Goal: Task Accomplishment & Management: Use online tool/utility

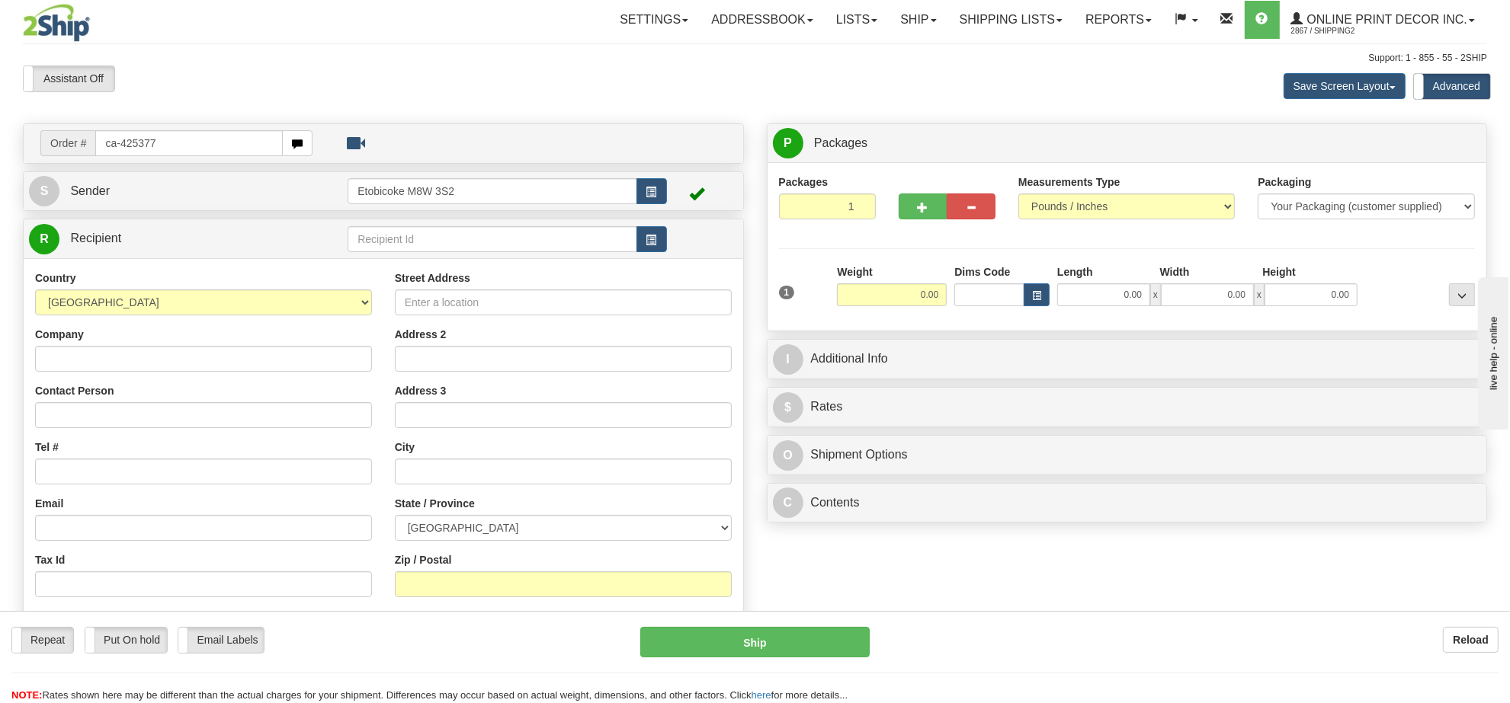
type input "ca-425377"
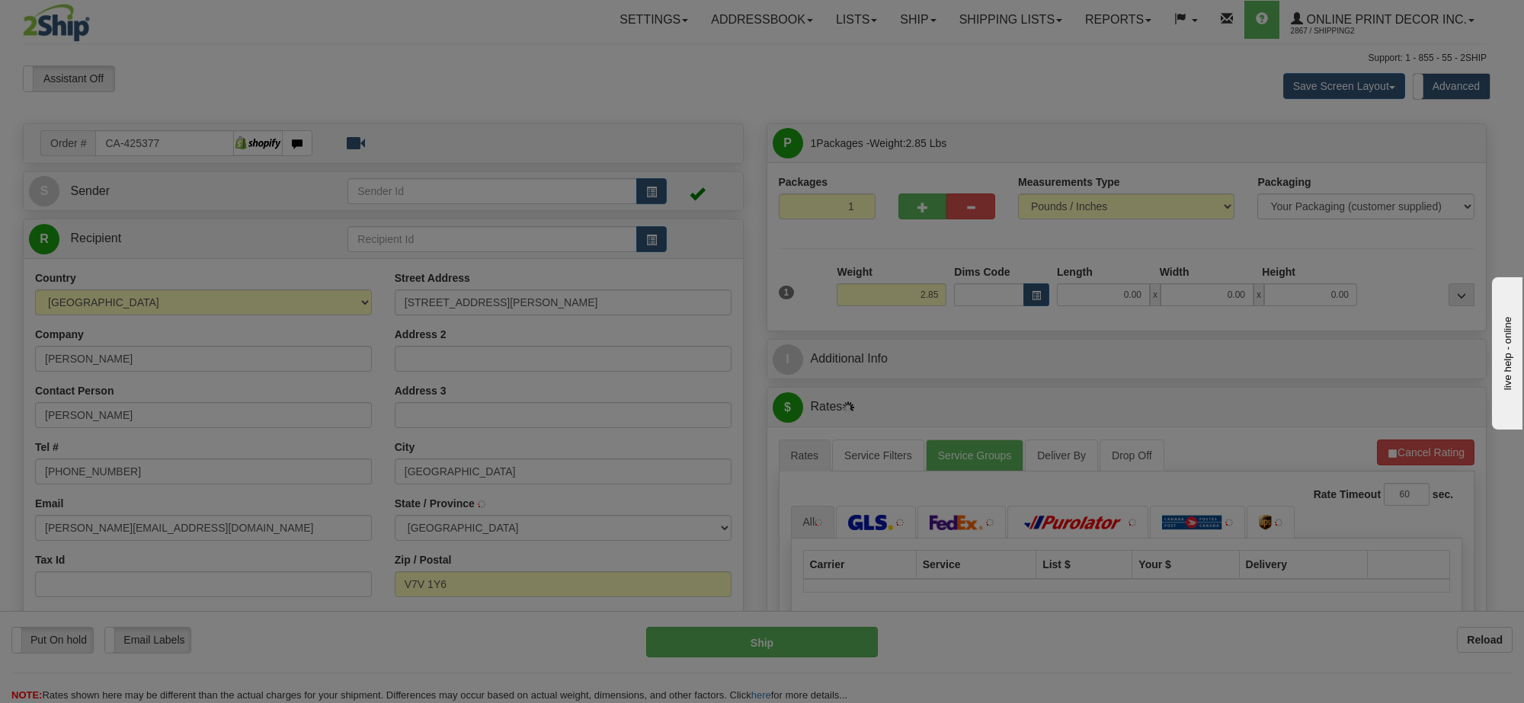
type input "WEST VANCOUVER"
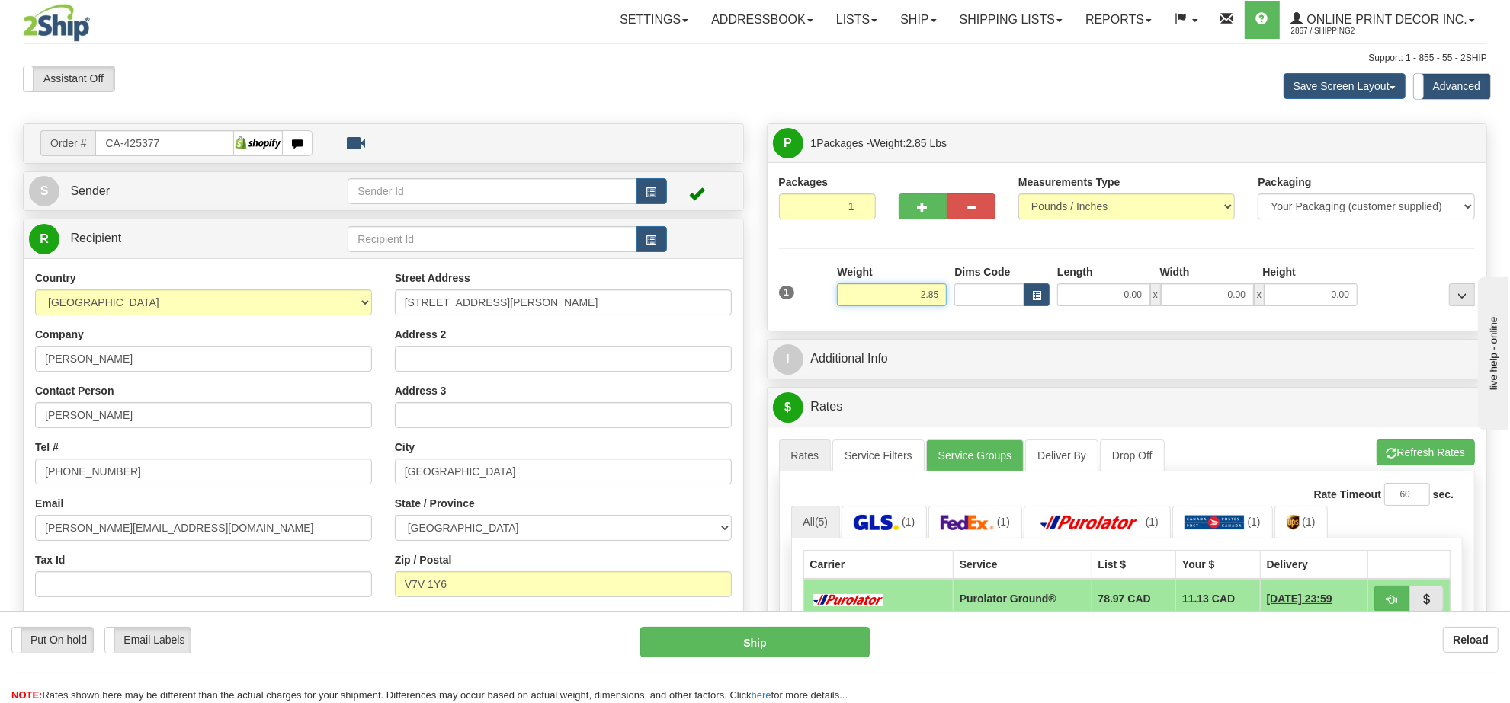
click at [892, 303] on input "2.85" at bounding box center [892, 294] width 110 height 23
click at [892, 305] on input "2.85" at bounding box center [892, 294] width 110 height 23
type input "15.00"
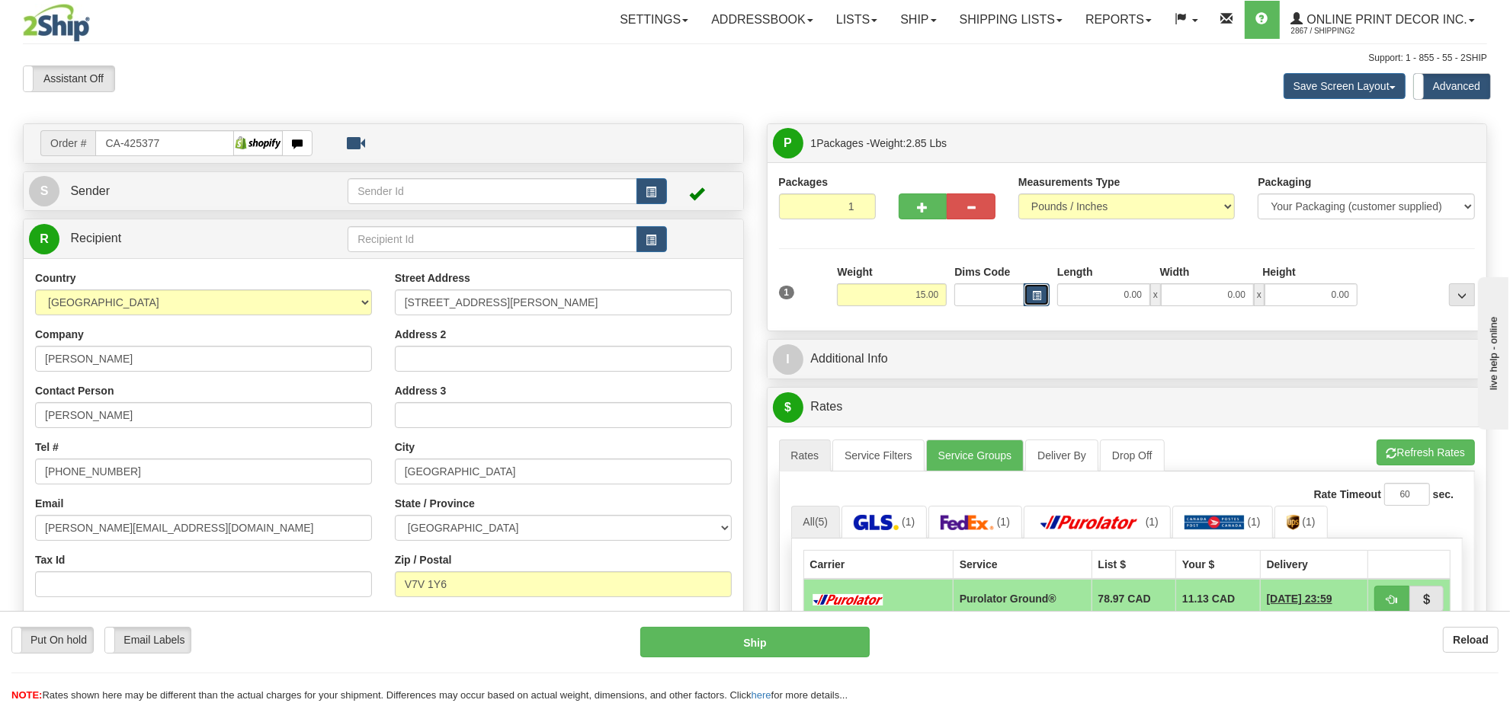
click at [1036, 298] on span "button" at bounding box center [1036, 296] width 9 height 8
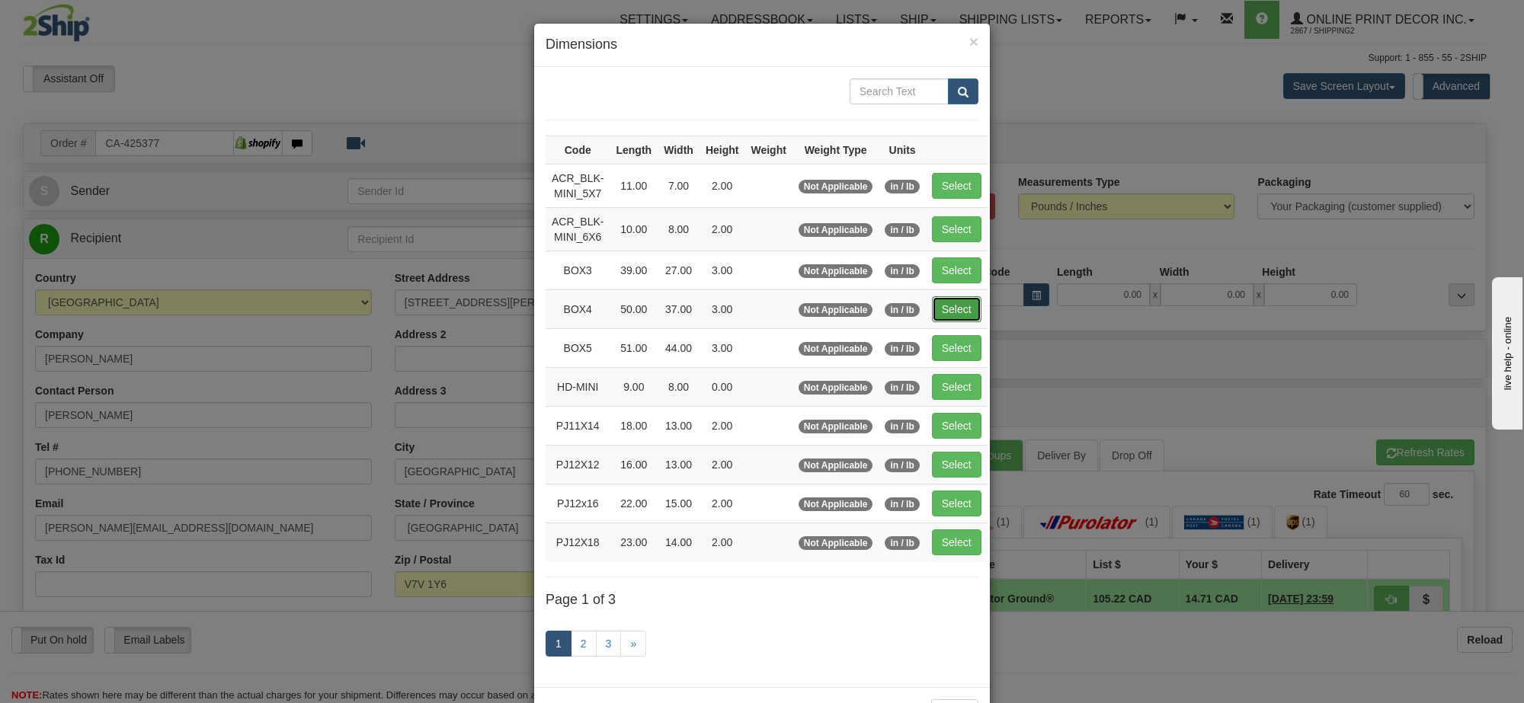
click at [932, 312] on button "Select" at bounding box center [957, 309] width 50 height 26
type input "BOX4"
type input "50.00"
type input "37.00"
type input "3.00"
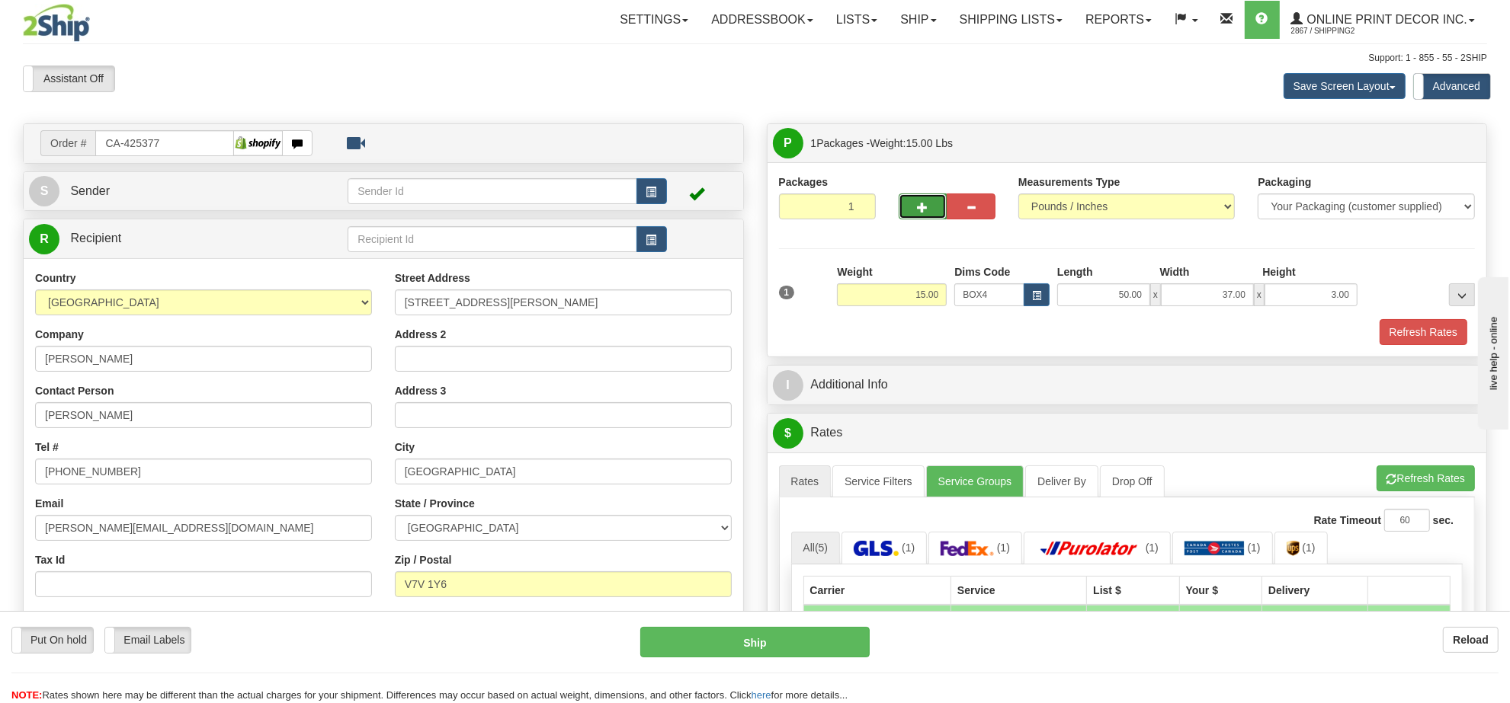
click at [920, 200] on button "button" at bounding box center [922, 207] width 49 height 26
radio input "true"
type input "2"
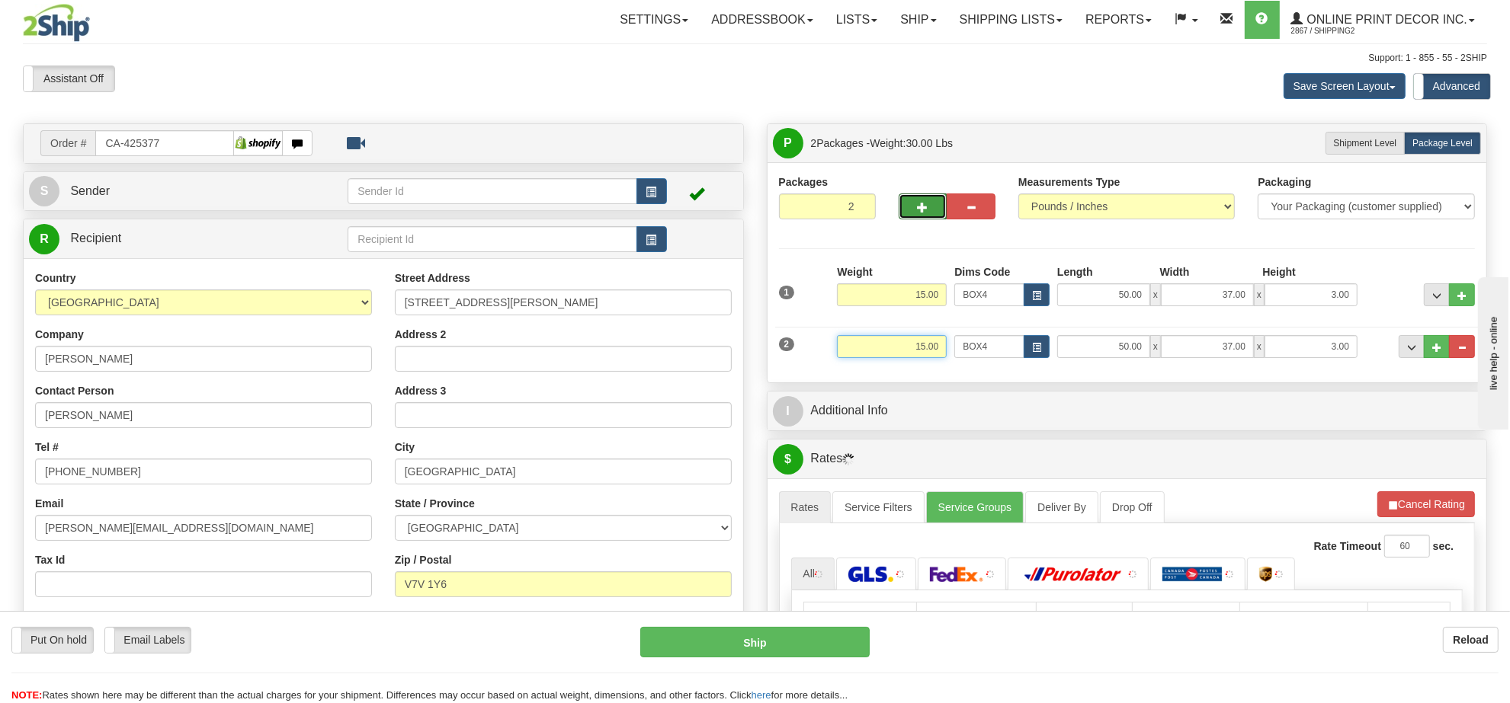
click at [919, 354] on input "15.00" at bounding box center [892, 346] width 110 height 23
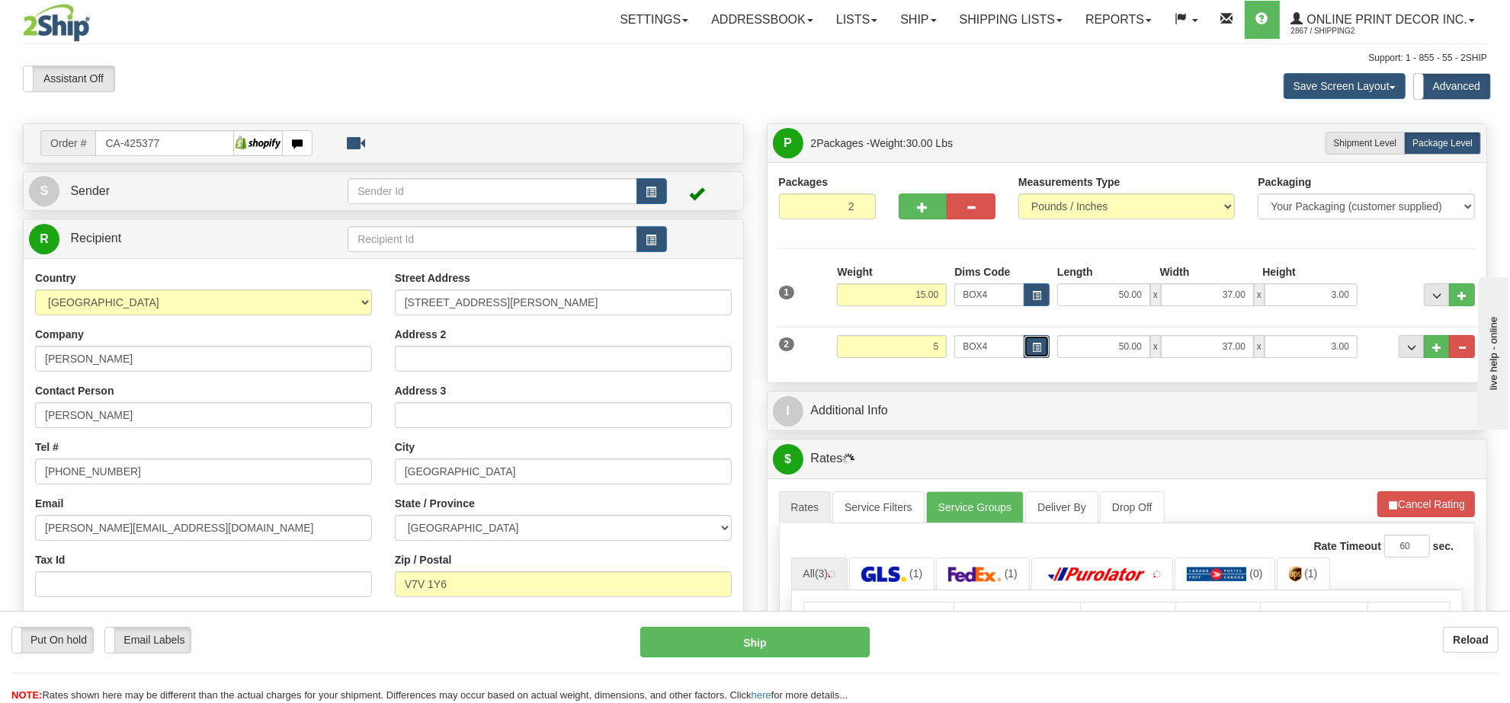
type input "5.00"
click at [1040, 358] on button "button" at bounding box center [1036, 346] width 26 height 23
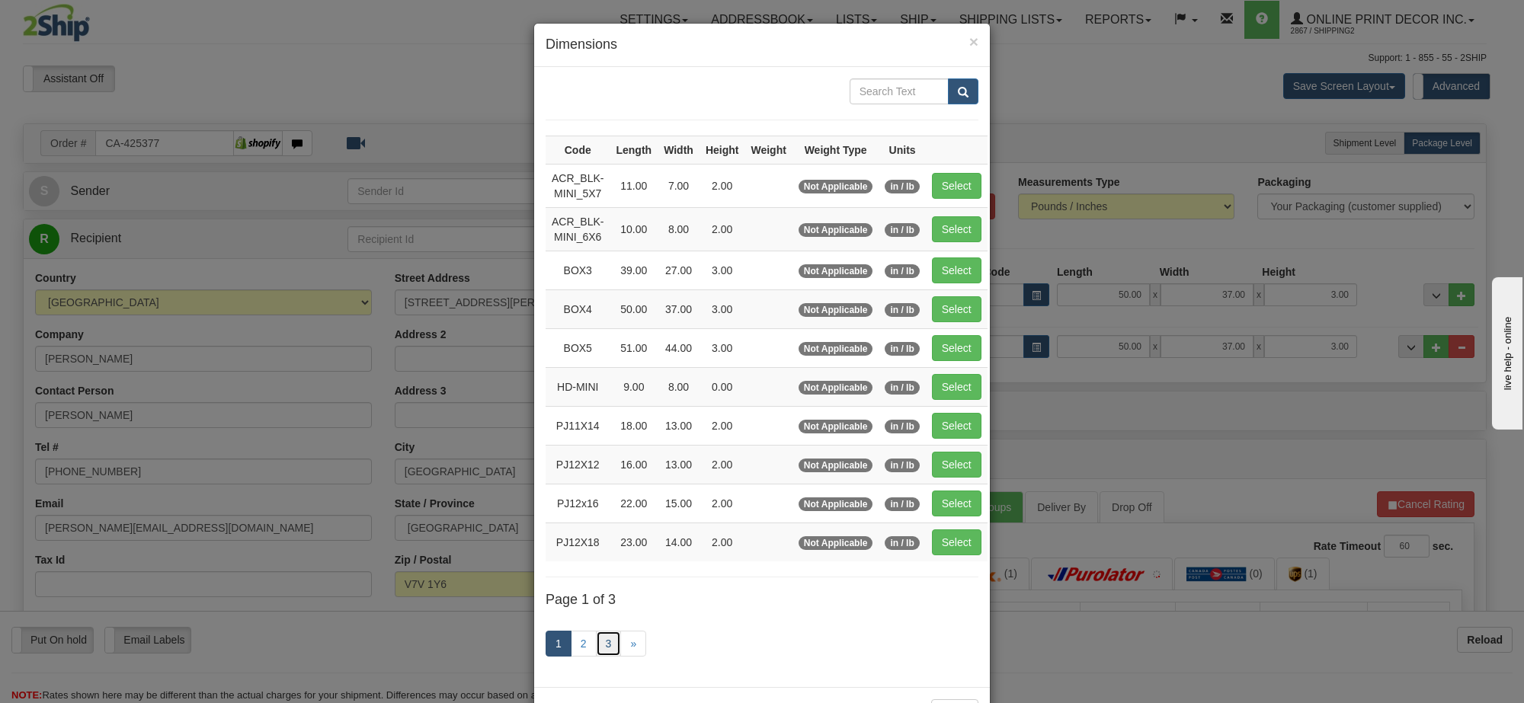
click at [602, 637] on link "3" at bounding box center [609, 644] width 26 height 26
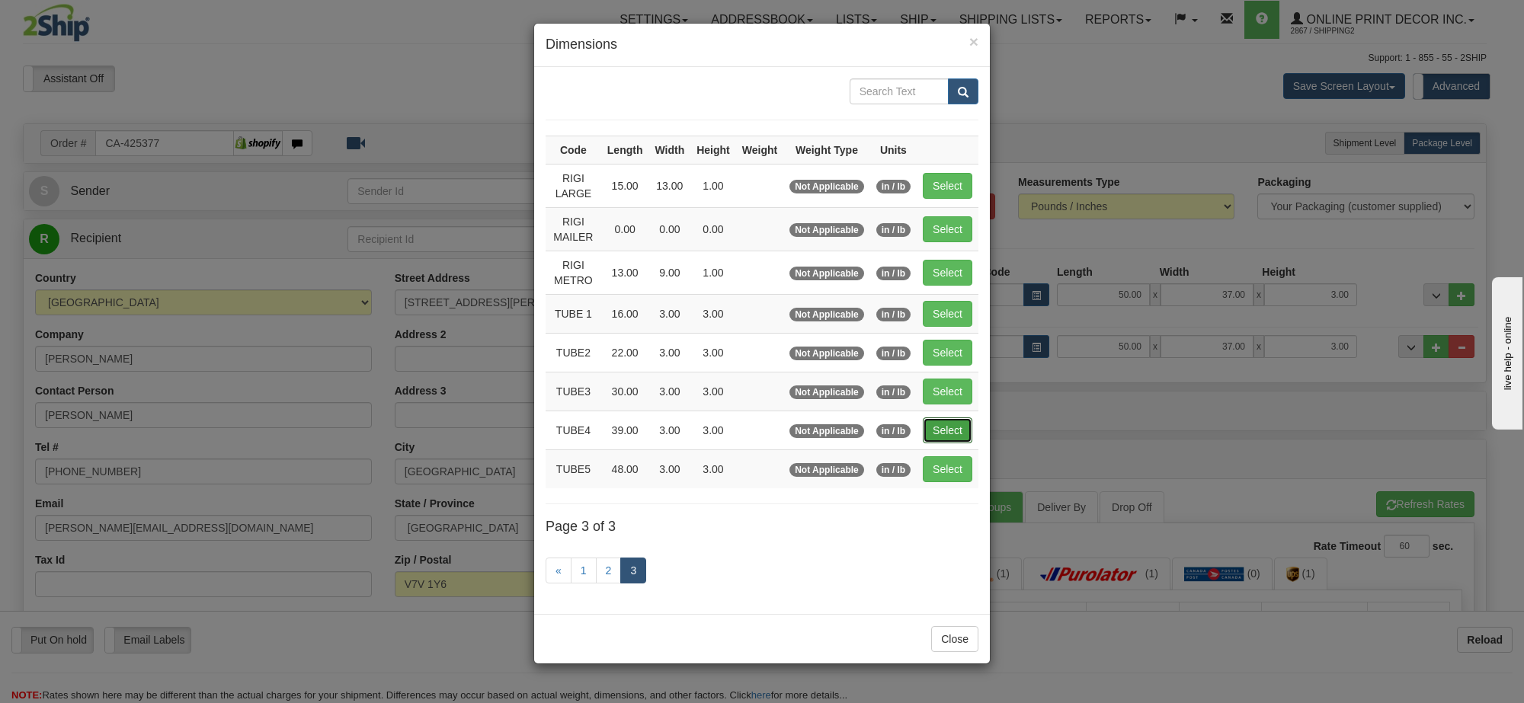
drag, startPoint x: 959, startPoint y: 429, endPoint x: 1084, endPoint y: 448, distance: 127.2
click at [962, 429] on button "Select" at bounding box center [948, 431] width 50 height 26
type input "TUBE4"
type input "39.00"
type input "3.00"
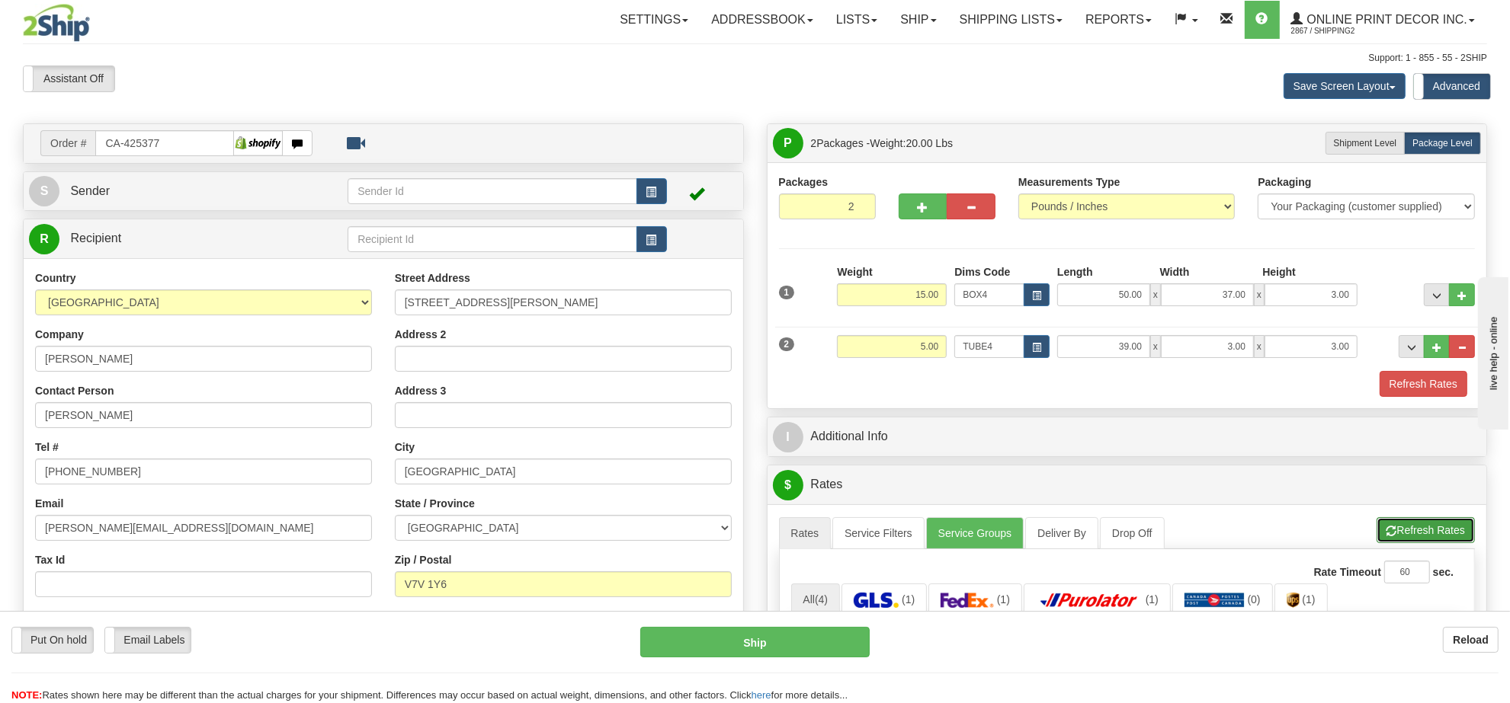
click at [1414, 539] on button "Refresh Rates" at bounding box center [1425, 530] width 98 height 26
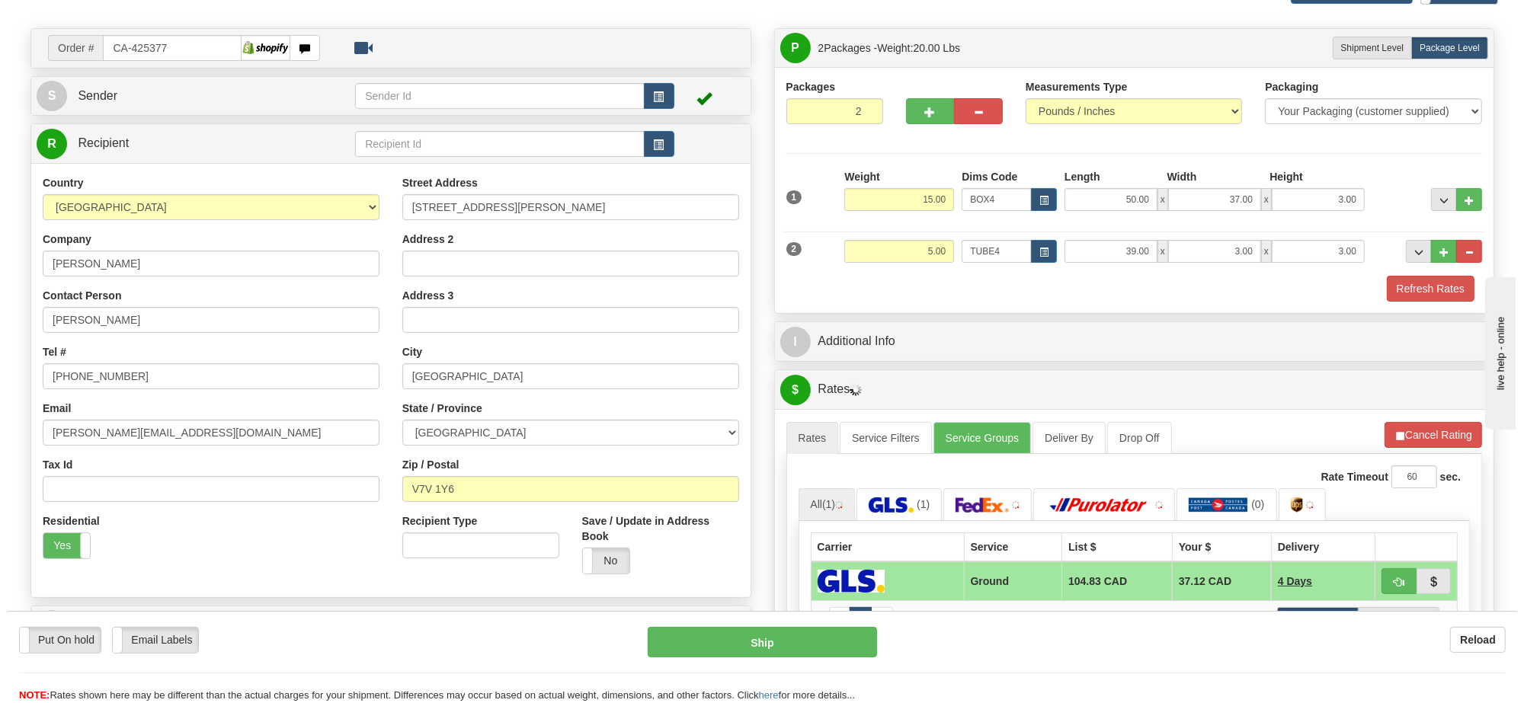
scroll to position [191, 0]
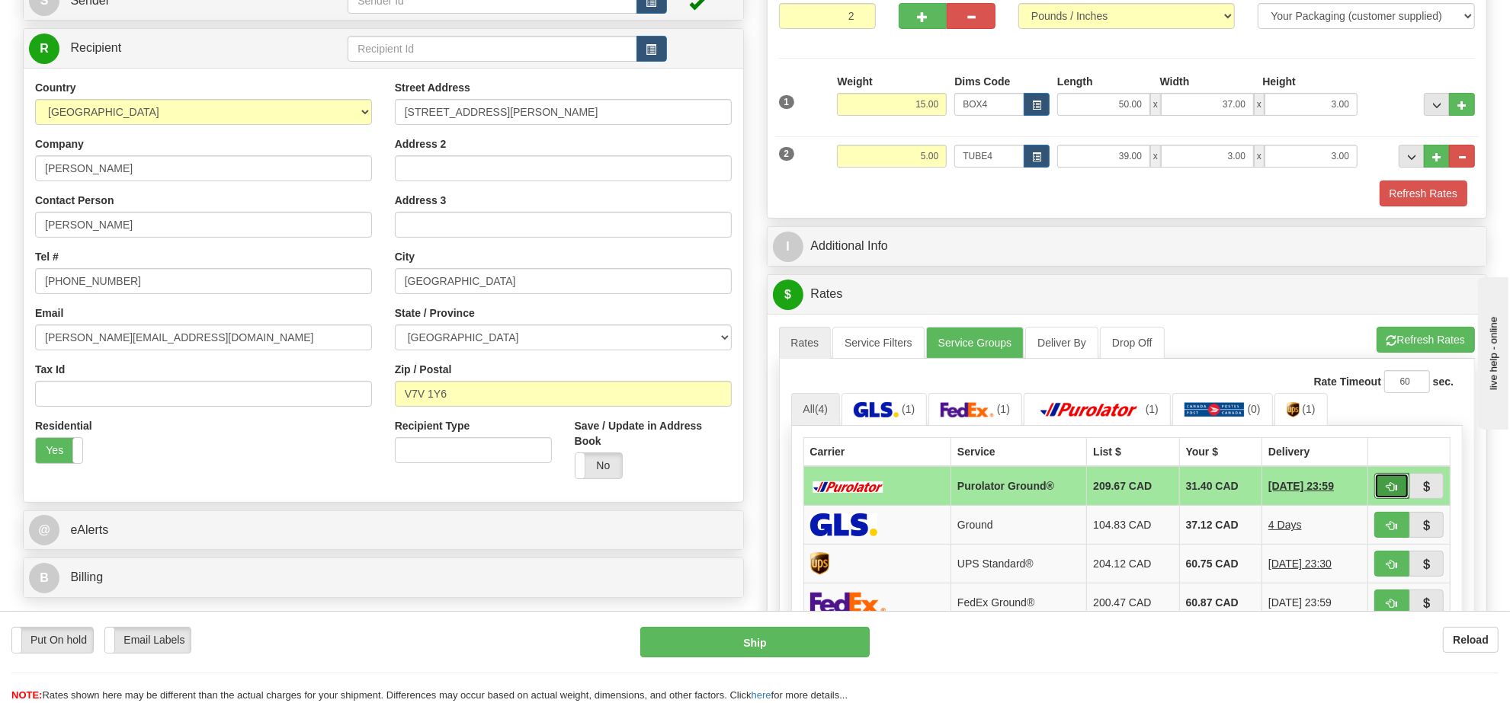
click at [1381, 488] on button "button" at bounding box center [1391, 486] width 35 height 26
type input "260"
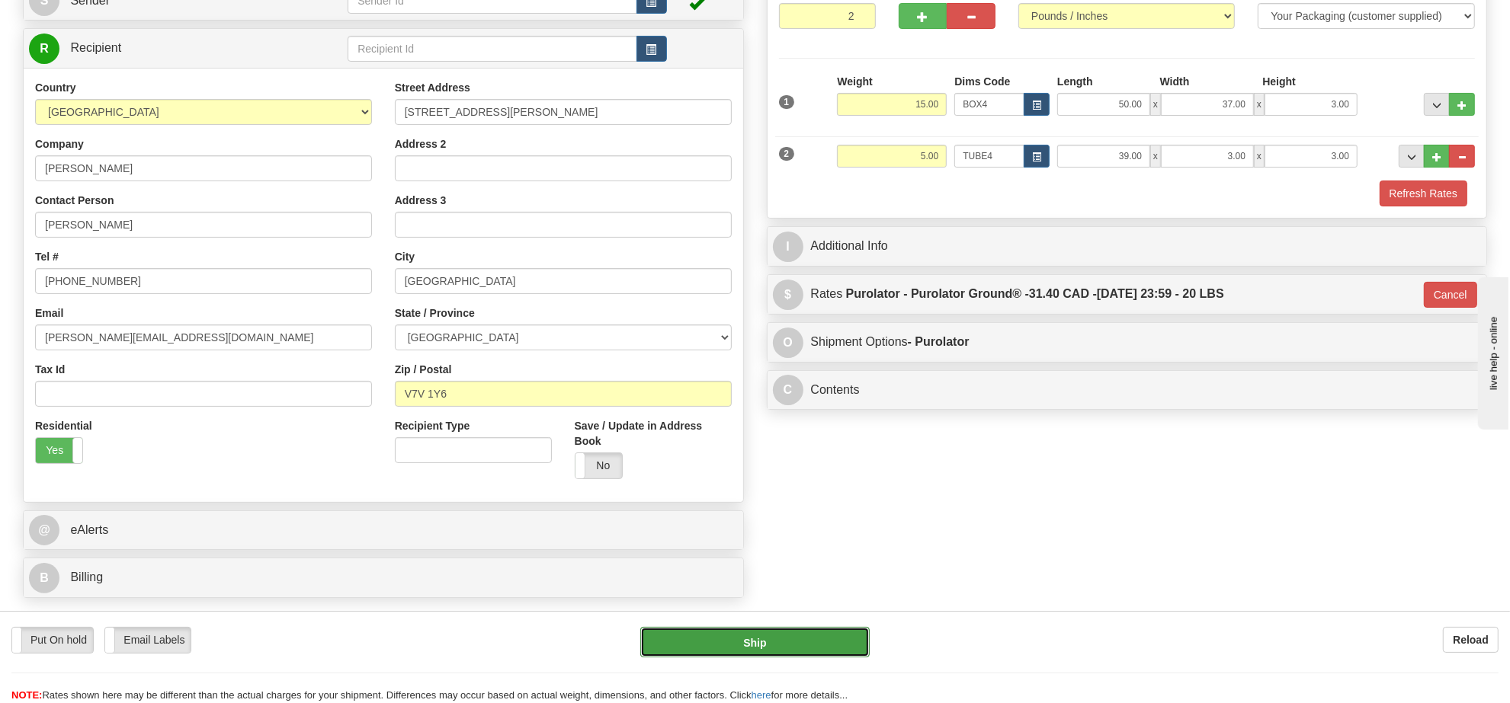
click at [844, 636] on button "Ship" at bounding box center [754, 642] width 229 height 30
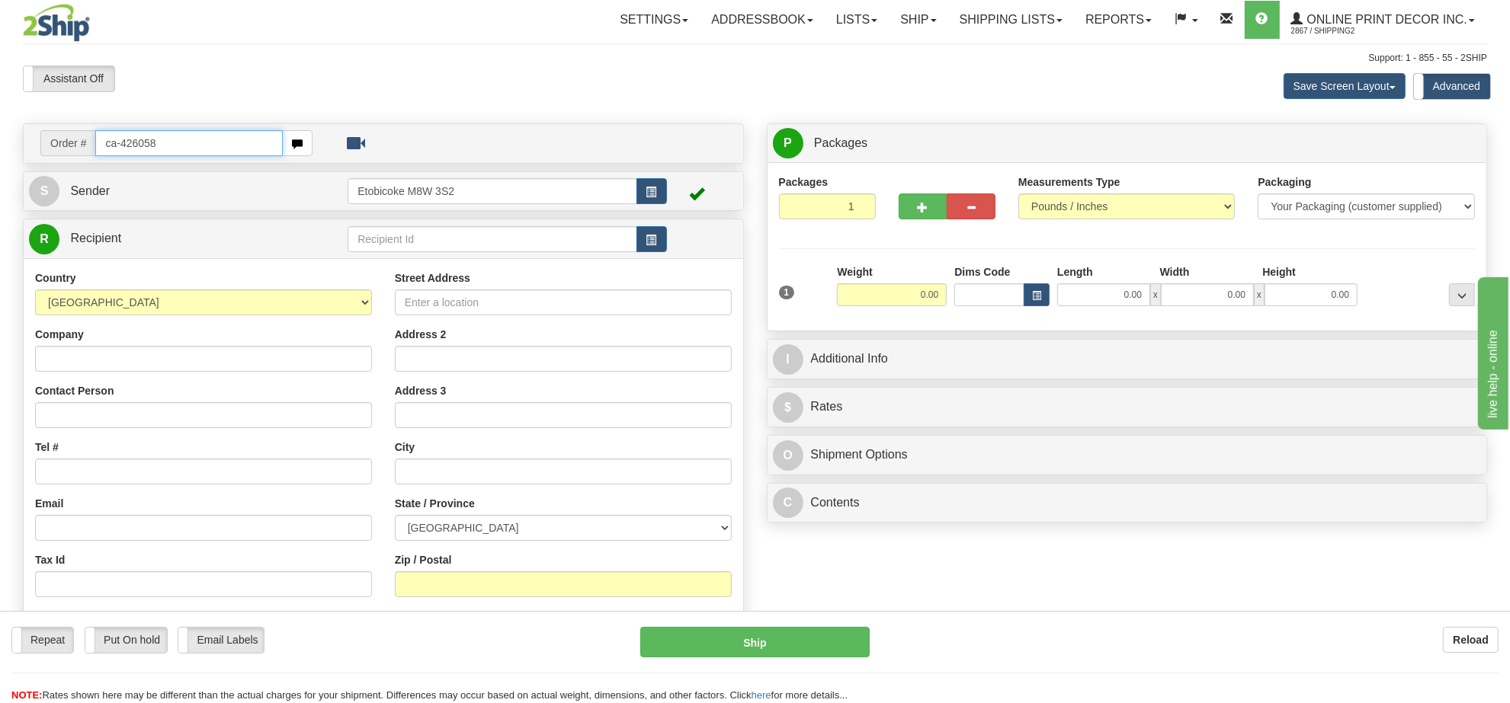
type input "ca-426058"
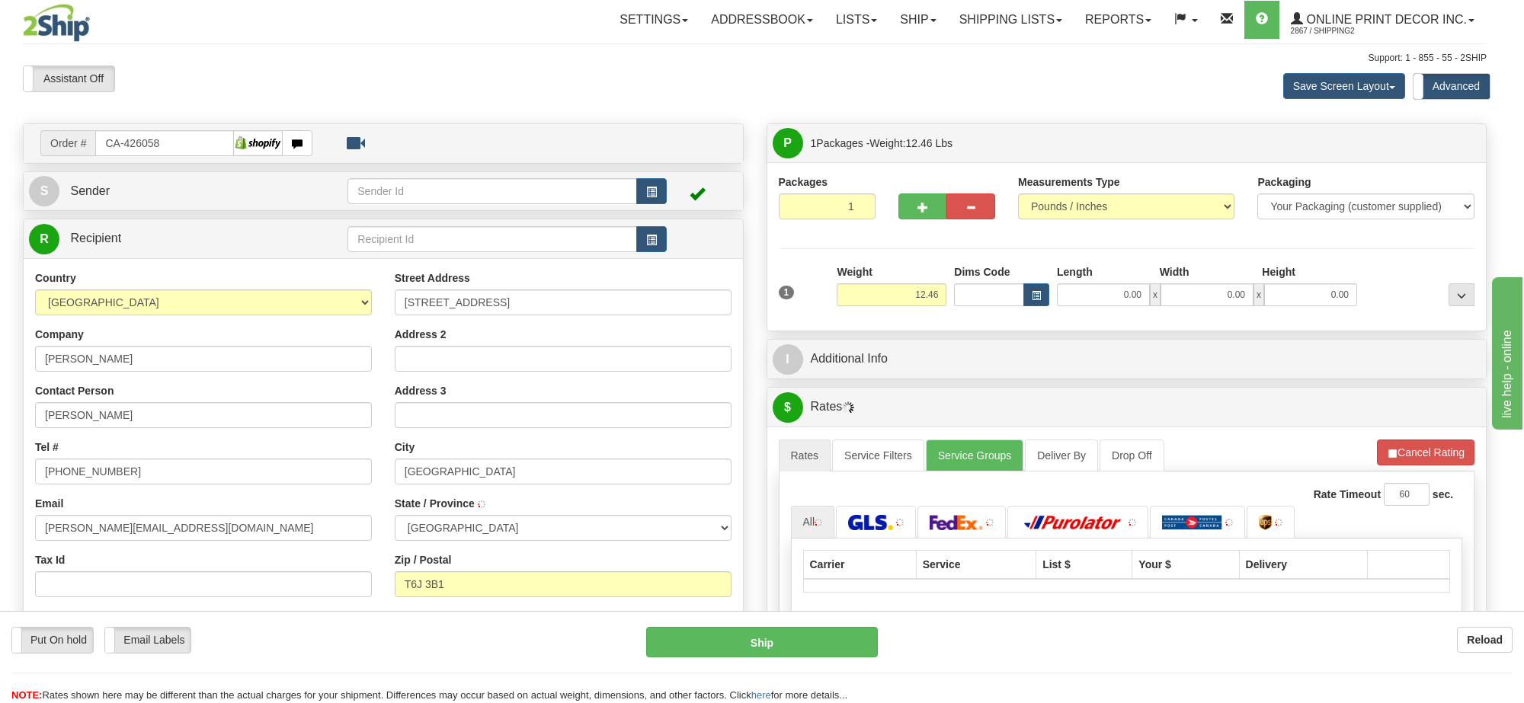
type input "EDMONTON"
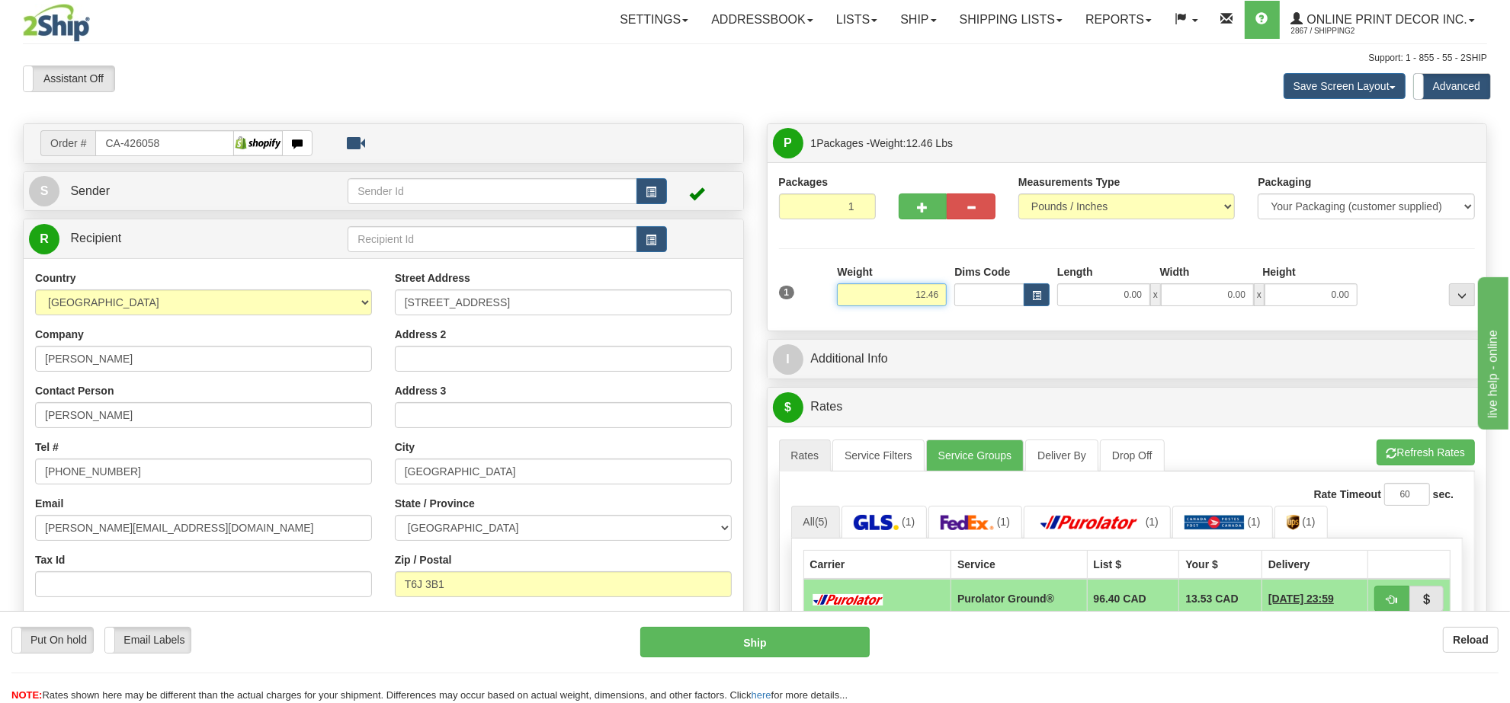
click at [917, 303] on input "12.46" at bounding box center [892, 294] width 110 height 23
click at [919, 302] on input "12.46" at bounding box center [892, 294] width 110 height 23
click at [926, 296] on input "12.46" at bounding box center [892, 294] width 110 height 23
click at [927, 296] on input "12.46" at bounding box center [892, 294] width 110 height 23
click at [1034, 303] on button "button" at bounding box center [1036, 294] width 26 height 23
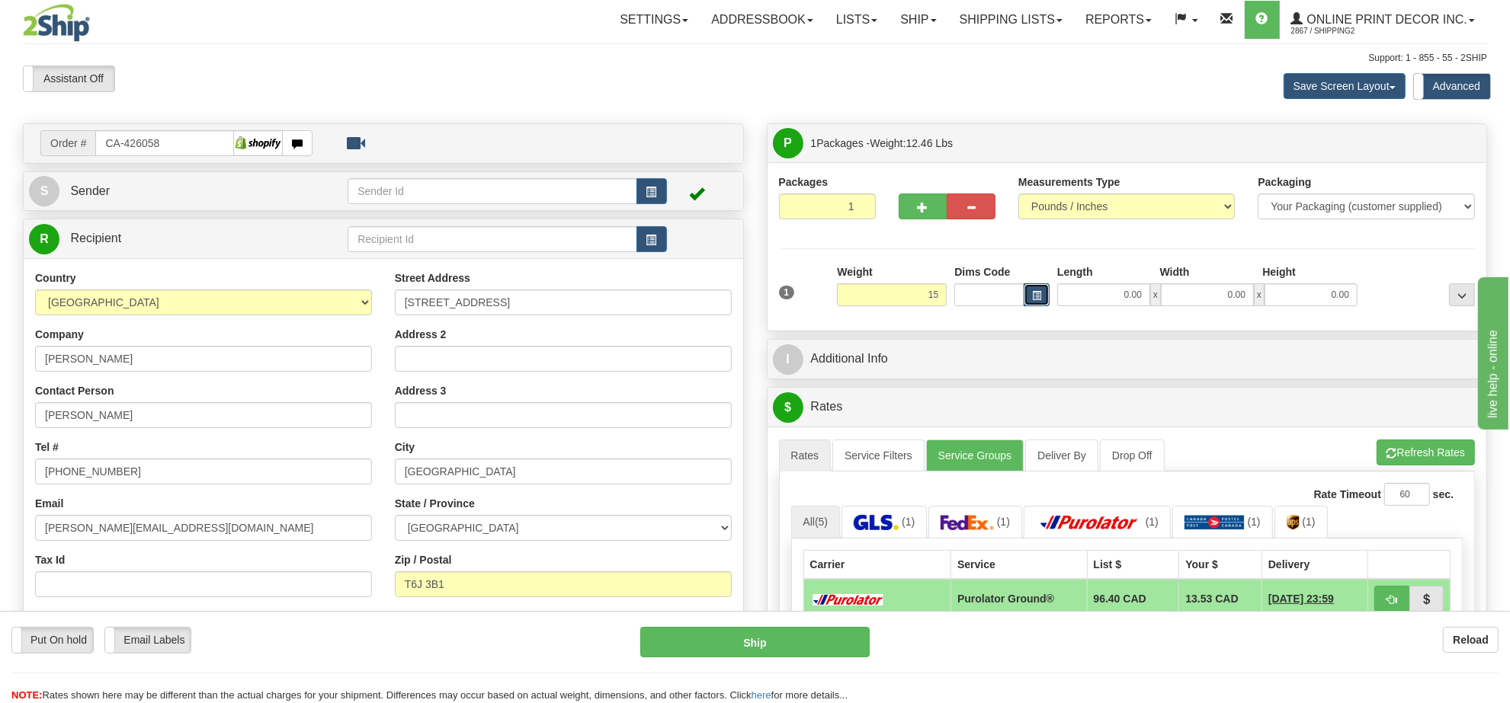
type input "15.00"
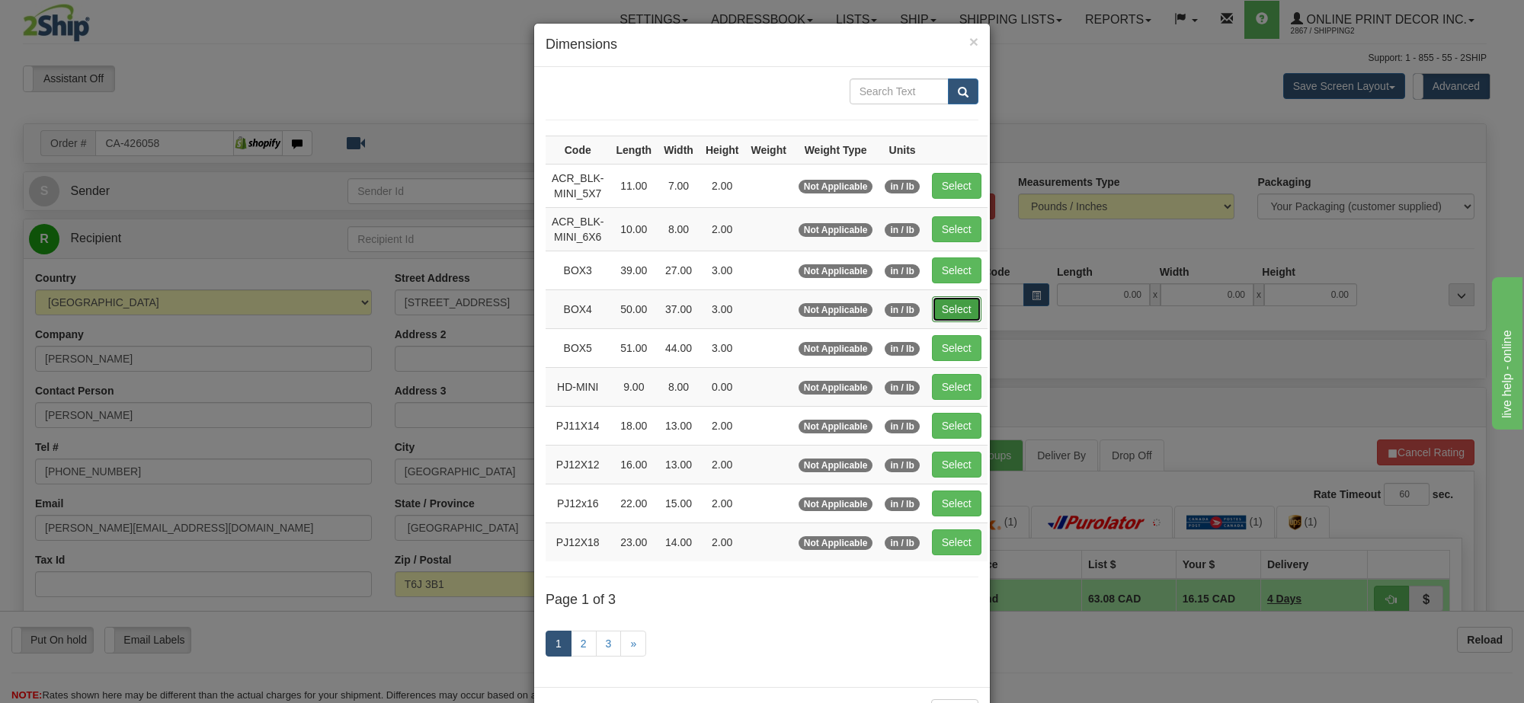
click at [951, 306] on button "Select" at bounding box center [957, 309] width 50 height 26
type input "BOX4"
type input "50.00"
type input "37.00"
type input "3.00"
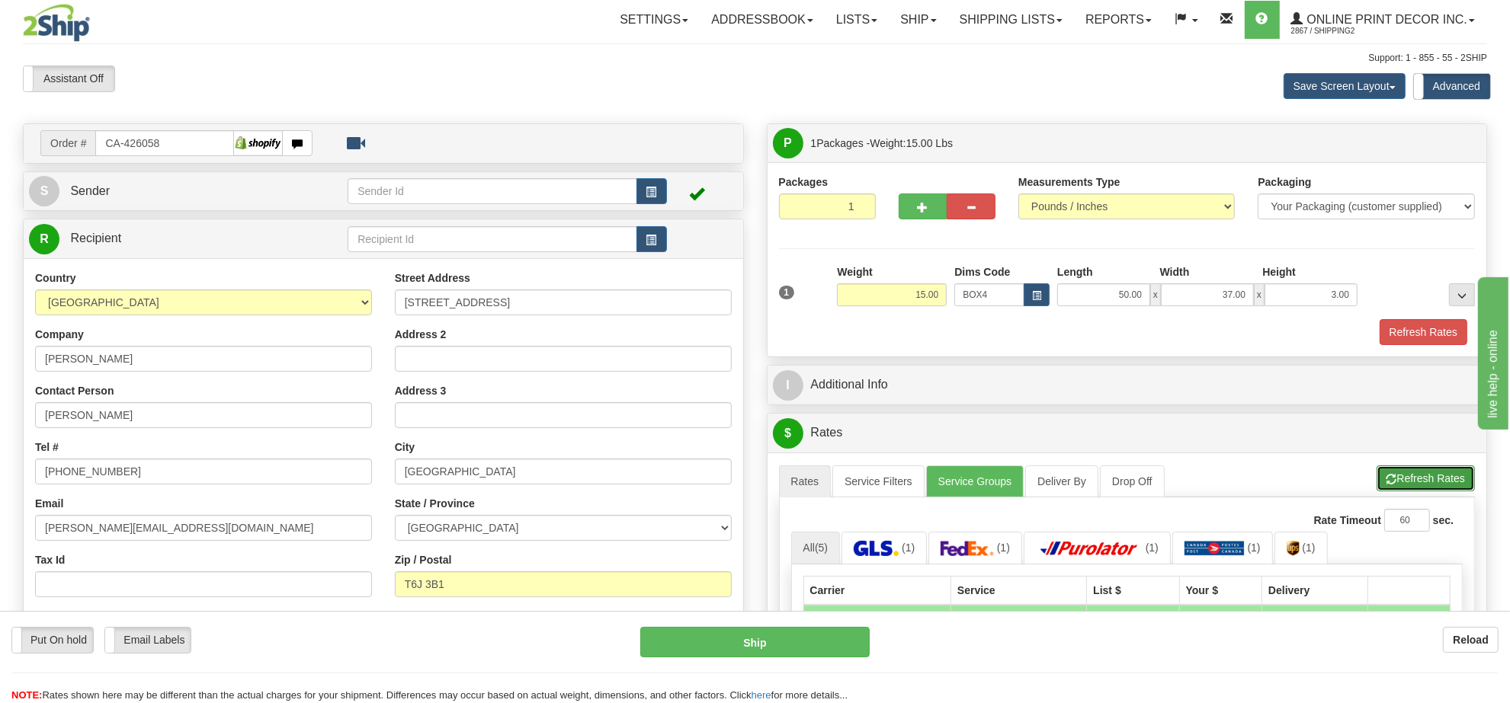
click at [1392, 485] on span "button" at bounding box center [1391, 480] width 11 height 10
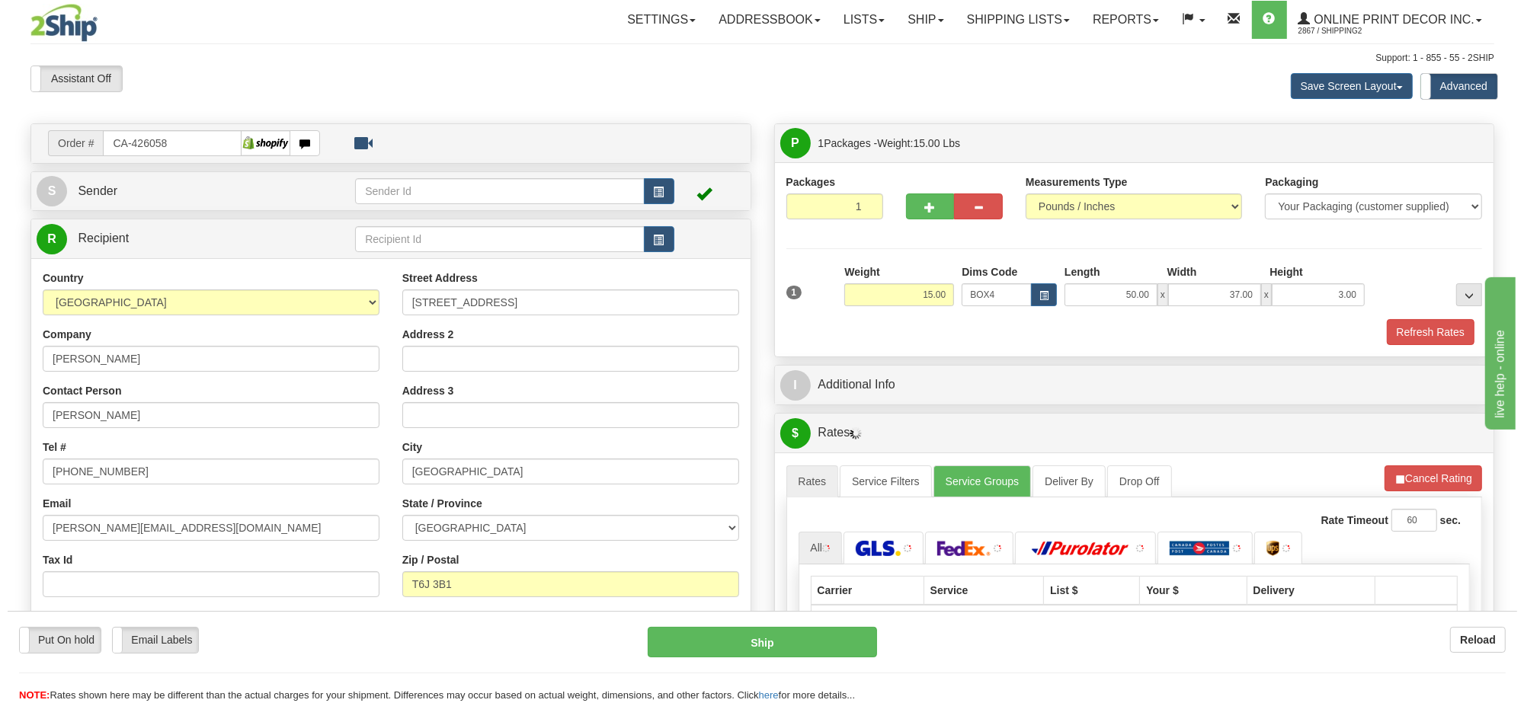
scroll to position [191, 0]
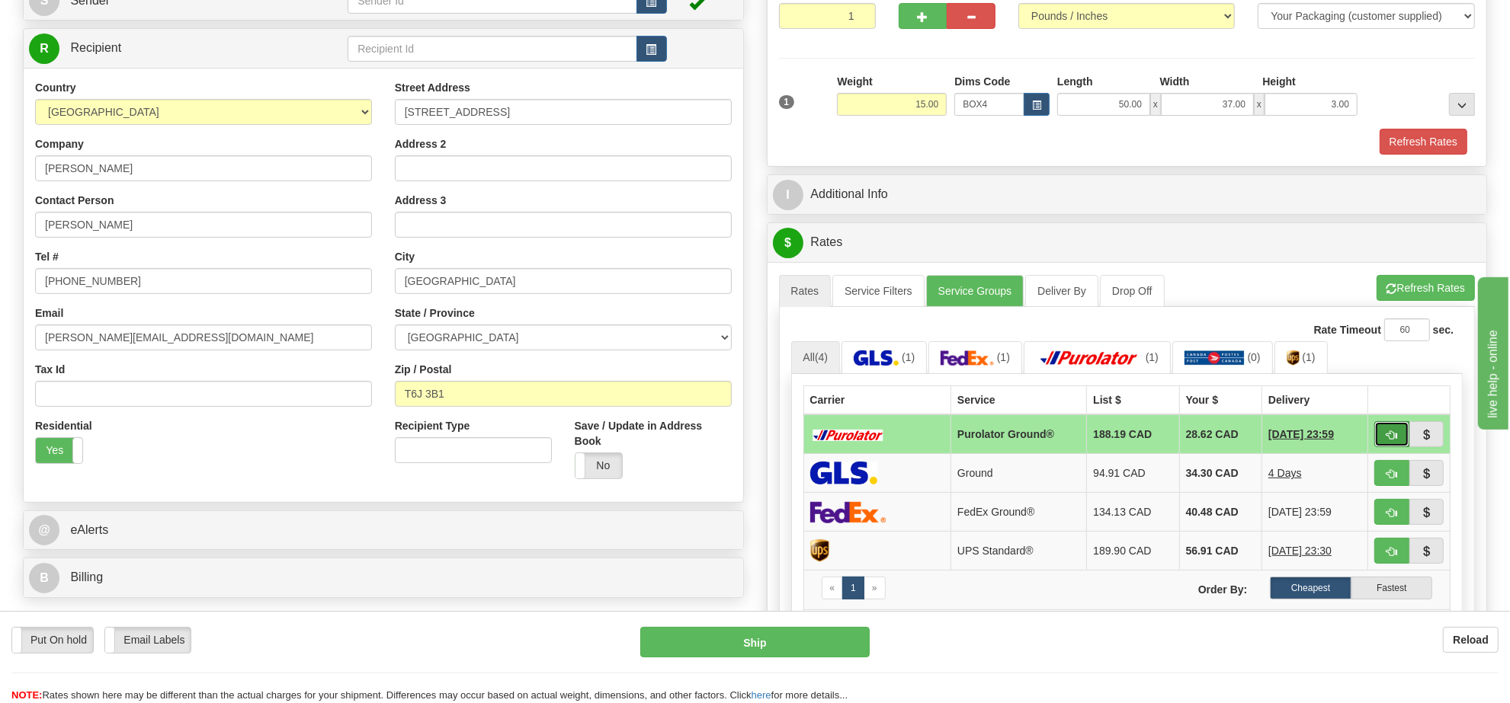
click at [1392, 440] on span "button" at bounding box center [1391, 436] width 11 height 10
type input "260"
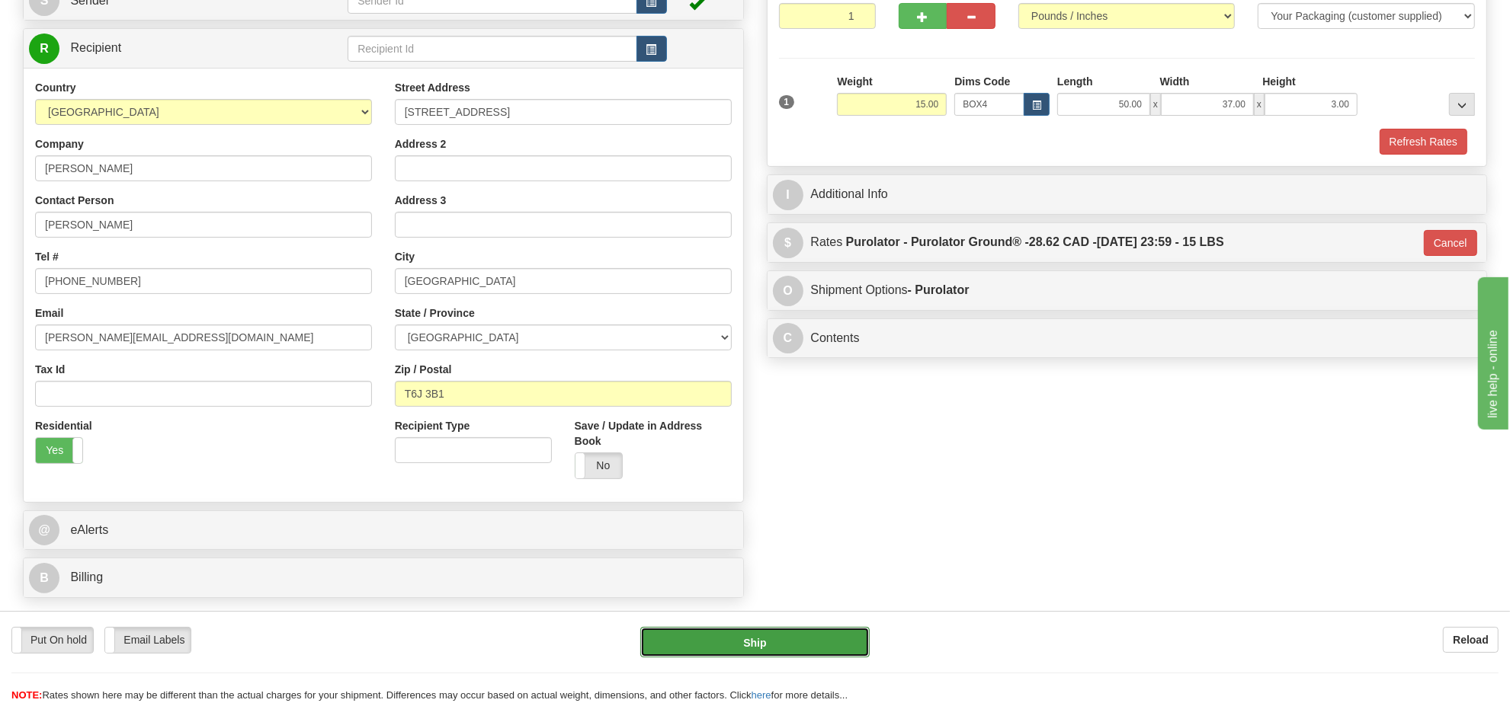
click at [794, 649] on button "Ship" at bounding box center [754, 642] width 229 height 30
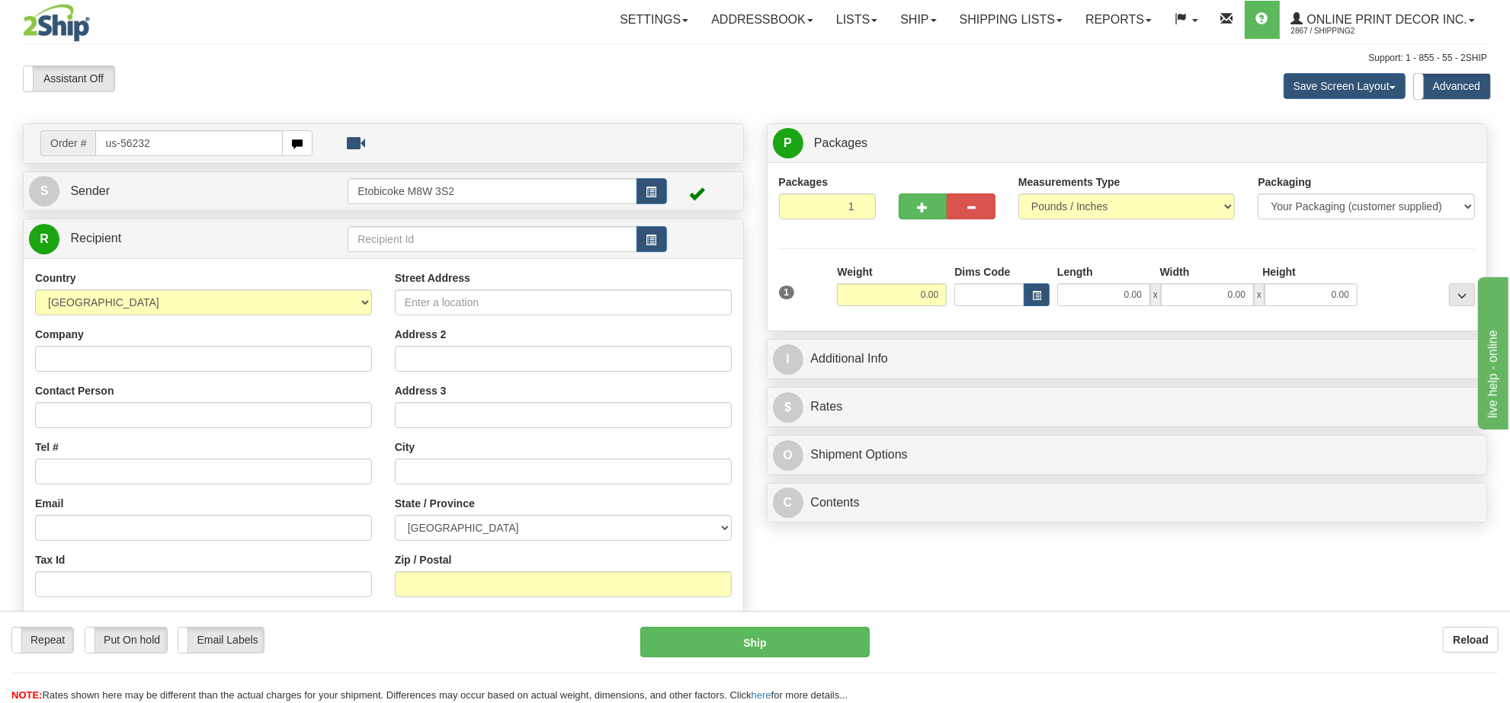
type input "us-56232"
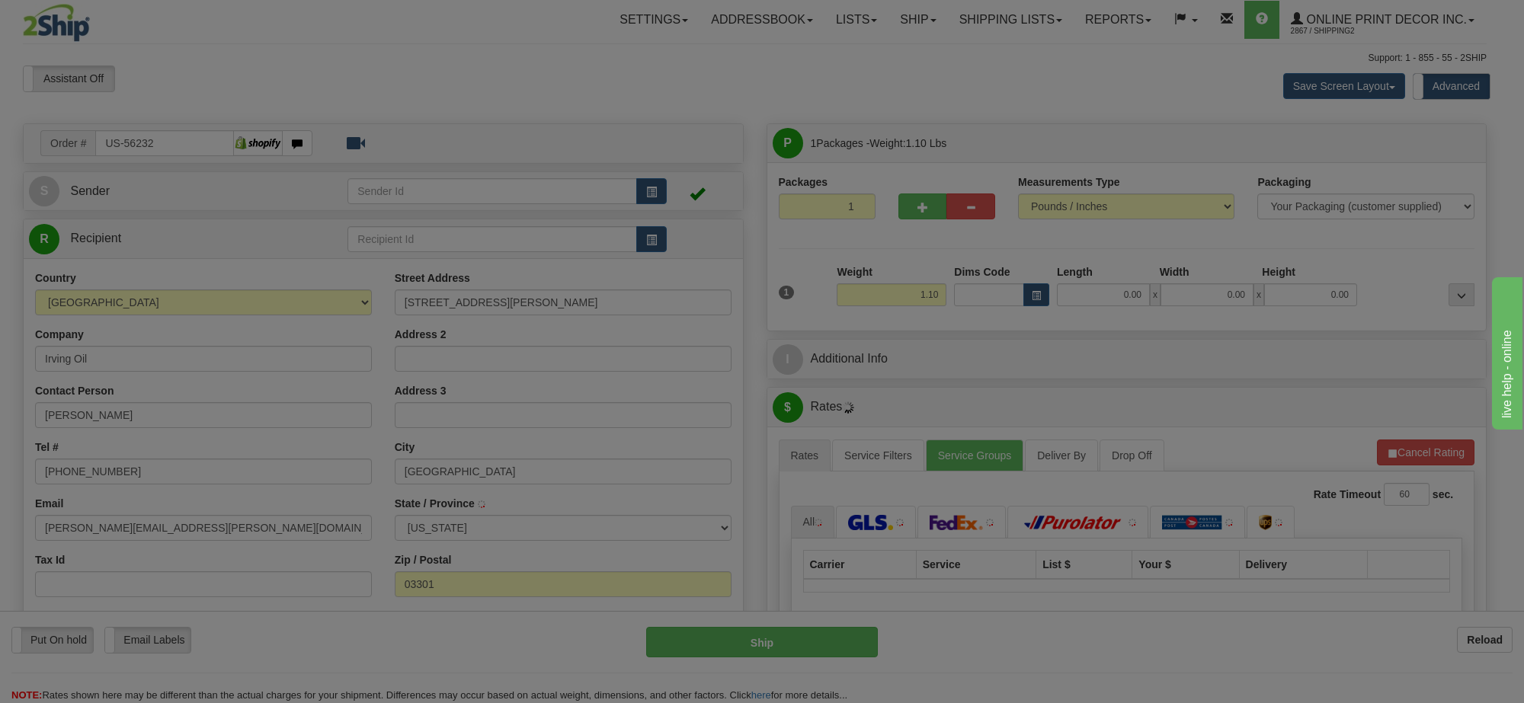
type input "CONCORD"
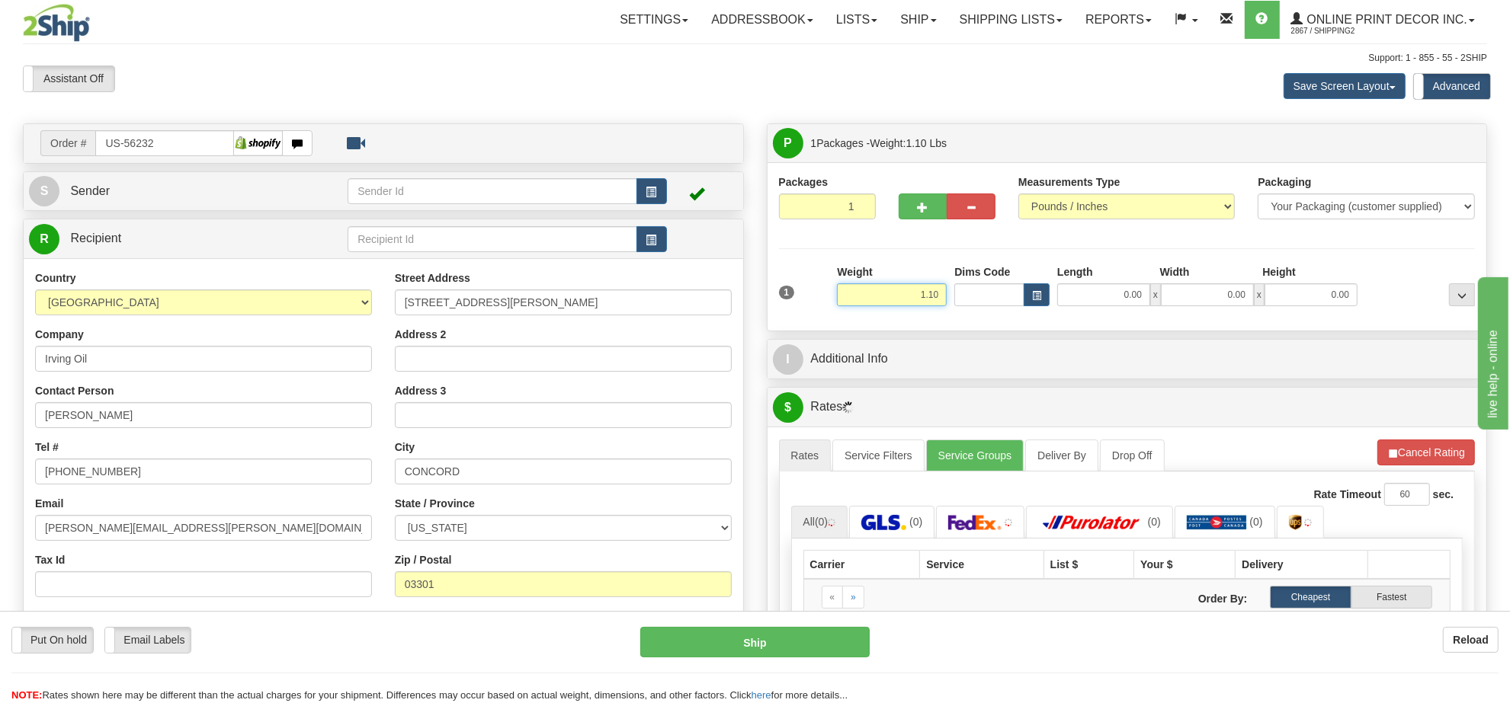
click at [919, 299] on input "1.10" at bounding box center [892, 294] width 110 height 23
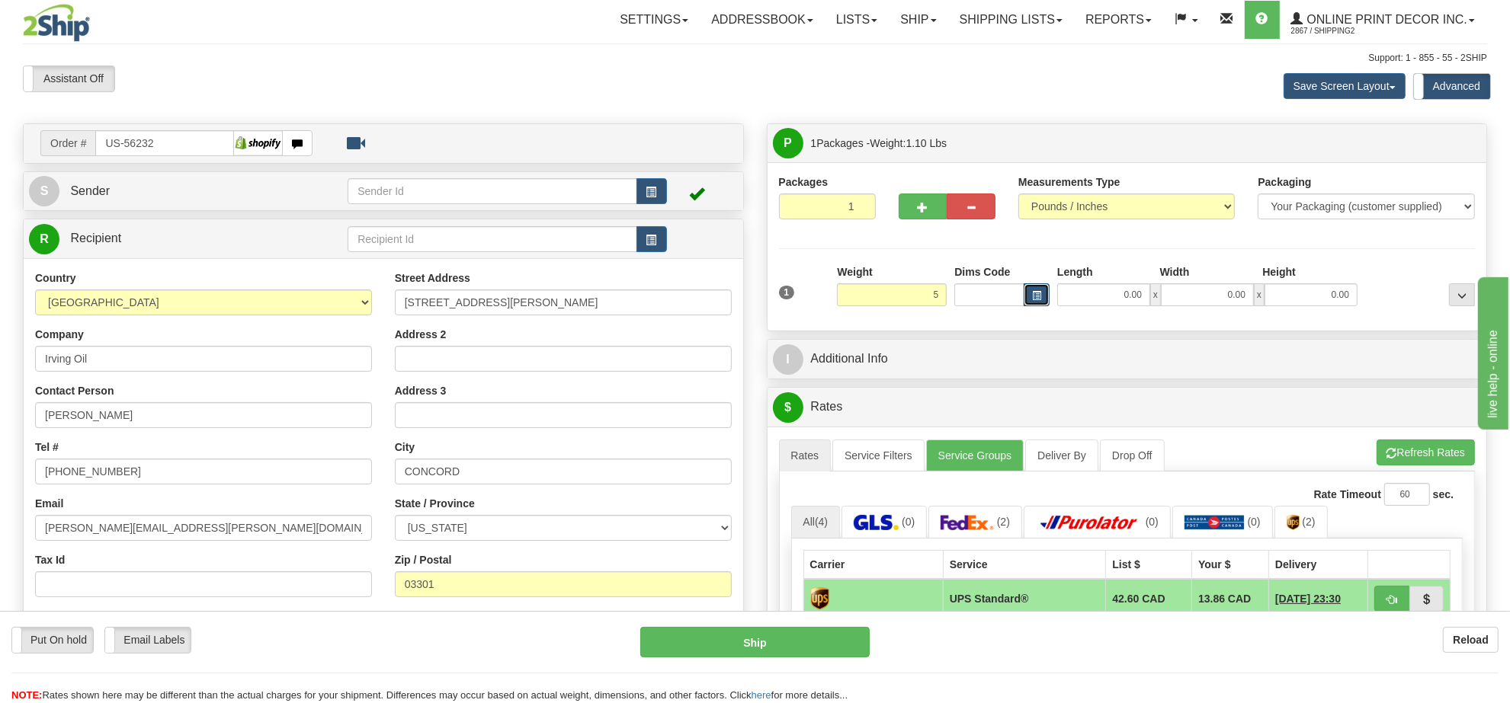
type input "5.00"
click at [1041, 305] on button "button" at bounding box center [1036, 294] width 26 height 23
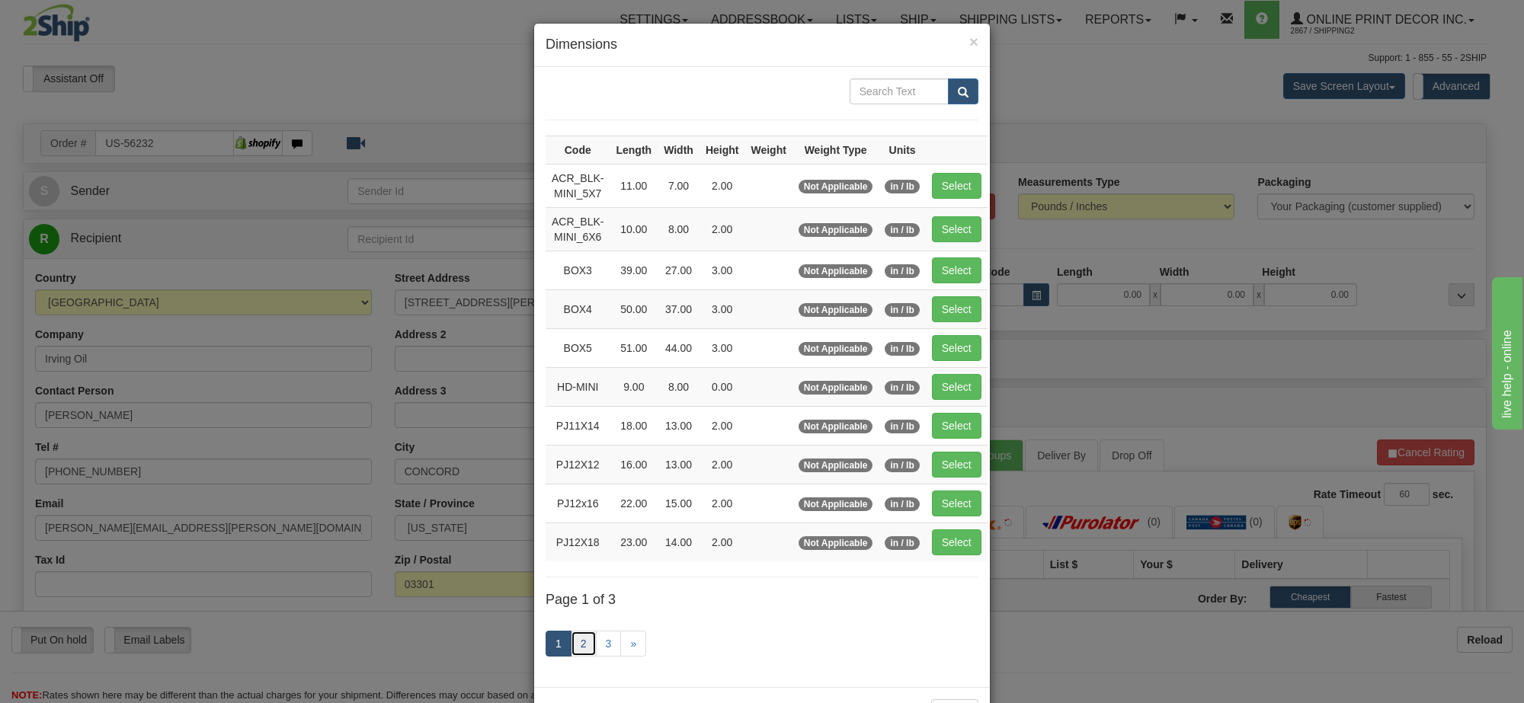
click at [574, 648] on link "2" at bounding box center [584, 644] width 26 height 26
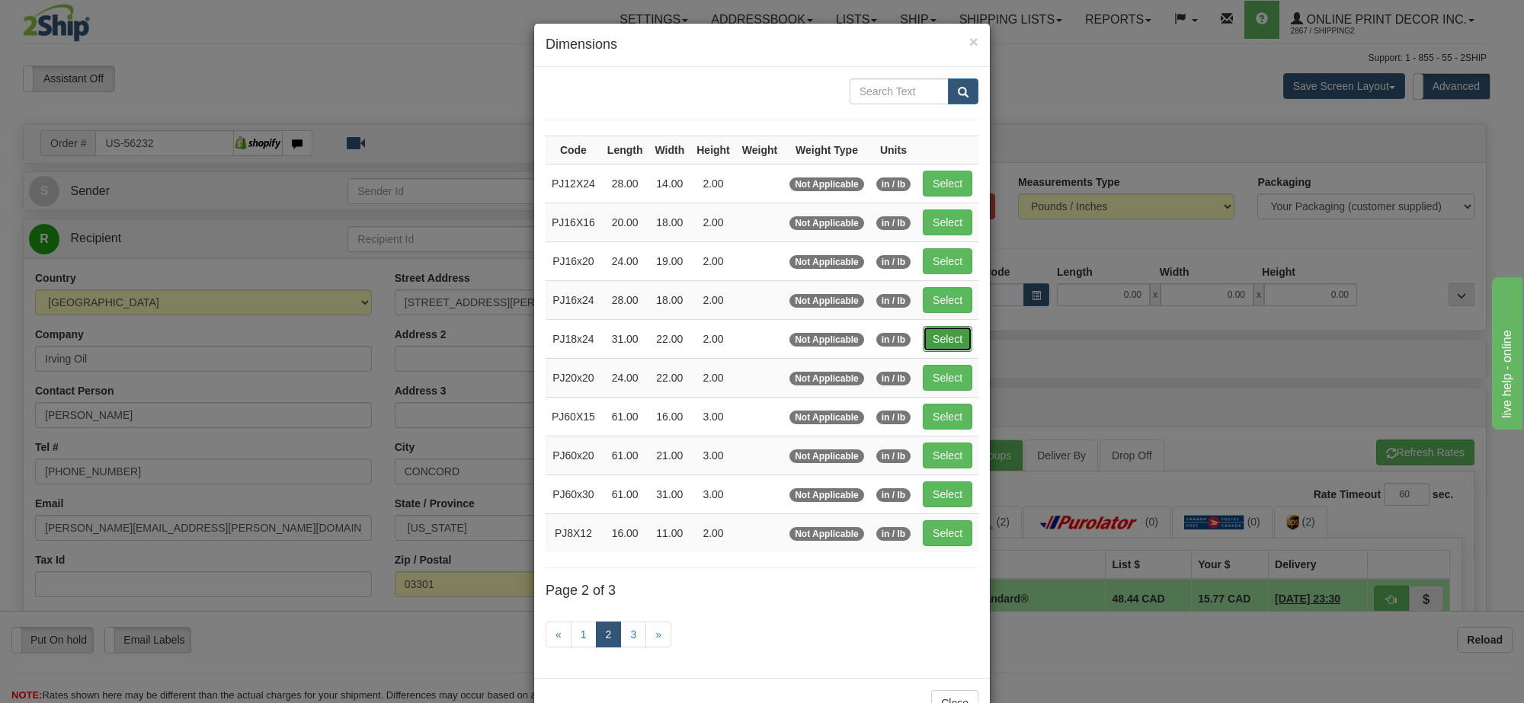
click at [945, 337] on button "Select" at bounding box center [948, 339] width 50 height 26
type input "PJ18x24"
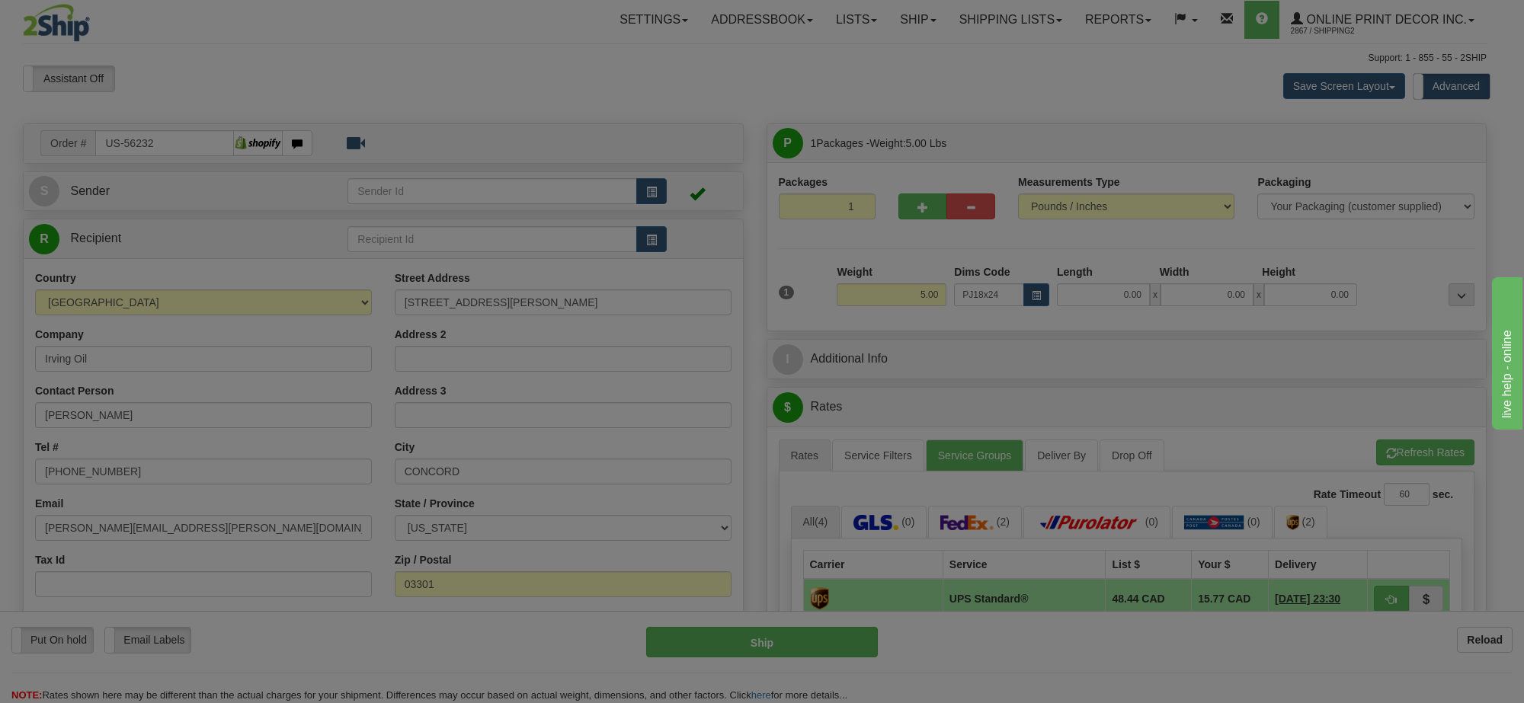
type input "31.00"
type input "22.00"
type input "2.00"
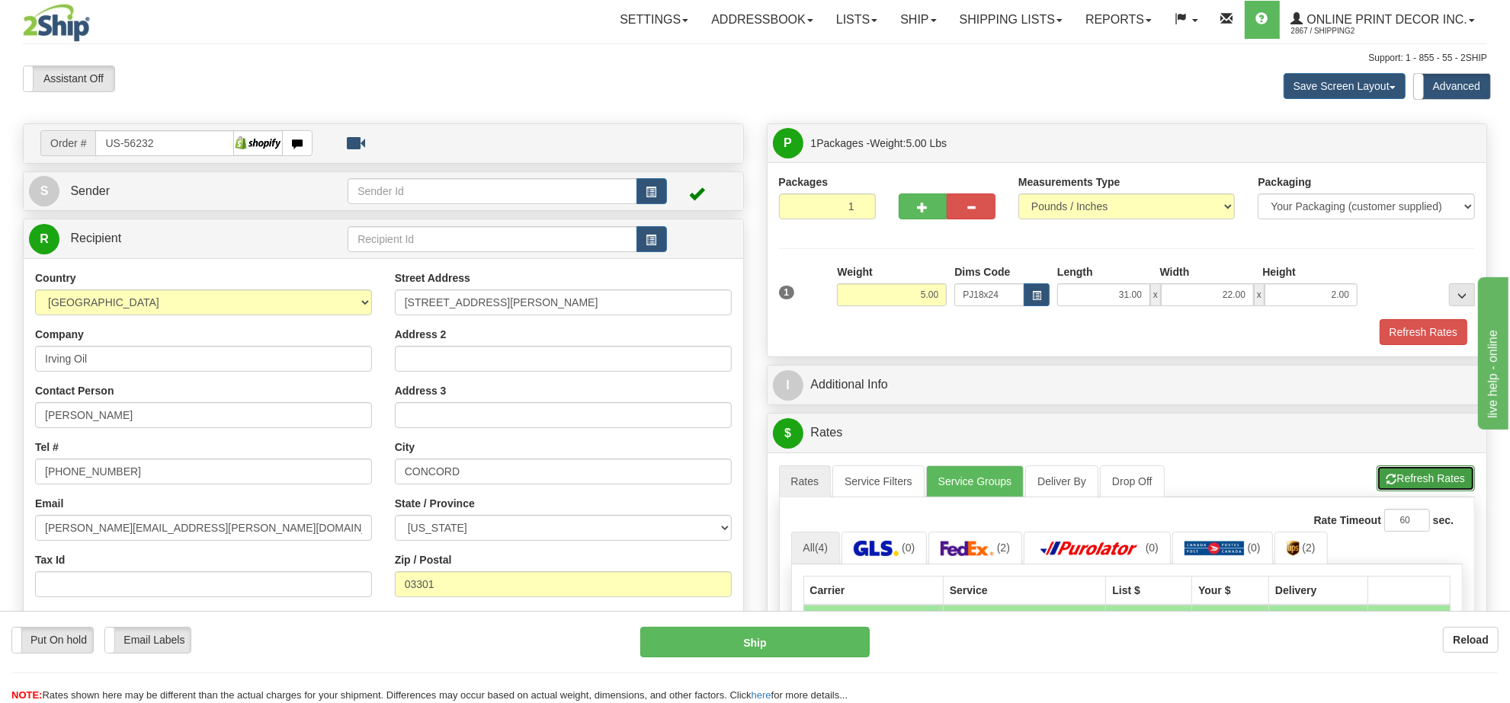
click at [1427, 488] on button "Refresh Rates" at bounding box center [1425, 479] width 98 height 26
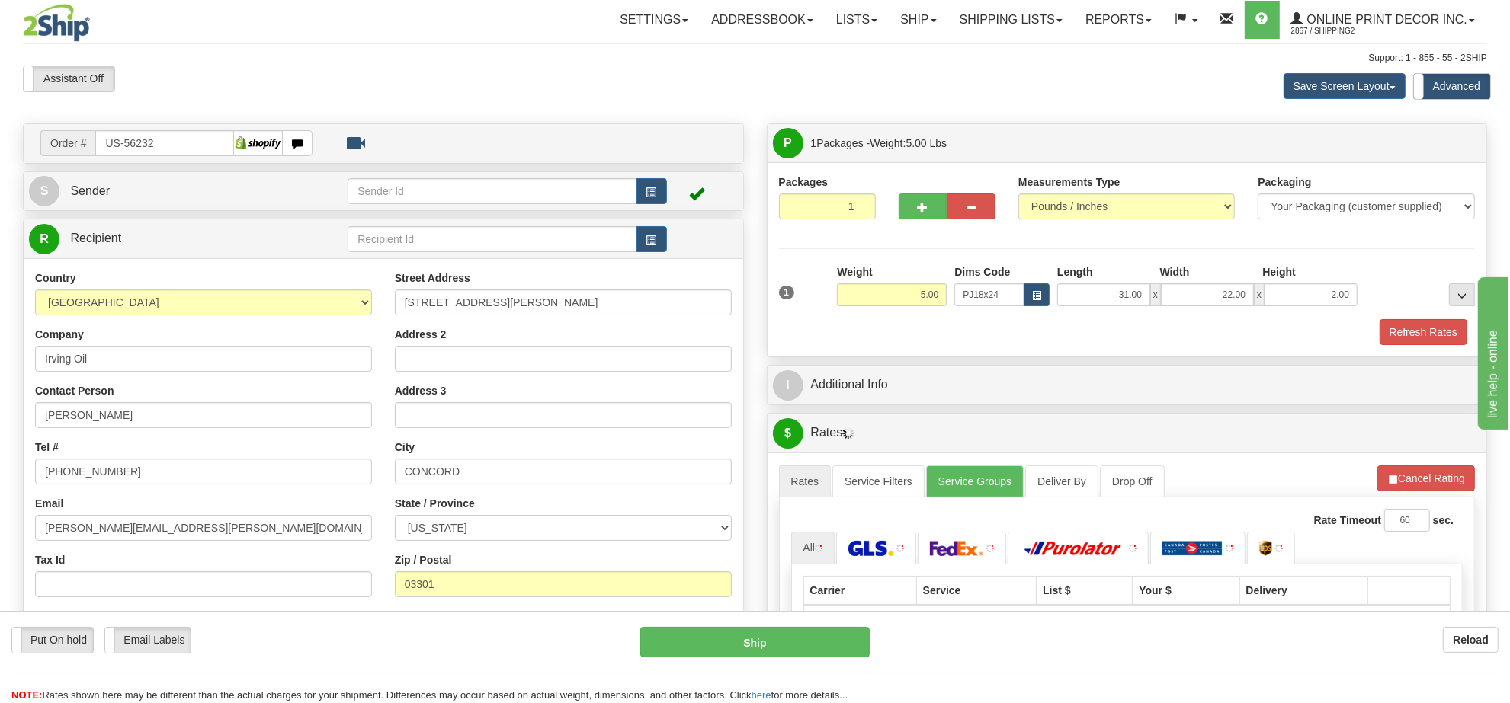
scroll to position [95, 0]
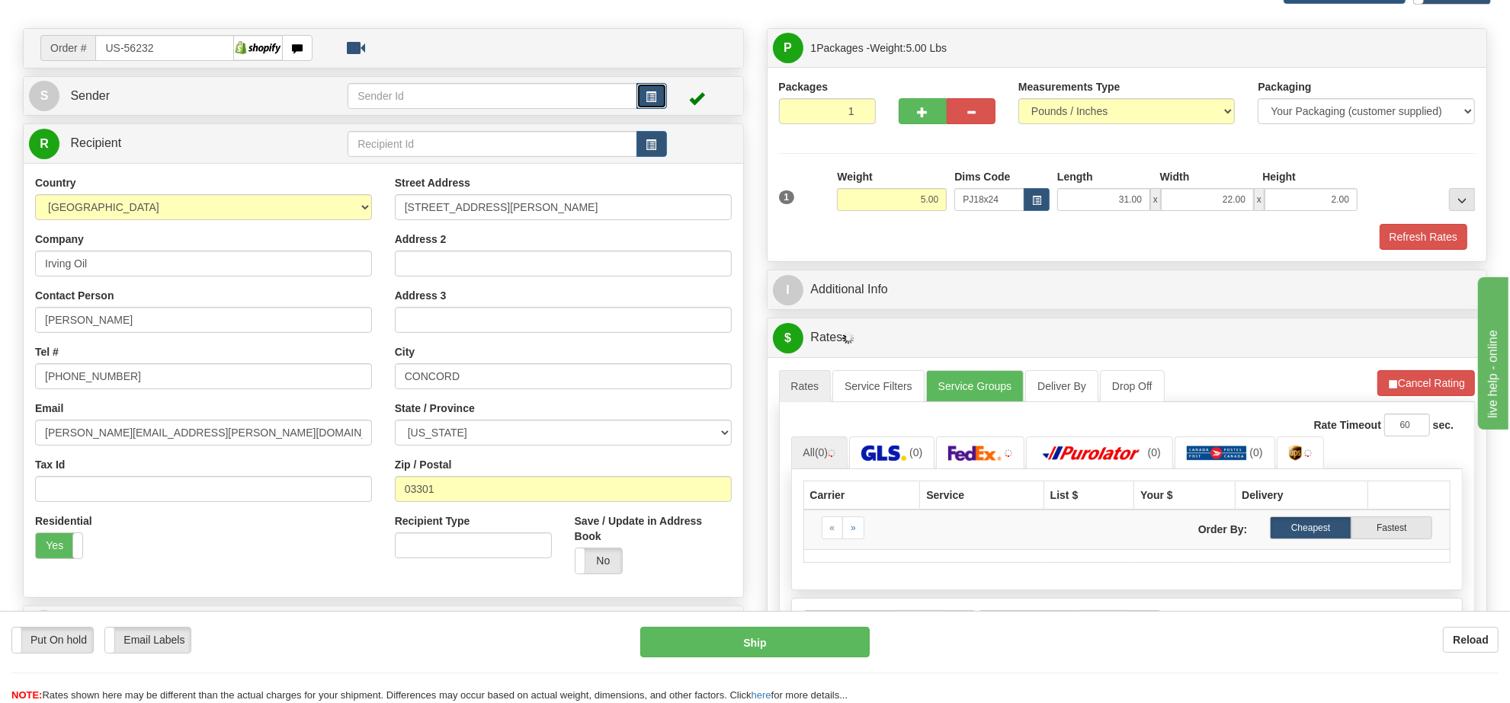
click at [656, 88] on button "button" at bounding box center [651, 96] width 30 height 26
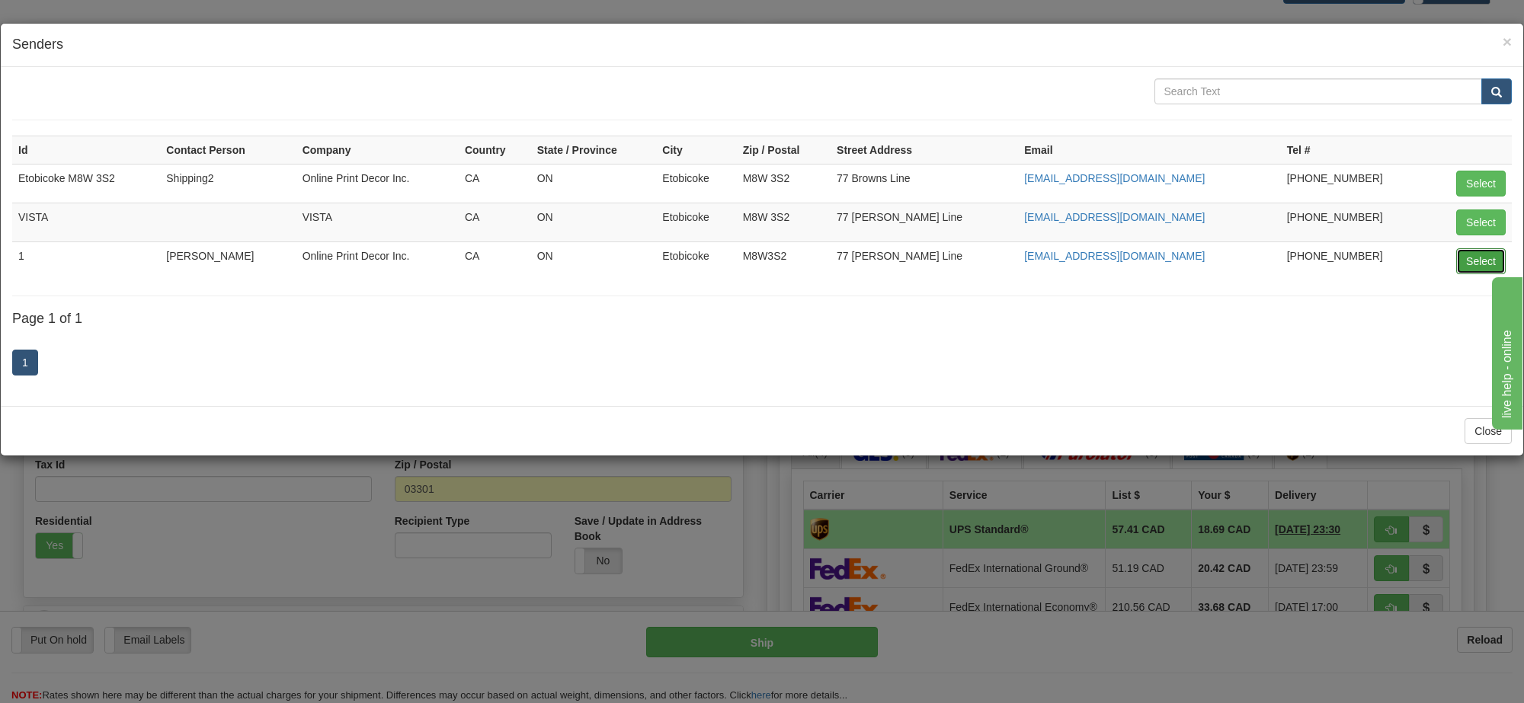
click at [1463, 267] on button "Select" at bounding box center [1481, 261] width 50 height 26
type input "1"
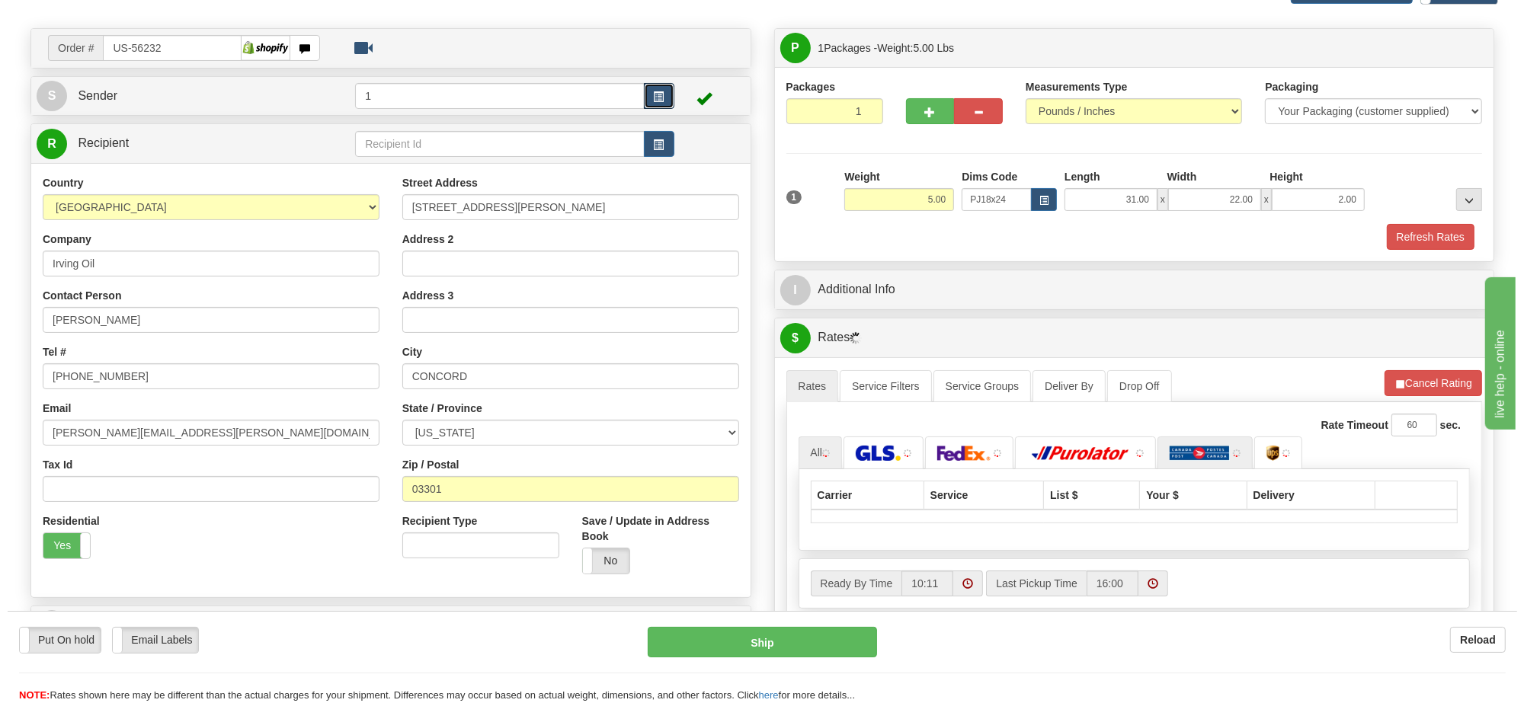
scroll to position [191, 0]
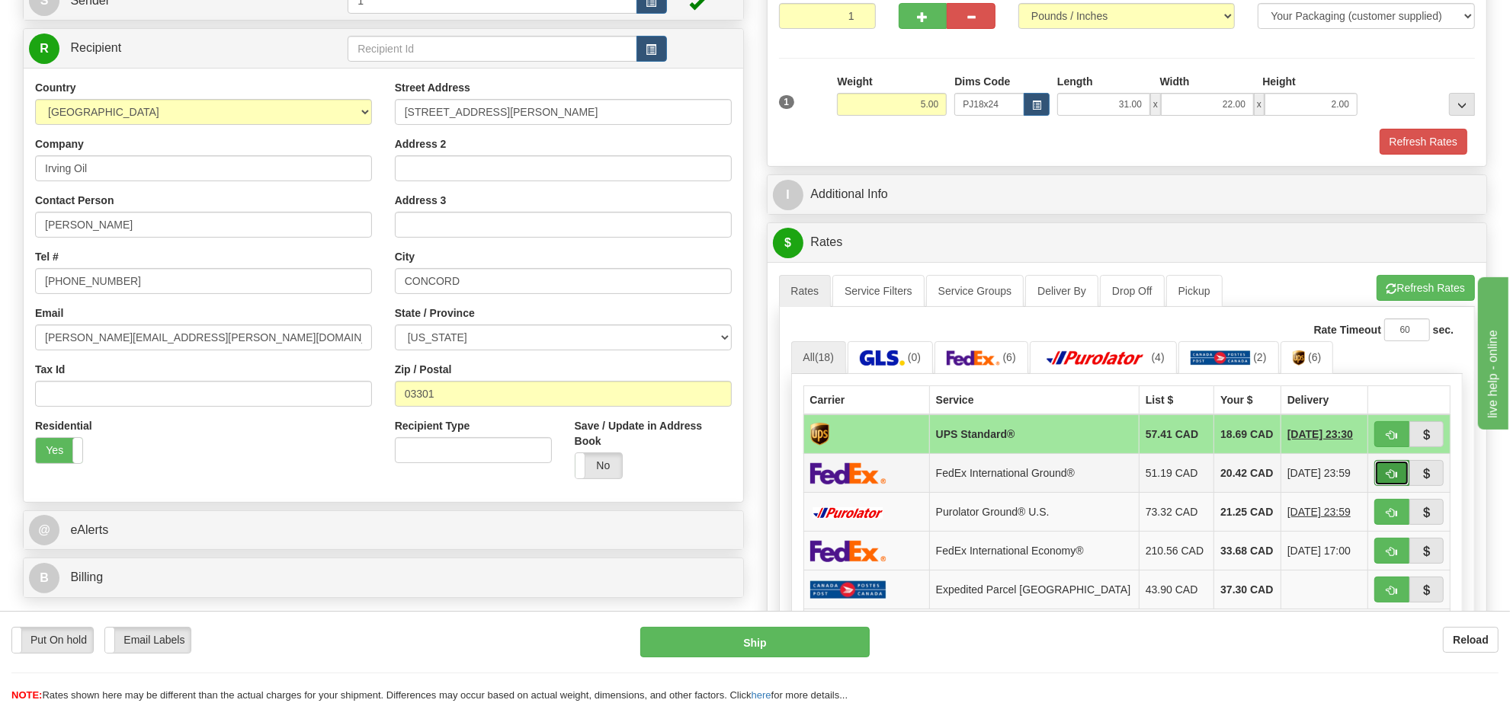
click at [1393, 478] on span "button" at bounding box center [1391, 474] width 11 height 10
type input "92"
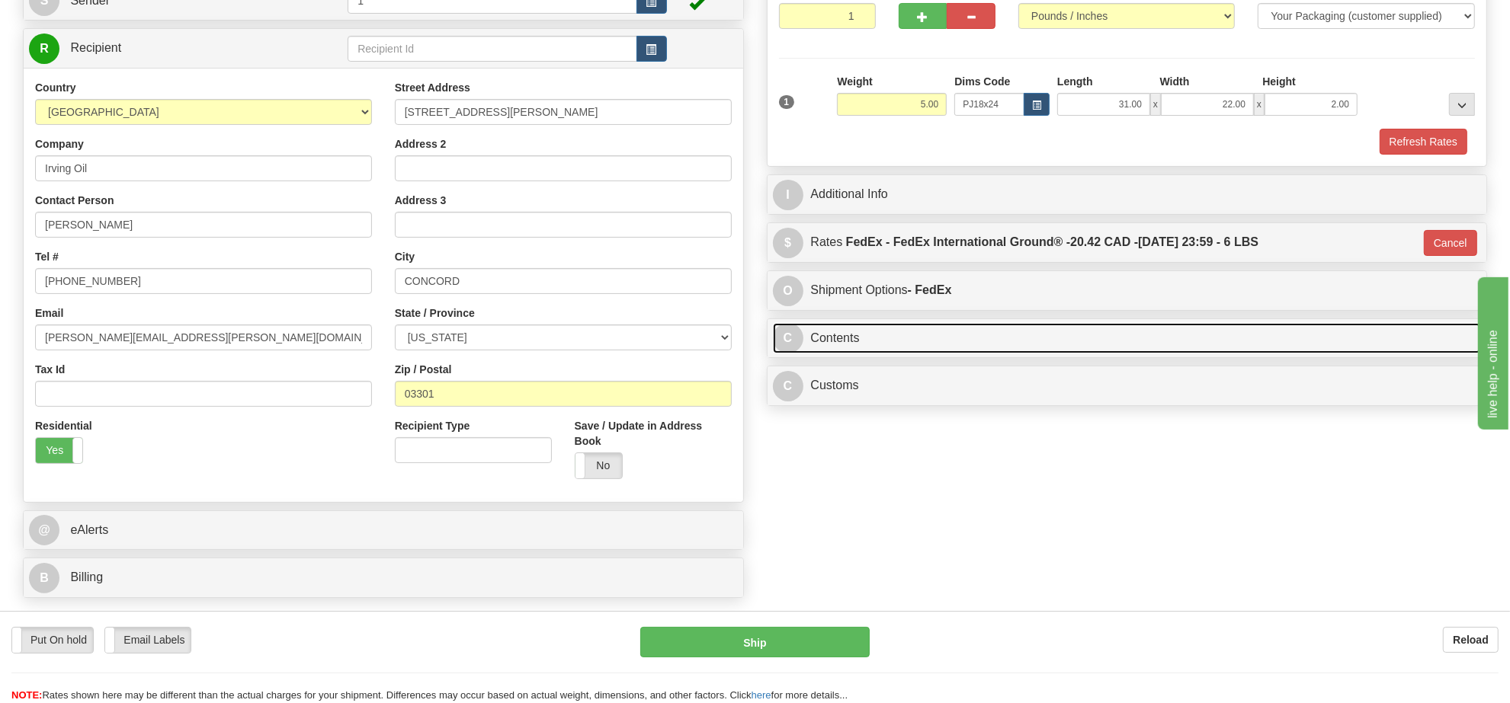
click at [874, 339] on link "C Contents" at bounding box center [1127, 338] width 709 height 31
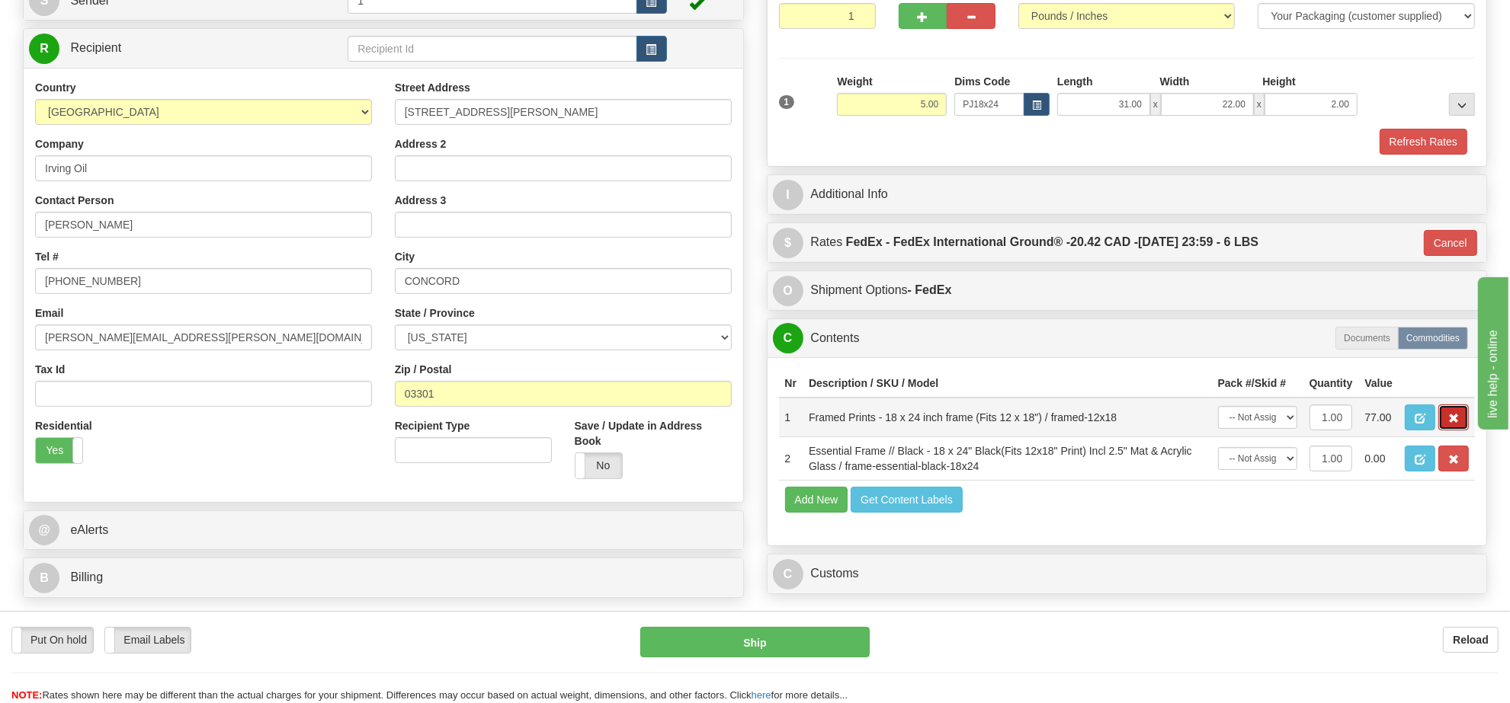
click at [1446, 431] on button "button" at bounding box center [1453, 418] width 30 height 26
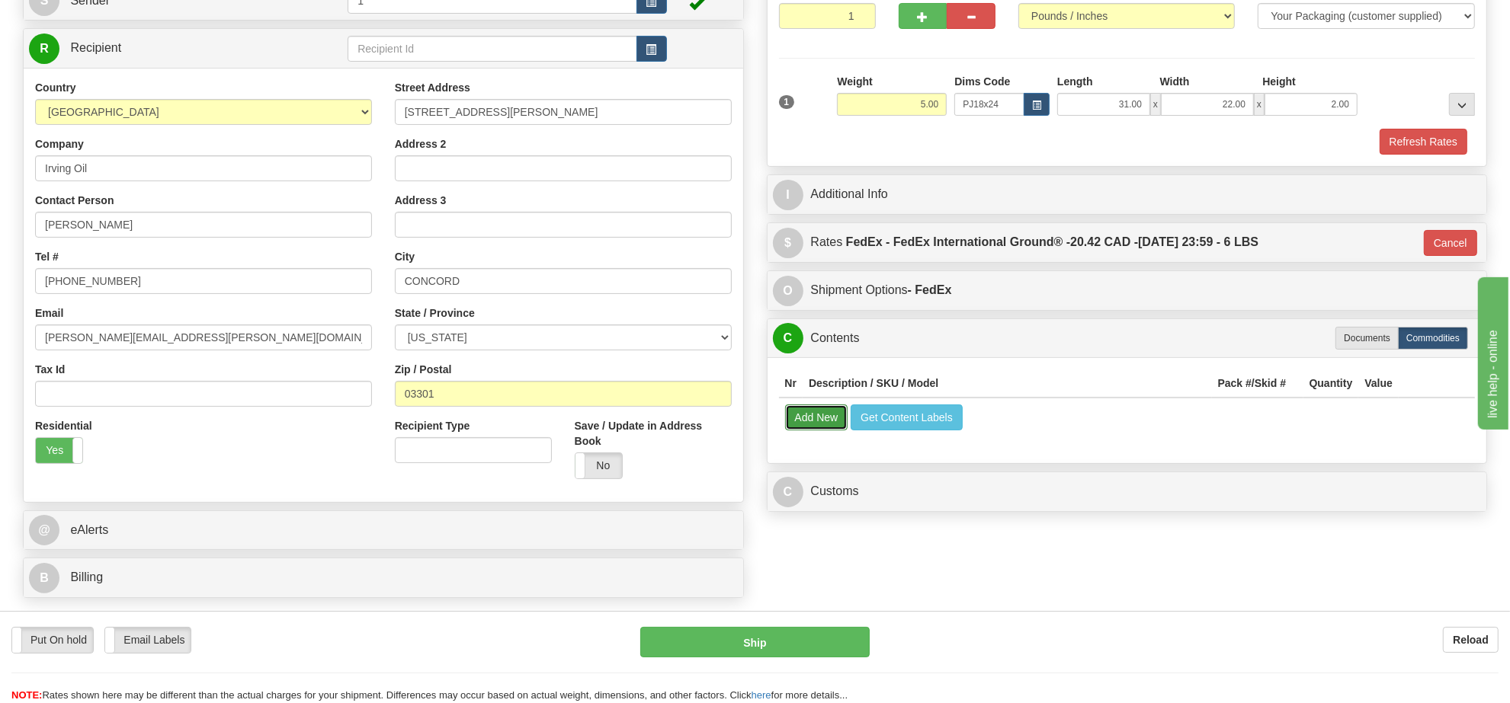
click at [813, 418] on button "Add New" at bounding box center [816, 418] width 63 height 26
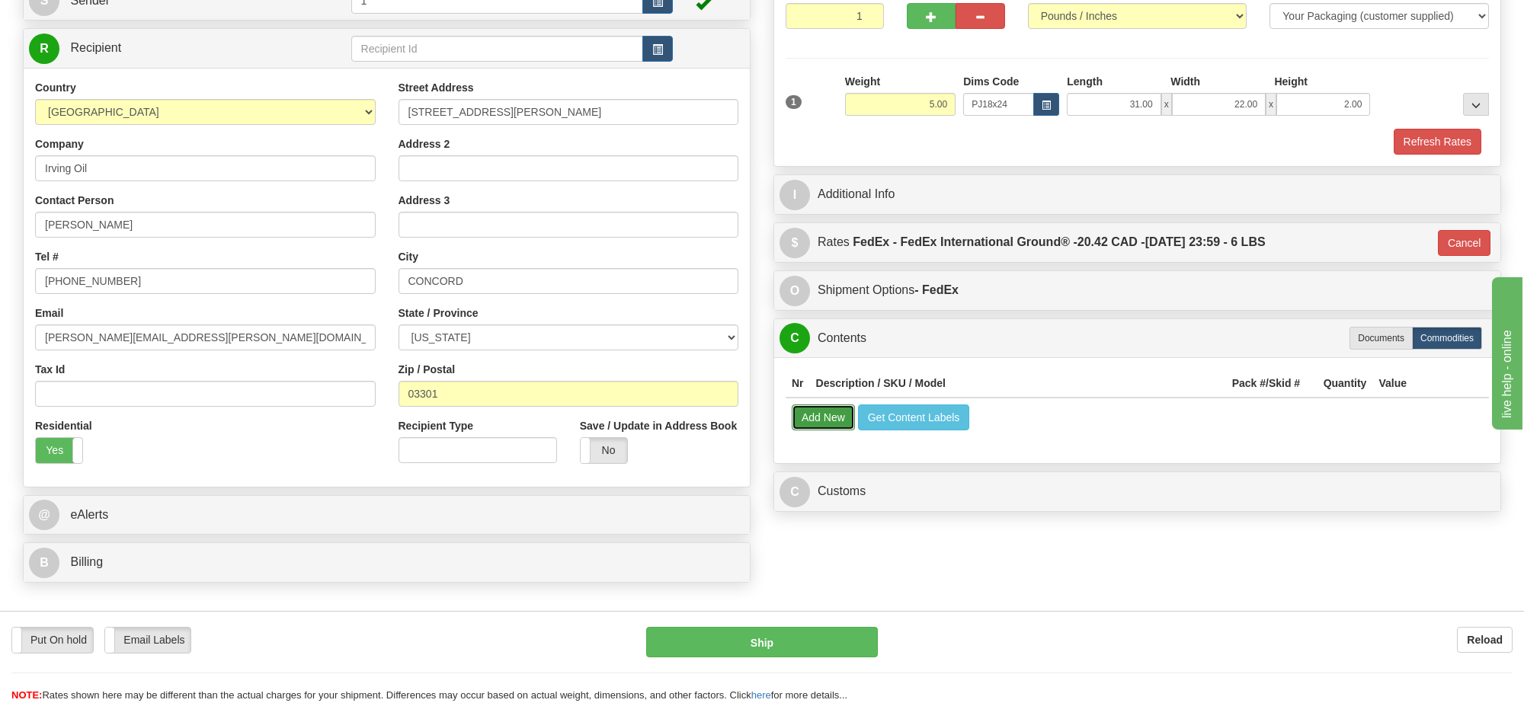
select select
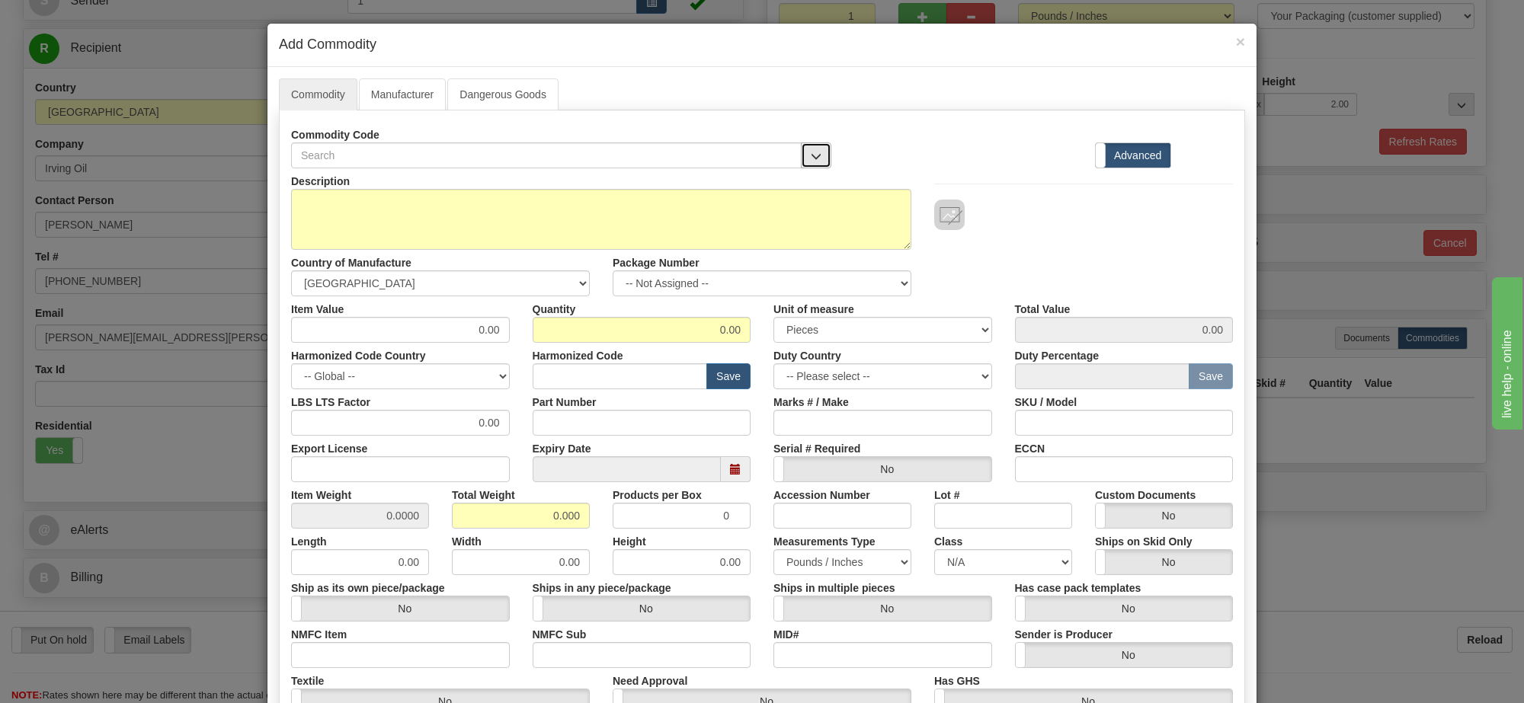
click at [812, 154] on span "button" at bounding box center [816, 157] width 11 height 10
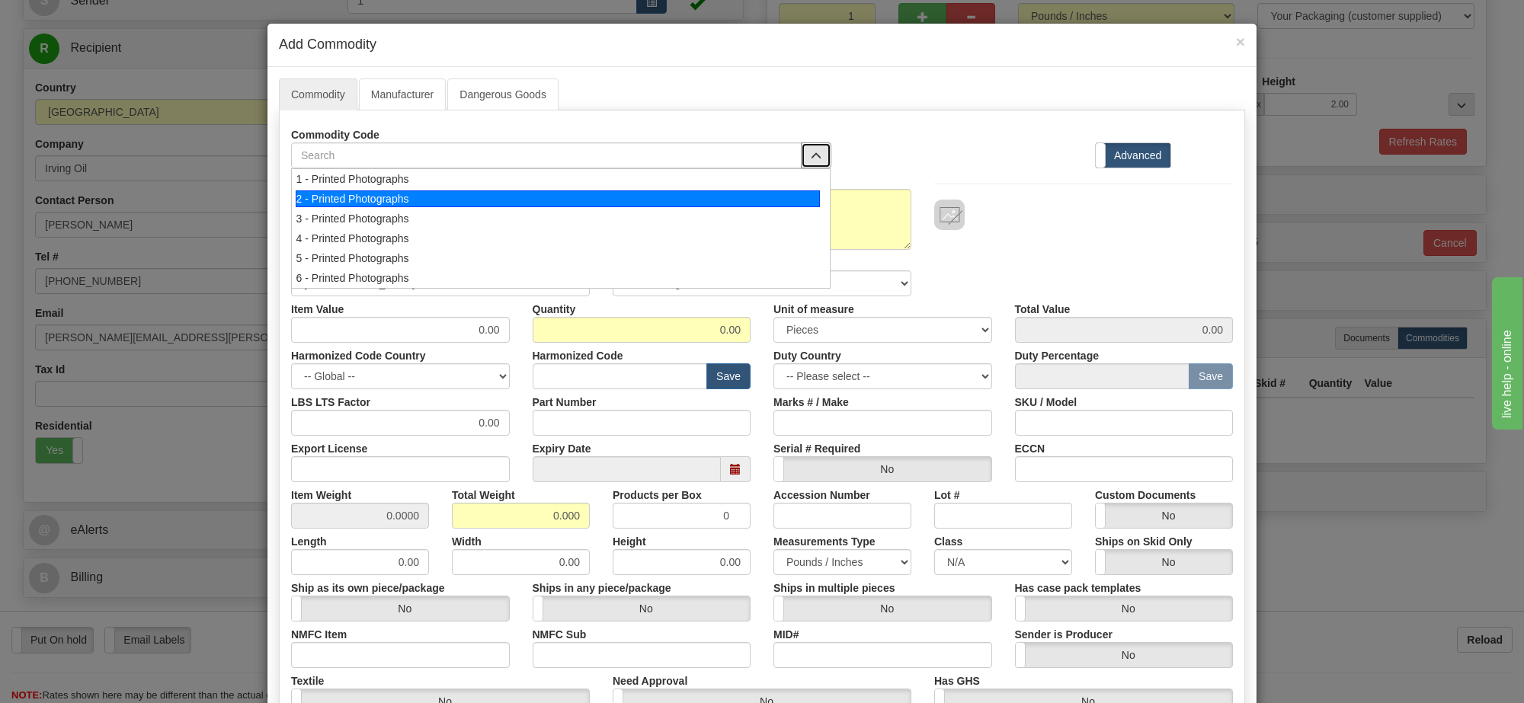
click at [701, 203] on div "2 - Printed Photographs" at bounding box center [558, 199] width 525 height 17
select select "1"
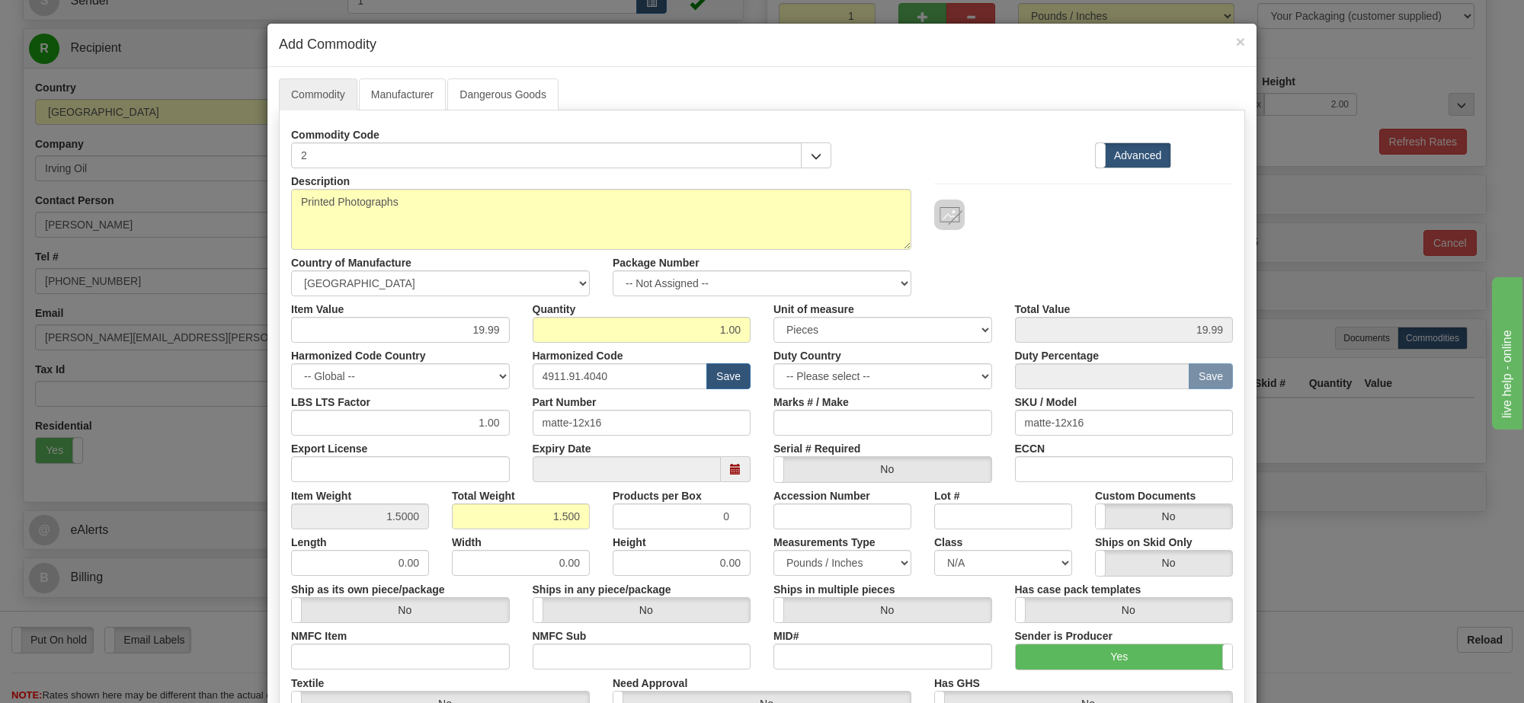
scroll to position [95, 0]
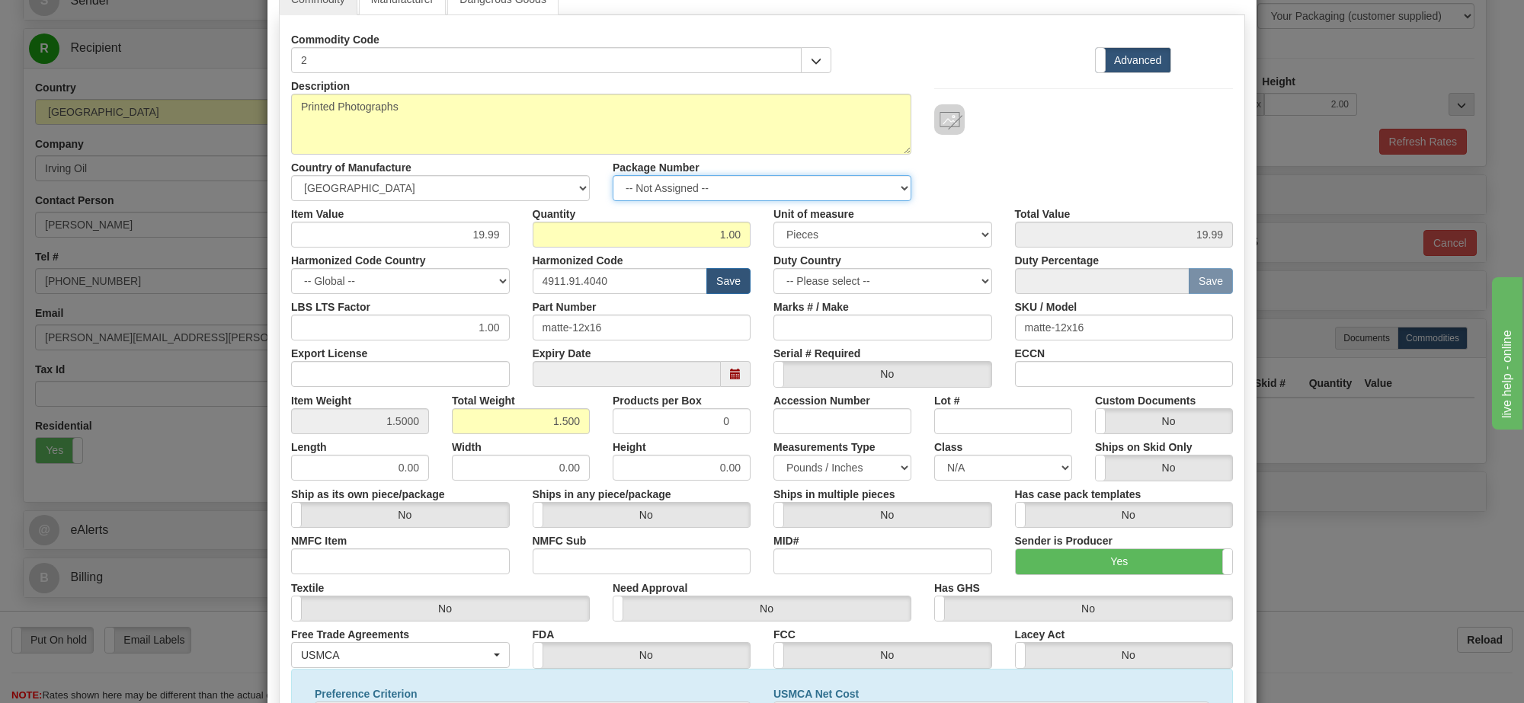
click at [747, 196] on select "-- Not Assigned -- Item 1" at bounding box center [762, 188] width 299 height 26
select select "0"
click at [613, 176] on select "-- Not Assigned -- Item 1" at bounding box center [762, 188] width 299 height 26
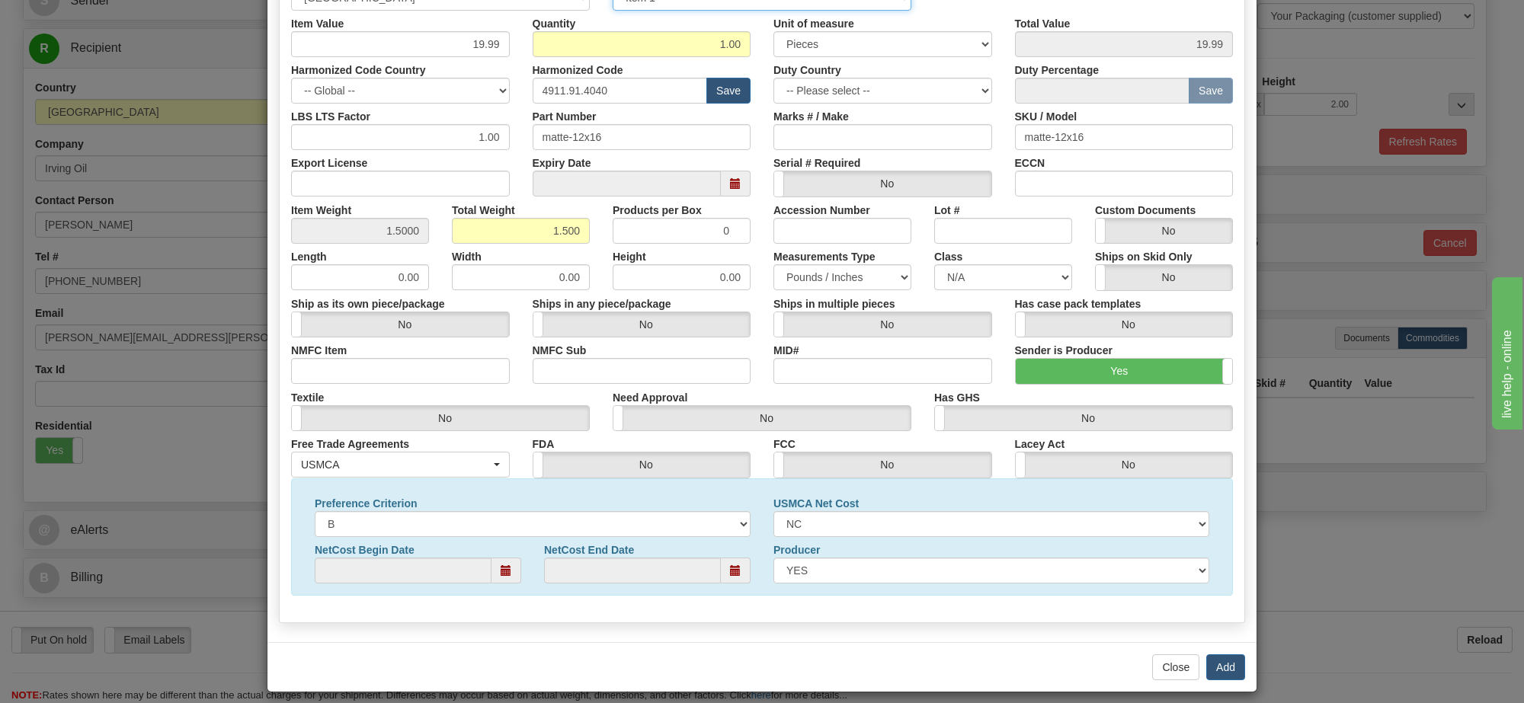
scroll to position [299, 0]
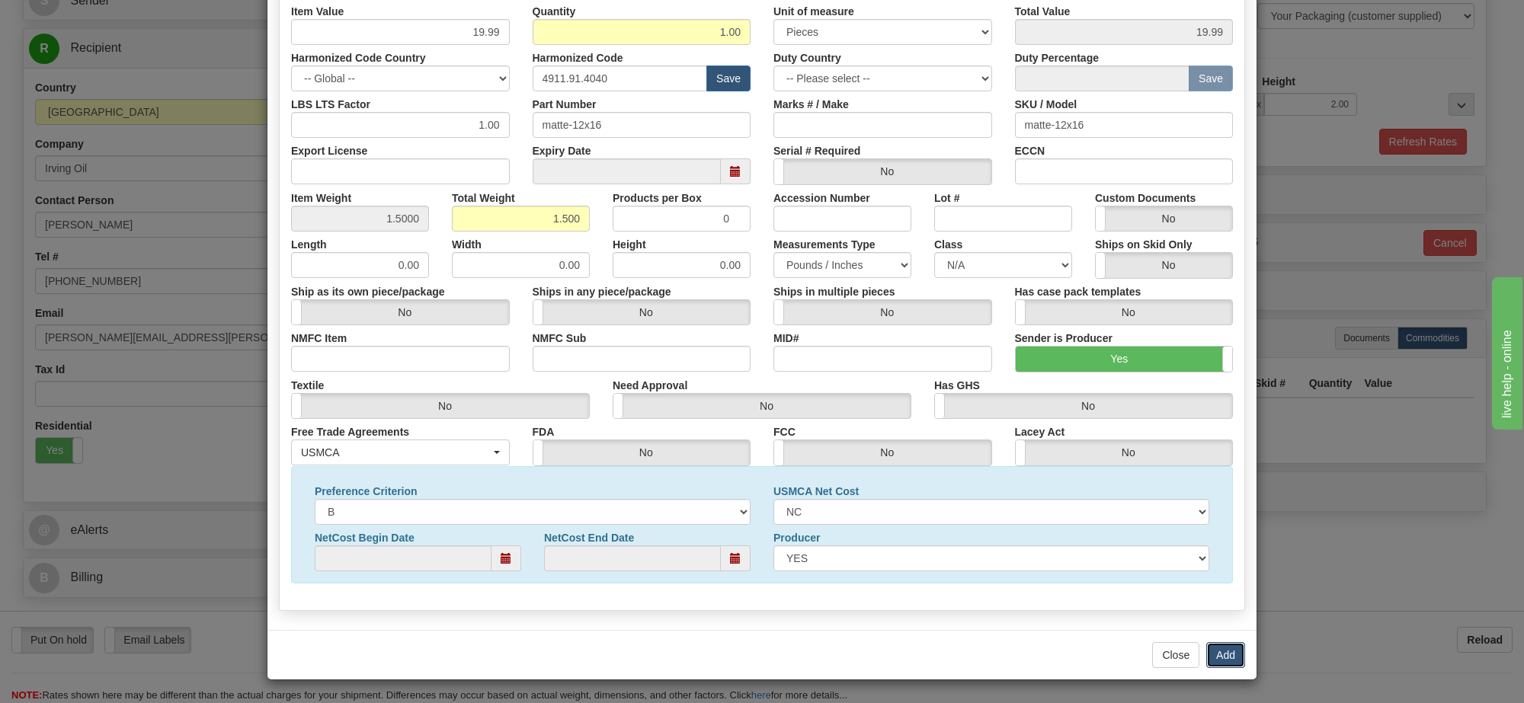
click at [1216, 652] on button "Add" at bounding box center [1225, 655] width 39 height 26
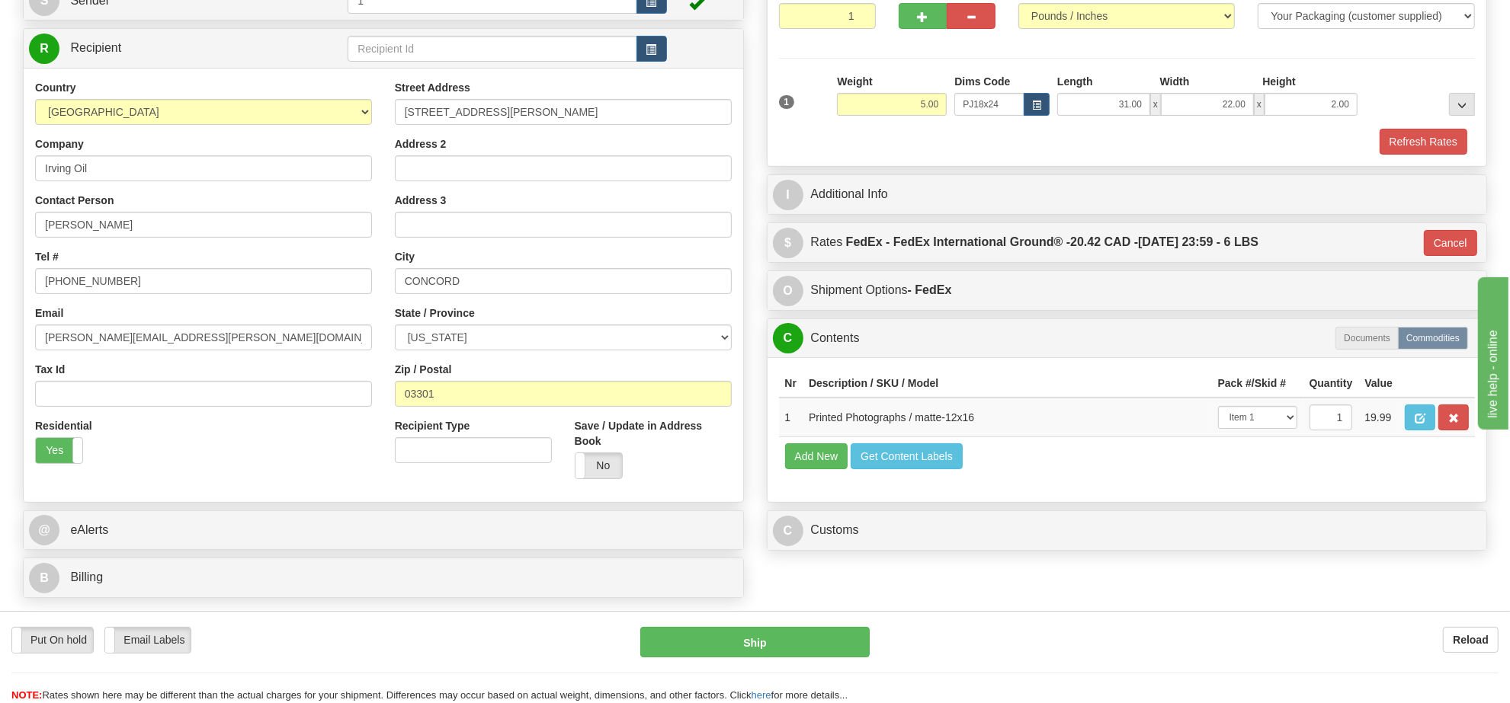
scroll to position [286, 0]
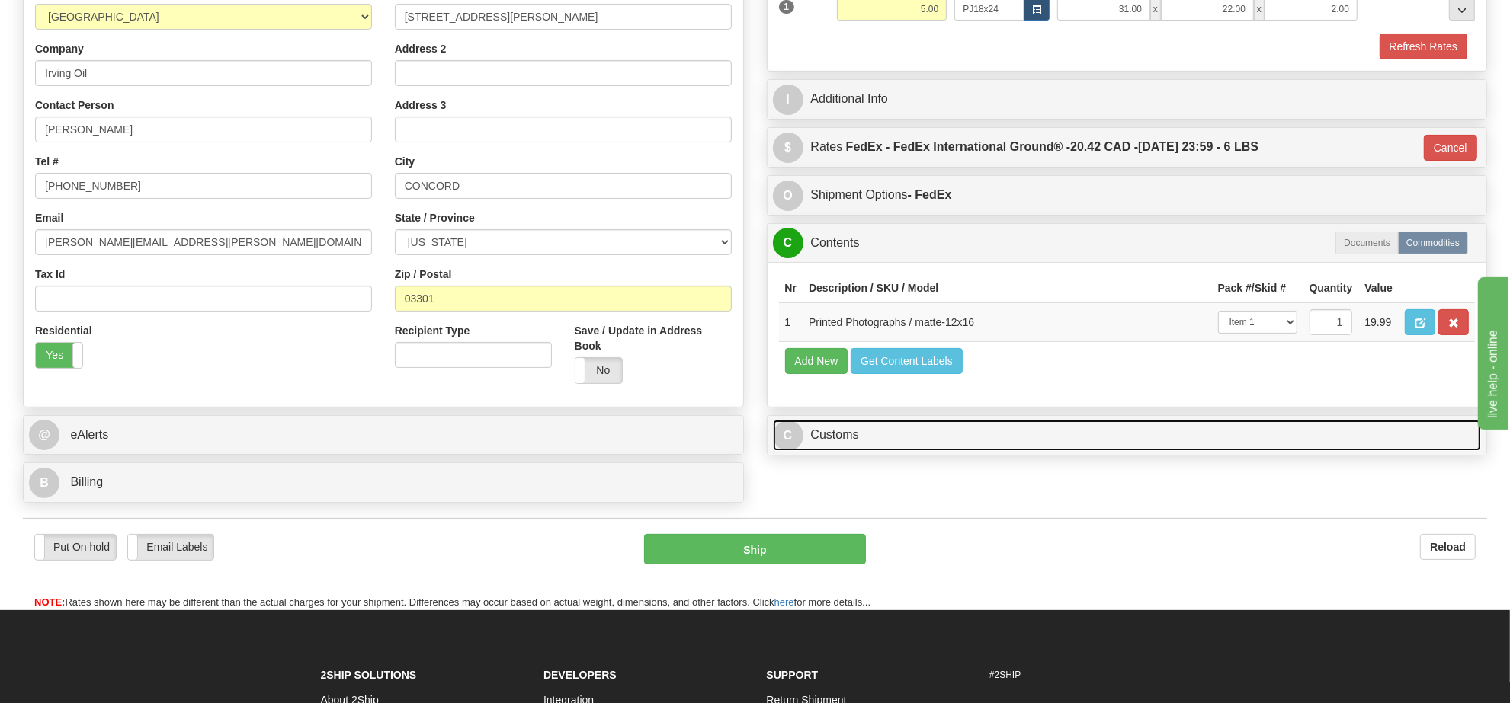
click at [962, 451] on link "C Customs" at bounding box center [1127, 435] width 709 height 31
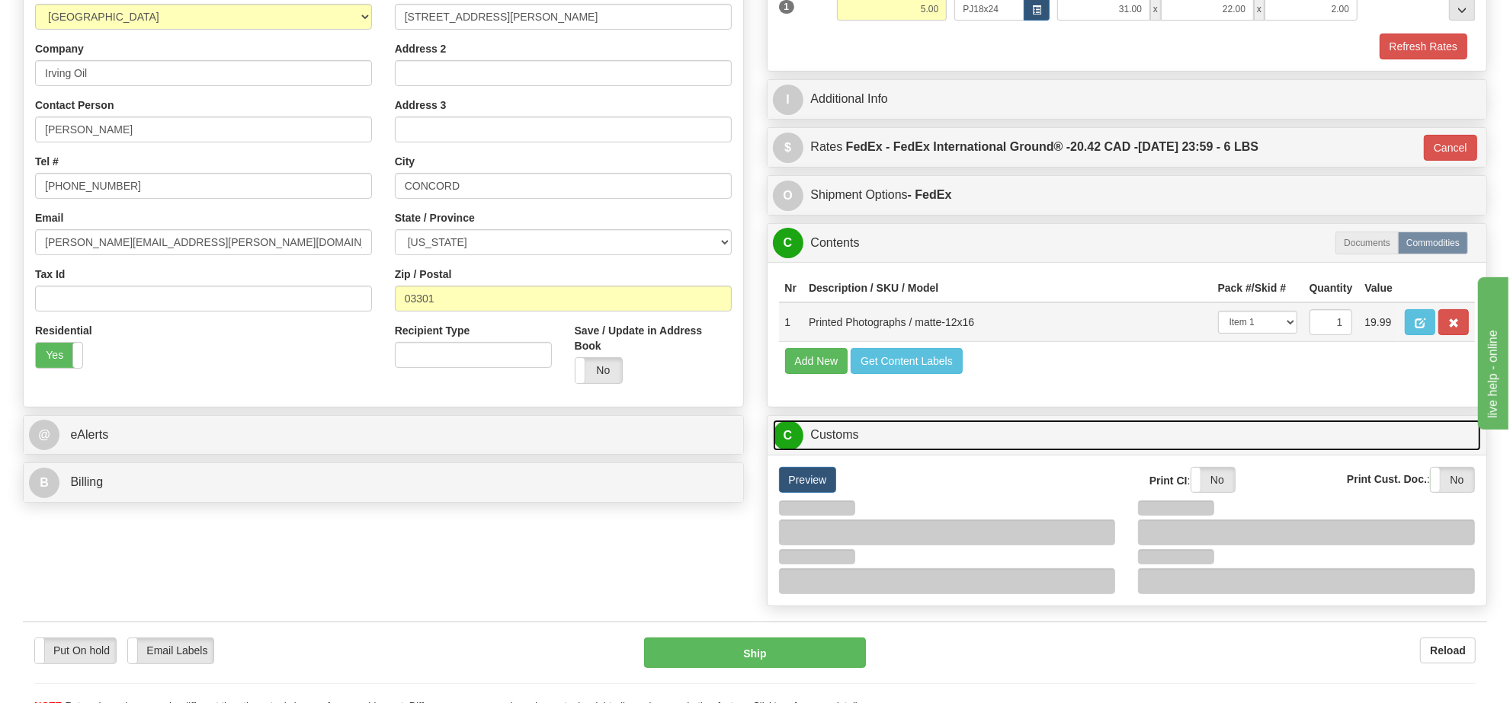
scroll to position [476, 0]
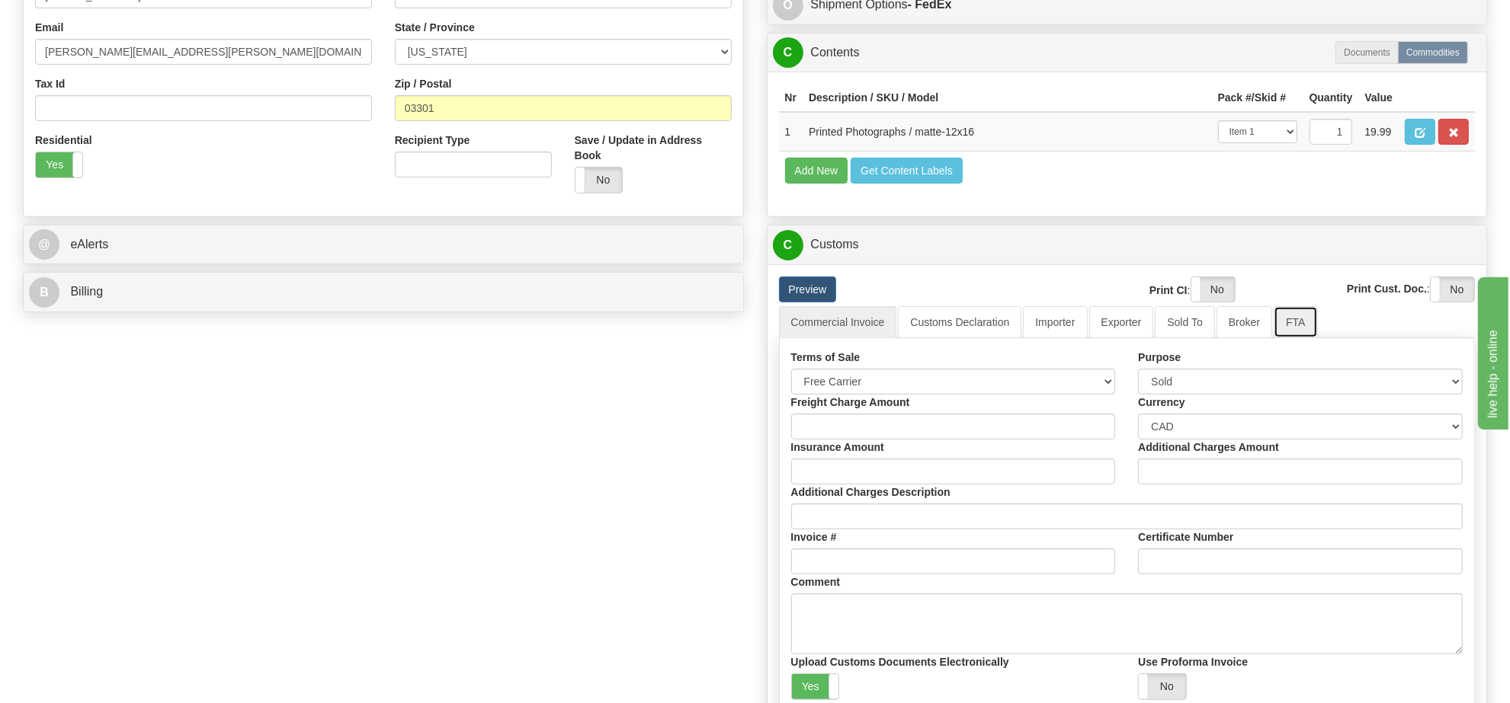
click at [1273, 338] on link "FTA" at bounding box center [1294, 322] width 43 height 32
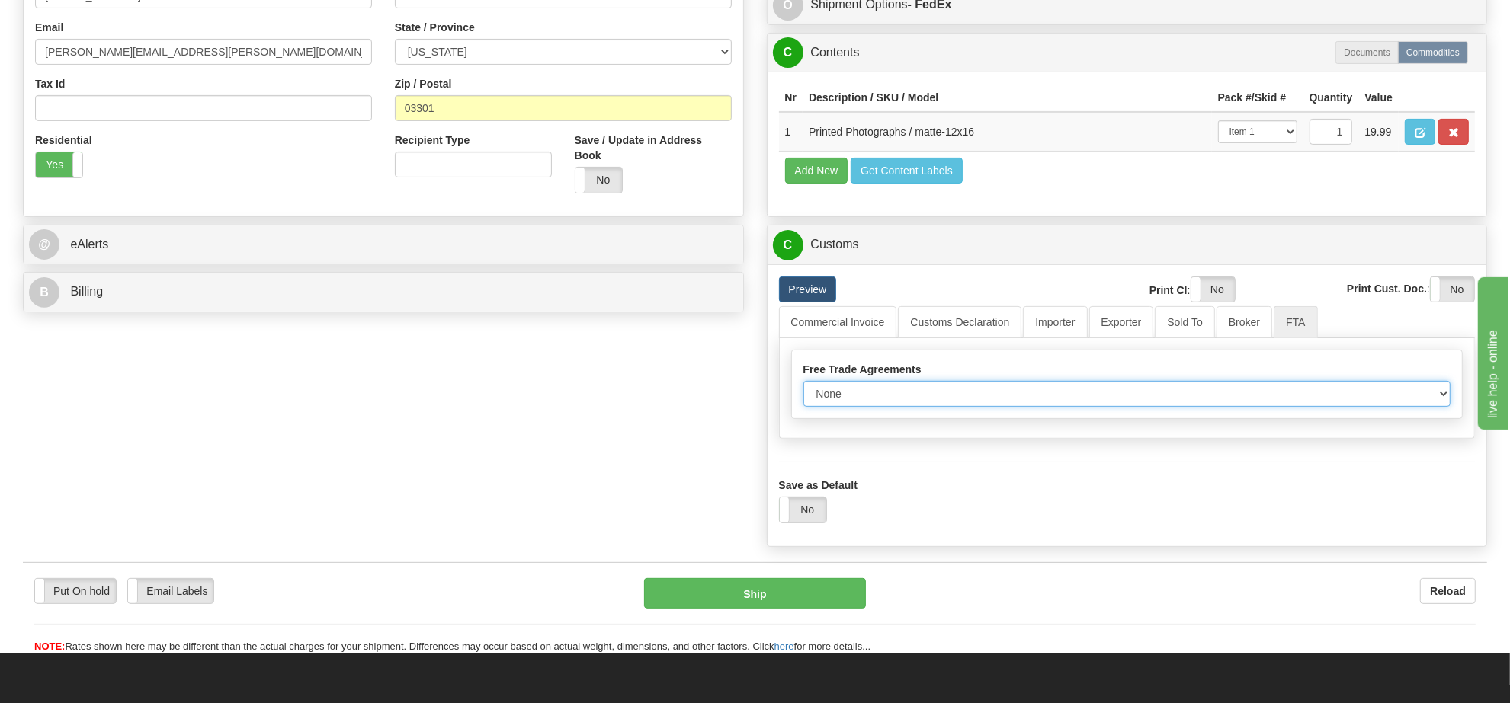
click at [824, 407] on select "None Other USMCA CETA CUKTCA" at bounding box center [1127, 394] width 648 height 26
select select "1"
click at [803, 407] on select "None Other USMCA CETA CUKTCA" at bounding box center [1127, 394] width 648 height 26
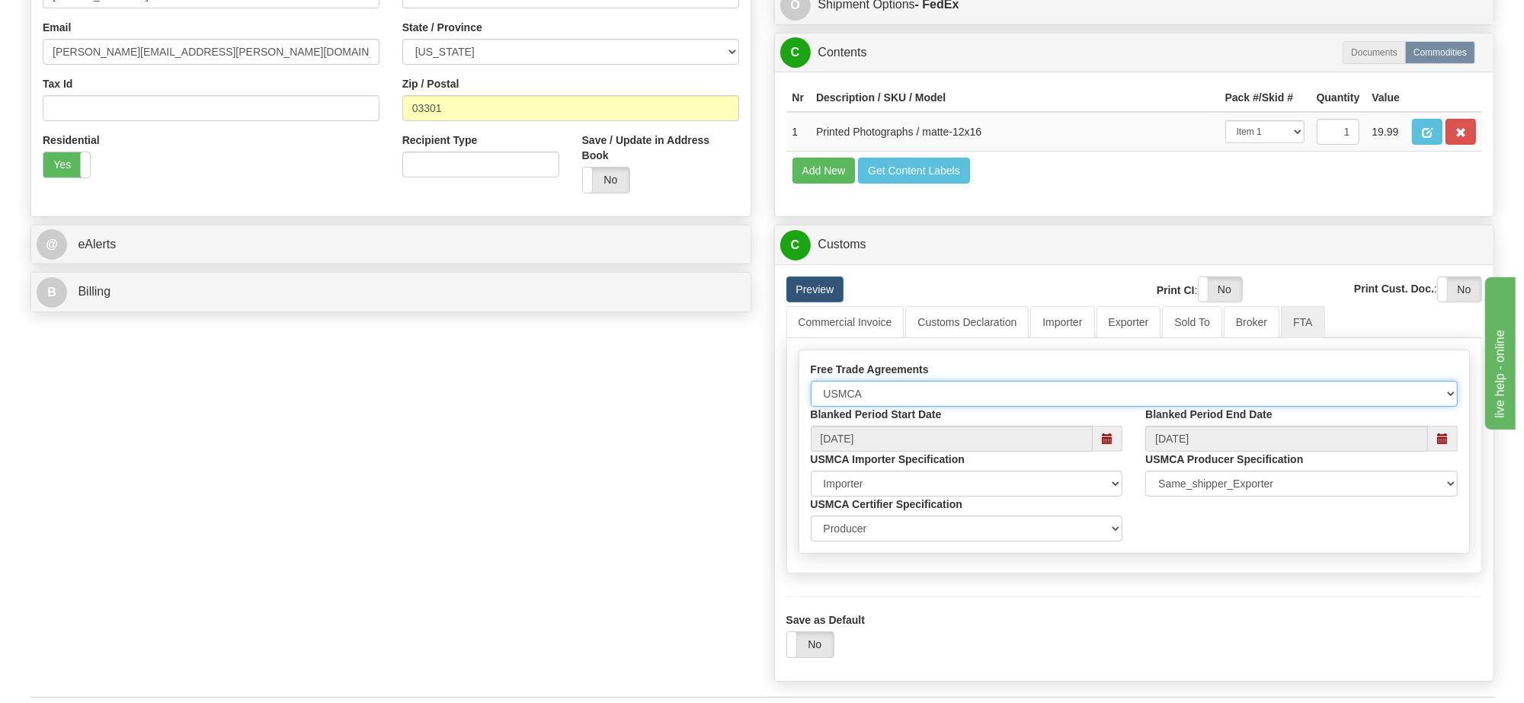
scroll to position [762, 0]
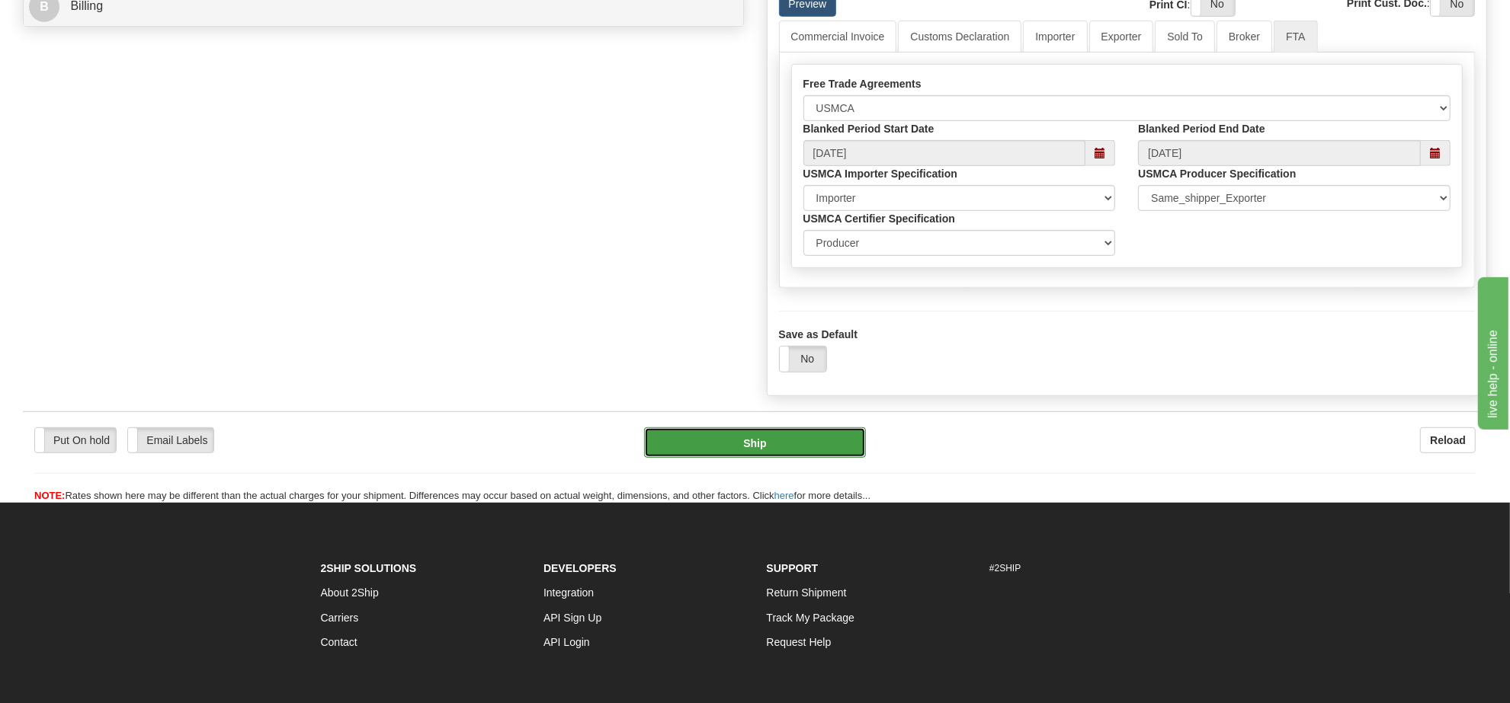
click at [831, 458] on button "Ship" at bounding box center [754, 442] width 221 height 30
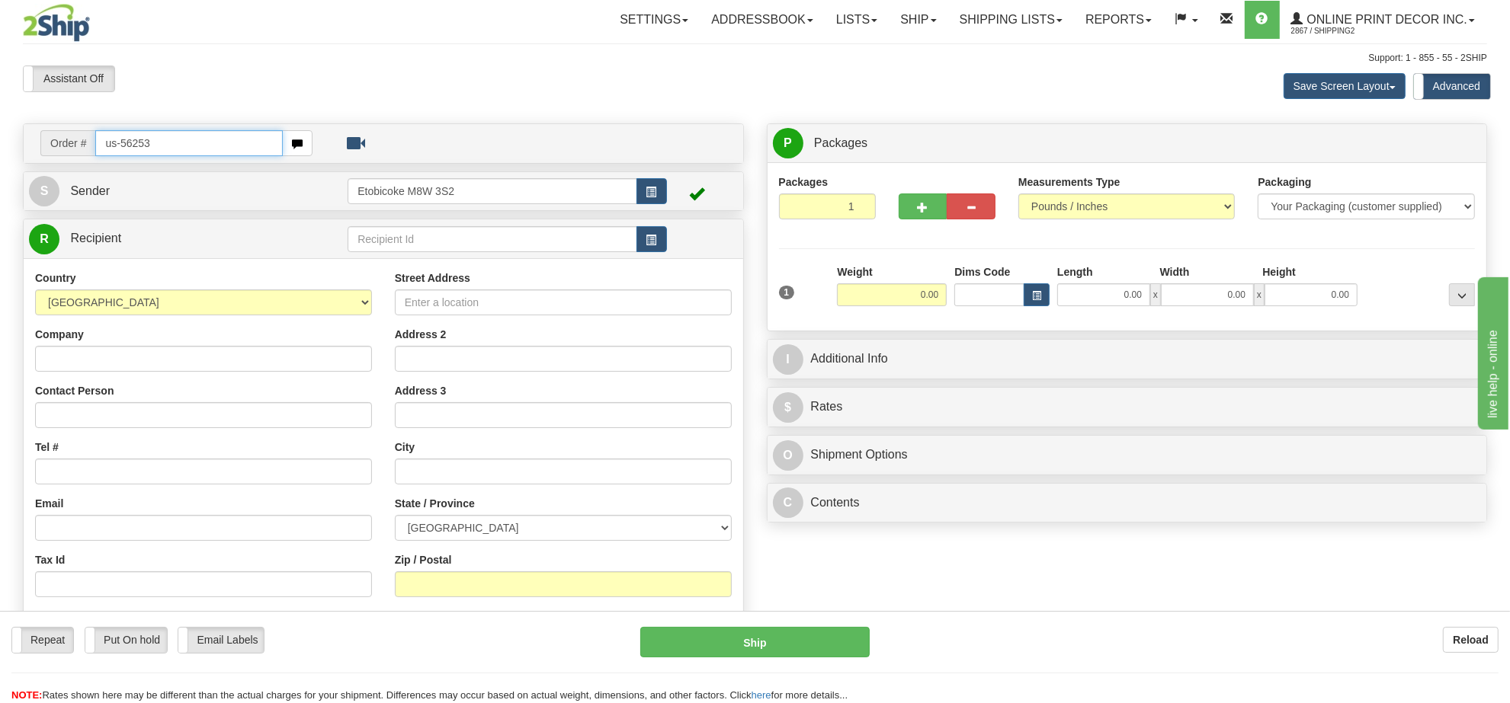
type input "us-56253"
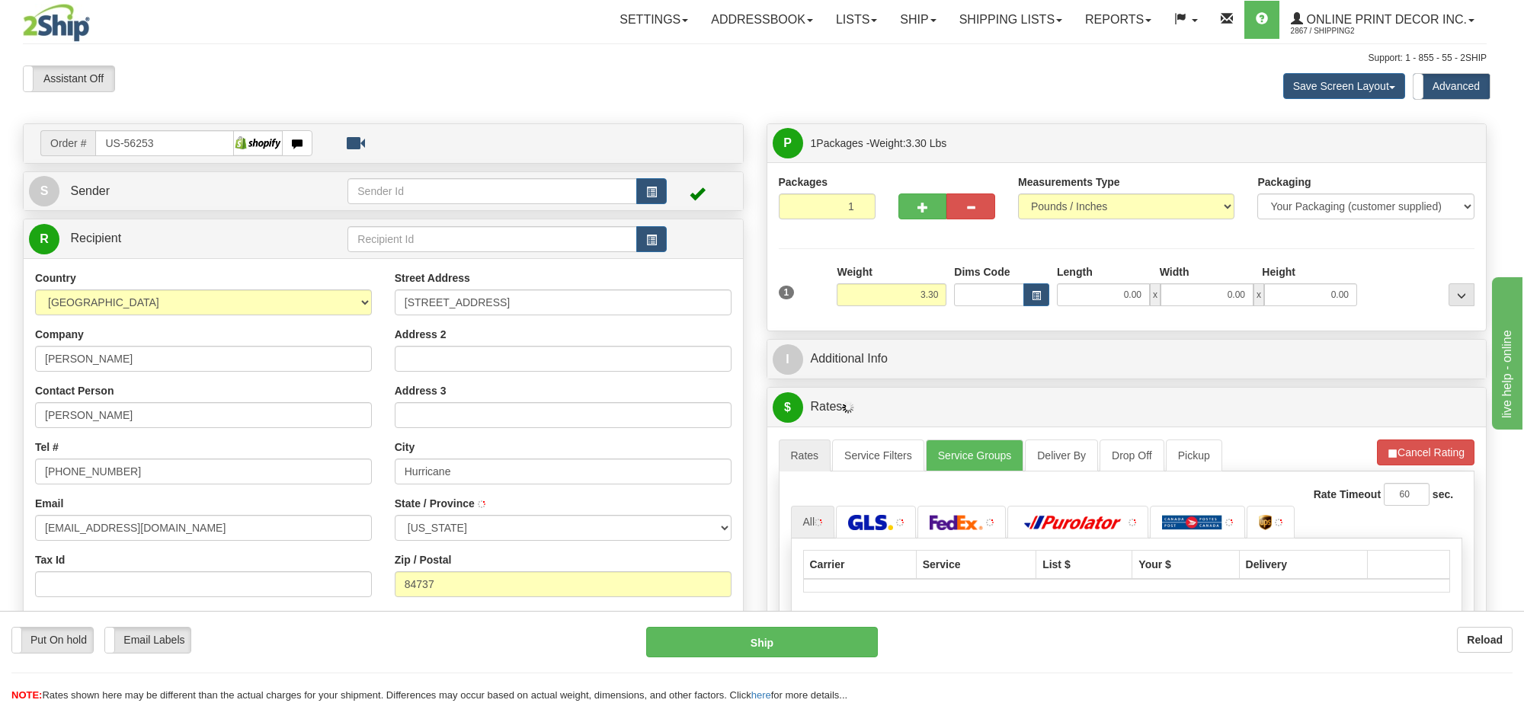
type input "HURRICANE"
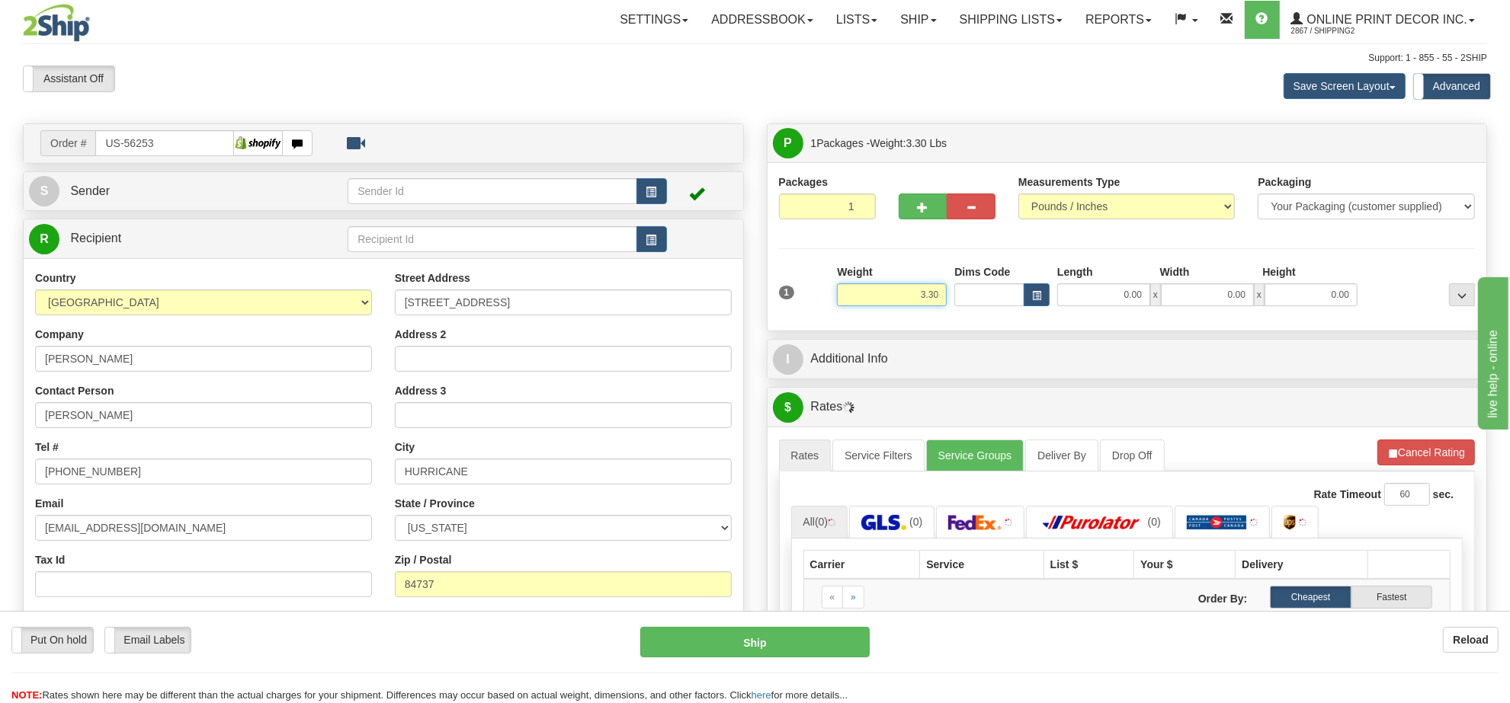
click at [923, 302] on input "3.30" at bounding box center [892, 294] width 110 height 23
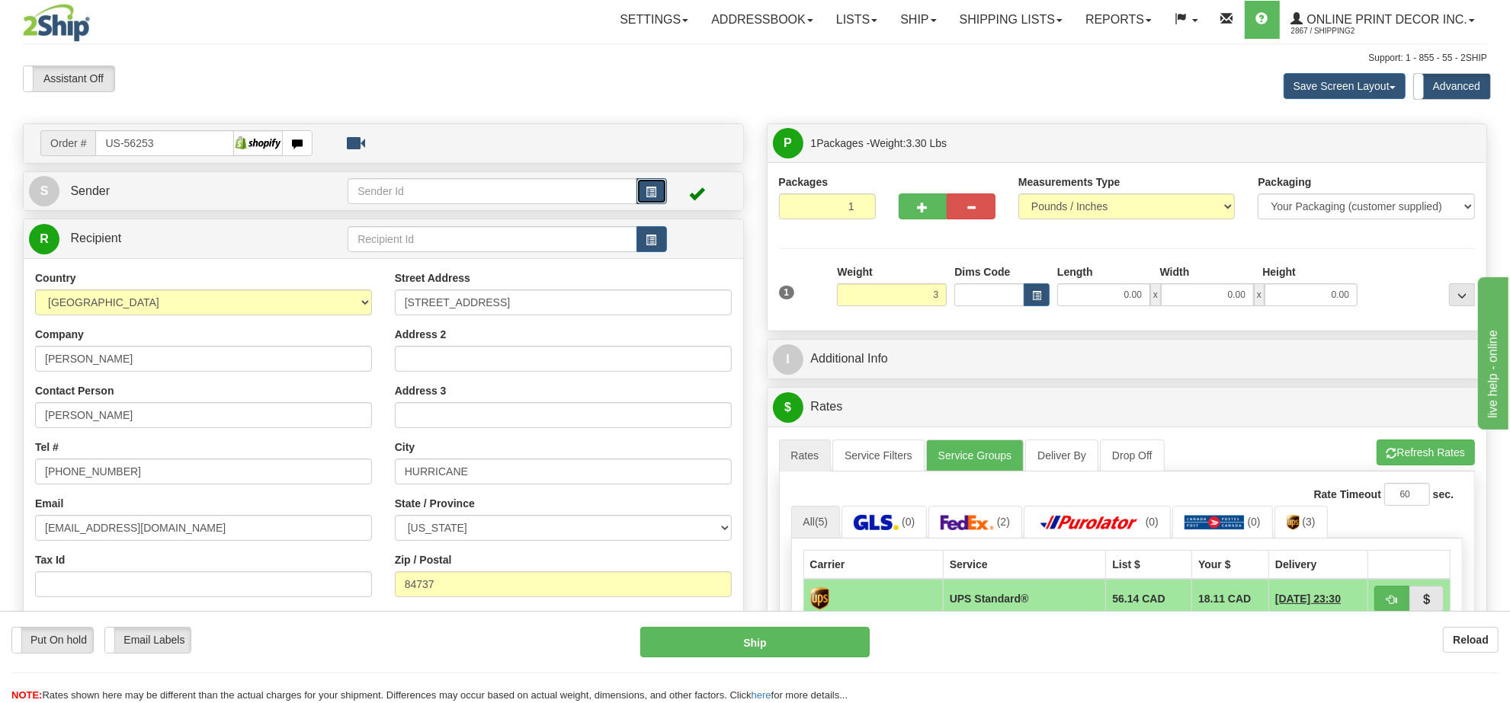
type input "3.00"
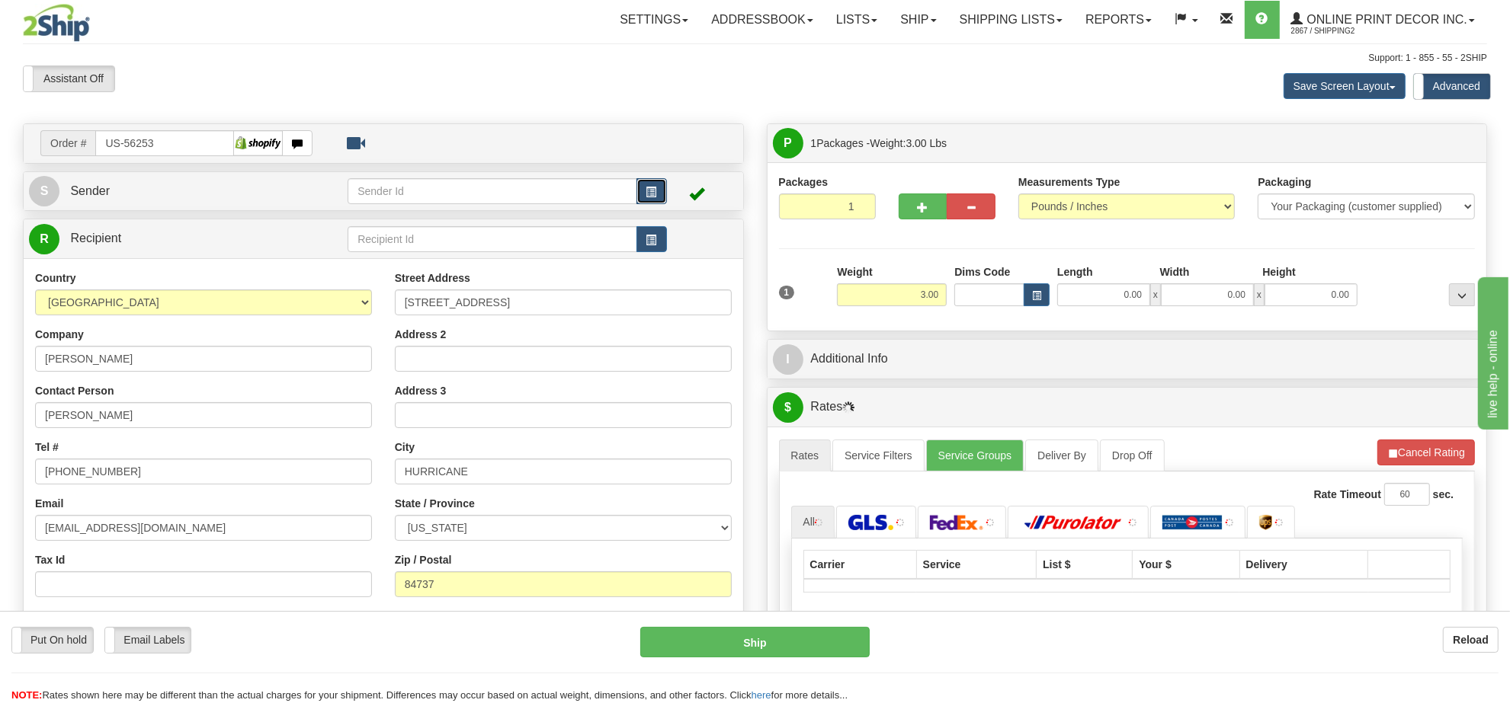
click at [654, 184] on button "button" at bounding box center [651, 191] width 30 height 26
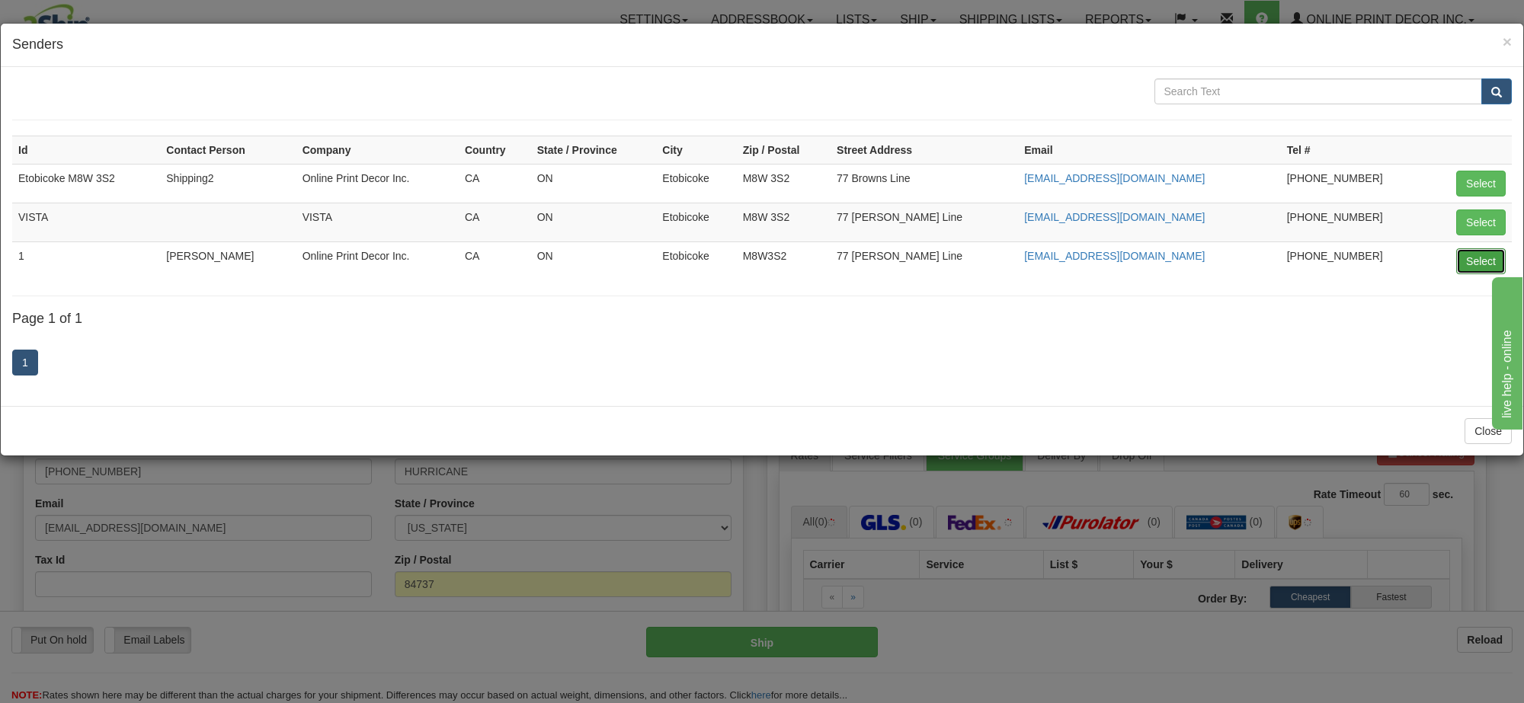
click at [1475, 267] on button "Select" at bounding box center [1481, 261] width 50 height 26
type input "1"
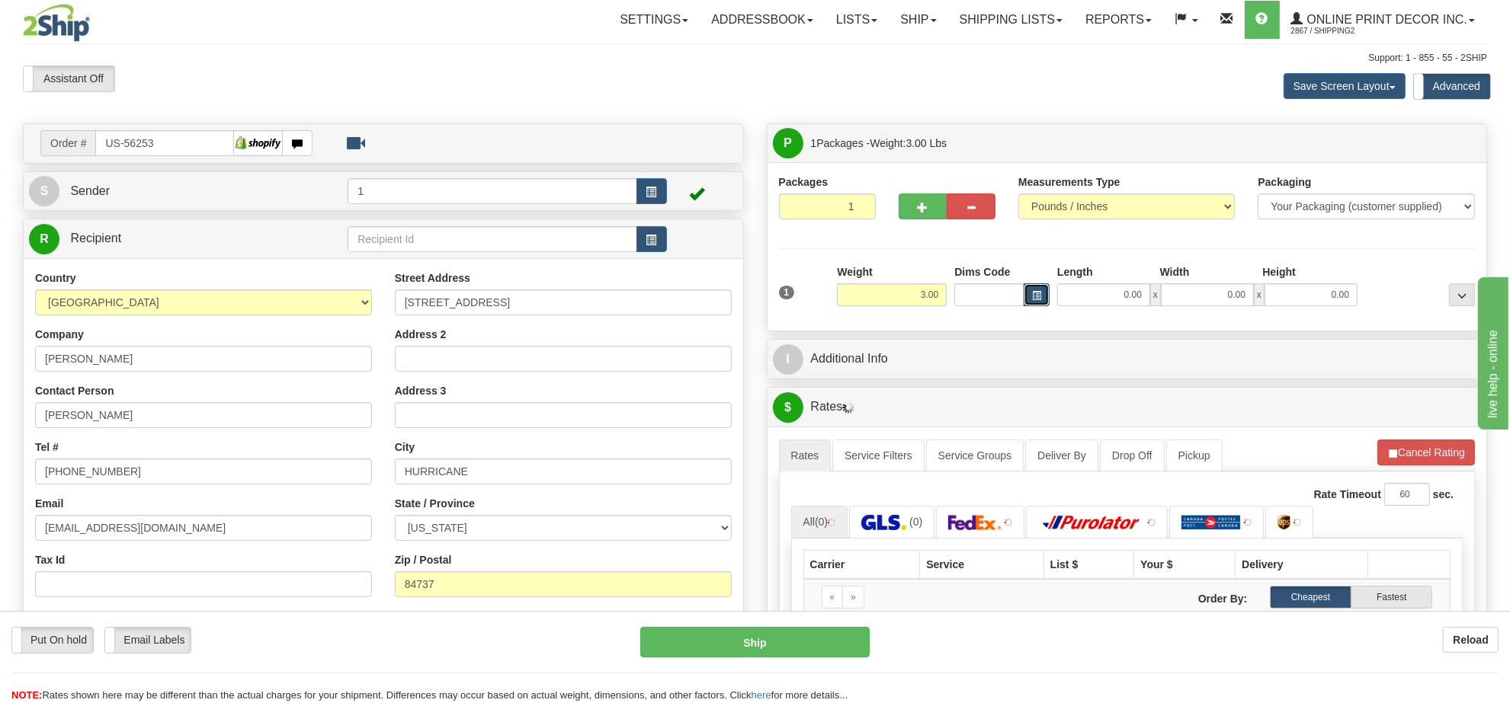
click at [1039, 306] on button "button" at bounding box center [1036, 294] width 26 height 23
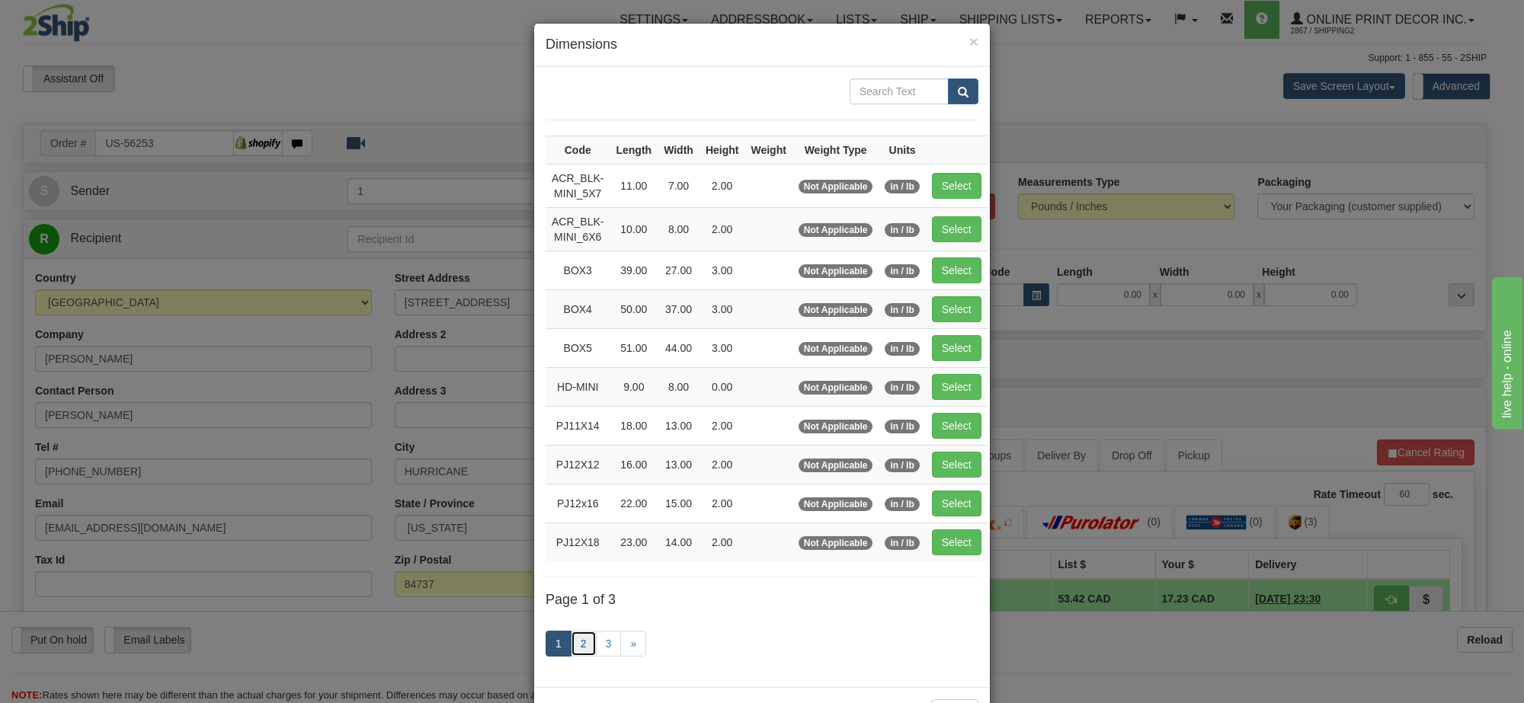
click at [576, 648] on link "2" at bounding box center [584, 644] width 26 height 26
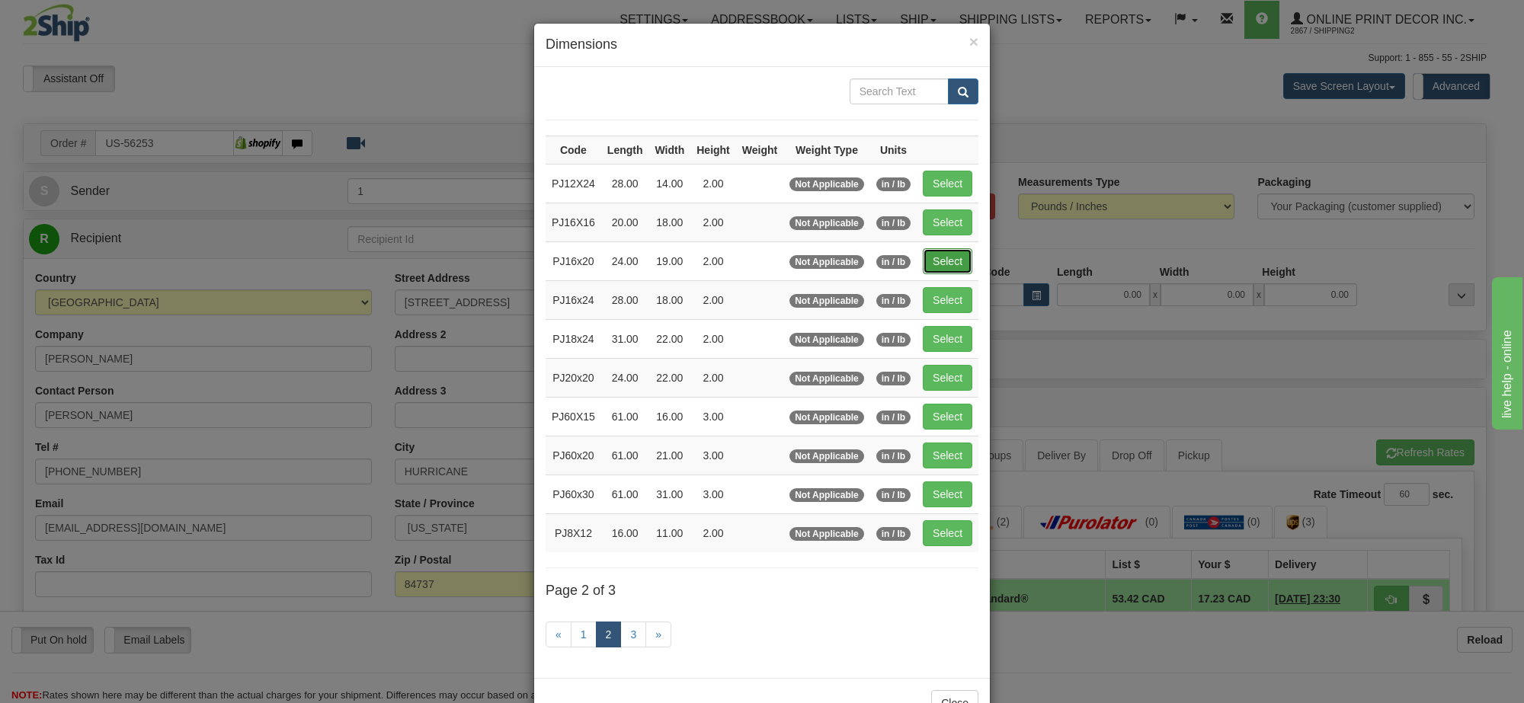
click at [934, 264] on button "Select" at bounding box center [948, 261] width 50 height 26
type input "PJ16x20"
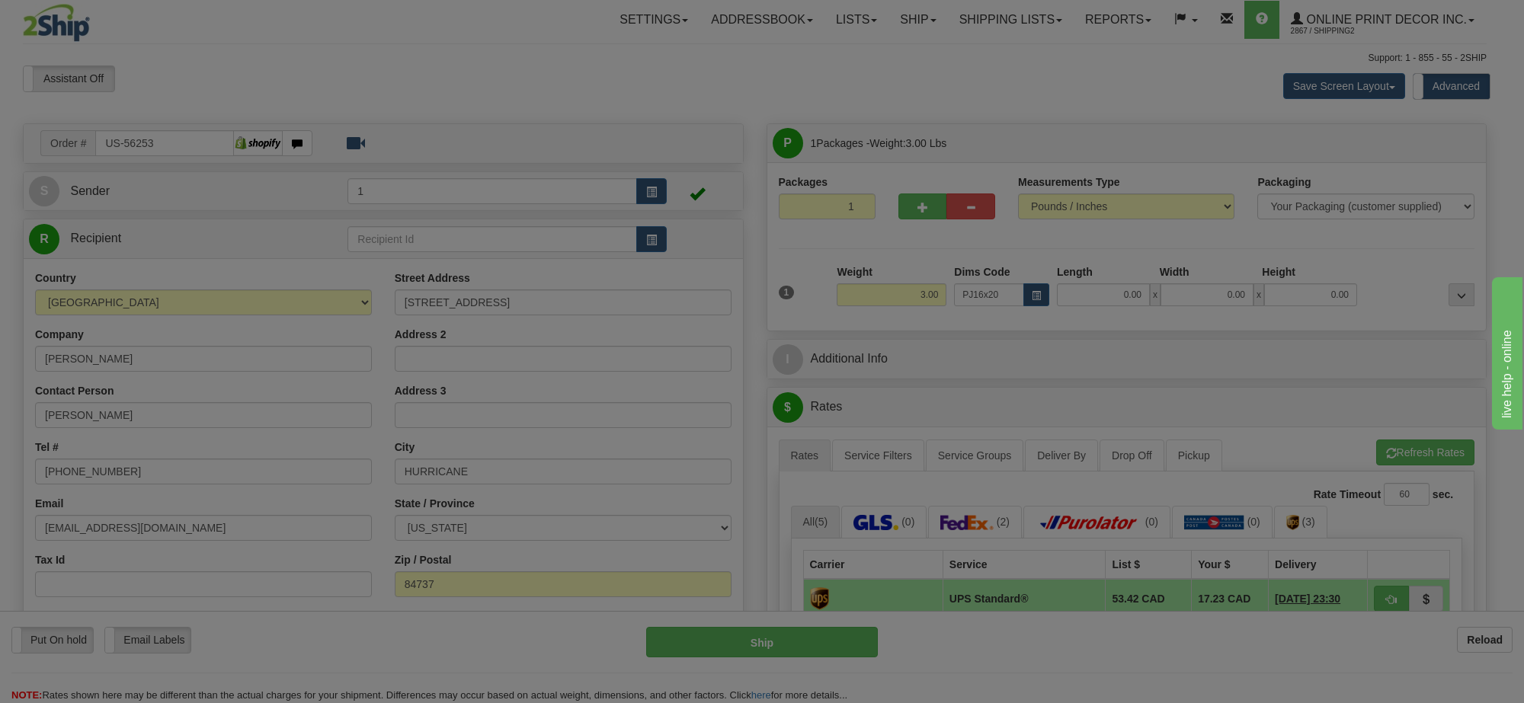
type input "24.00"
type input "19.00"
type input "2.00"
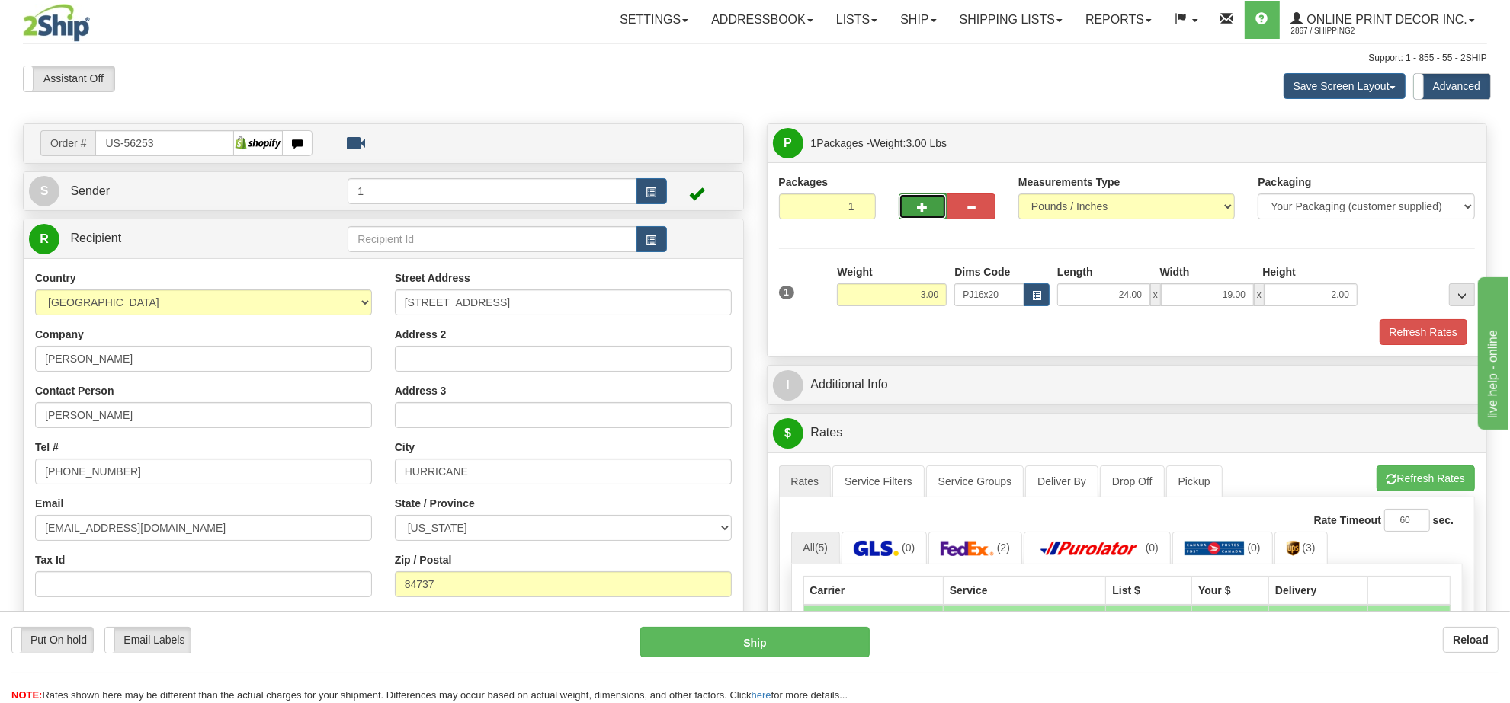
click at [904, 219] on button "button" at bounding box center [922, 207] width 49 height 26
radio input "true"
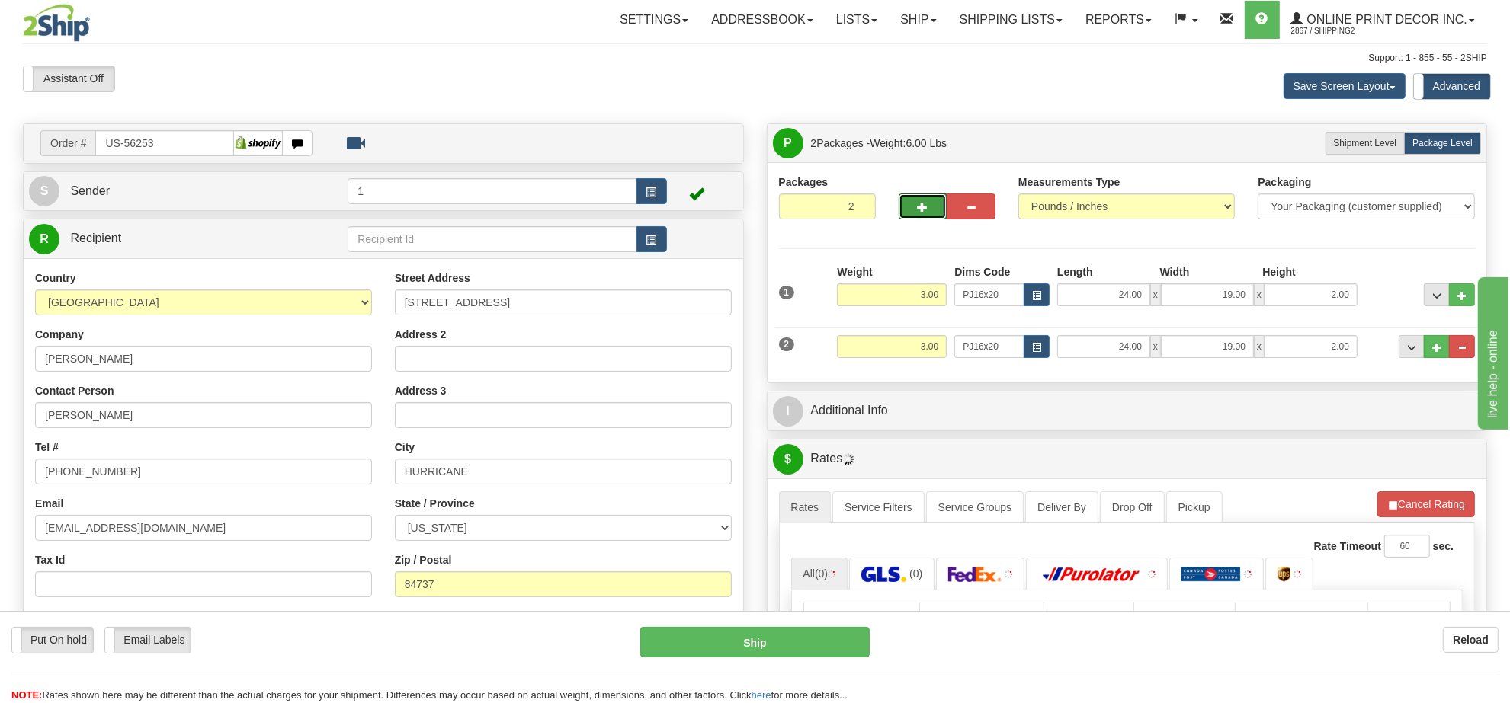
click at [919, 213] on span "button" at bounding box center [922, 208] width 11 height 10
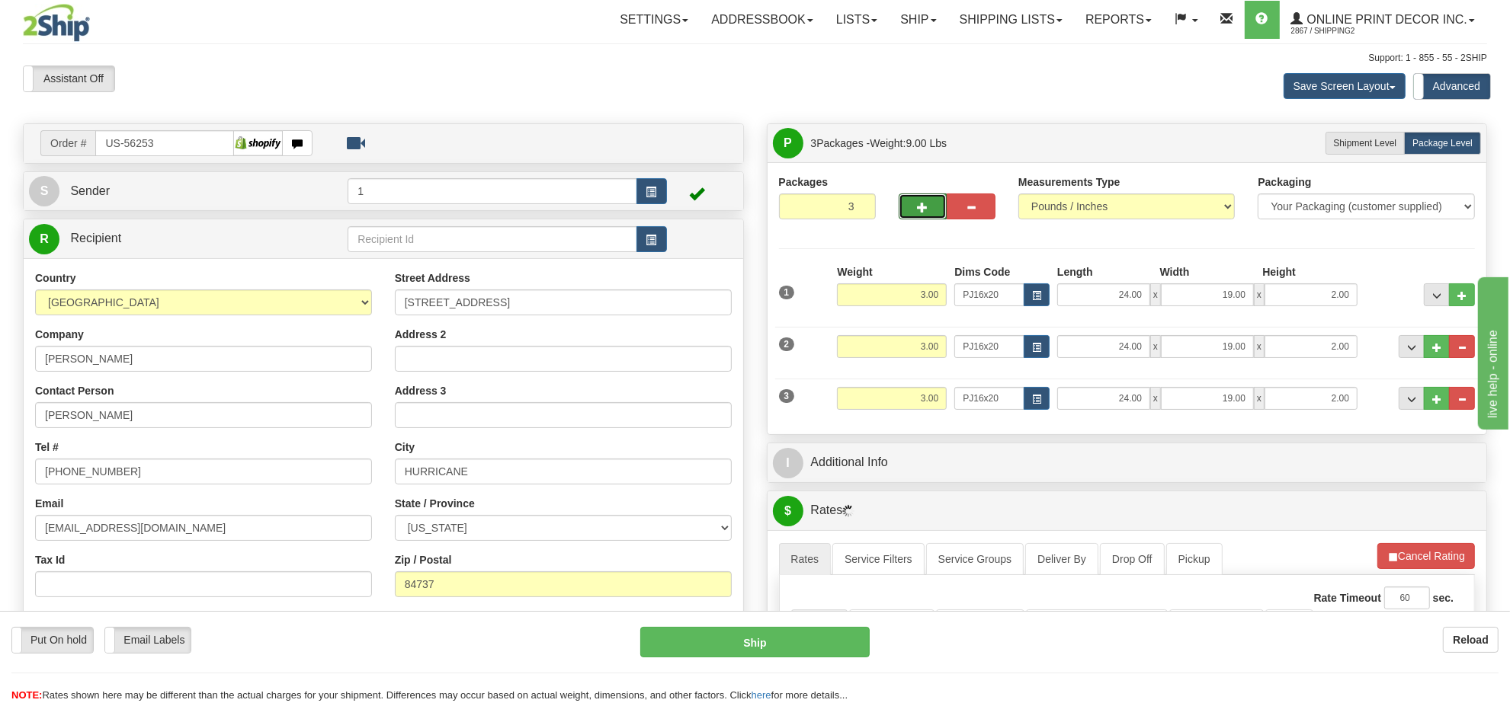
scroll to position [95, 0]
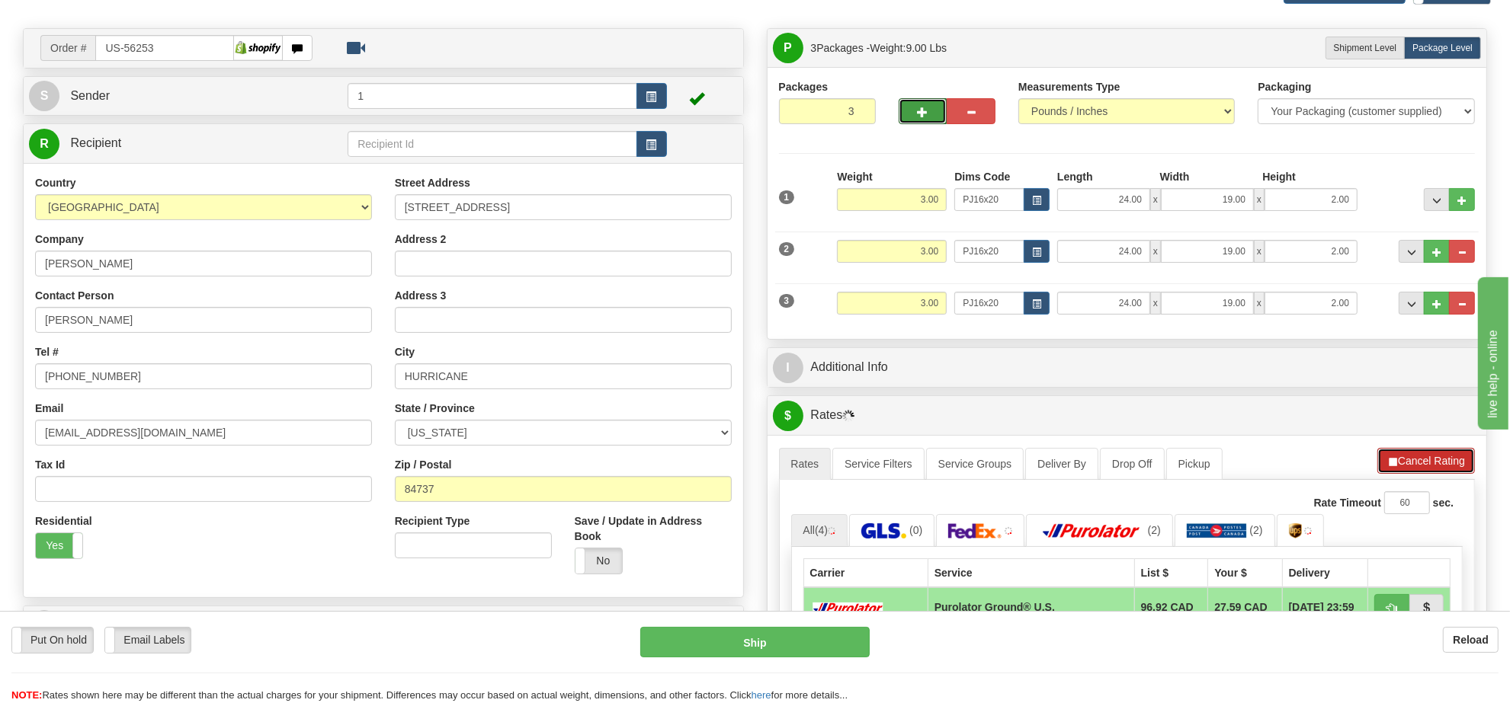
click at [1417, 466] on button "Cancel Rating" at bounding box center [1426, 461] width 98 height 26
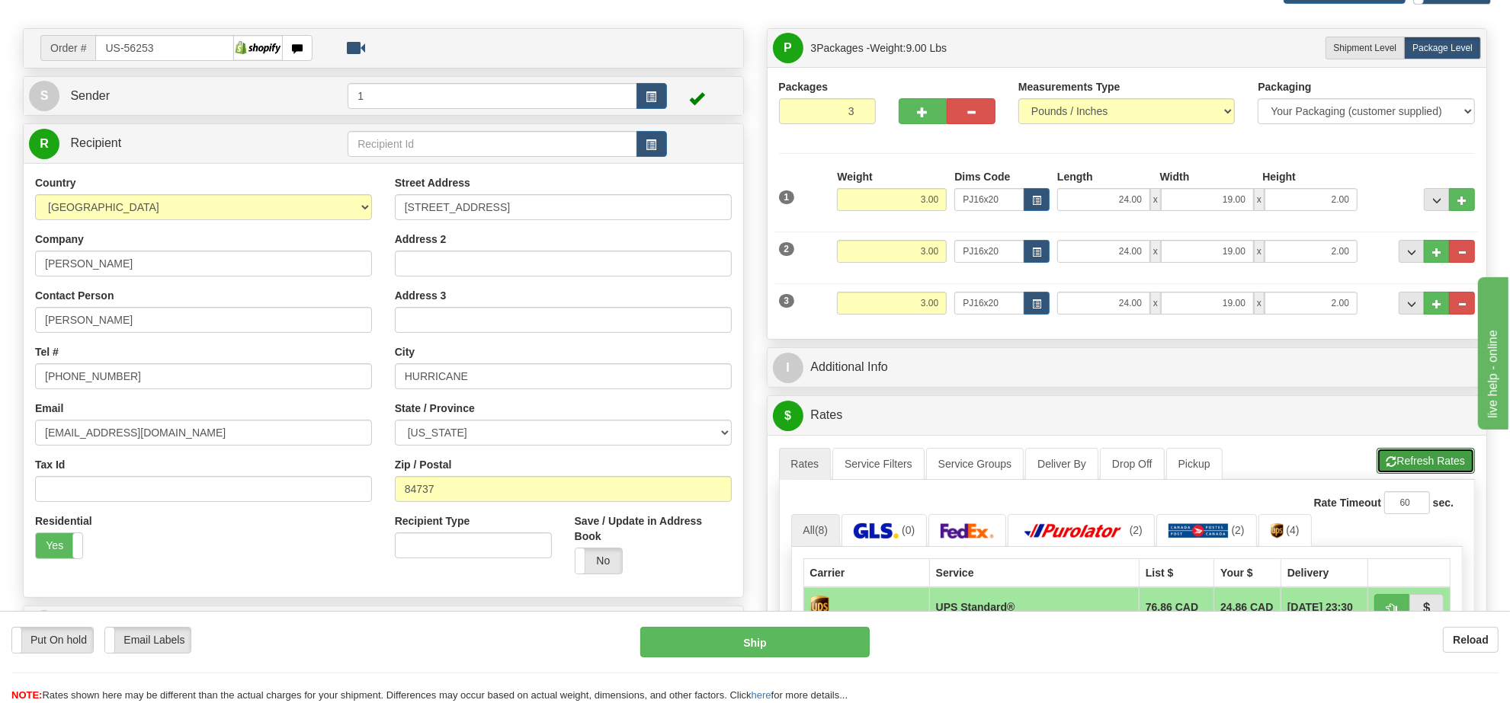
click at [1417, 466] on button "Refresh Rates" at bounding box center [1425, 461] width 98 height 26
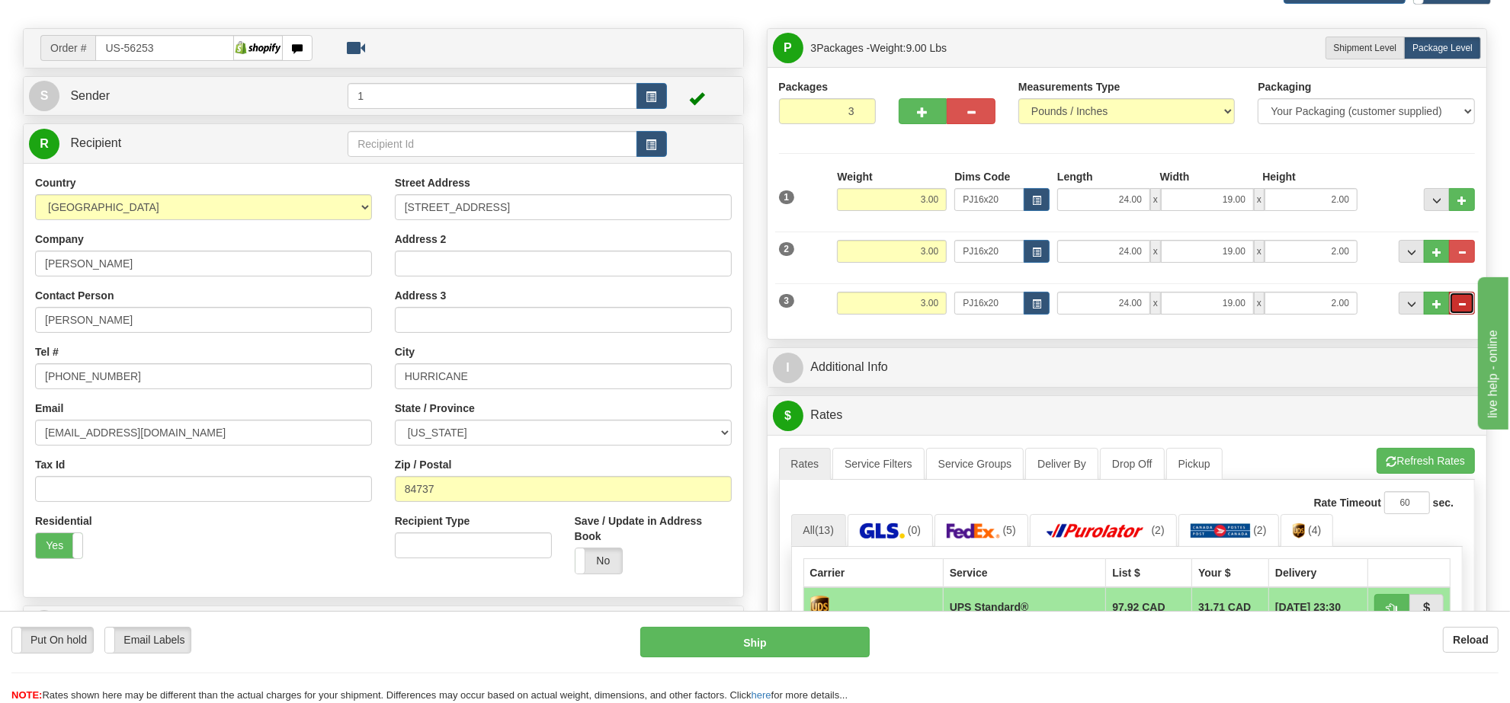
click at [1473, 301] on button "..." at bounding box center [1462, 303] width 26 height 23
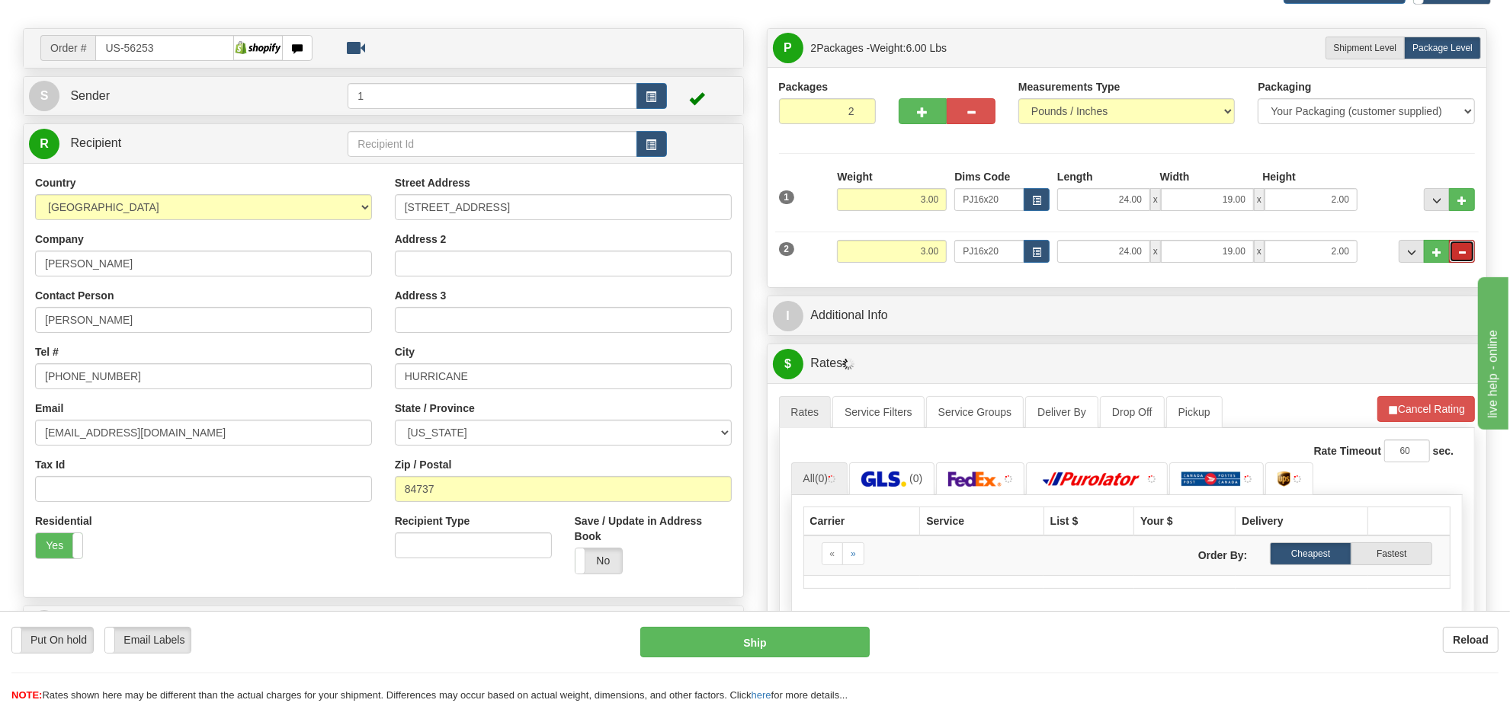
click at [1465, 256] on button "..." at bounding box center [1462, 251] width 26 height 23
type input "1"
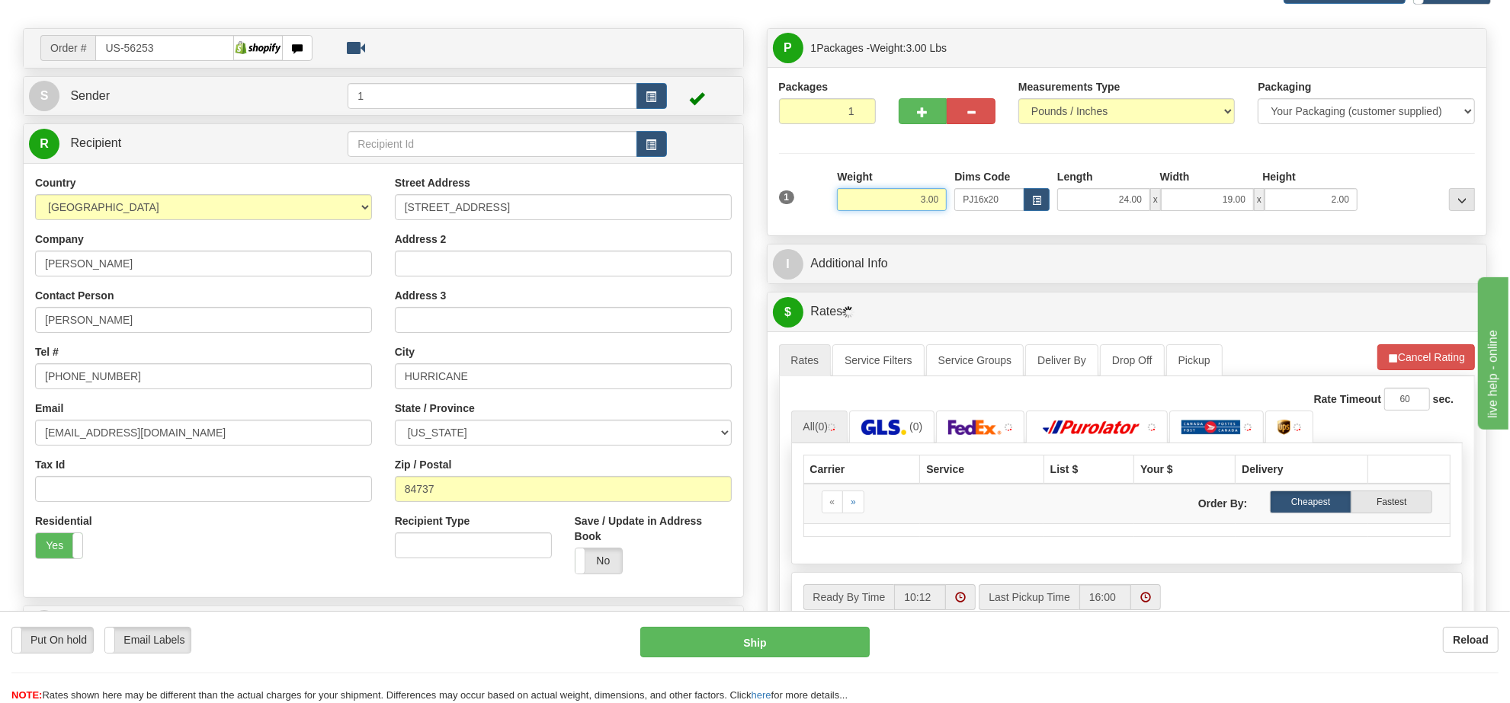
click at [904, 202] on input "3.00" at bounding box center [892, 199] width 110 height 23
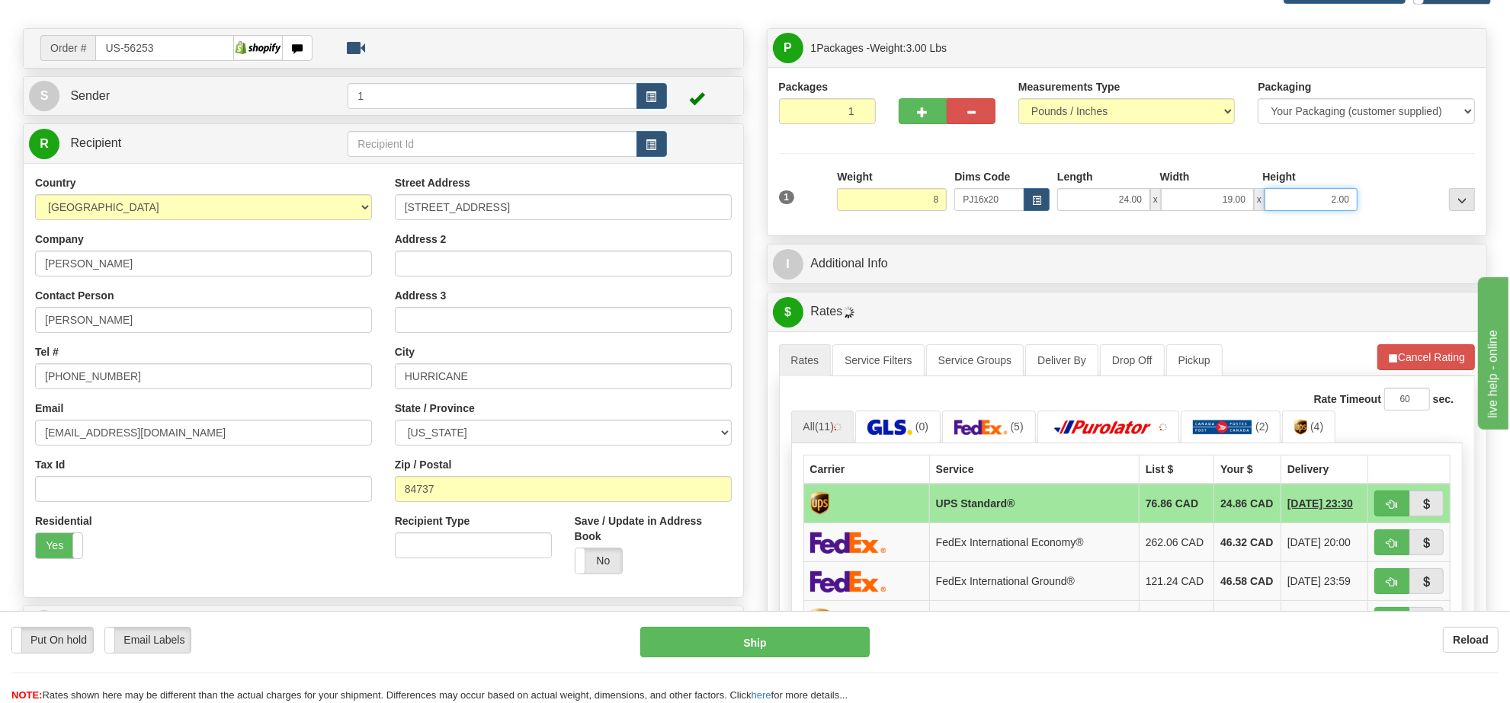
type input "8.00"
click at [1303, 202] on input "2.00" at bounding box center [1310, 199] width 93 height 23
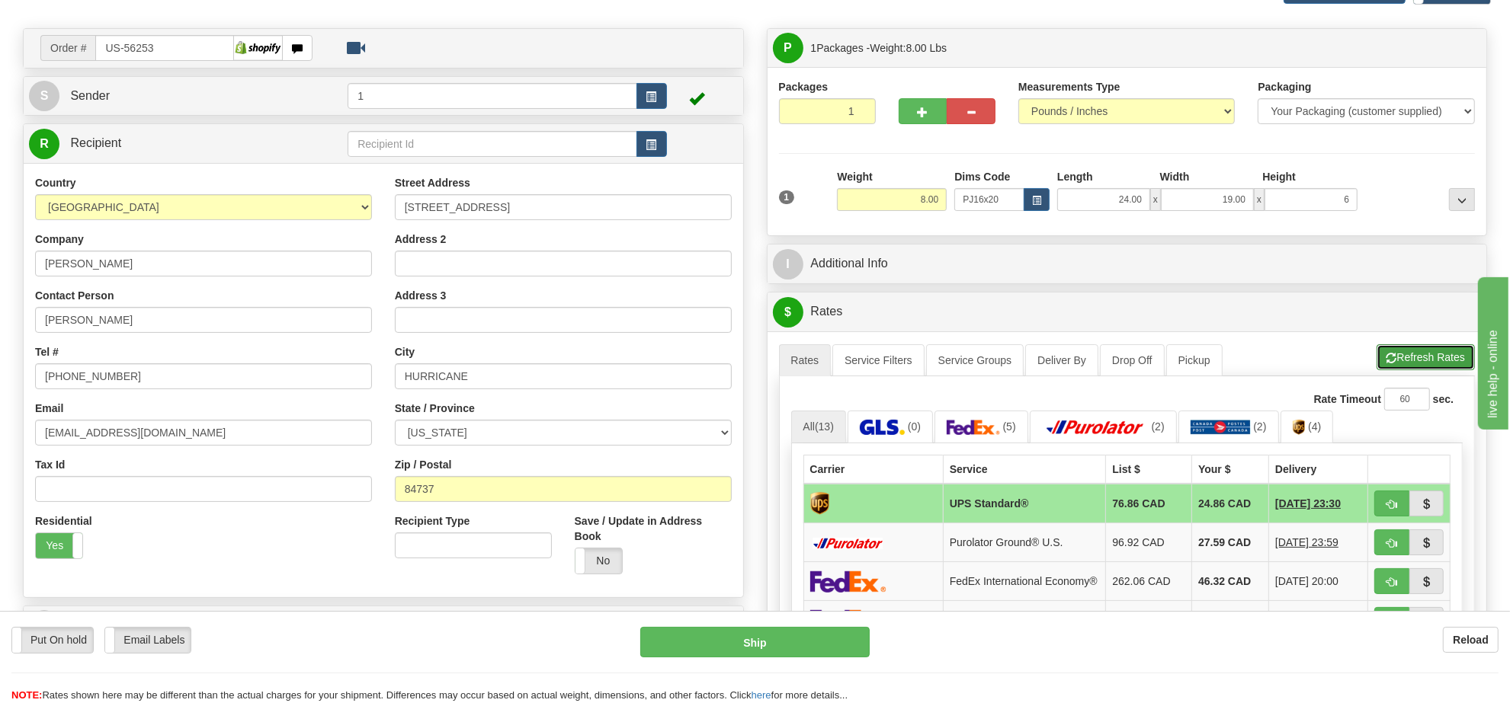
type input "6.00"
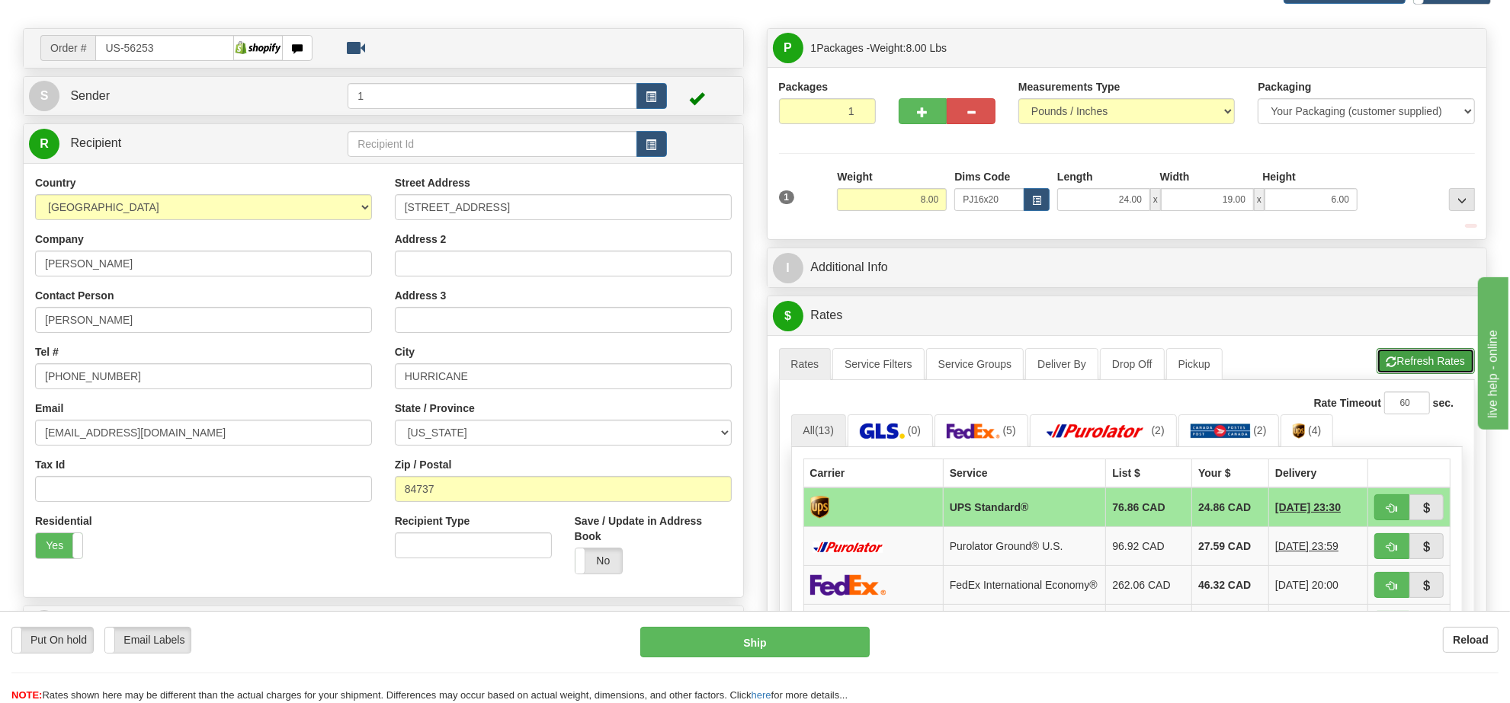
click at [1395, 366] on button "Refresh Rates" at bounding box center [1425, 361] width 98 height 26
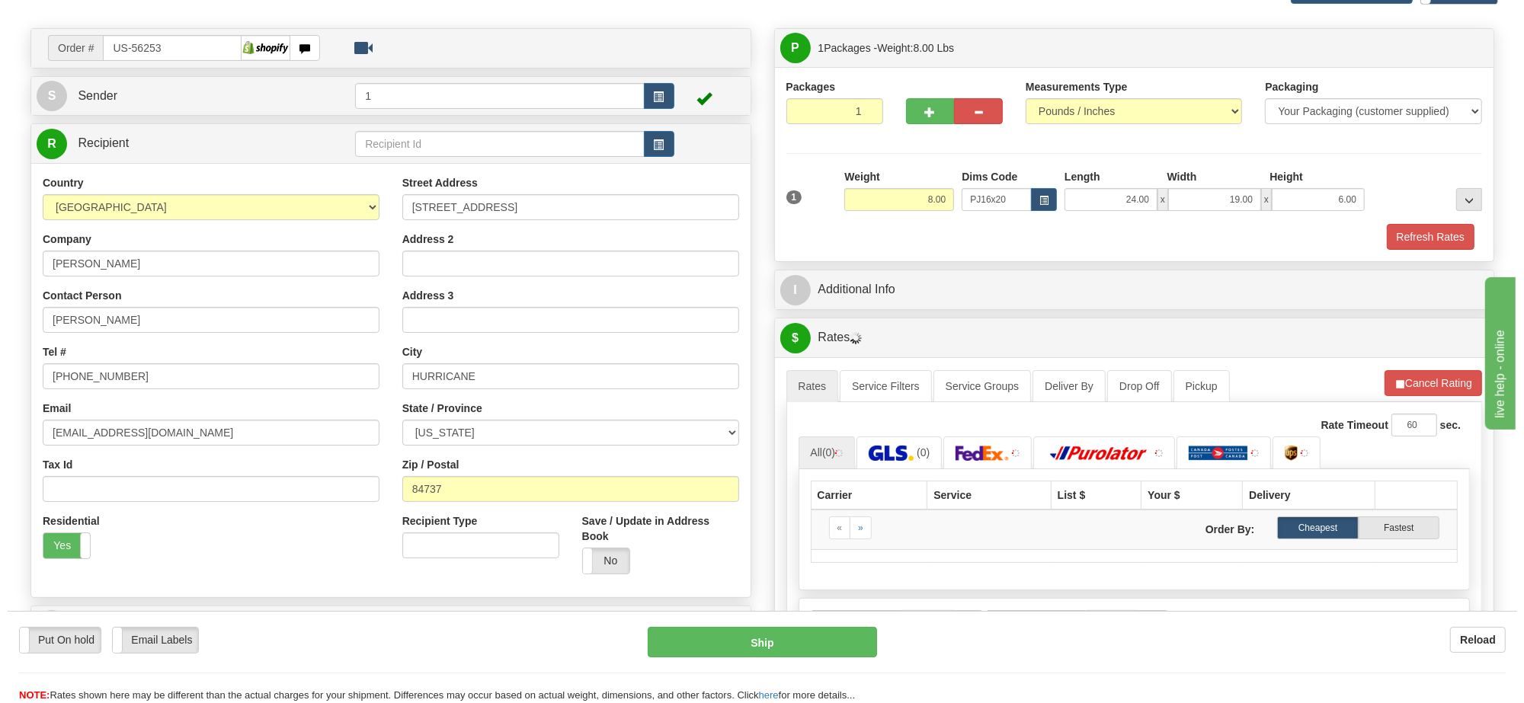
scroll to position [191, 0]
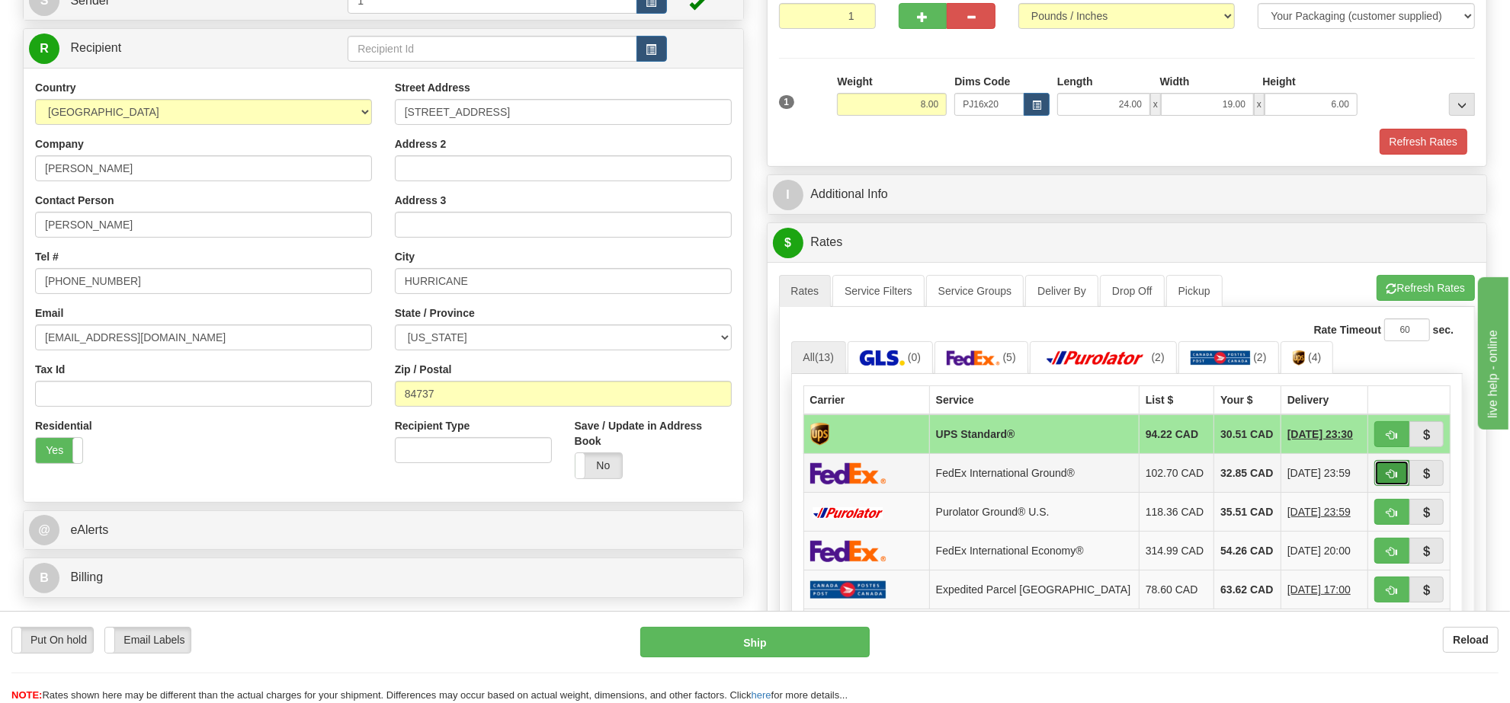
click at [1381, 480] on button "button" at bounding box center [1391, 473] width 35 height 26
type input "92"
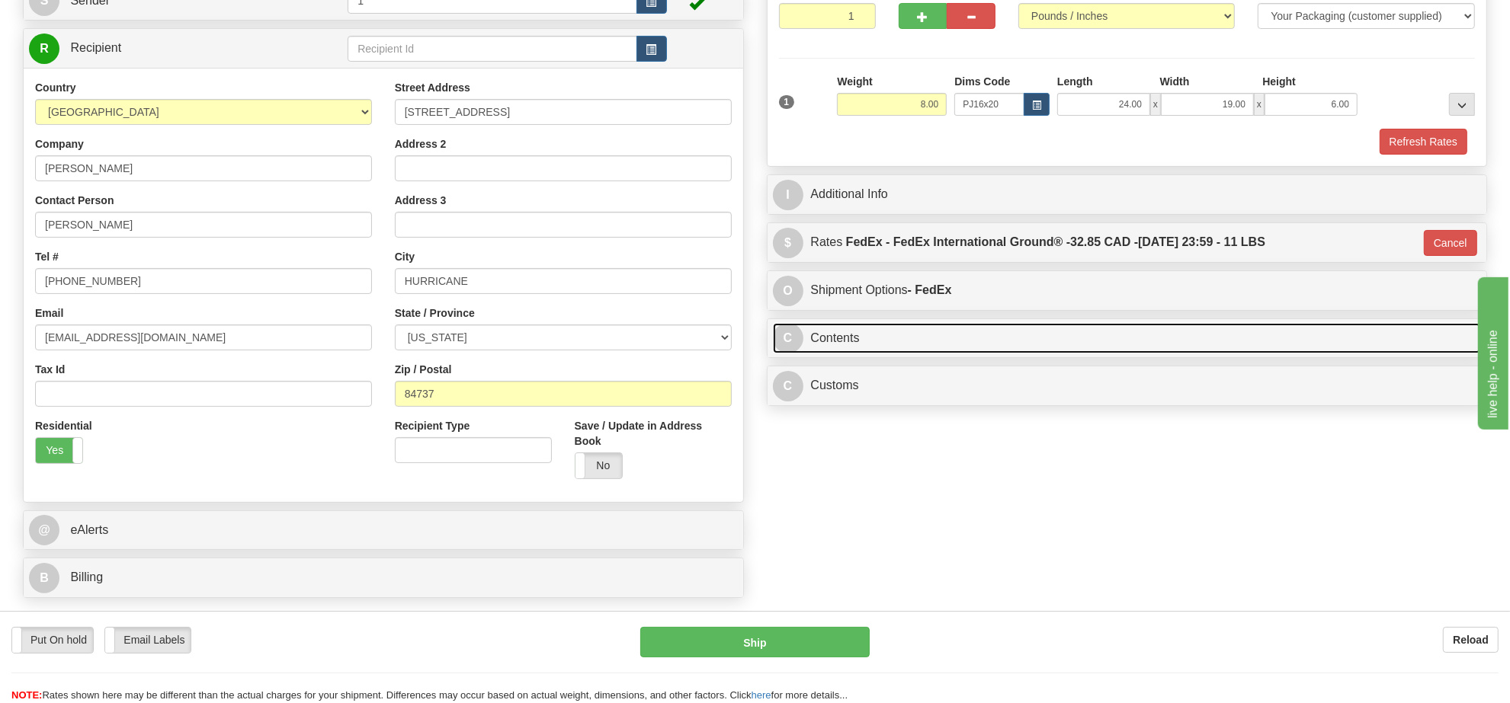
click at [911, 345] on link "C Contents" at bounding box center [1127, 338] width 709 height 31
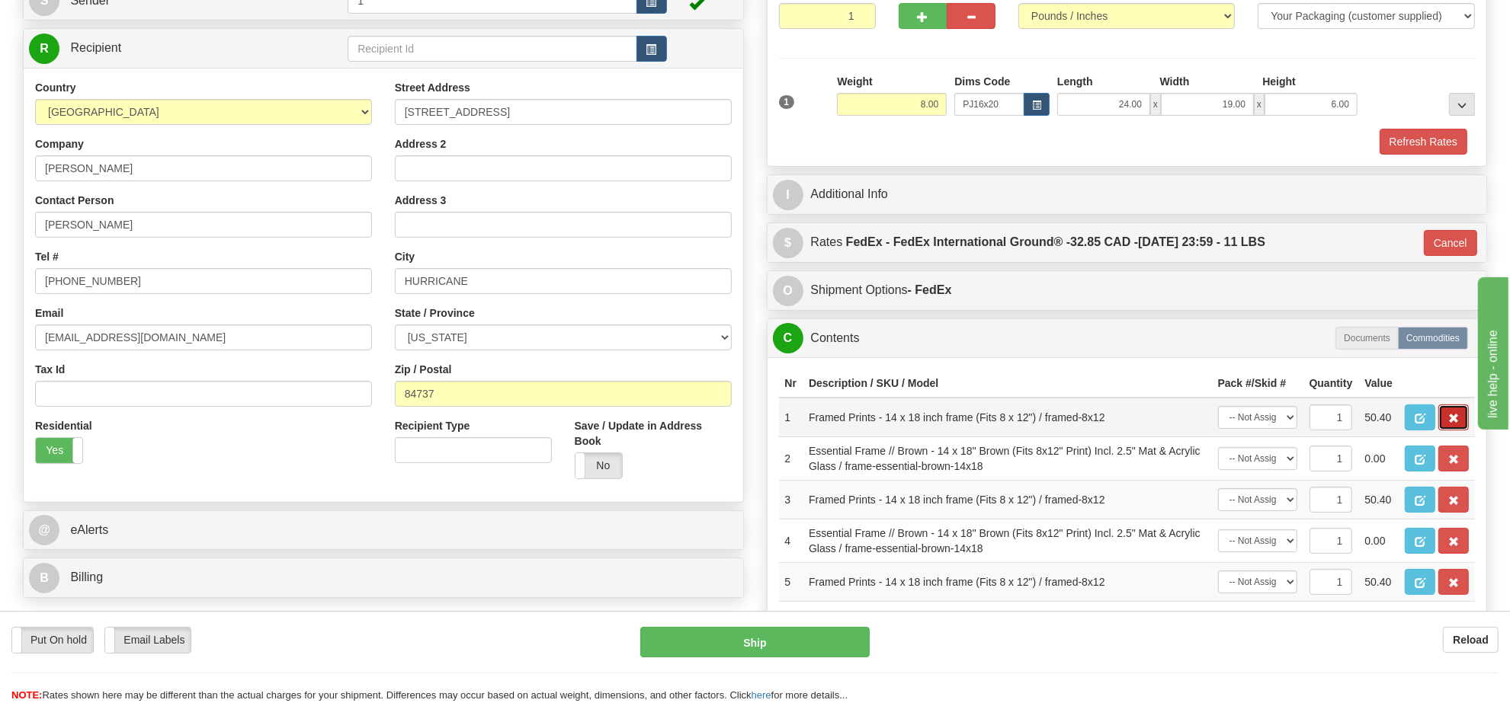
click at [1450, 431] on button "button" at bounding box center [1453, 418] width 30 height 26
click at [1449, 431] on button "button" at bounding box center [1453, 418] width 30 height 26
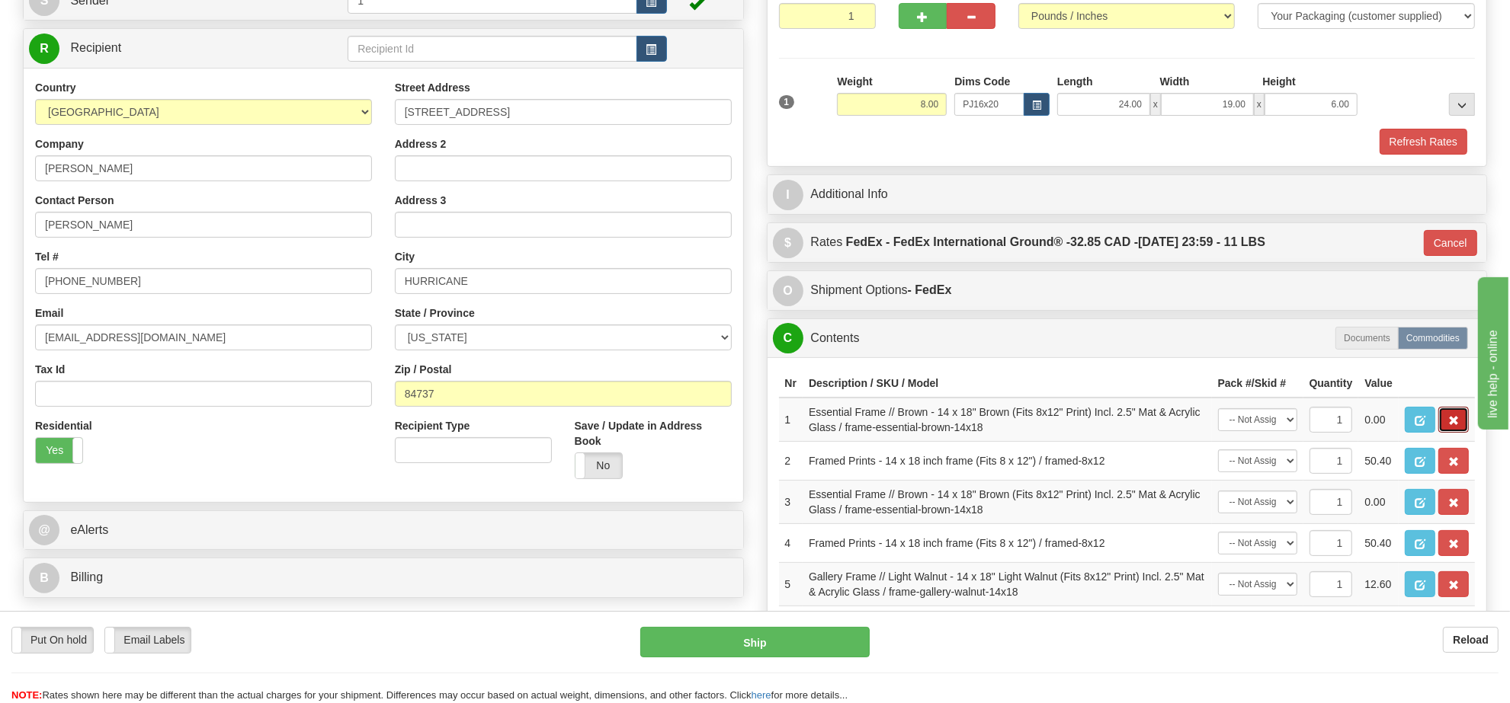
click at [1449, 433] on button "button" at bounding box center [1453, 420] width 30 height 26
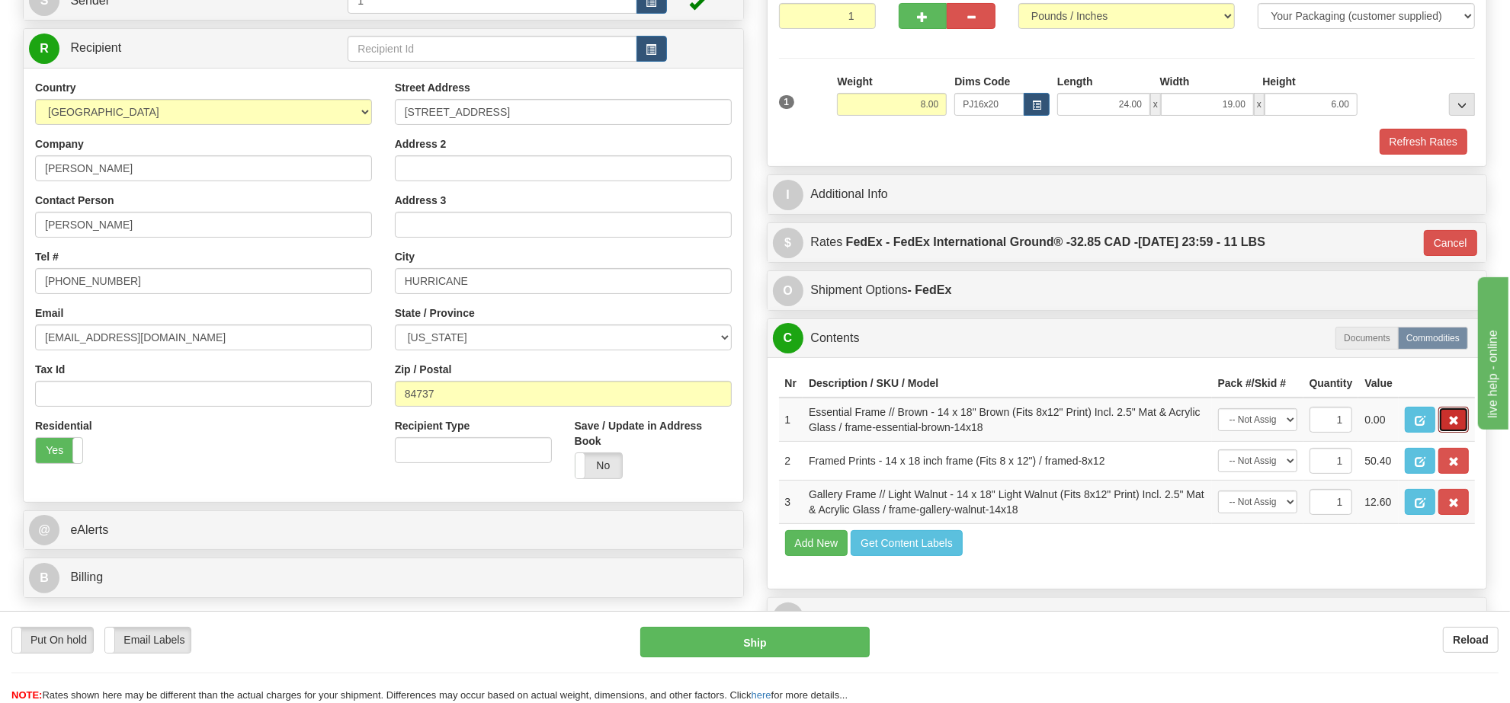
click at [1449, 433] on button "button" at bounding box center [1453, 420] width 30 height 26
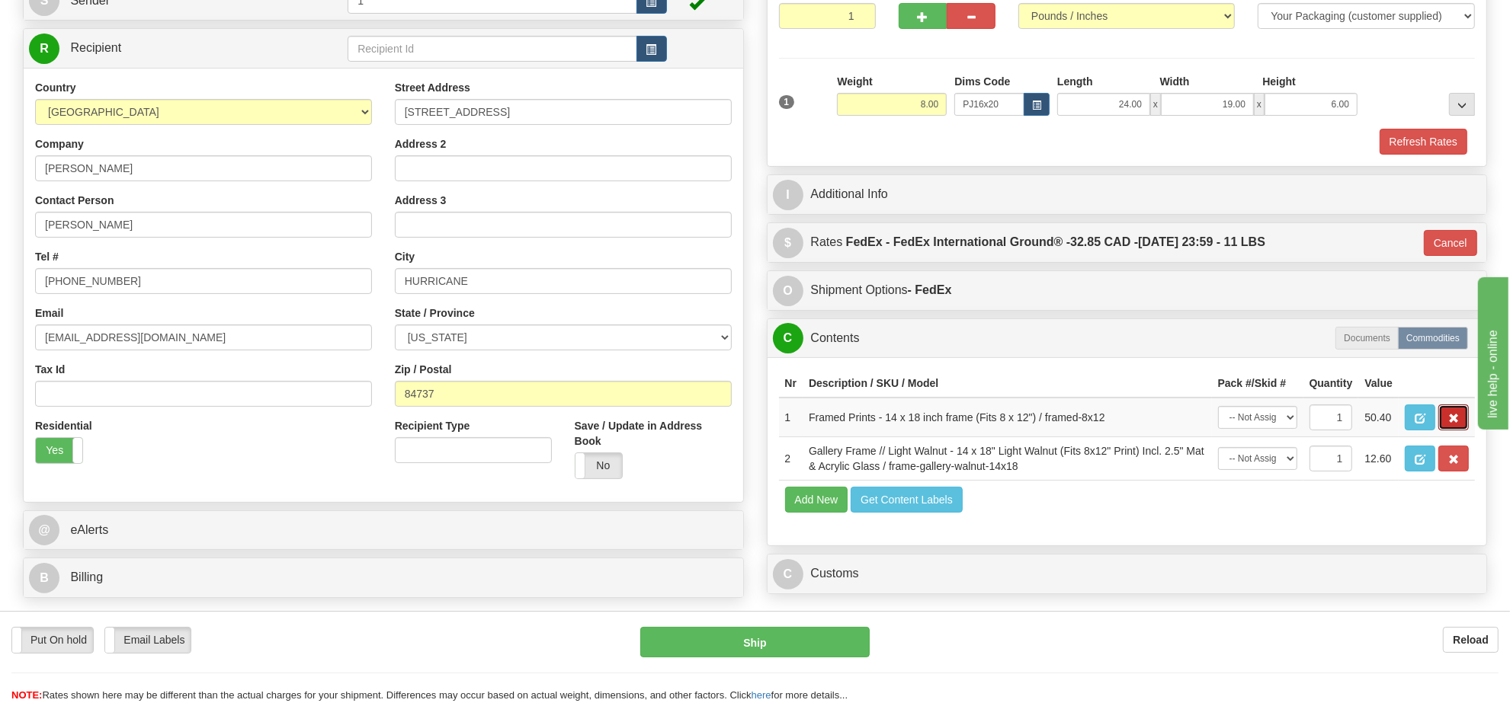
click at [1449, 431] on button "button" at bounding box center [1453, 418] width 30 height 26
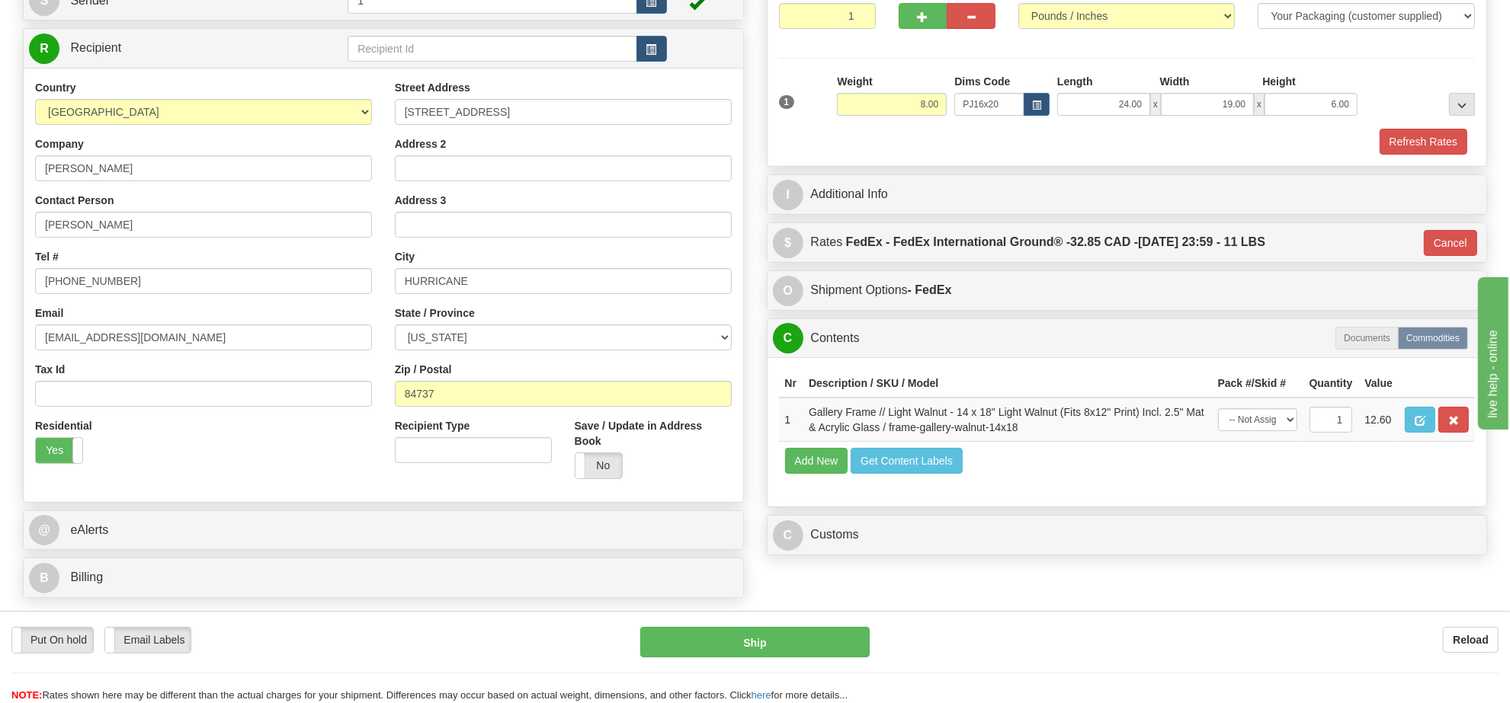
click at [1449, 433] on button "button" at bounding box center [1453, 420] width 30 height 26
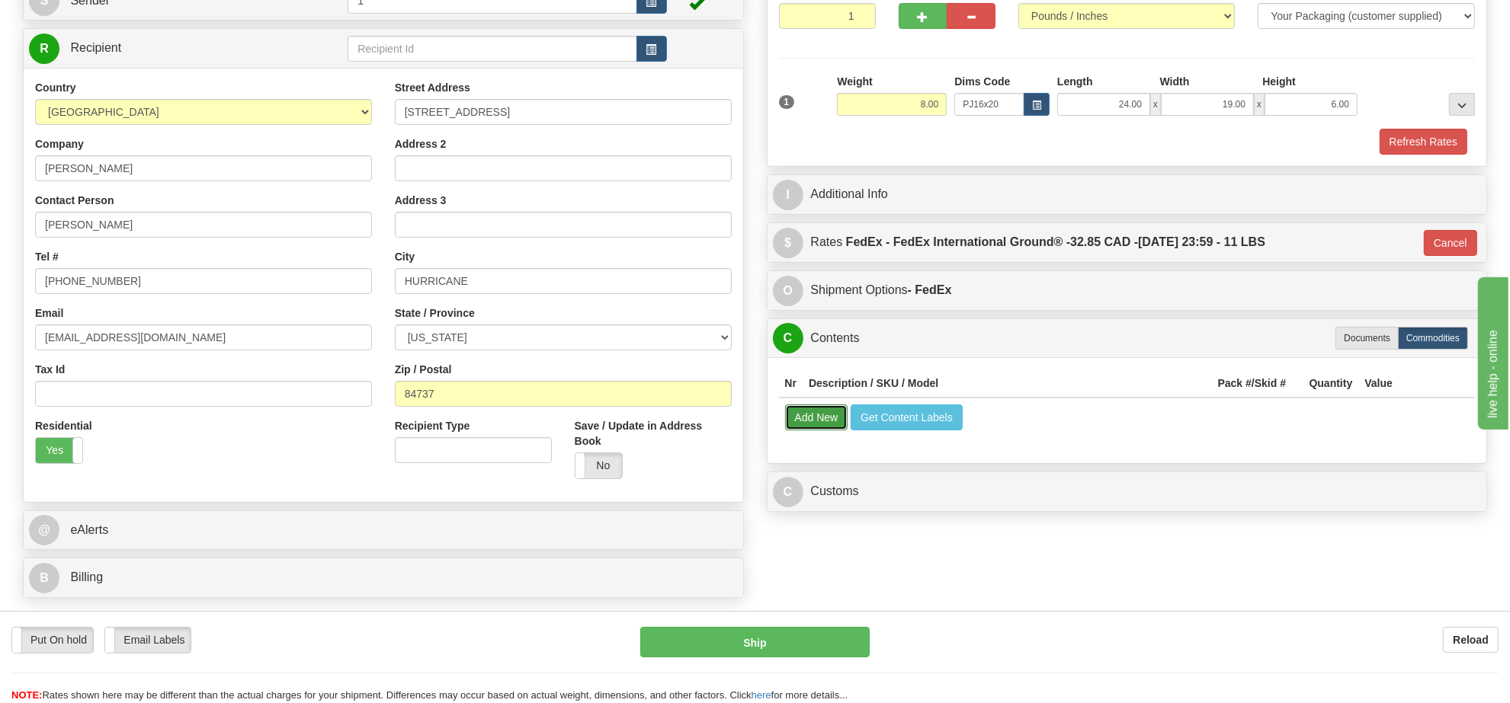
click at [828, 421] on button "Add New" at bounding box center [816, 418] width 63 height 26
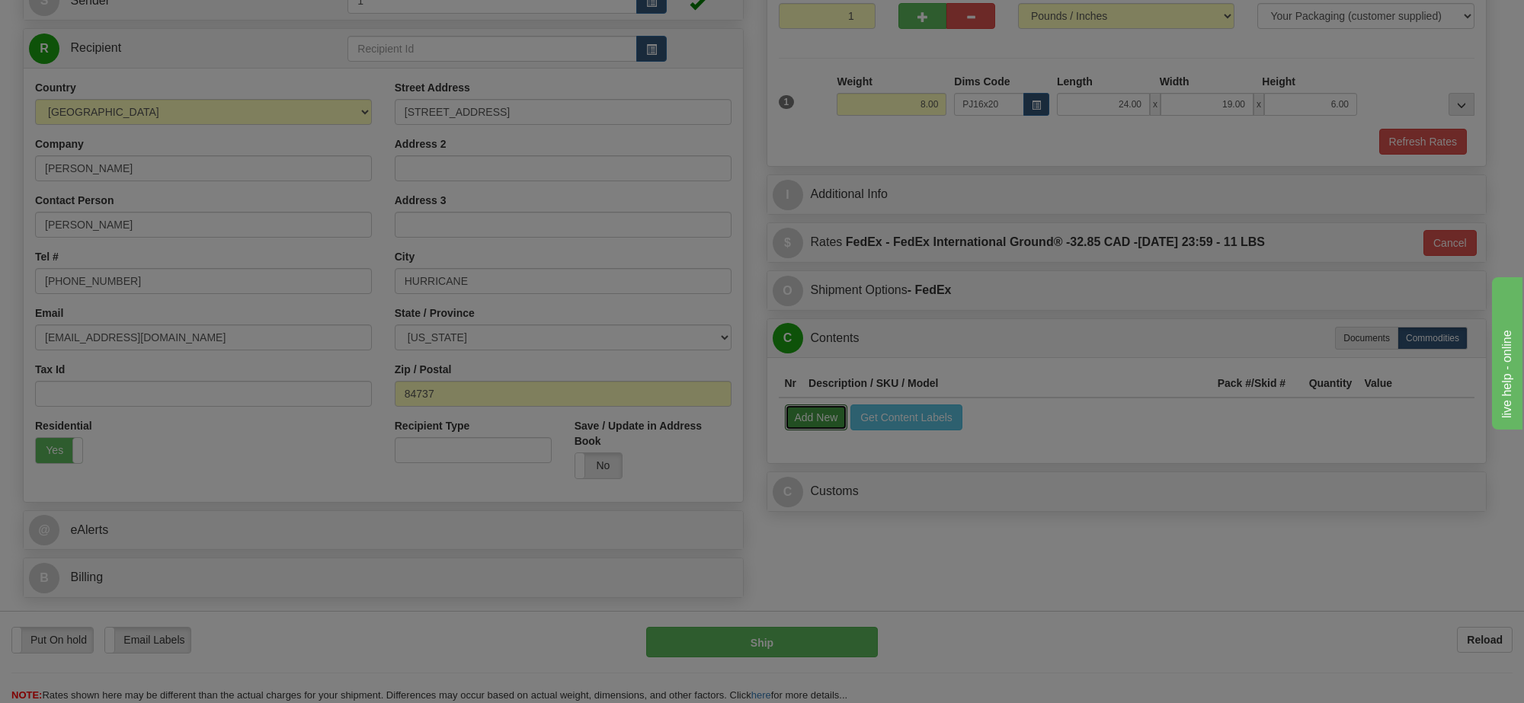
select select
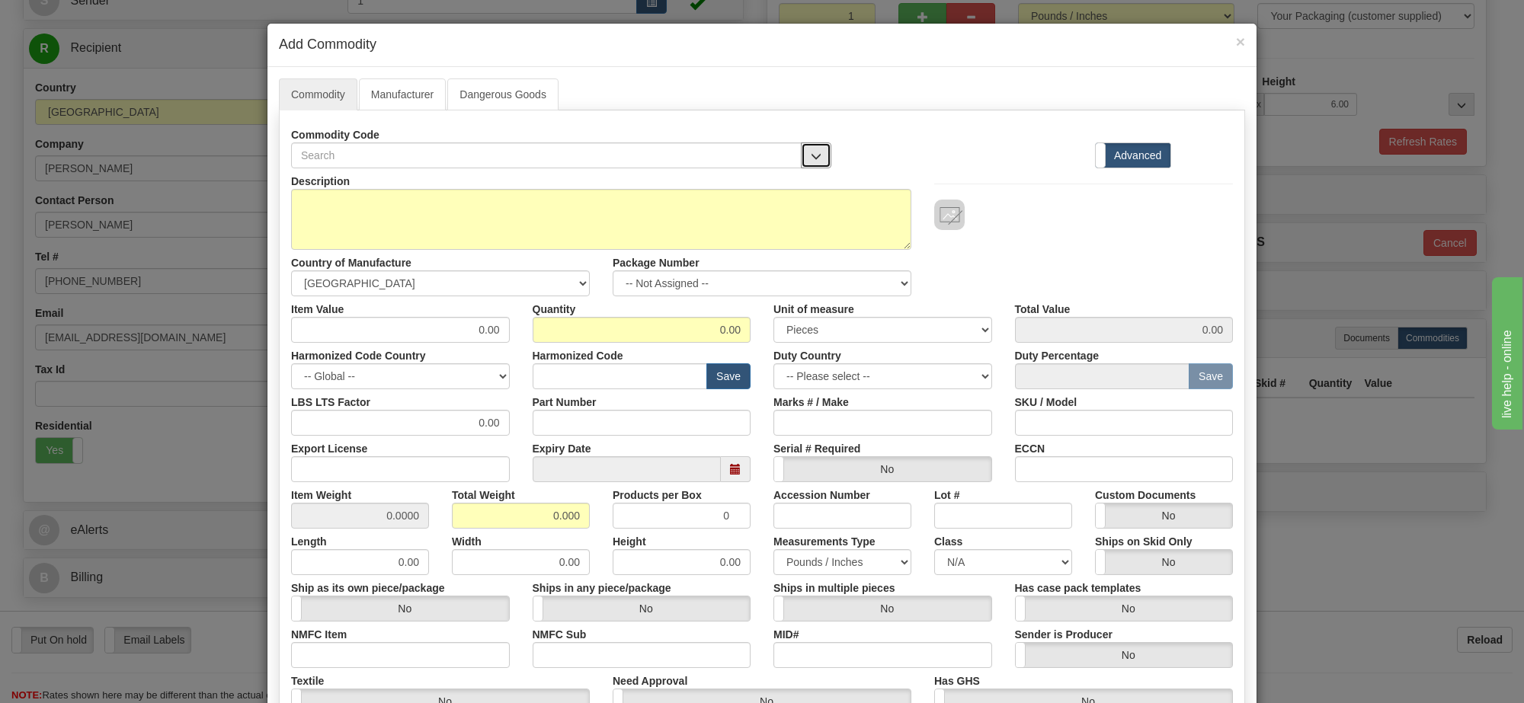
drag, startPoint x: 819, startPoint y: 160, endPoint x: 782, endPoint y: 165, distance: 37.6
click at [816, 160] on button "button" at bounding box center [816, 155] width 30 height 26
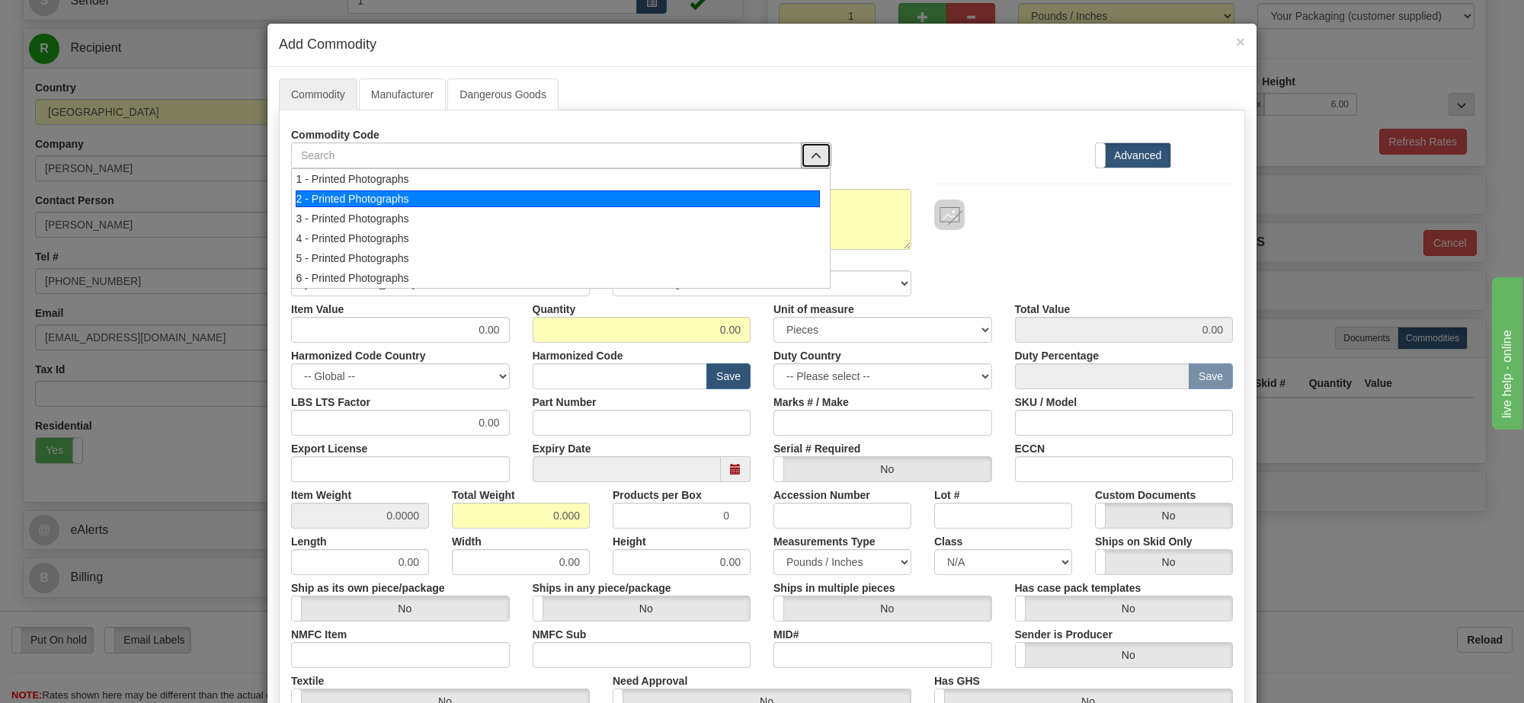
click at [754, 200] on div "2 - Printed Photographs" at bounding box center [558, 199] width 525 height 17
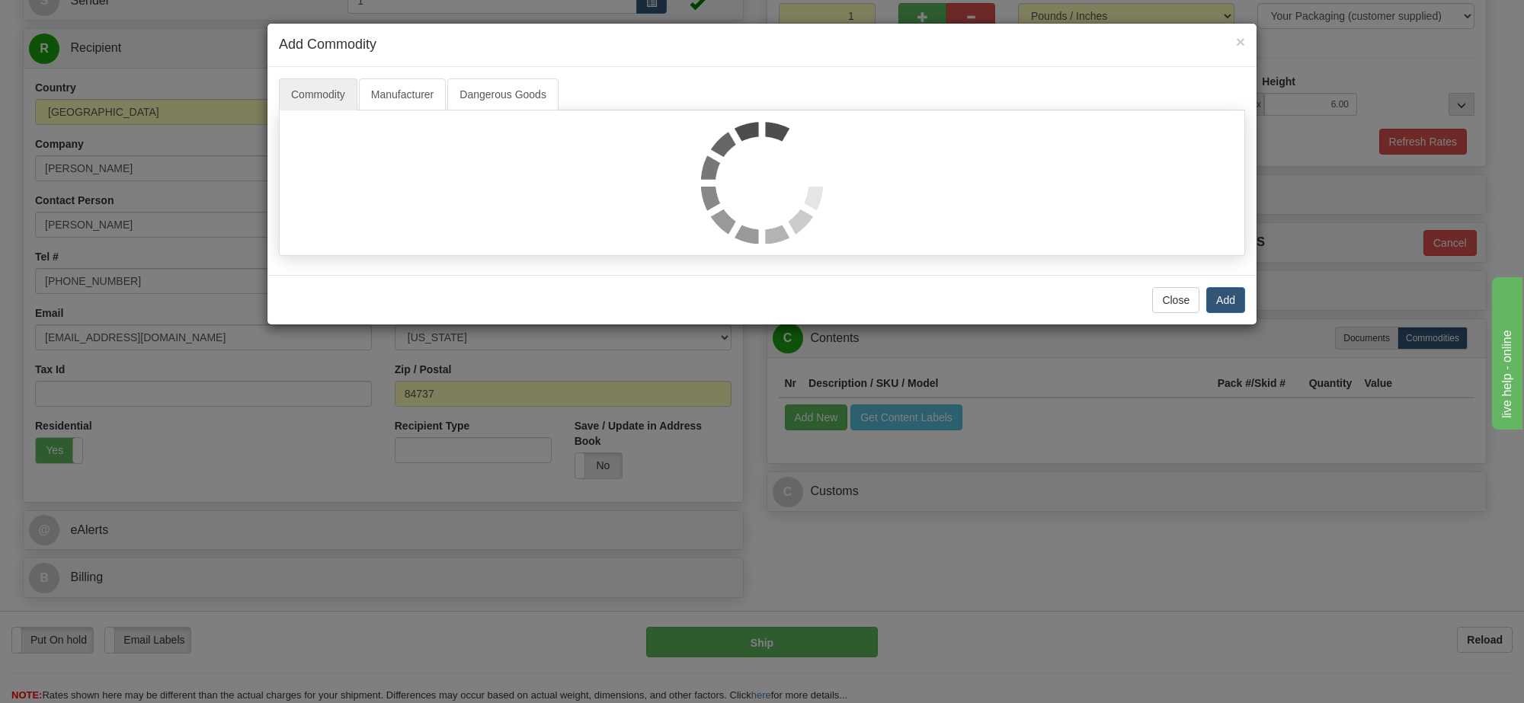
select select "1"
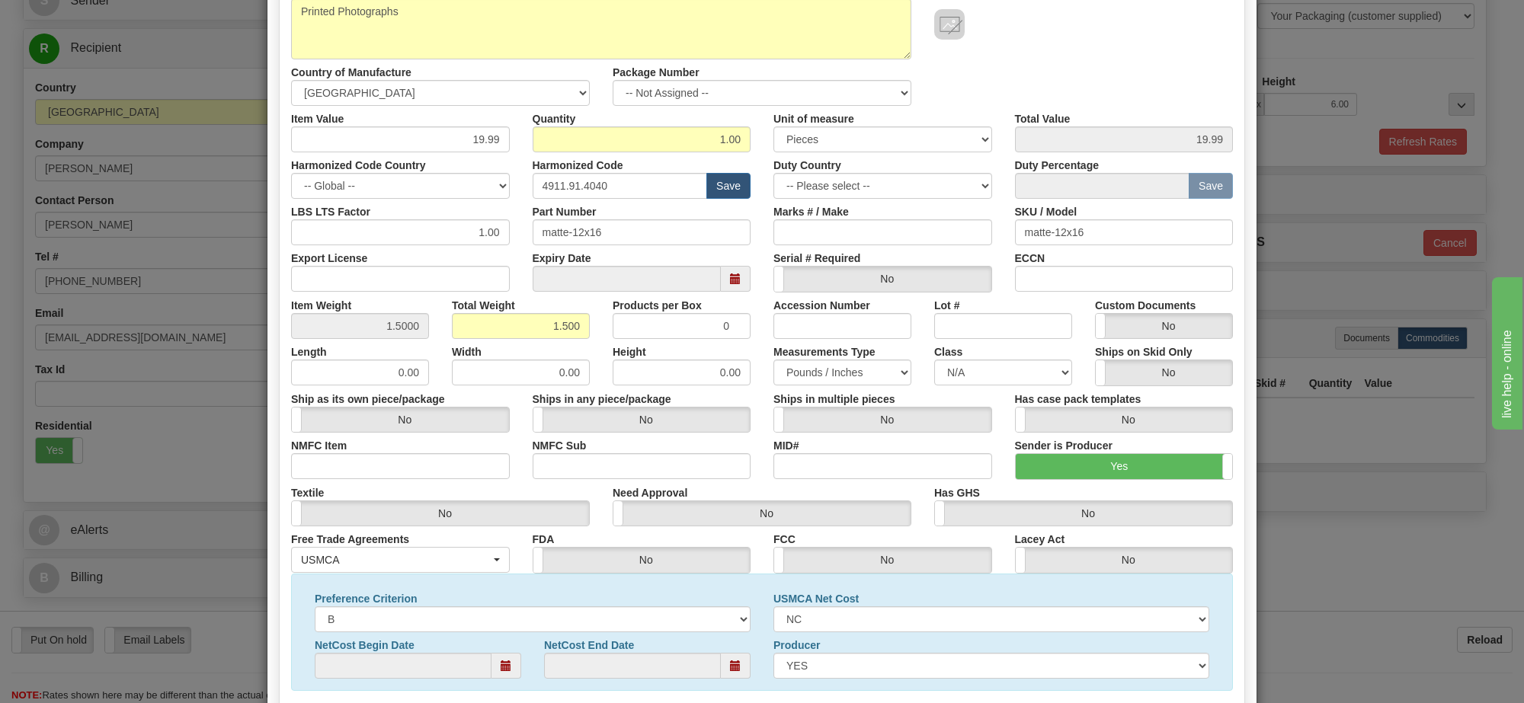
scroll to position [2, 0]
drag, startPoint x: 812, startPoint y: 93, endPoint x: 810, endPoint y: 160, distance: 67.1
click at [812, 93] on select "-- Not Assigned -- Item 1" at bounding box center [762, 93] width 299 height 26
select select "0"
click at [613, 81] on select "-- Not Assigned -- Item 1" at bounding box center [762, 93] width 299 height 26
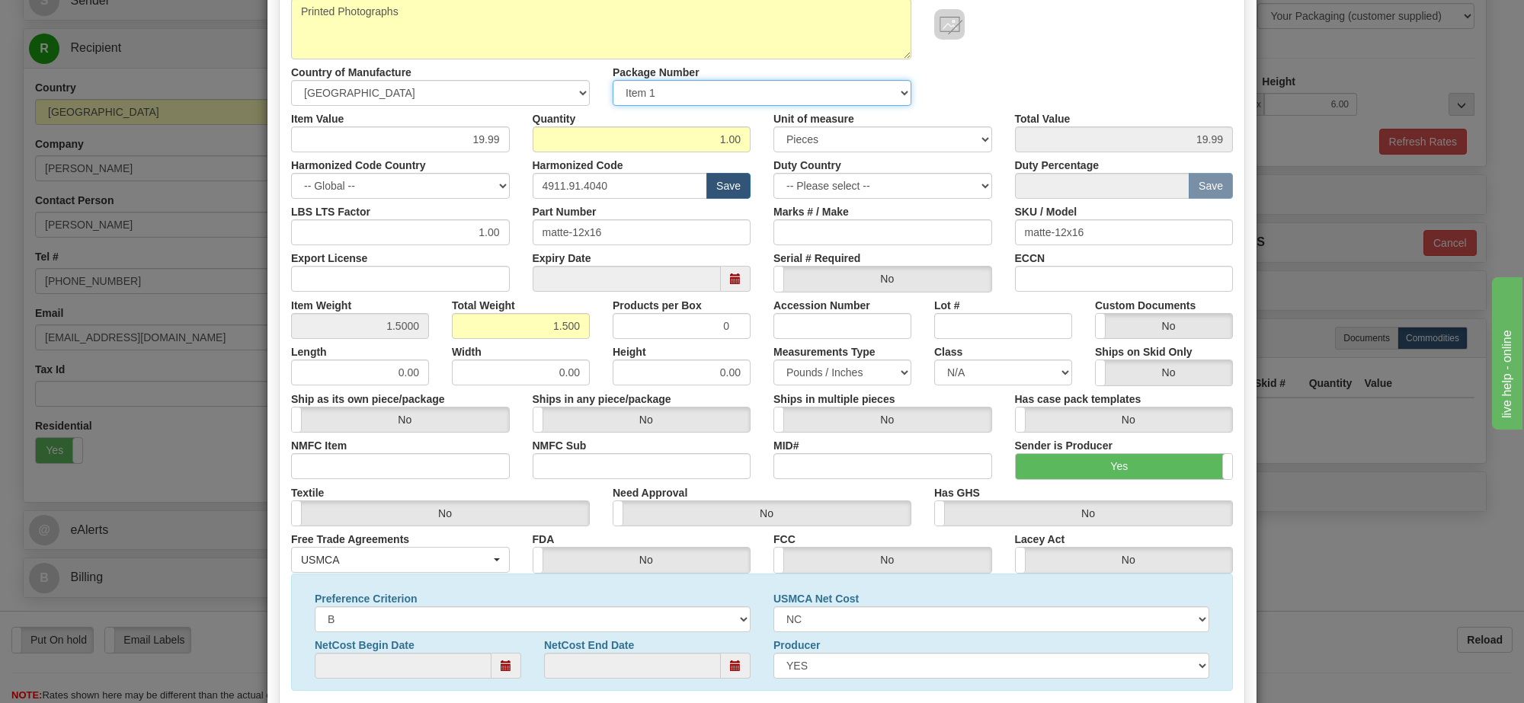
scroll to position [299, 0]
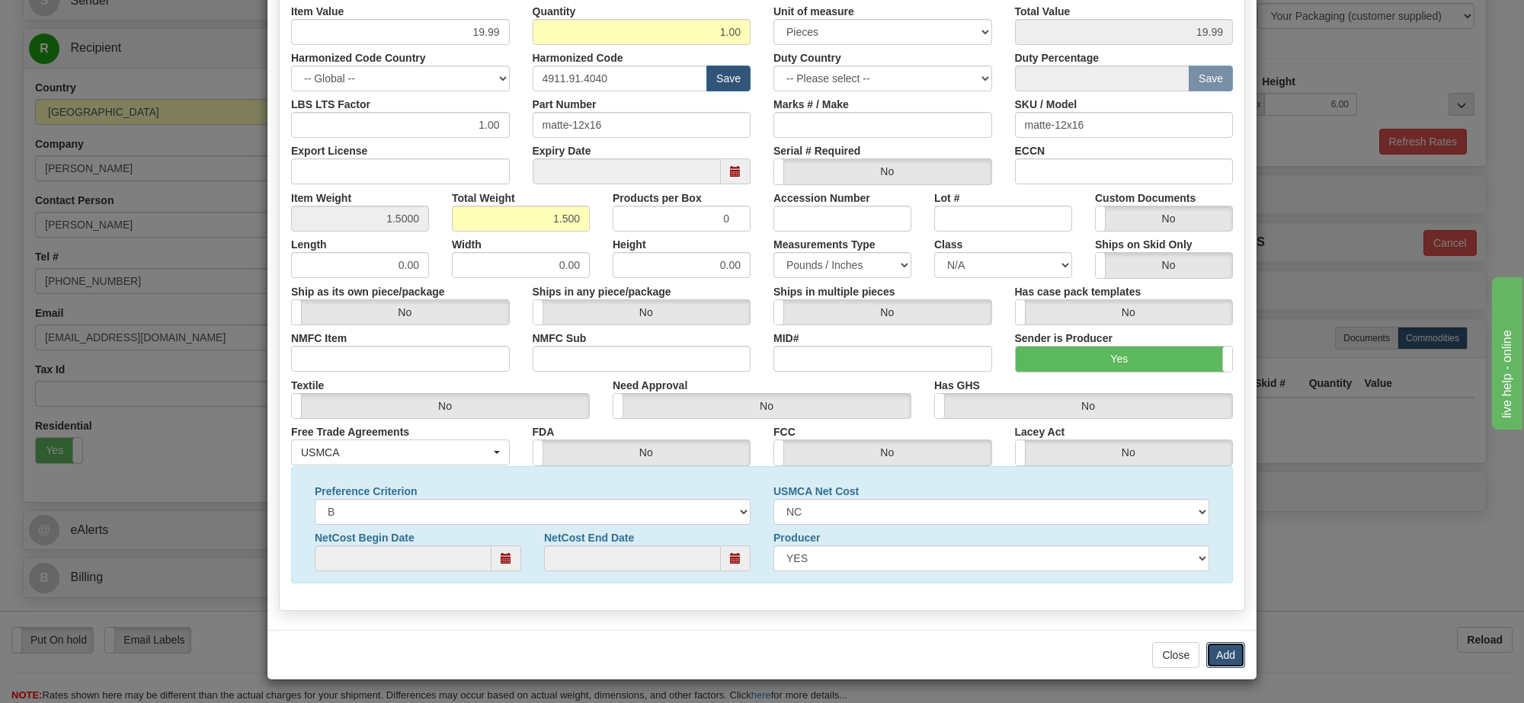
click at [1221, 653] on button "Add" at bounding box center [1225, 655] width 39 height 26
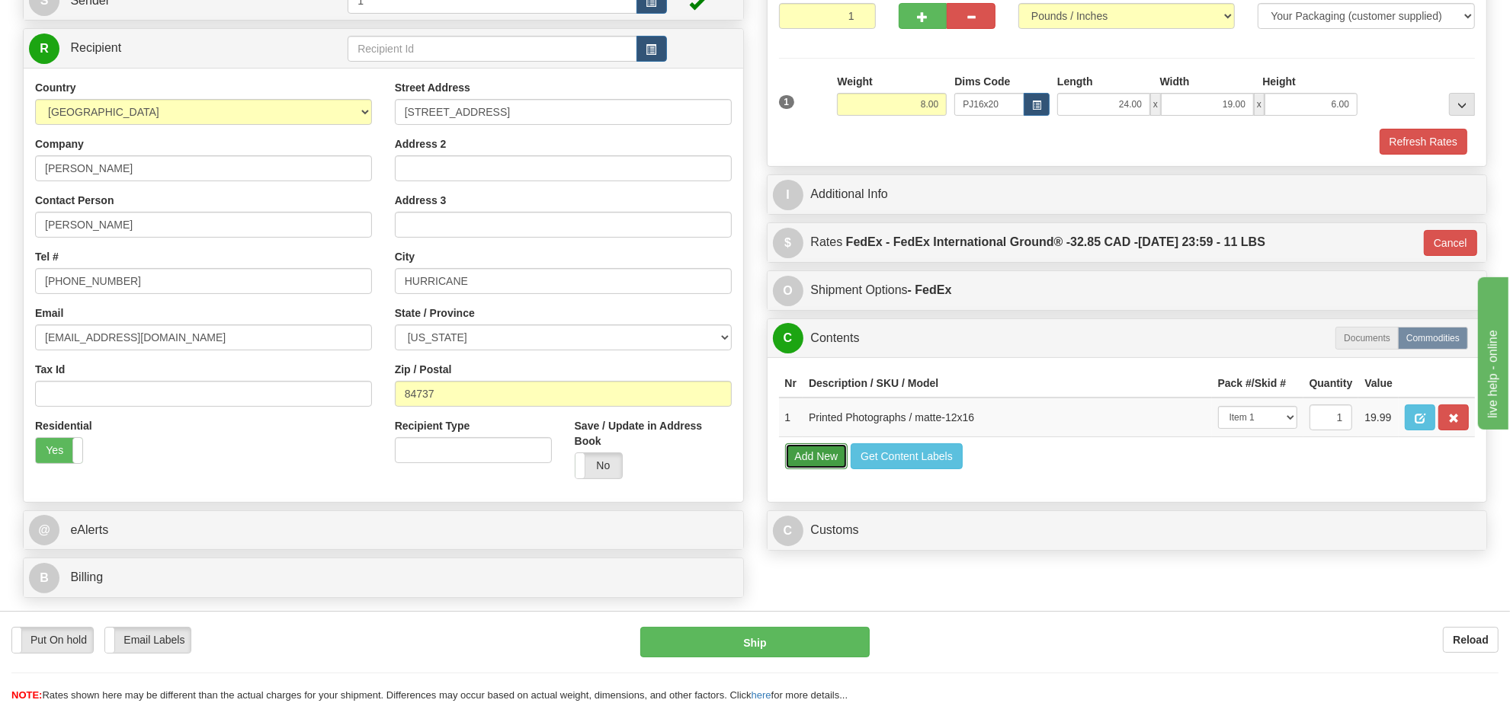
click at [814, 469] on button "Add New" at bounding box center [816, 456] width 63 height 26
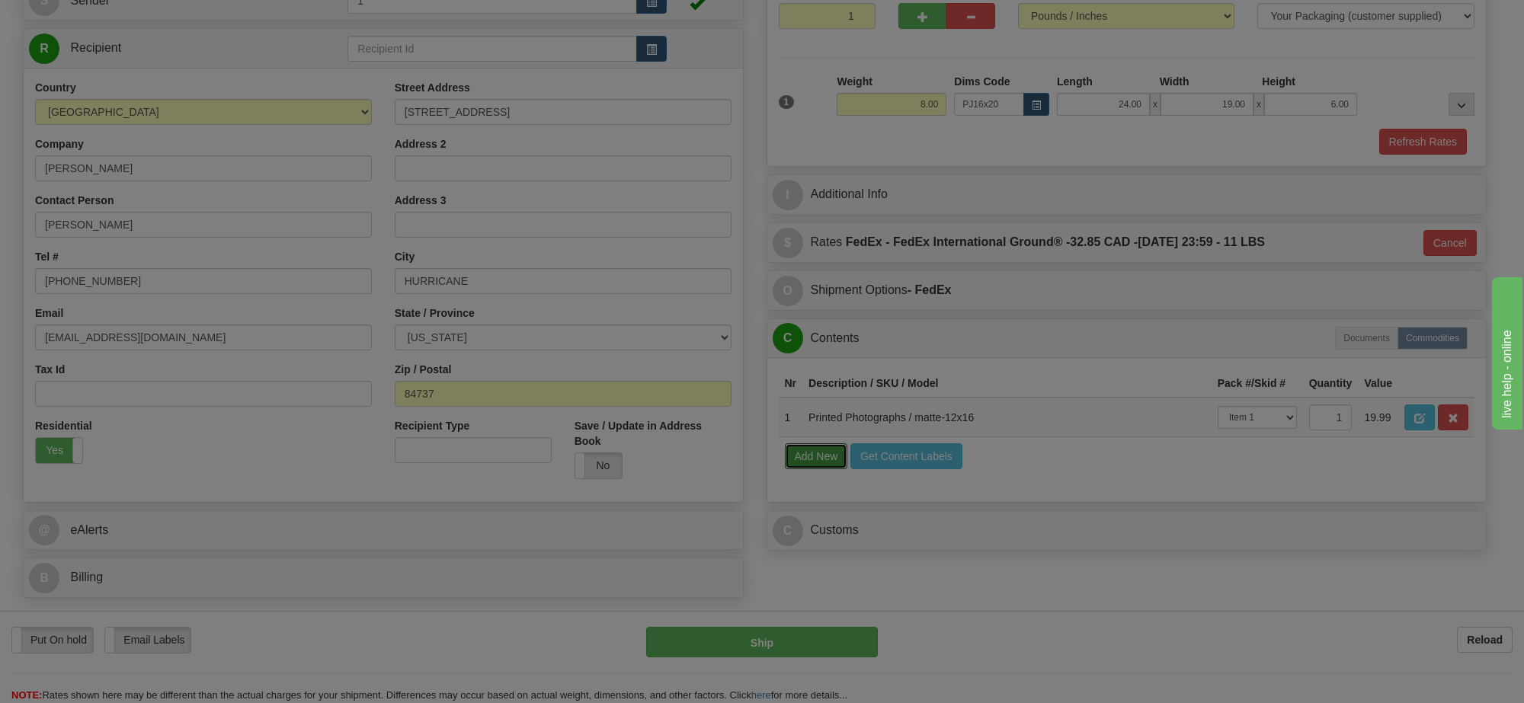
select select
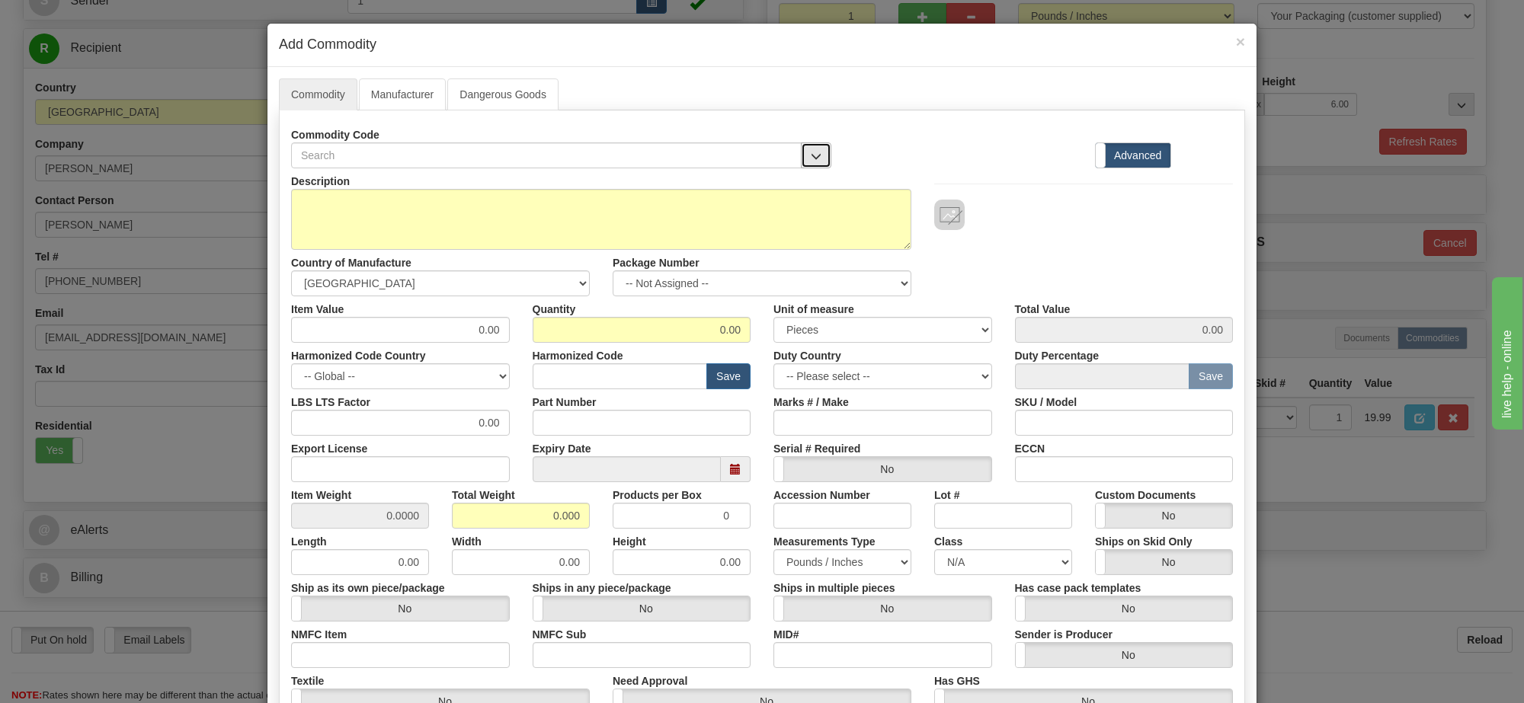
drag, startPoint x: 809, startPoint y: 160, endPoint x: 796, endPoint y: 165, distance: 13.7
click at [811, 160] on span "button" at bounding box center [816, 157] width 11 height 10
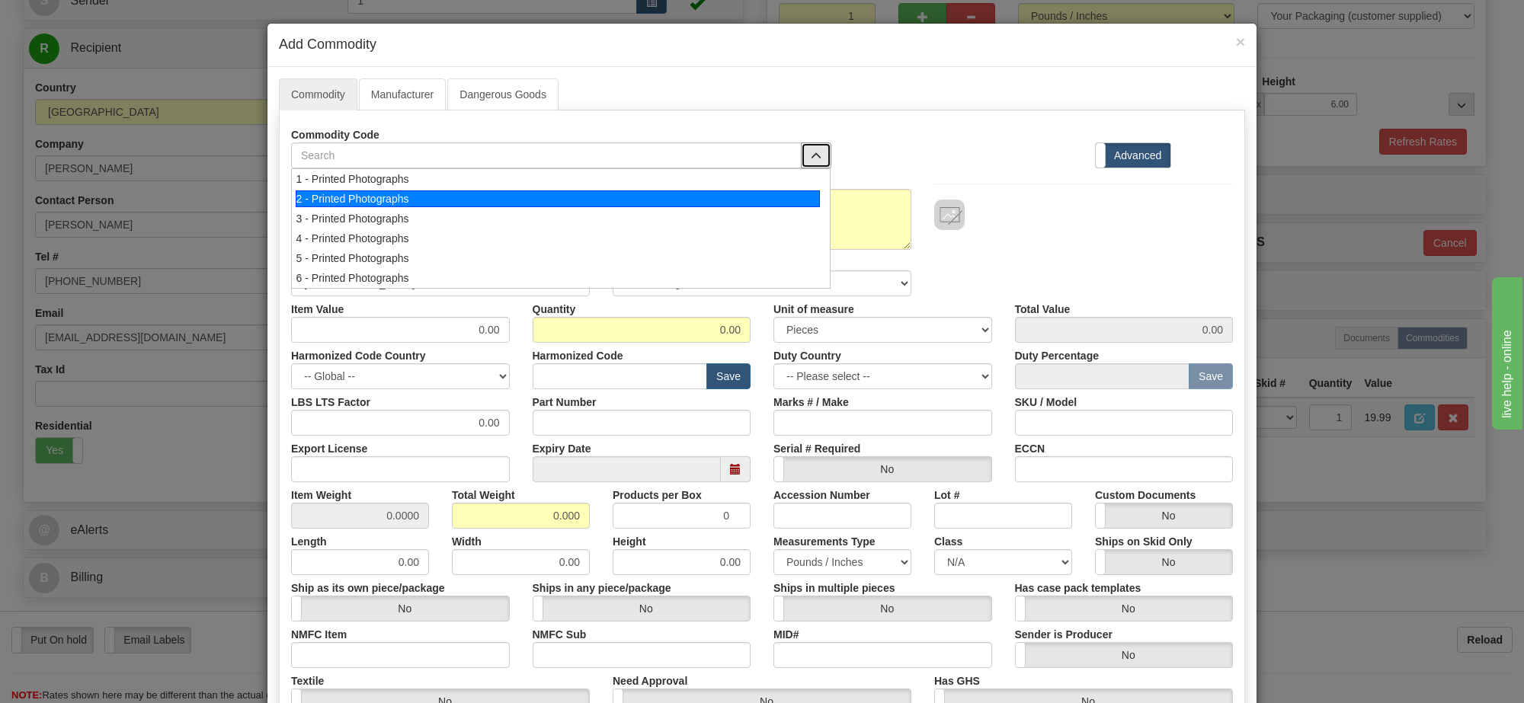
click at [770, 196] on div "2 - Printed Photographs" at bounding box center [558, 199] width 525 height 17
select select "1"
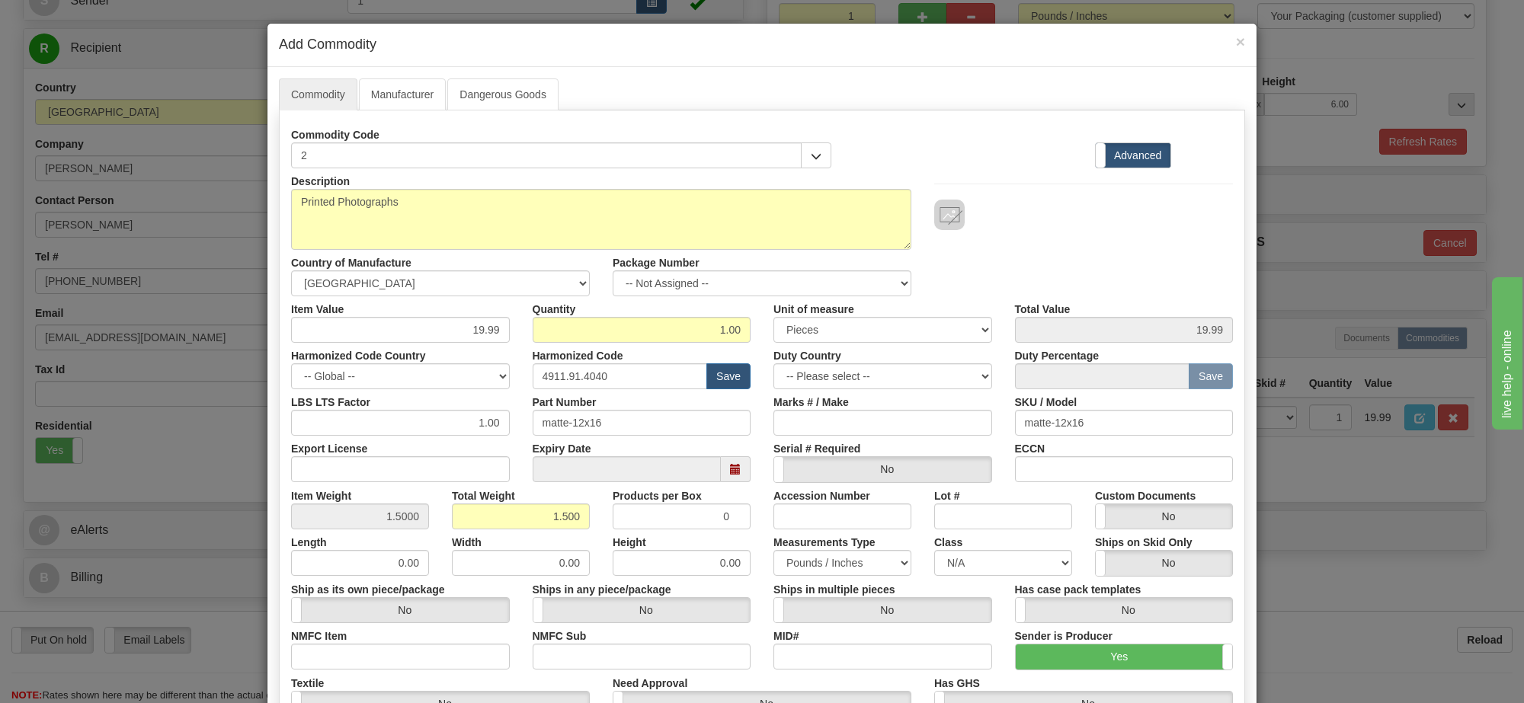
scroll to position [2, 0]
click at [855, 290] on select "-- Not Assigned -- Item 1" at bounding box center [762, 284] width 299 height 26
select select "0"
click at [613, 271] on select "-- Not Assigned -- Item 1" at bounding box center [762, 284] width 299 height 26
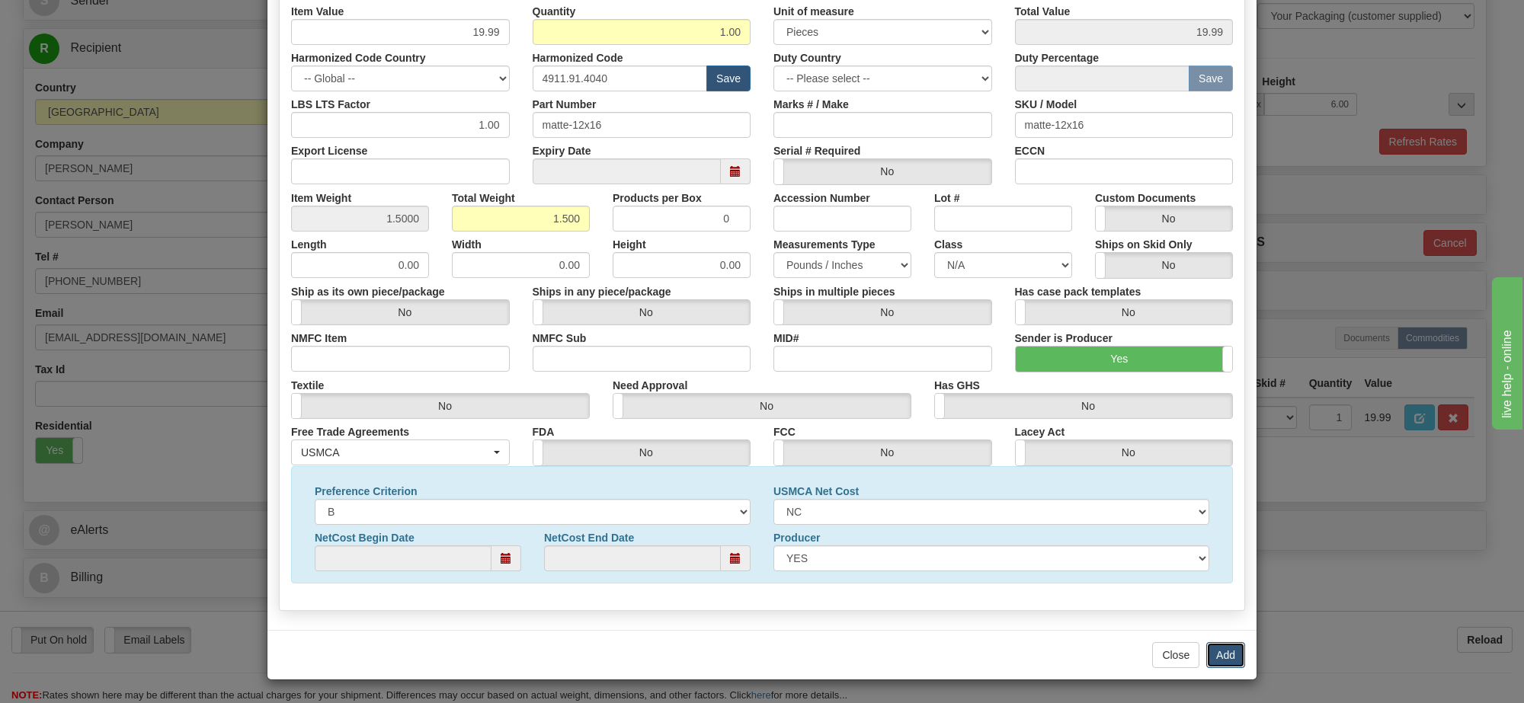
click at [1210, 648] on button "Add" at bounding box center [1225, 655] width 39 height 26
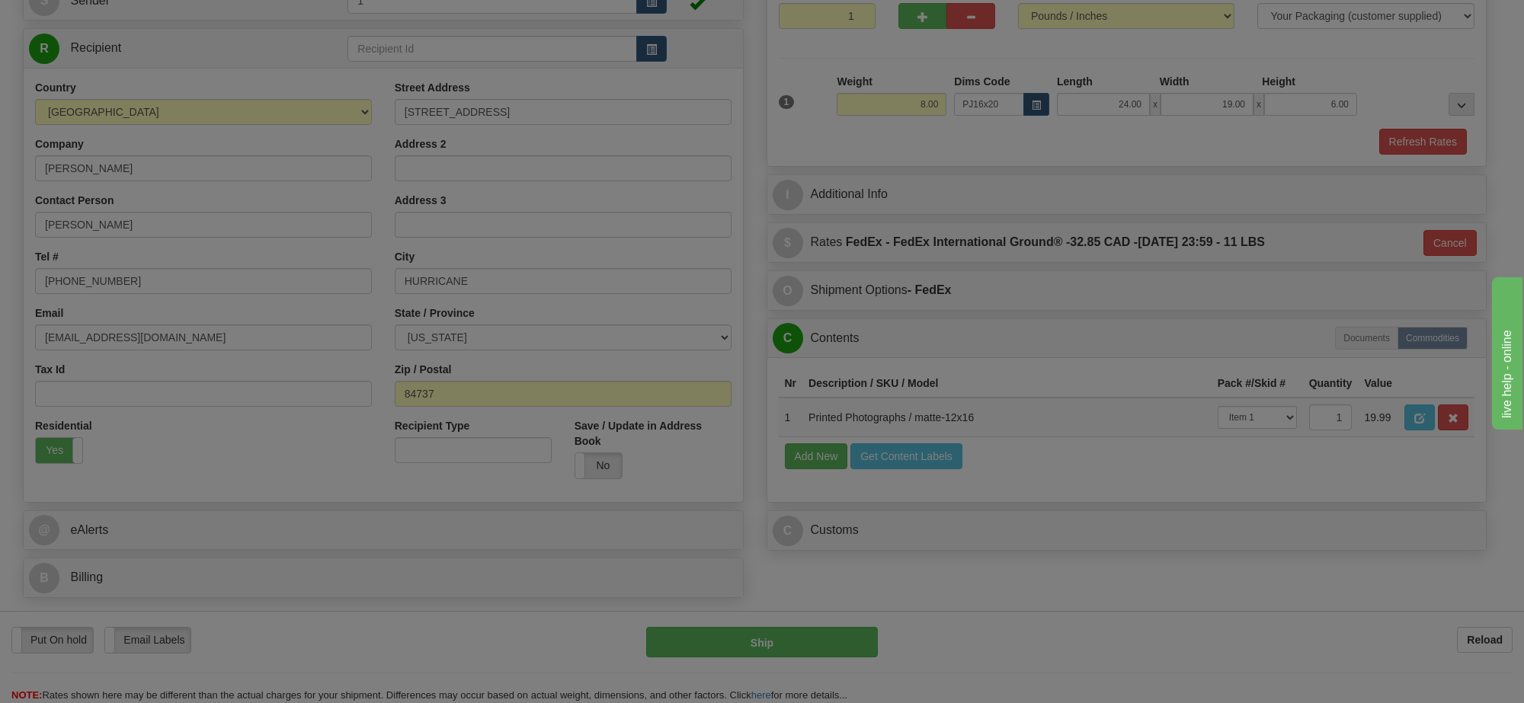
scroll to position [0, 0]
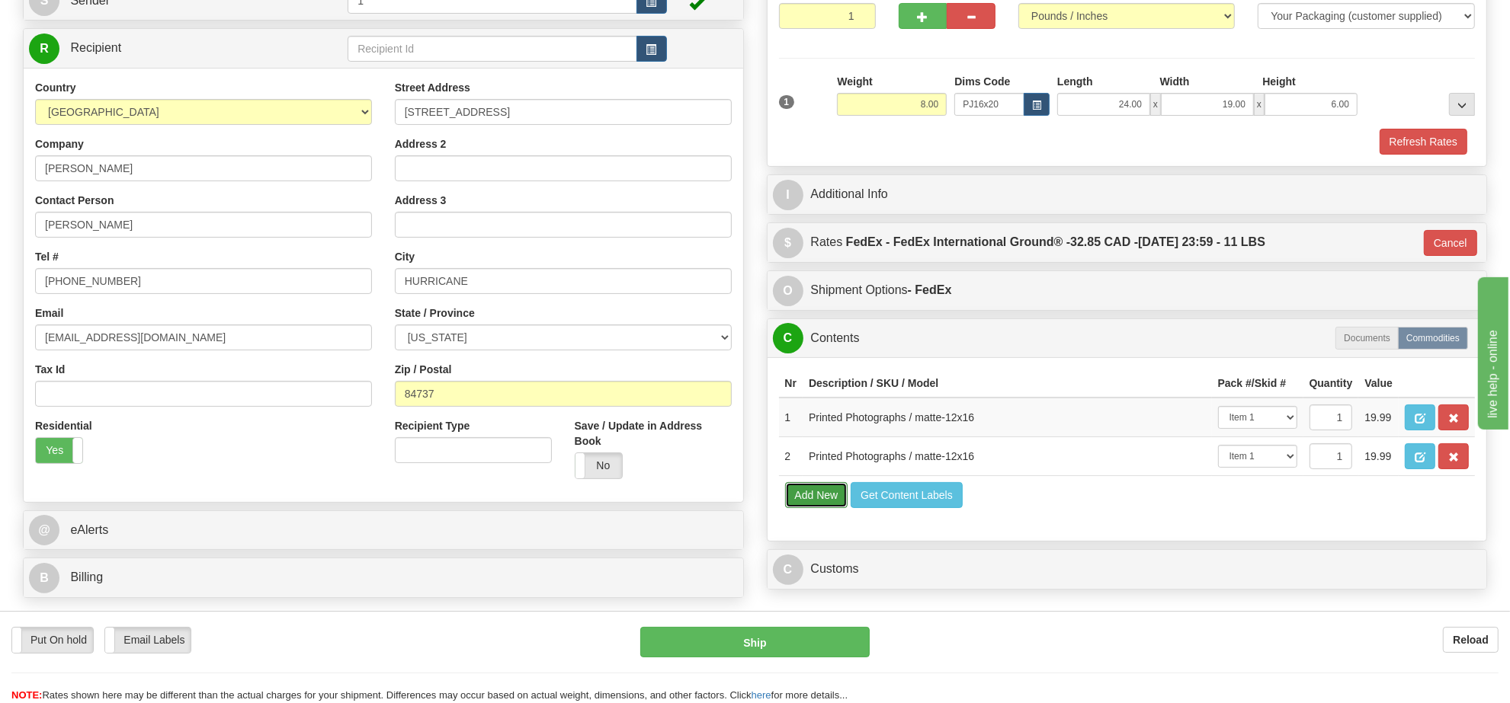
click at [828, 508] on button "Add New" at bounding box center [816, 495] width 63 height 26
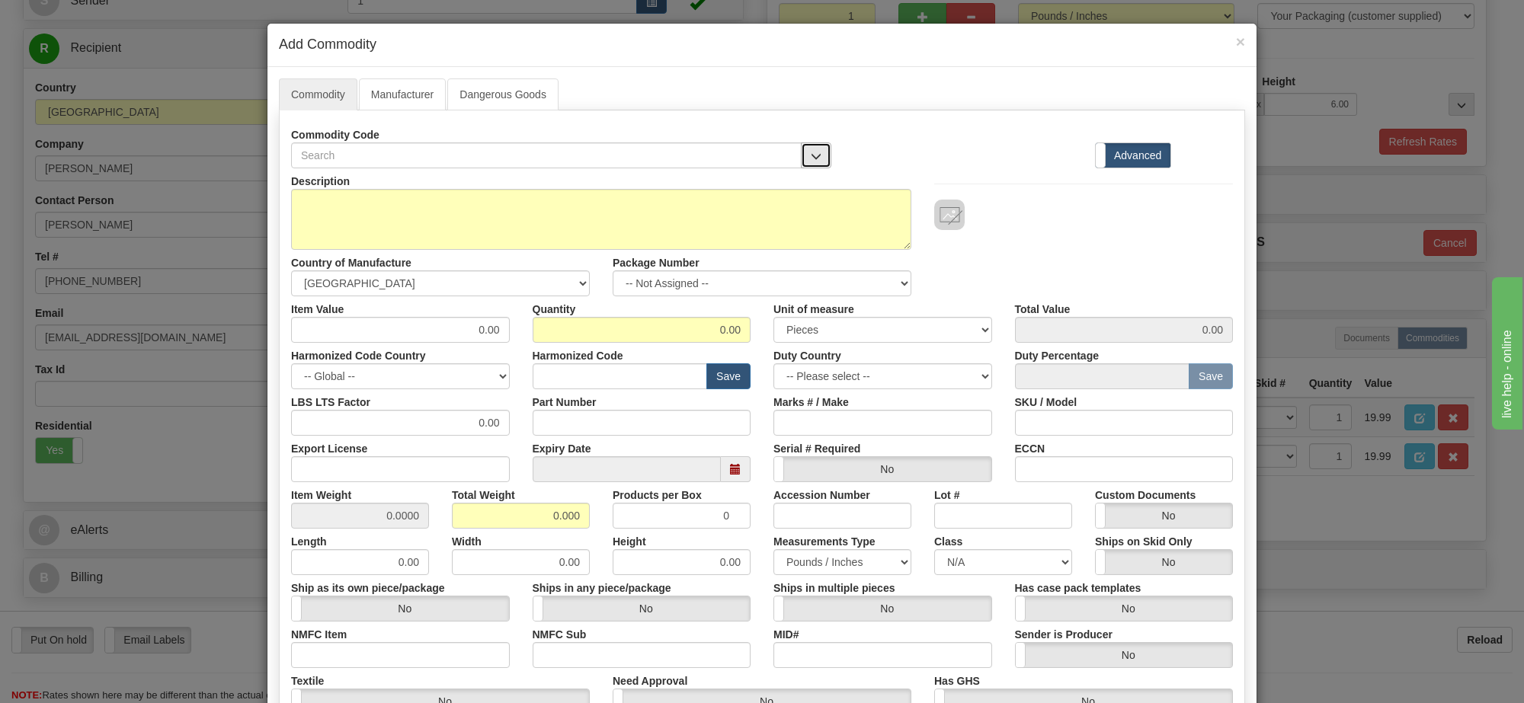
click at [811, 162] on span "button" at bounding box center [816, 157] width 11 height 10
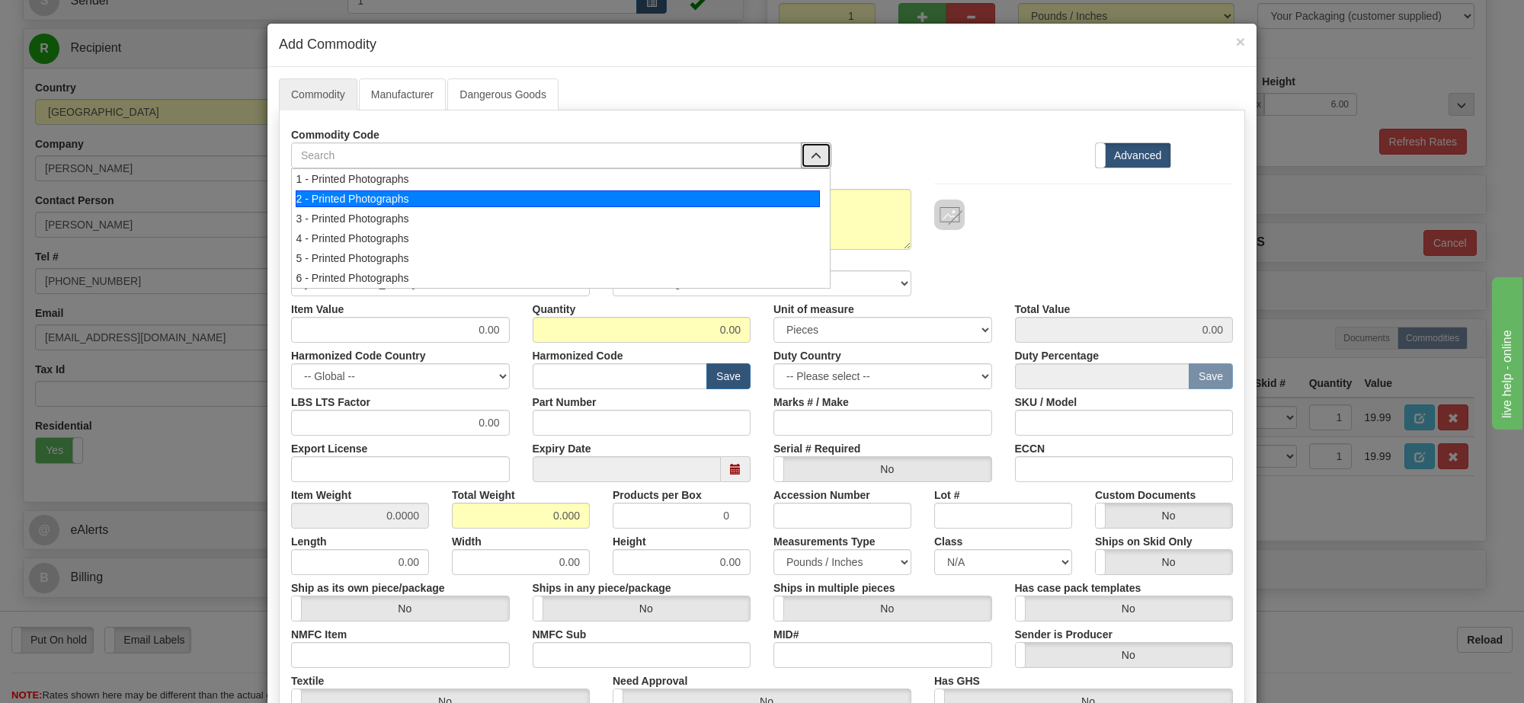
click at [794, 189] on li "2 - Printed Photographs" at bounding box center [561, 199] width 538 height 20
select select "1"
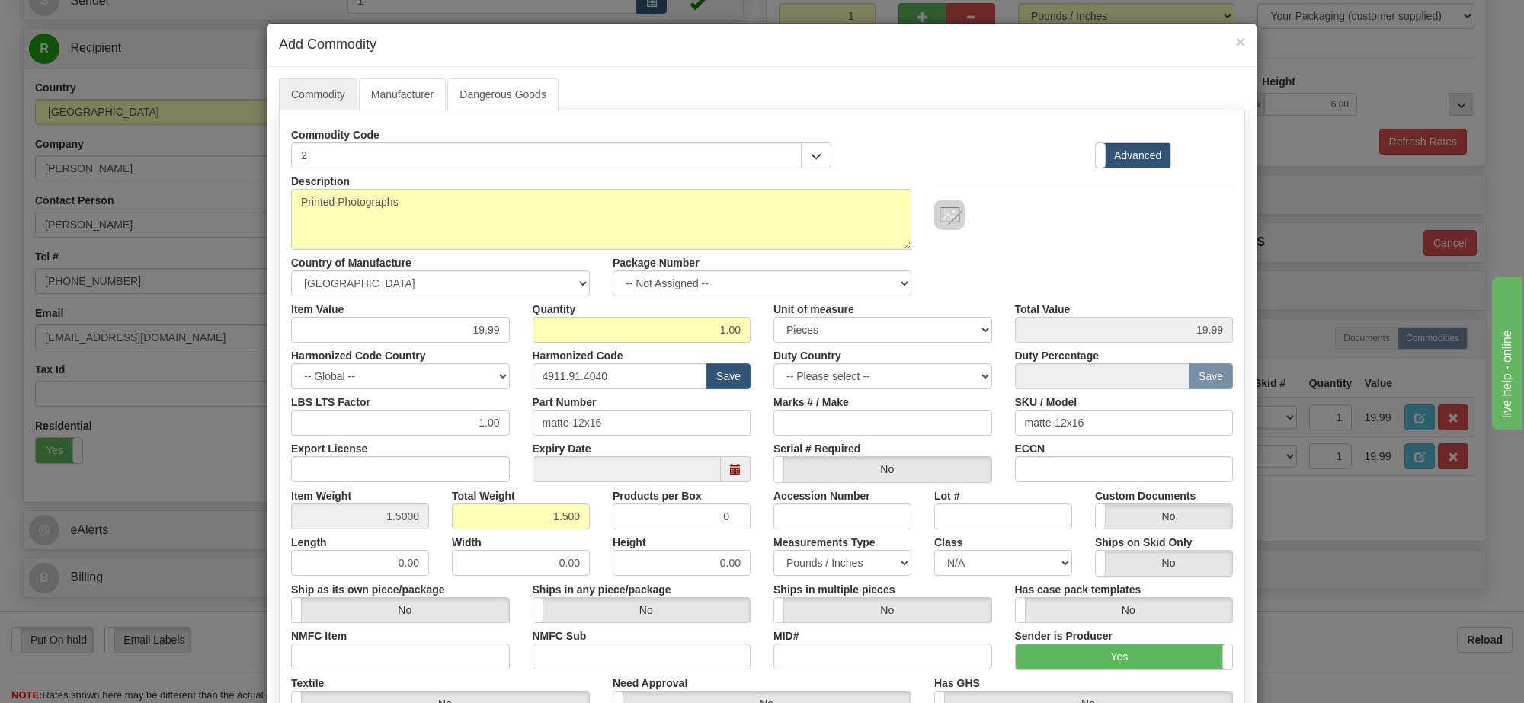
scroll to position [95, 0]
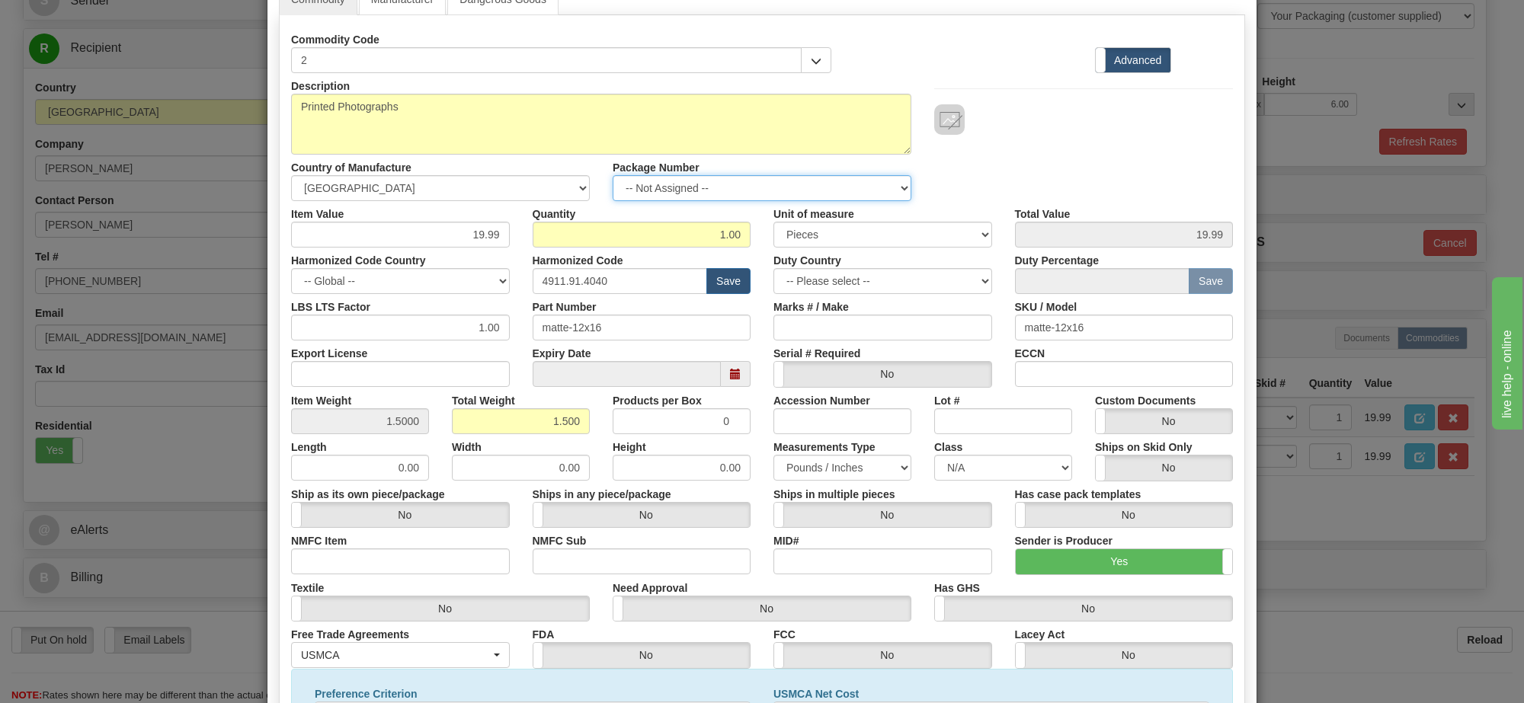
click at [735, 199] on select "-- Not Assigned -- Item 1" at bounding box center [762, 188] width 299 height 26
select select "0"
click at [613, 176] on select "-- Not Assigned -- Item 1" at bounding box center [762, 188] width 299 height 26
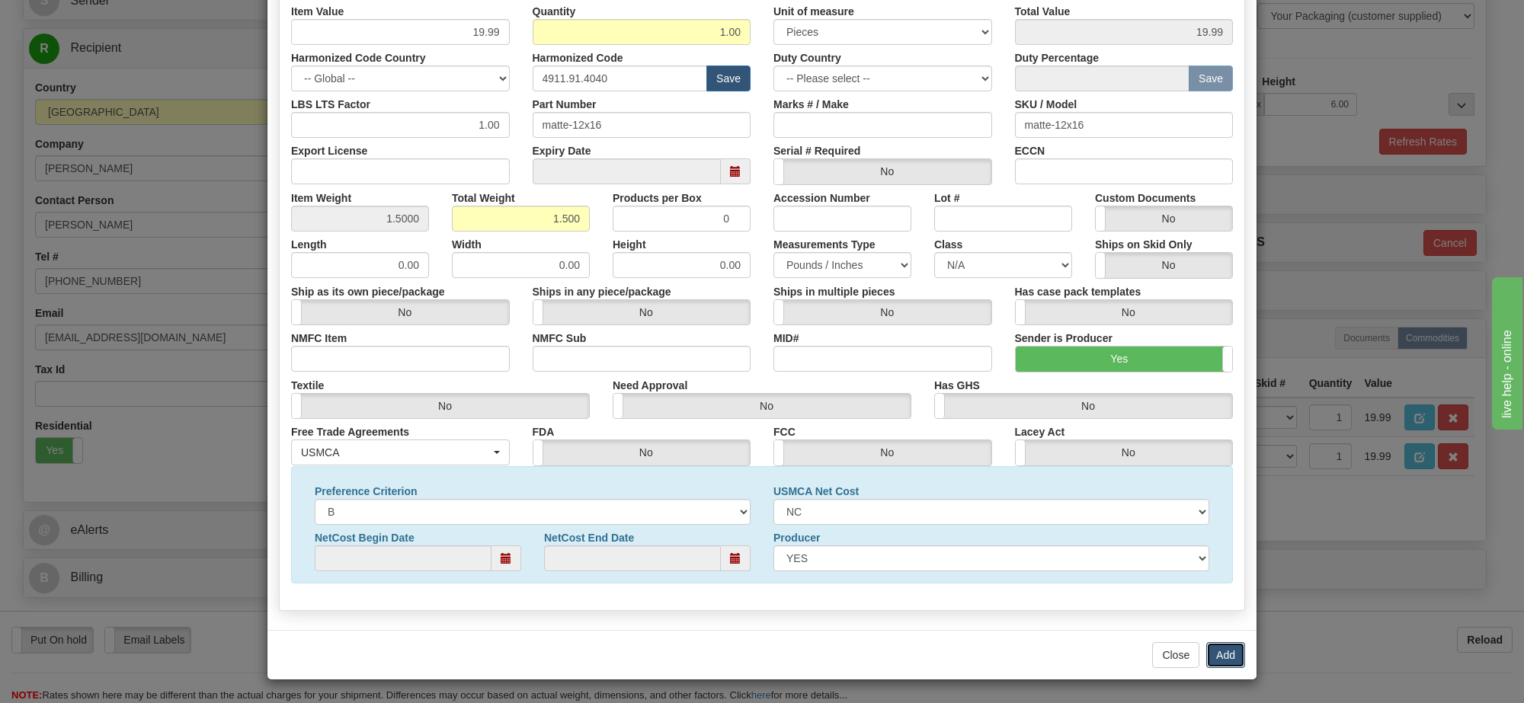
click at [1214, 657] on button "Add" at bounding box center [1225, 655] width 39 height 26
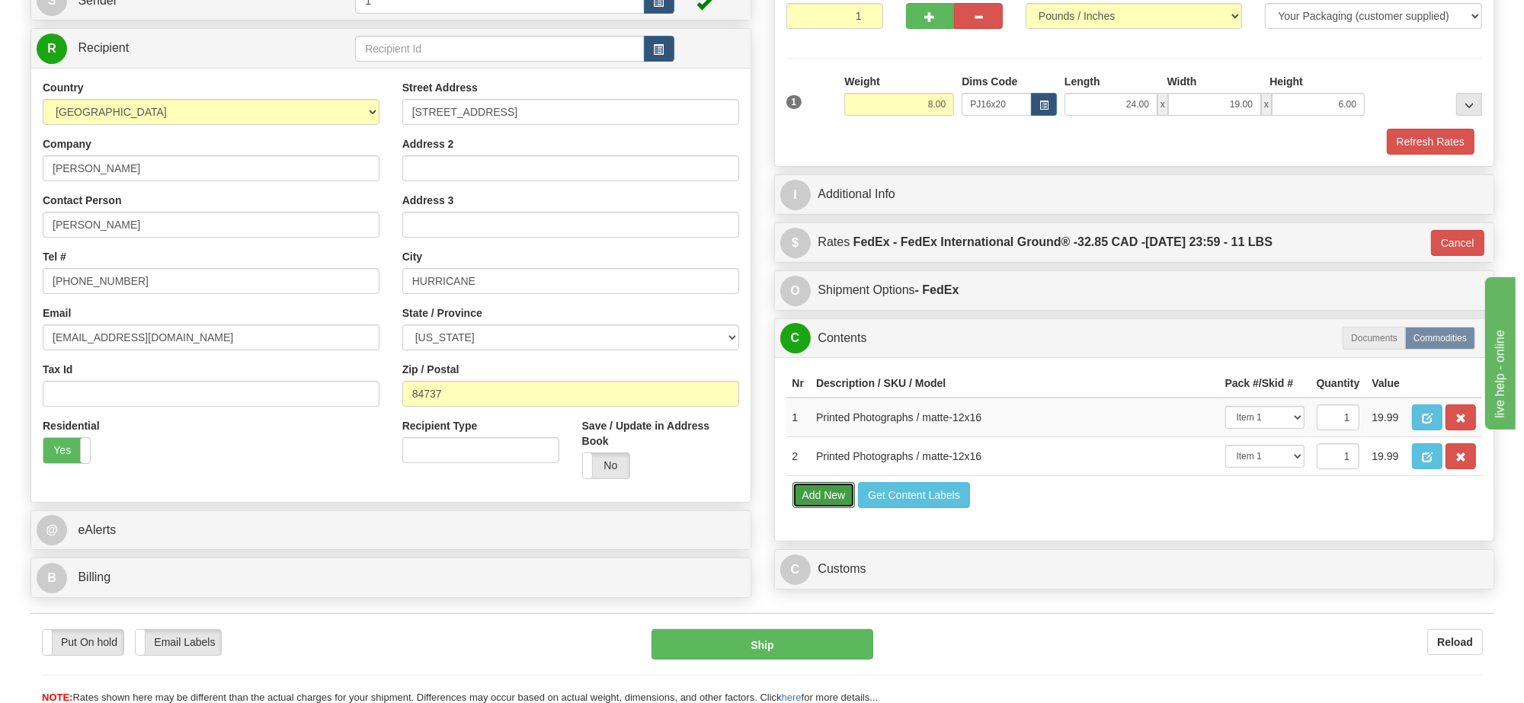
scroll to position [286, 0]
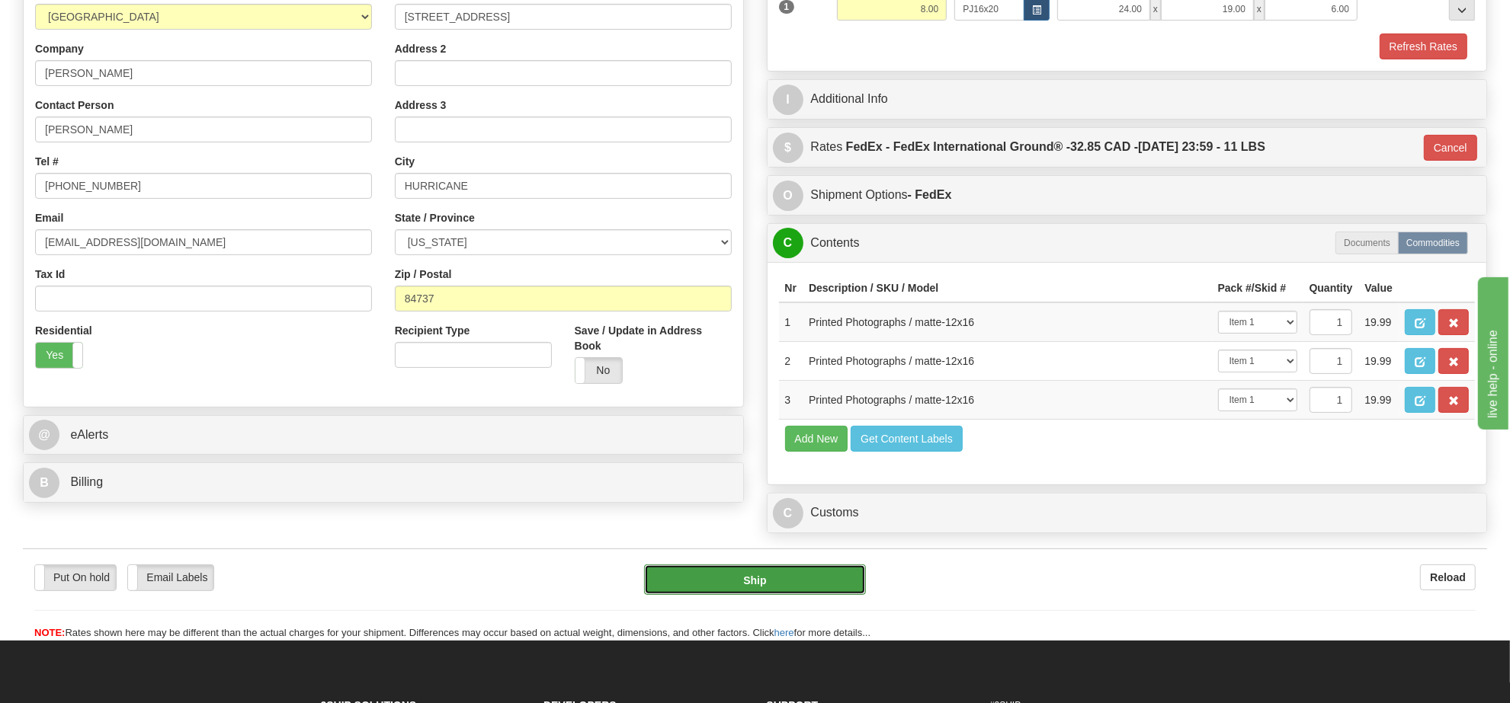
click at [802, 595] on button "Ship" at bounding box center [754, 580] width 221 height 30
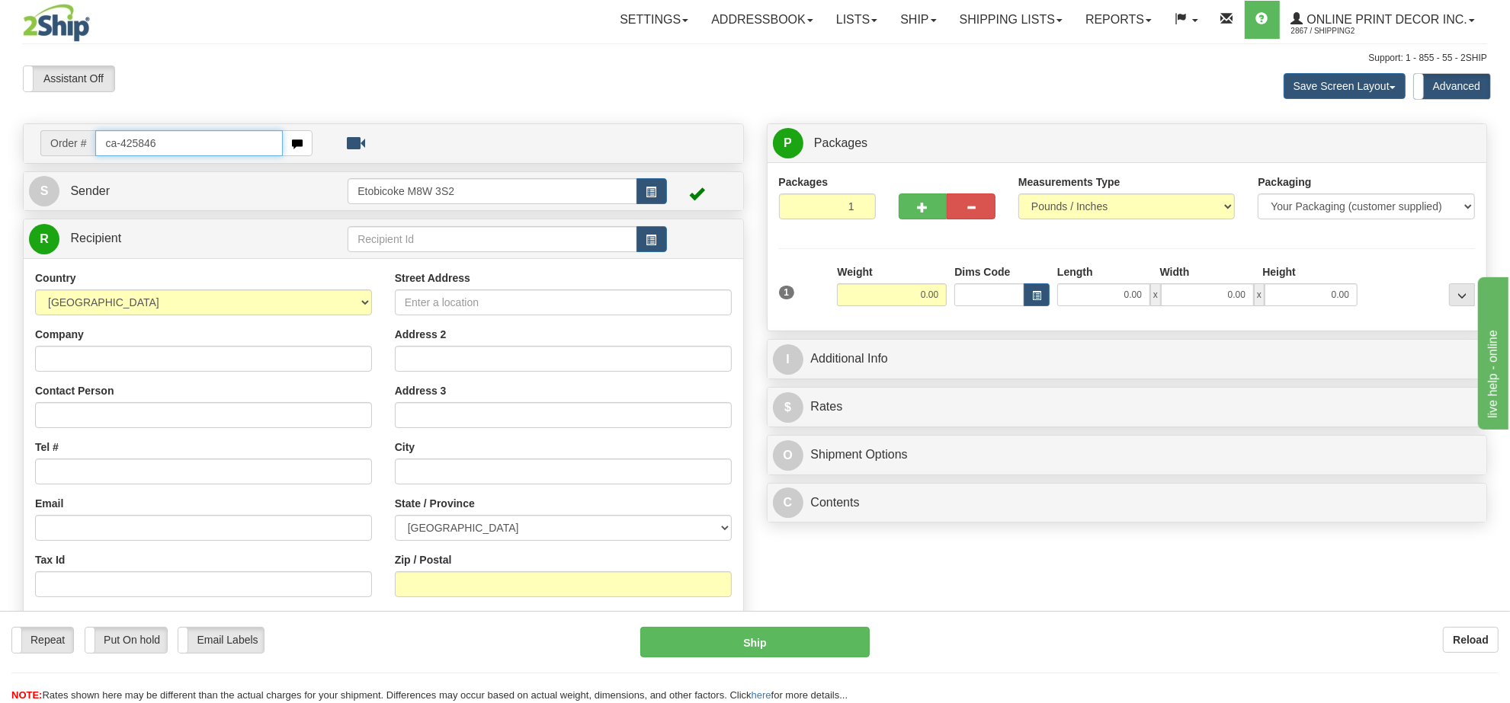
type input "ca-425846"
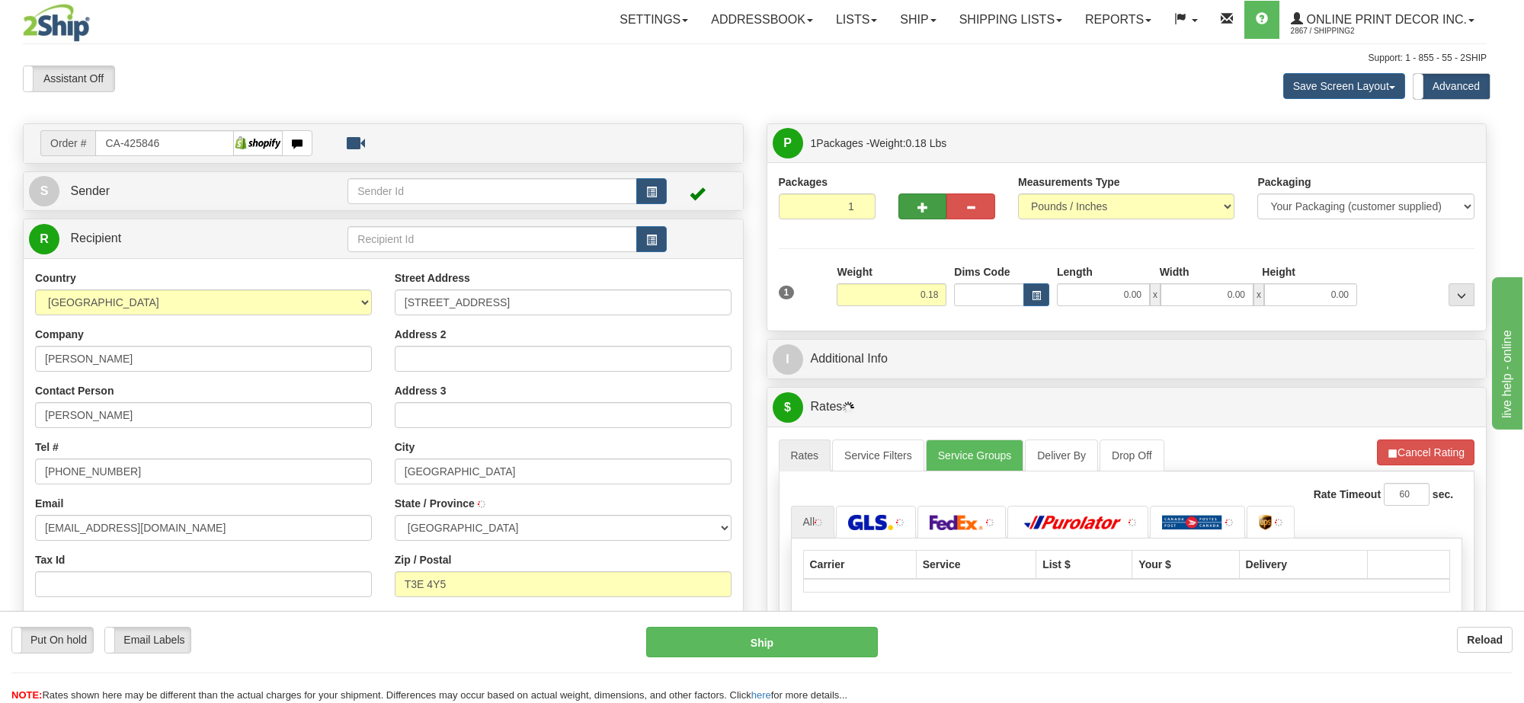
type input "[GEOGRAPHIC_DATA]"
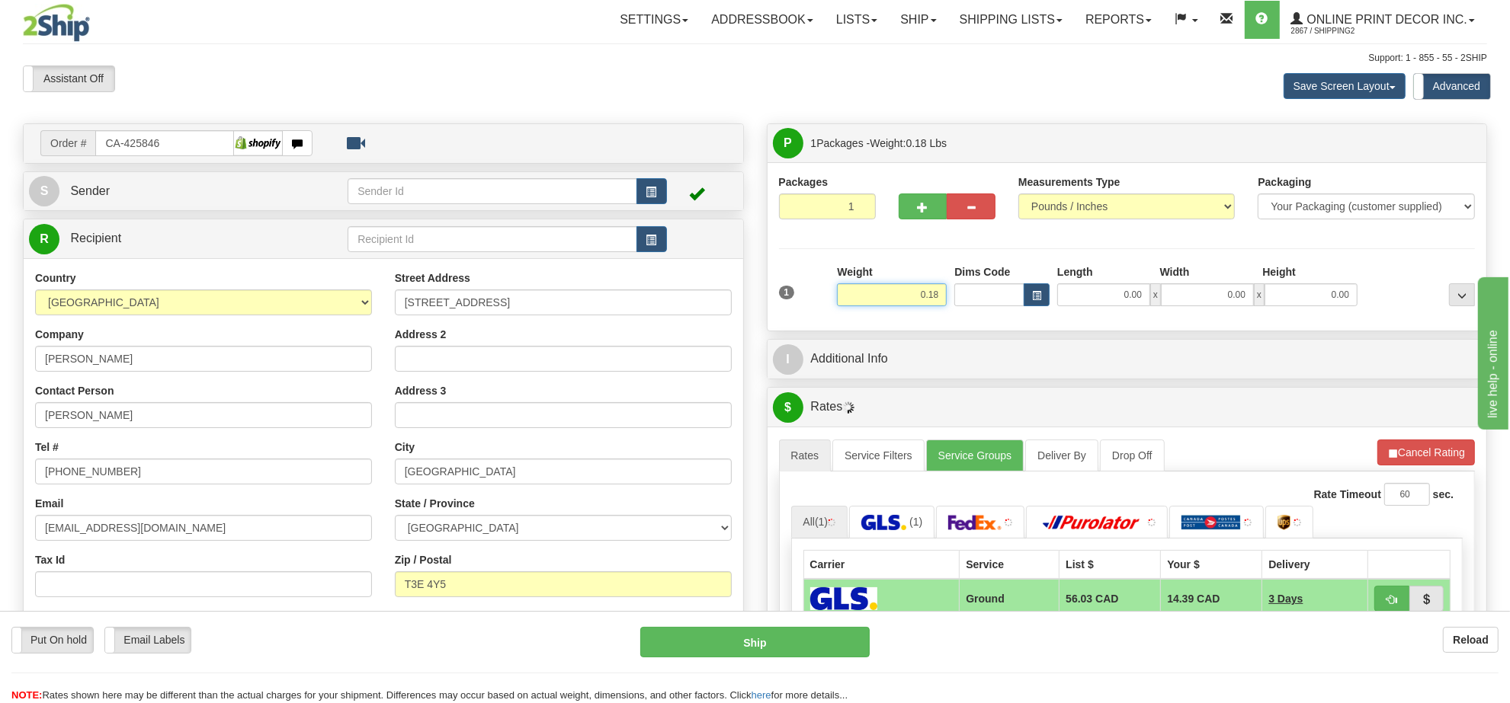
click at [926, 294] on input "0.18" at bounding box center [892, 294] width 110 height 23
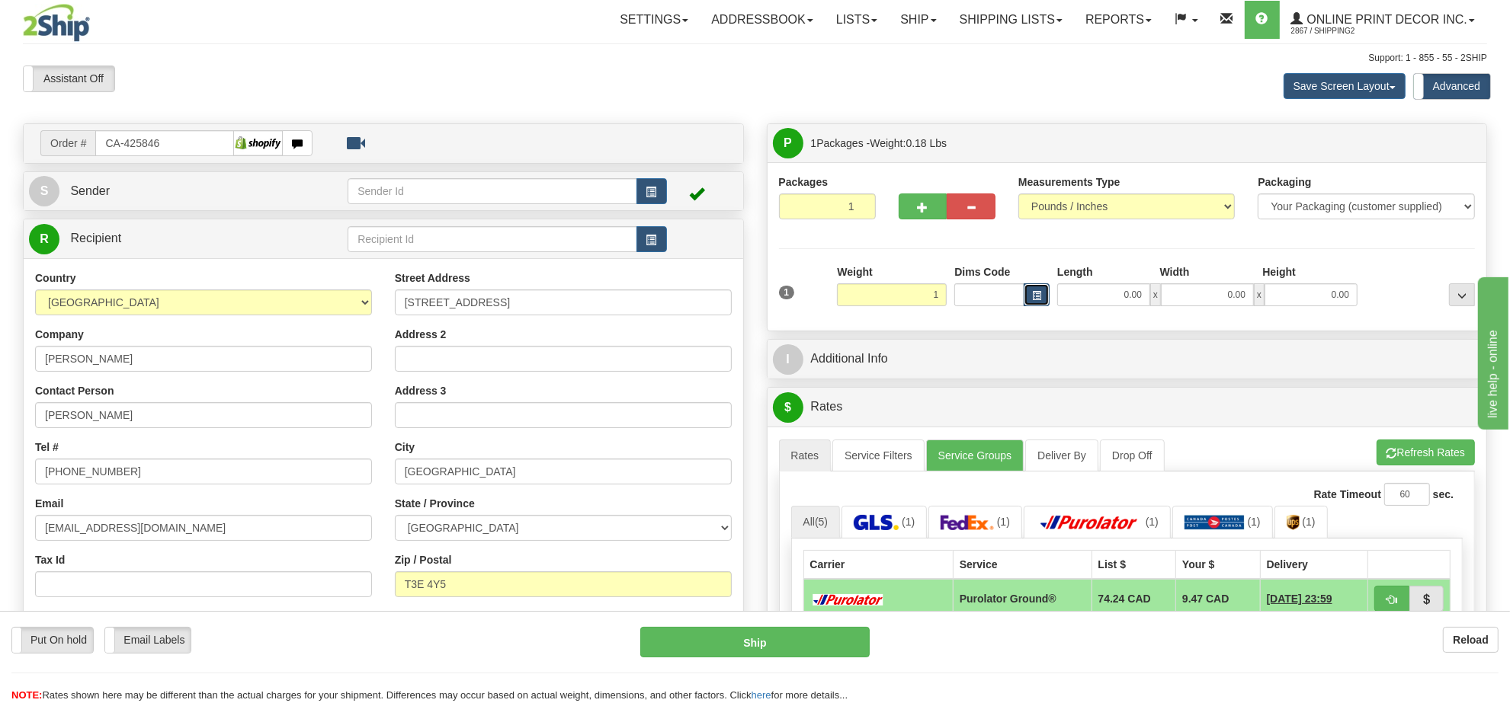
type input "1.00"
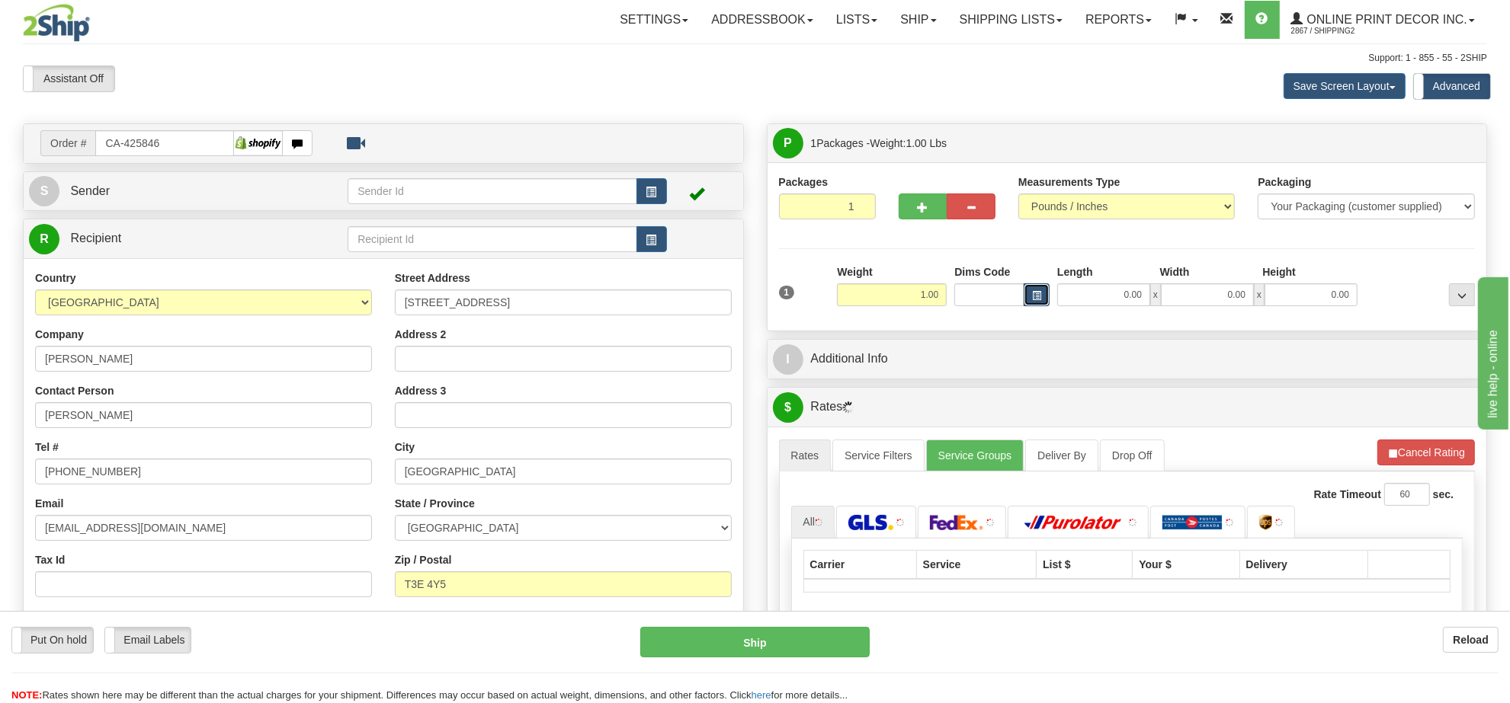
click at [1034, 293] on span "button" at bounding box center [1036, 296] width 9 height 8
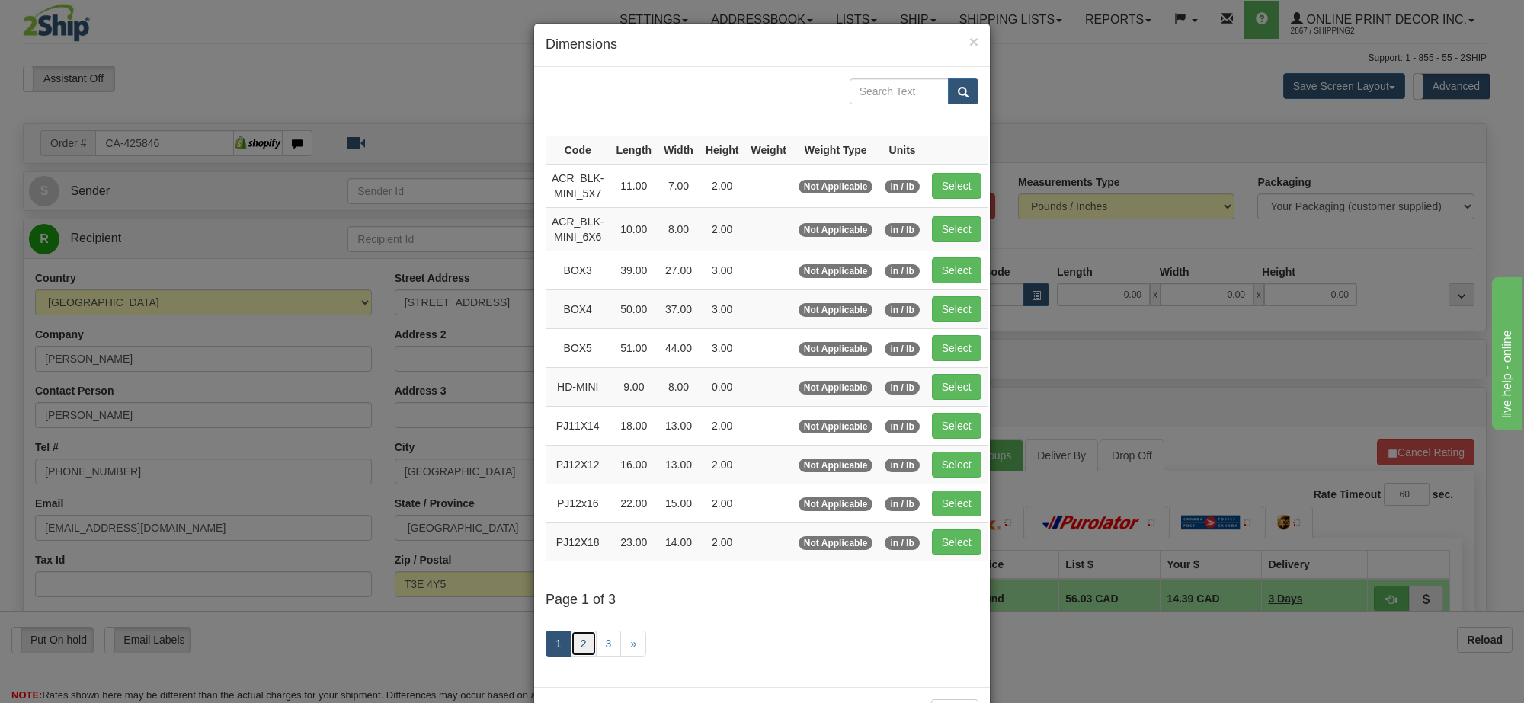
click at [571, 645] on link "2" at bounding box center [584, 644] width 26 height 26
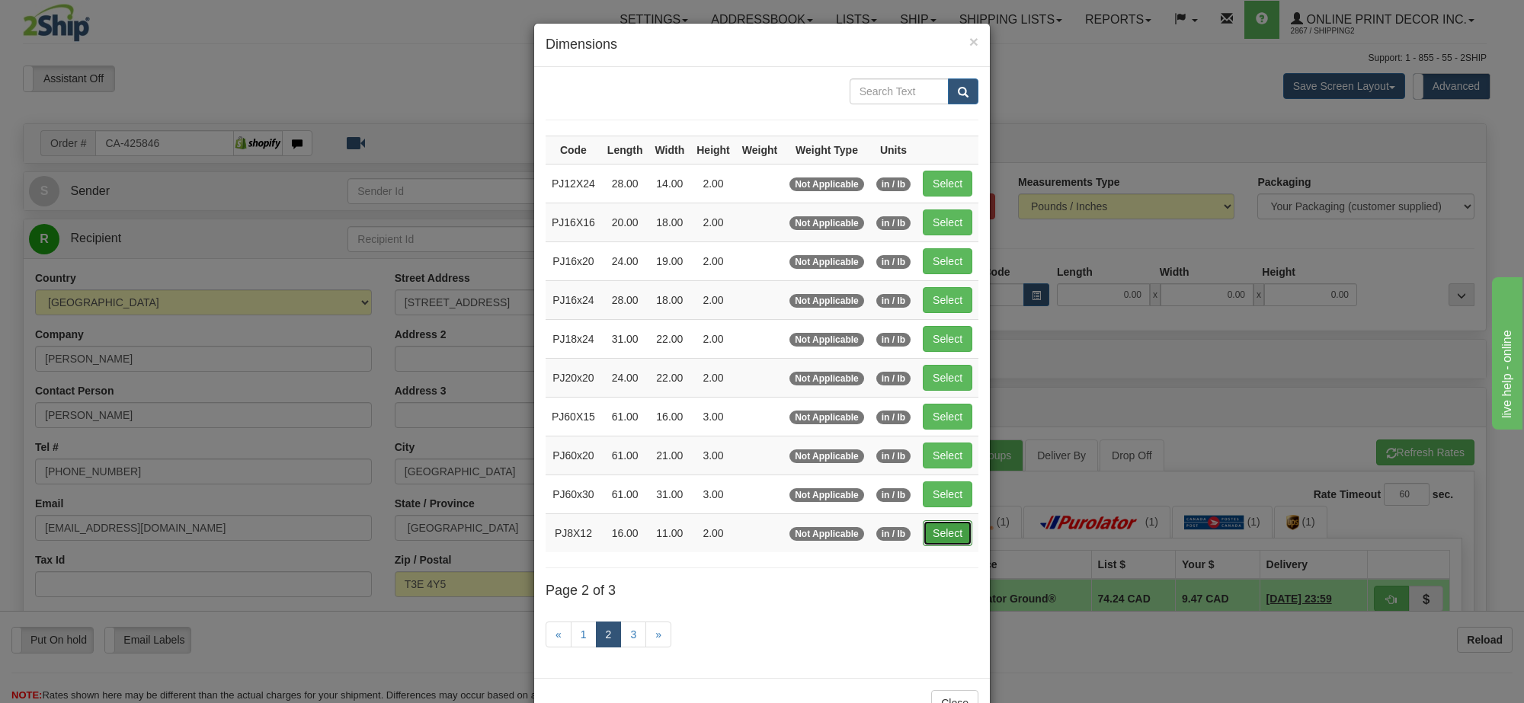
click at [942, 534] on button "Select" at bounding box center [948, 533] width 50 height 26
type input "PJ8X12"
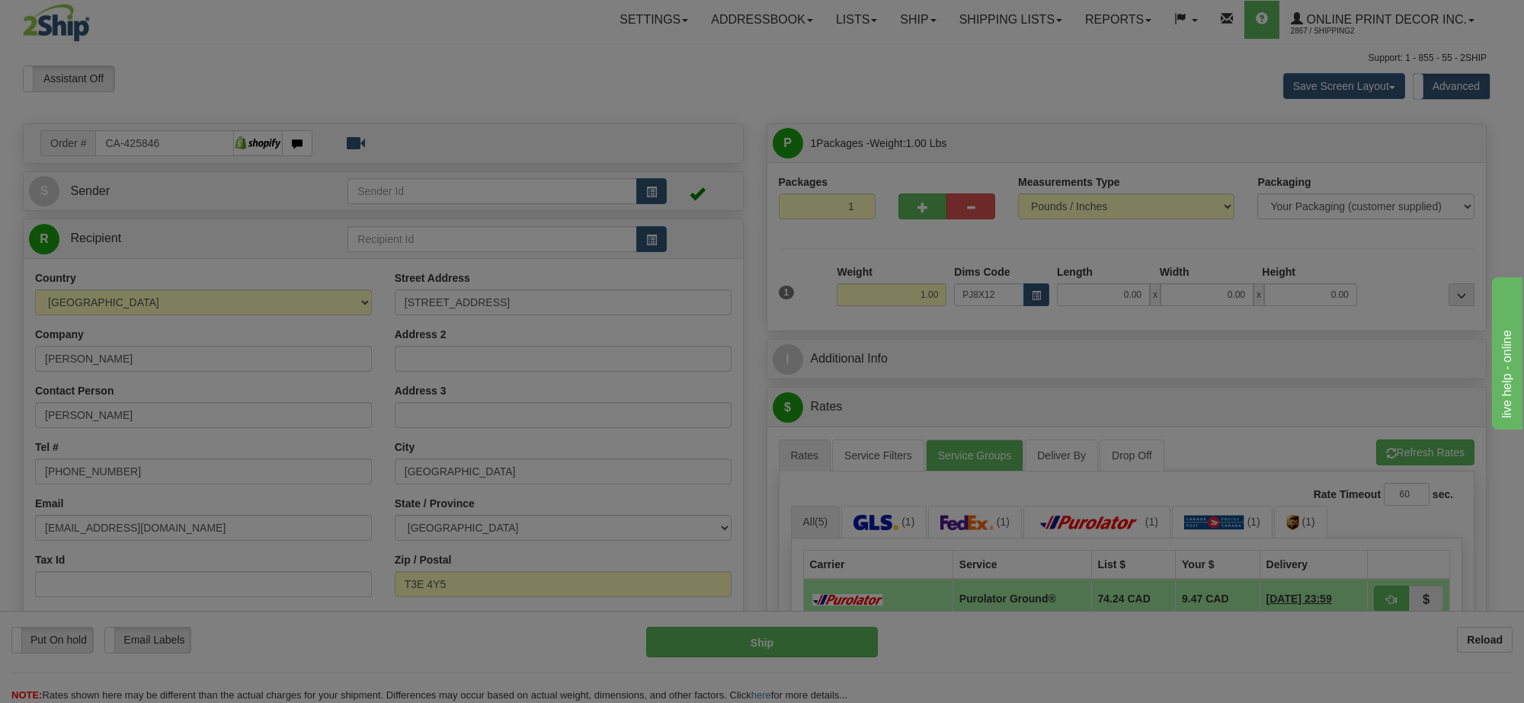
type input "16.00"
type input "11.00"
type input "2.00"
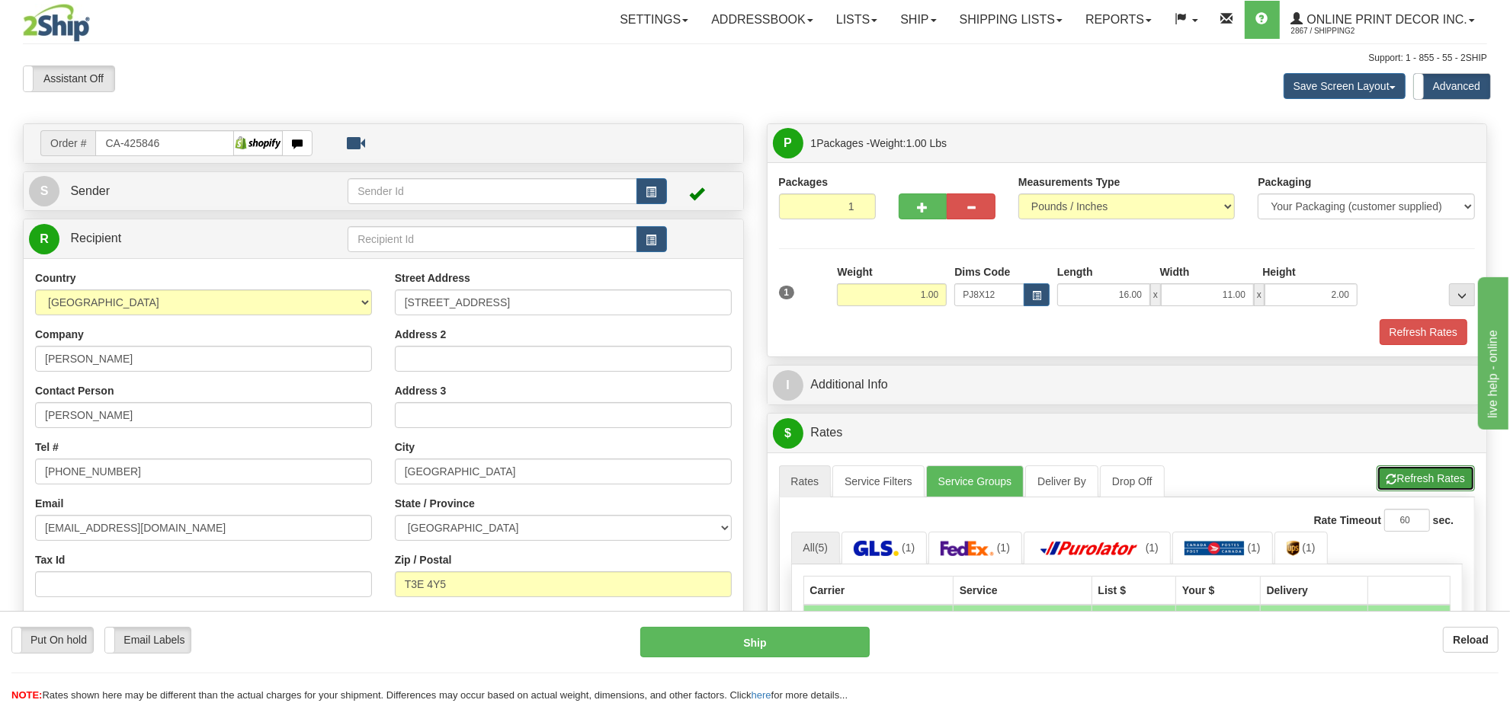
click at [1396, 492] on button "Refresh Rates" at bounding box center [1425, 479] width 98 height 26
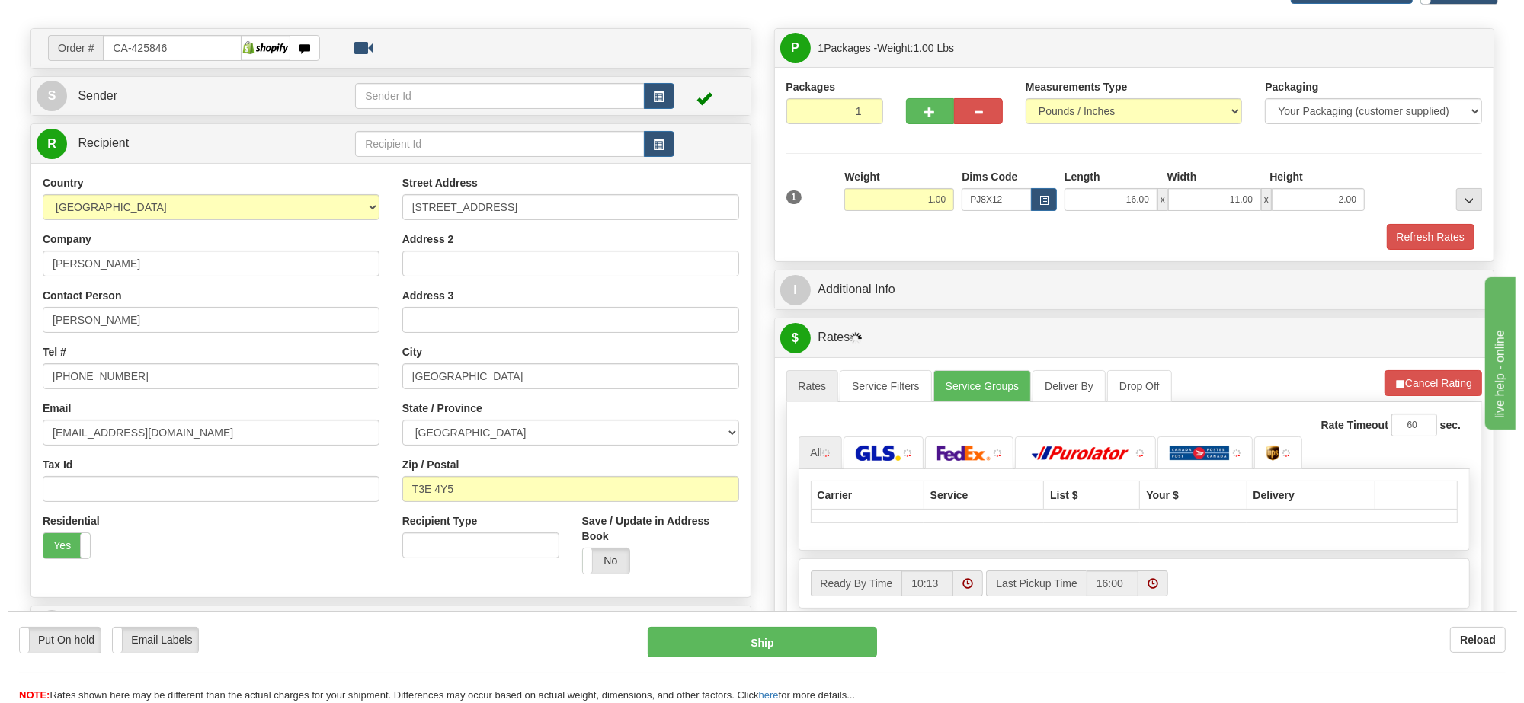
scroll to position [191, 0]
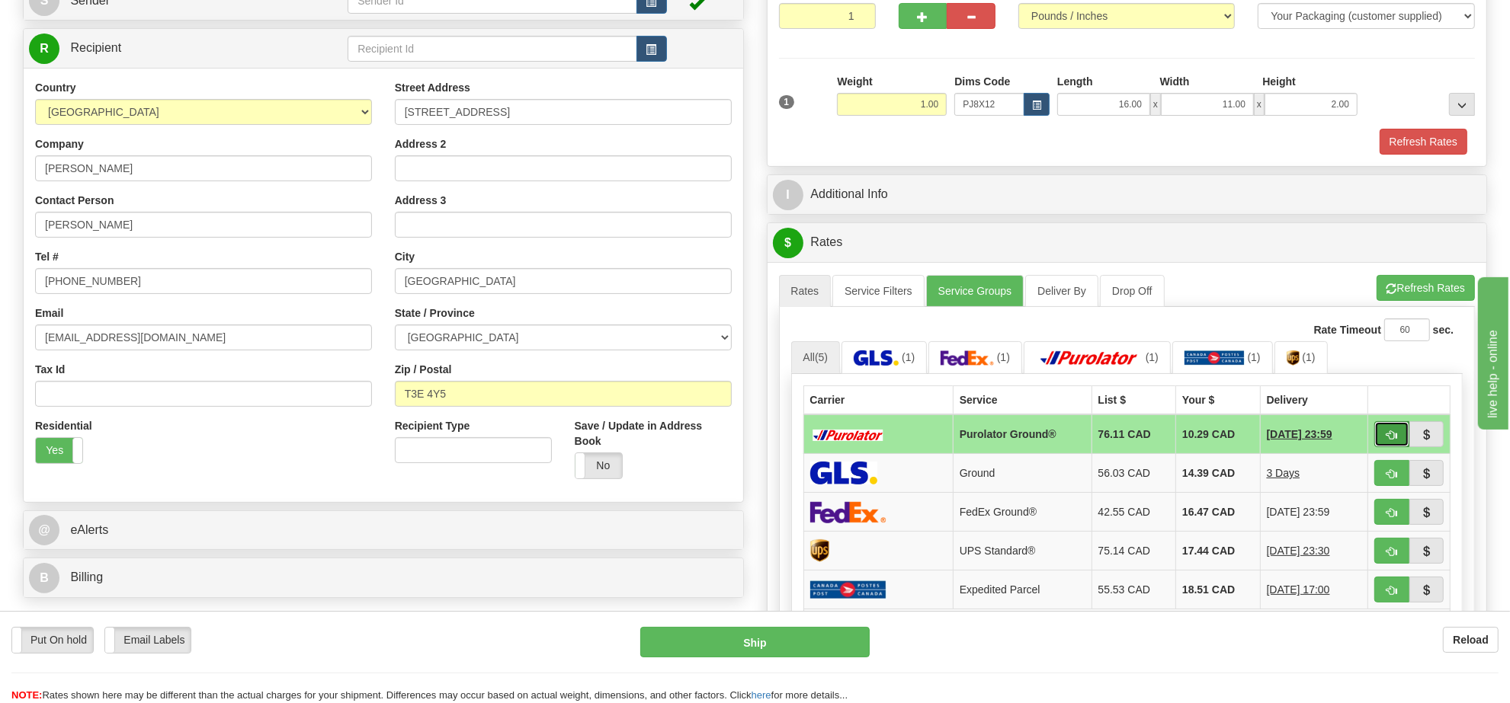
click at [1394, 440] on span "button" at bounding box center [1391, 436] width 11 height 10
type input "260"
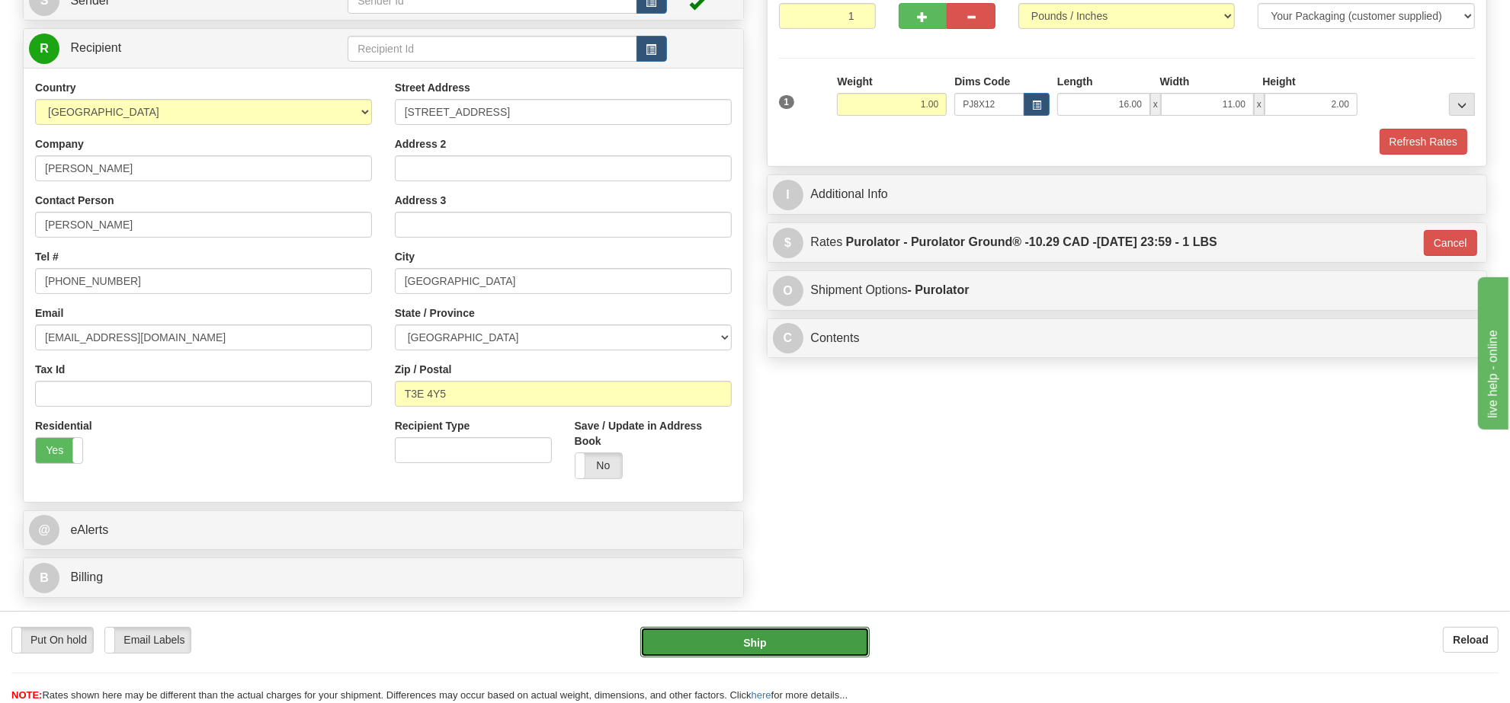
drag, startPoint x: 863, startPoint y: 632, endPoint x: 863, endPoint y: 576, distance: 56.4
click at [863, 622] on div "Put On hold Put On hold Email Labels Email Labels Edit Reload Ship Reload" at bounding box center [755, 657] width 1510 height 92
click at [796, 642] on button "Ship" at bounding box center [754, 642] width 229 height 30
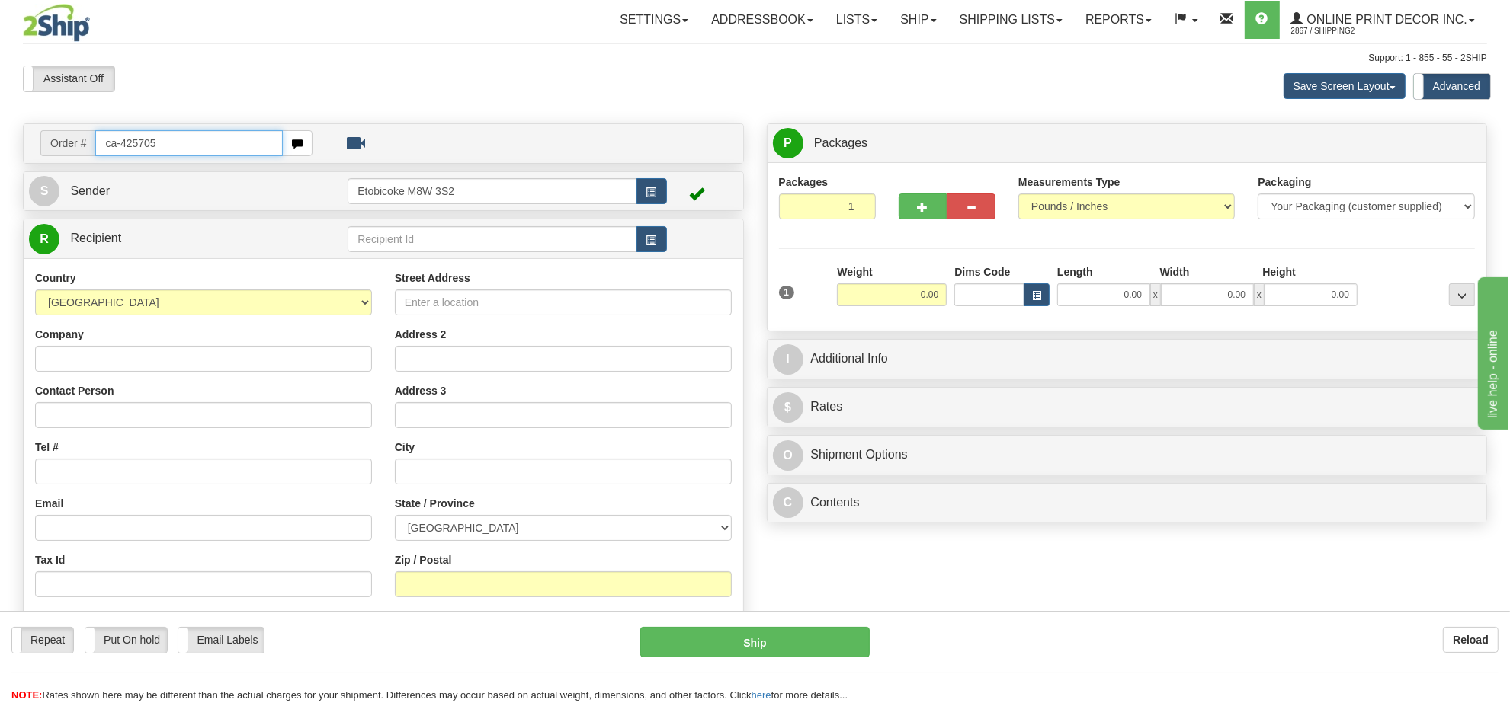
type input "ca-425705"
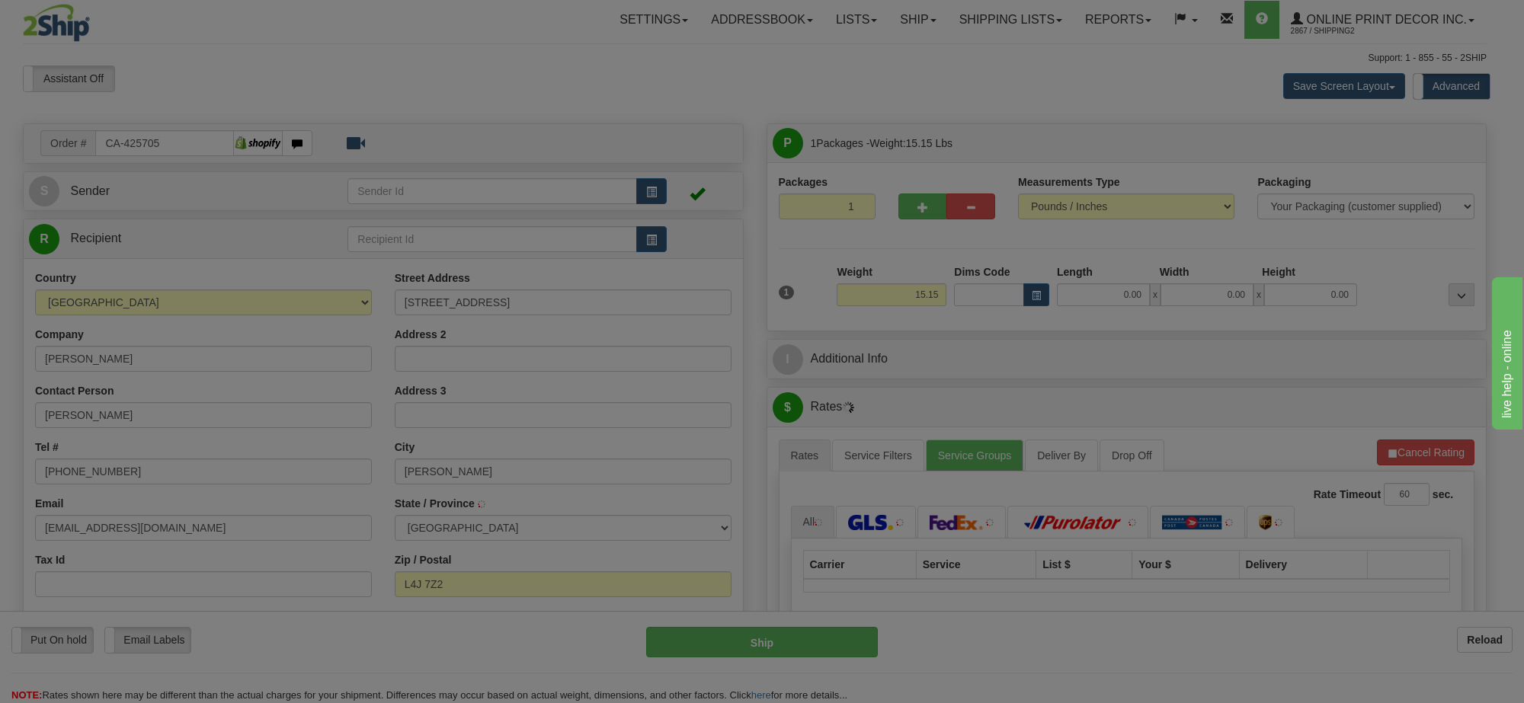
type input "[PERSON_NAME]"
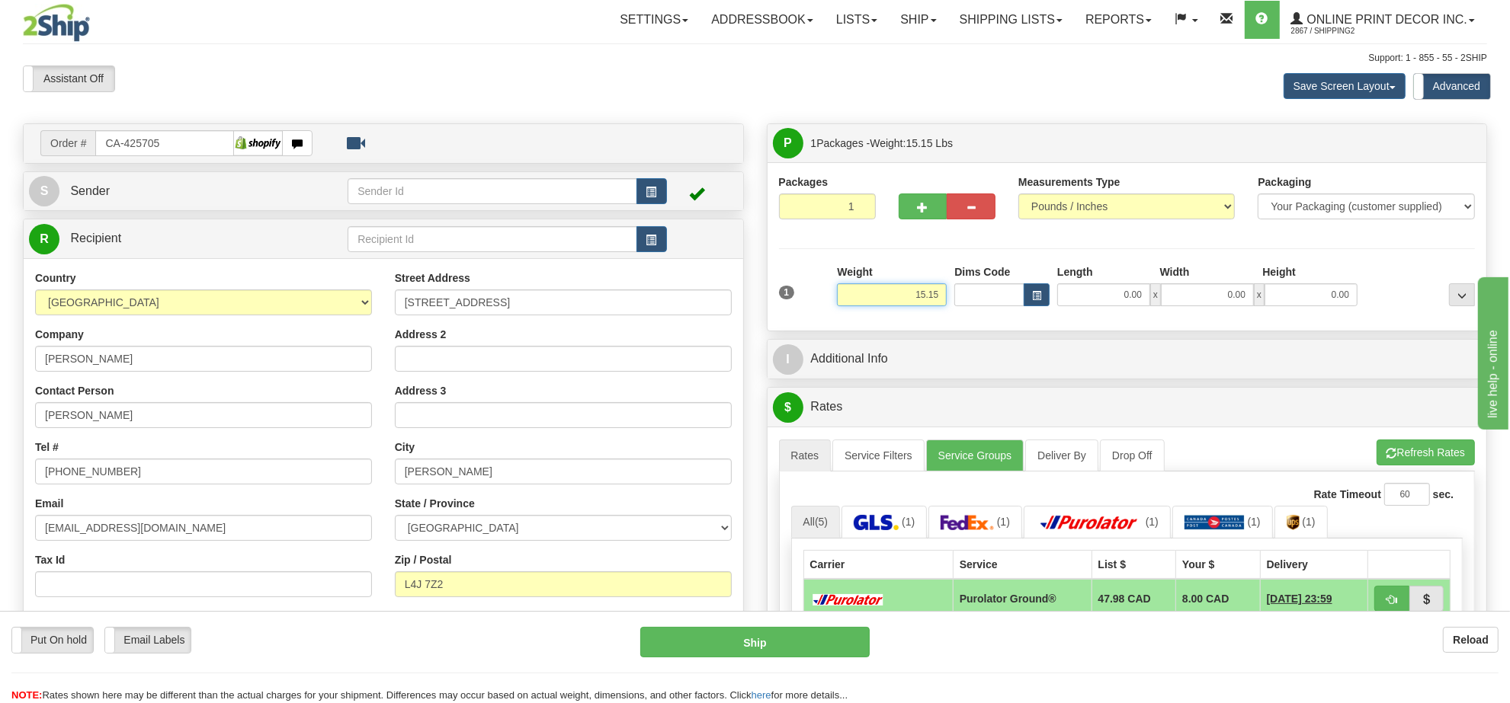
click at [908, 298] on input "15.15" at bounding box center [892, 294] width 110 height 23
type input "17.00"
click at [1033, 295] on span "button" at bounding box center [1036, 296] width 9 height 8
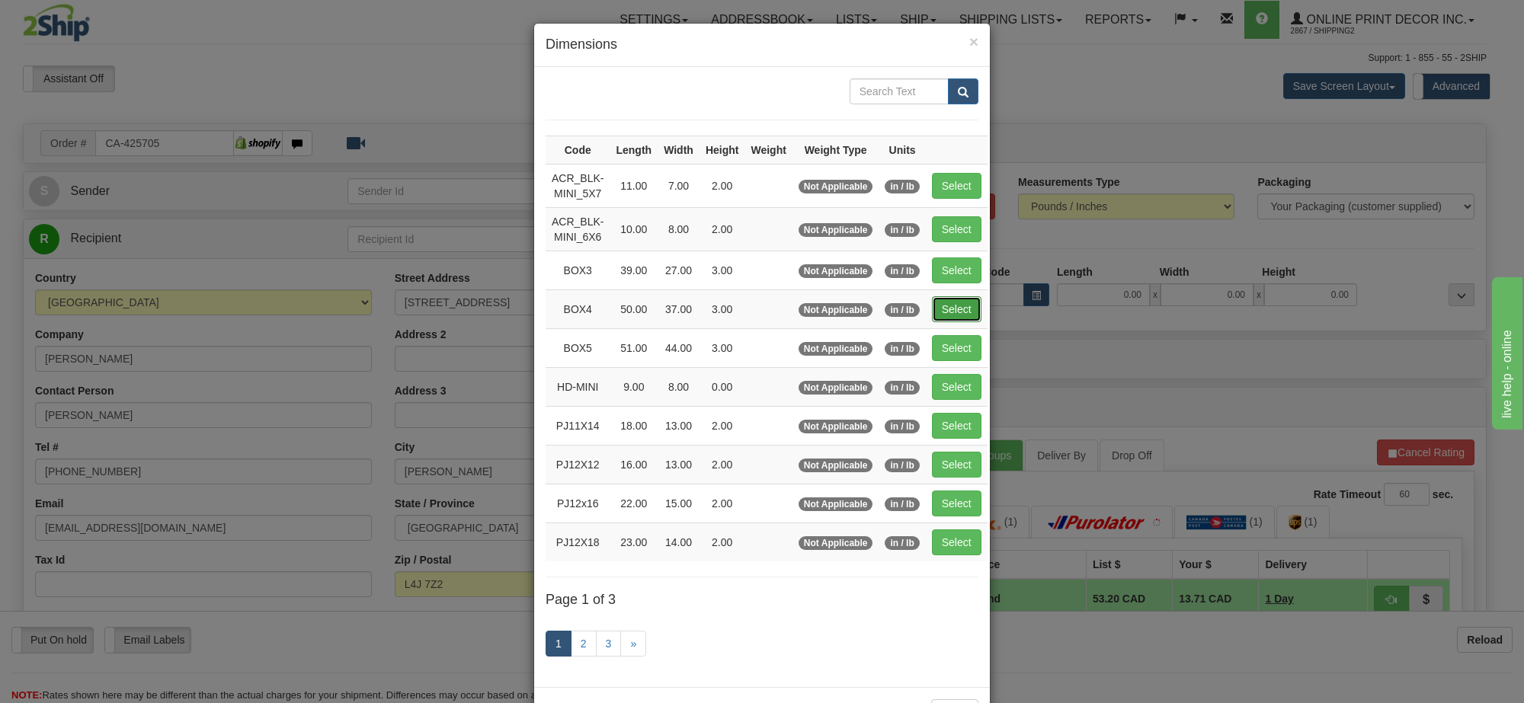
click at [950, 306] on button "Select" at bounding box center [957, 309] width 50 height 26
type input "BOX4"
type input "50.00"
type input "37.00"
type input "3.00"
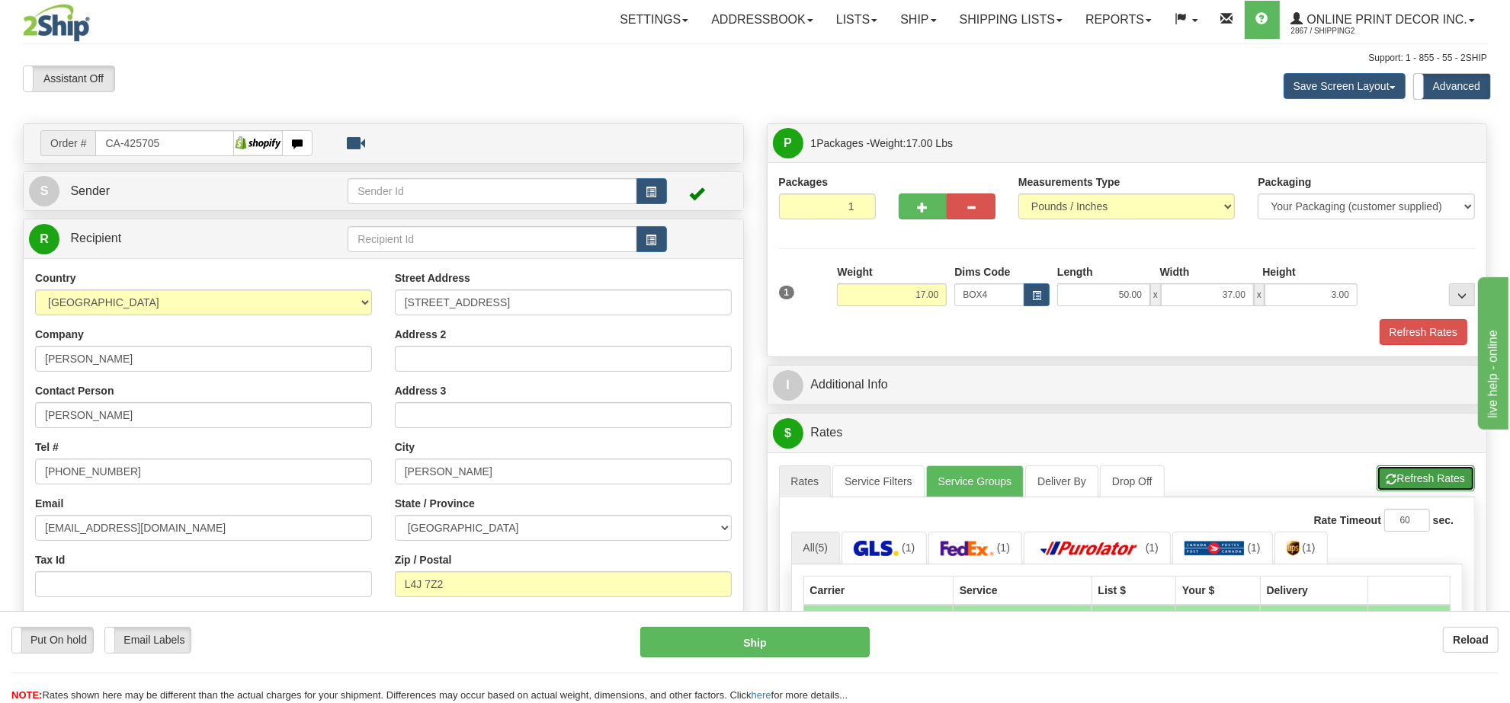
click at [1433, 482] on button "Refresh Rates" at bounding box center [1425, 479] width 98 height 26
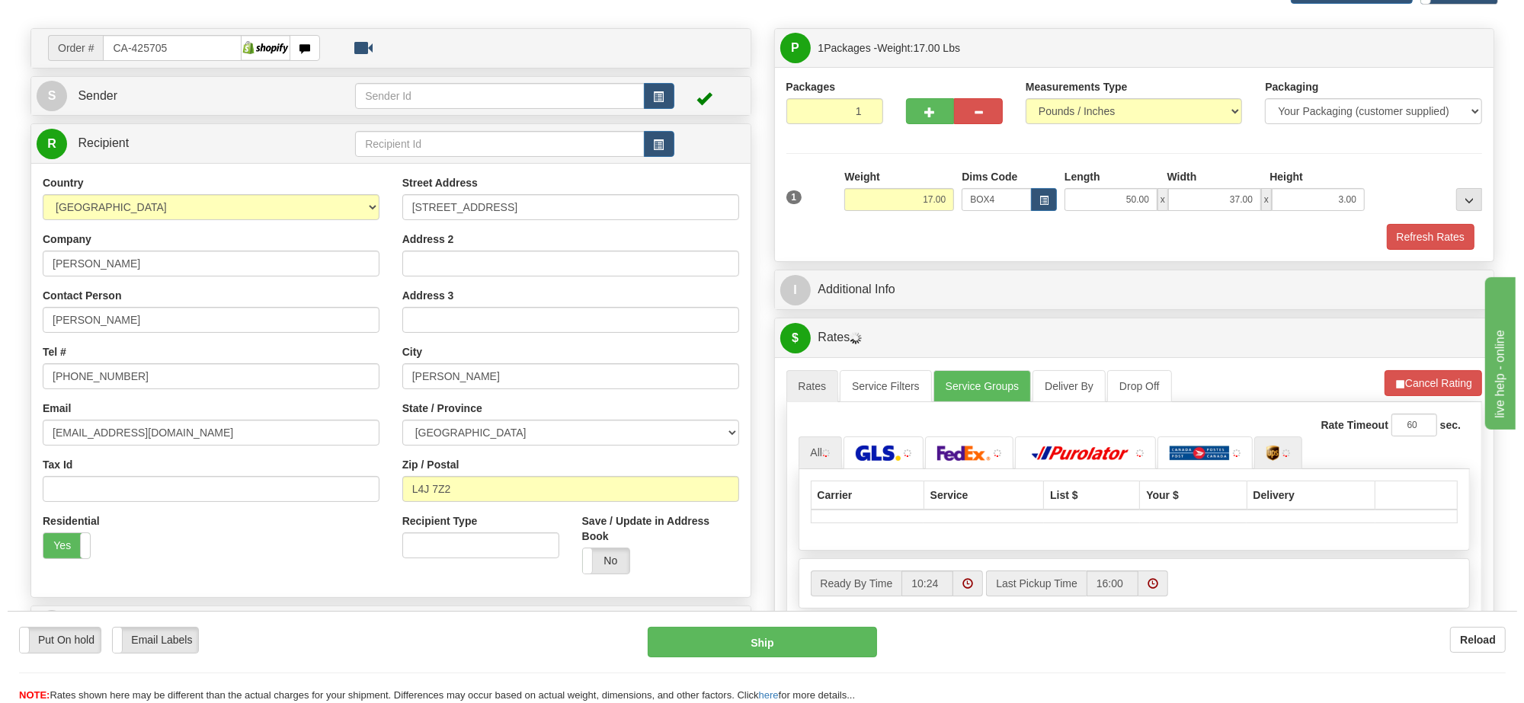
scroll to position [191, 0]
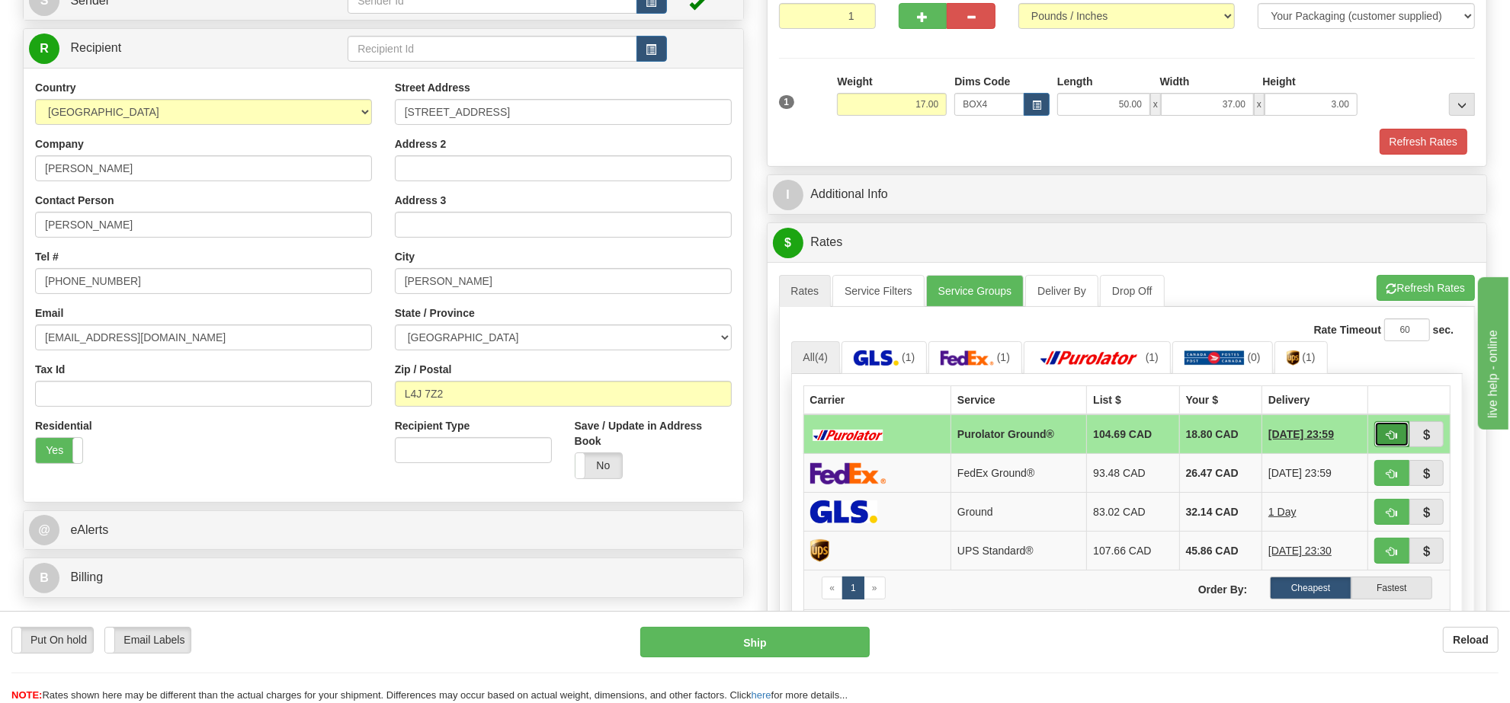
click at [1395, 440] on span "button" at bounding box center [1391, 436] width 11 height 10
type input "260"
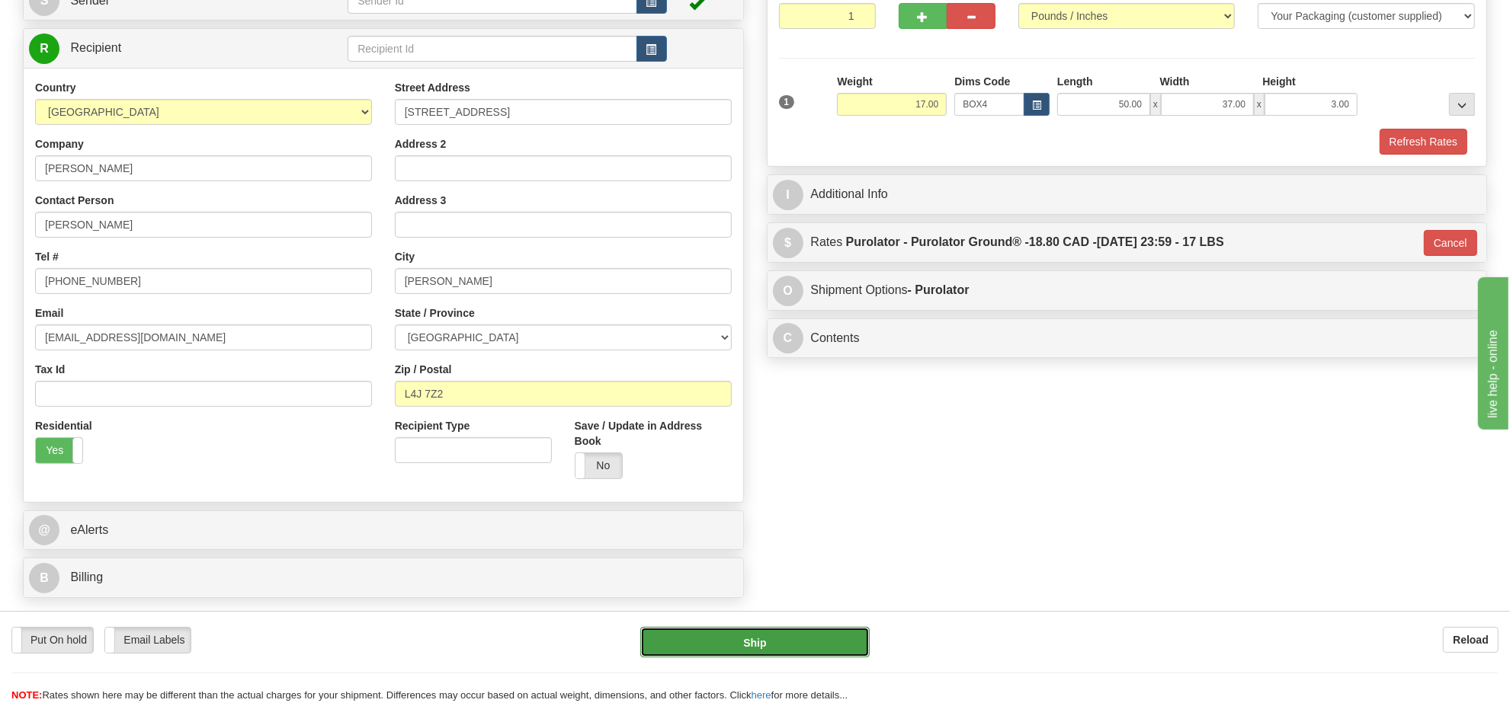
click at [789, 645] on button "Ship" at bounding box center [754, 642] width 229 height 30
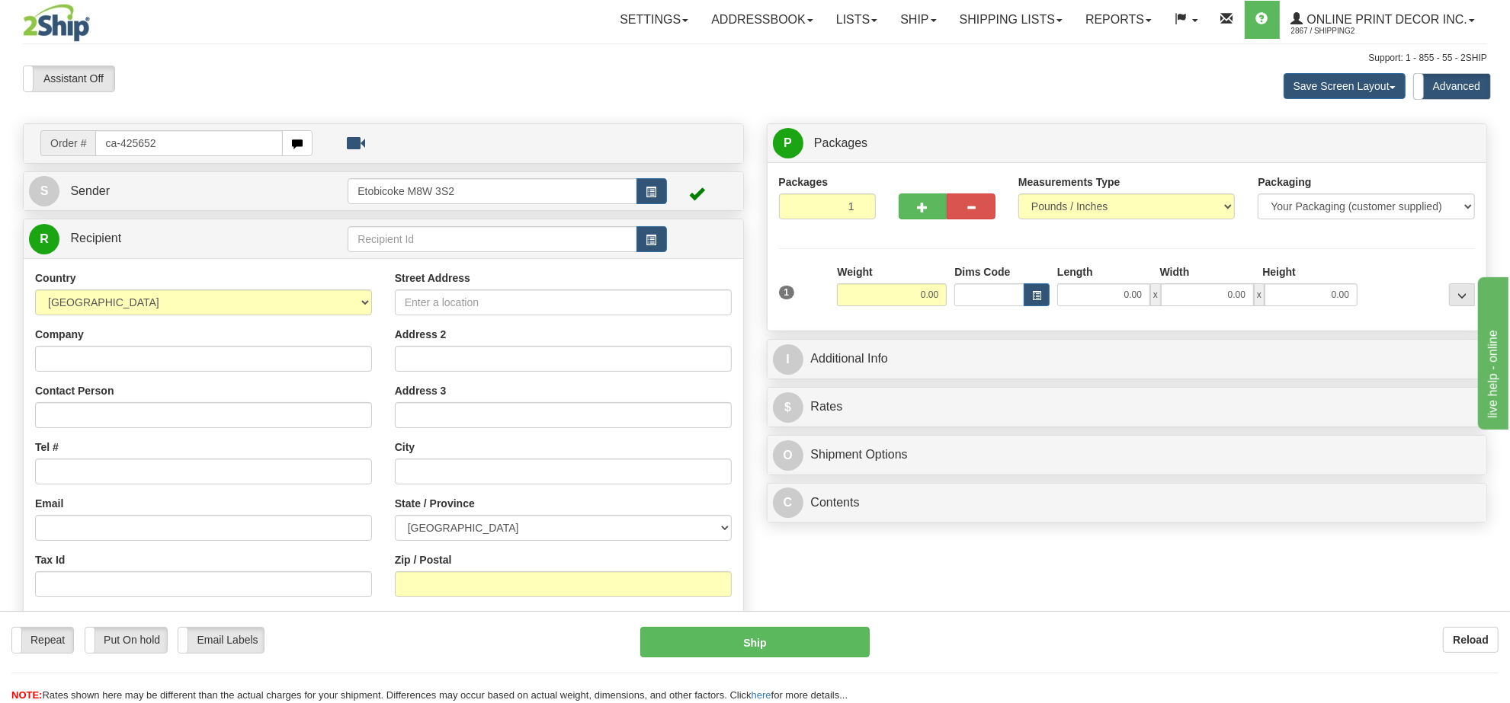
type input "ca-425652"
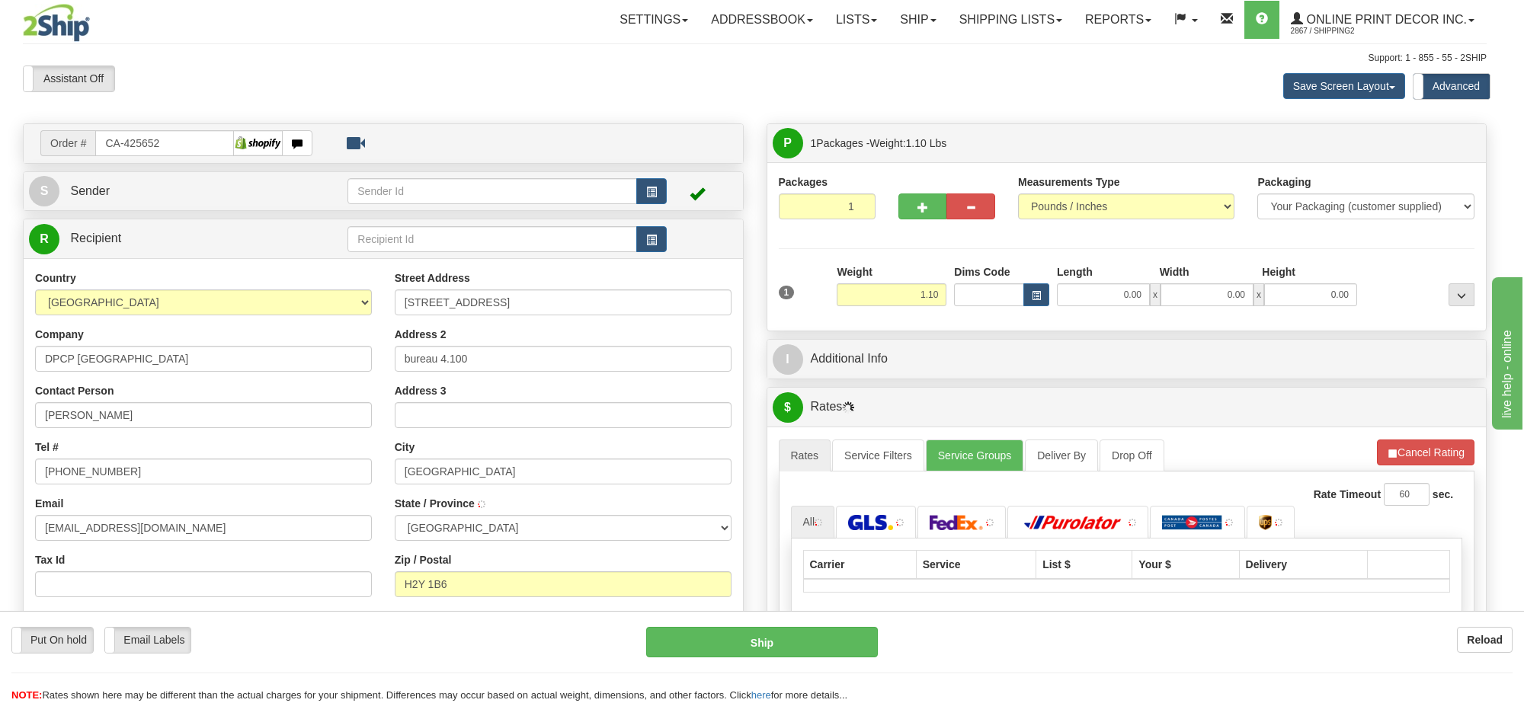
type input "[GEOGRAPHIC_DATA]"
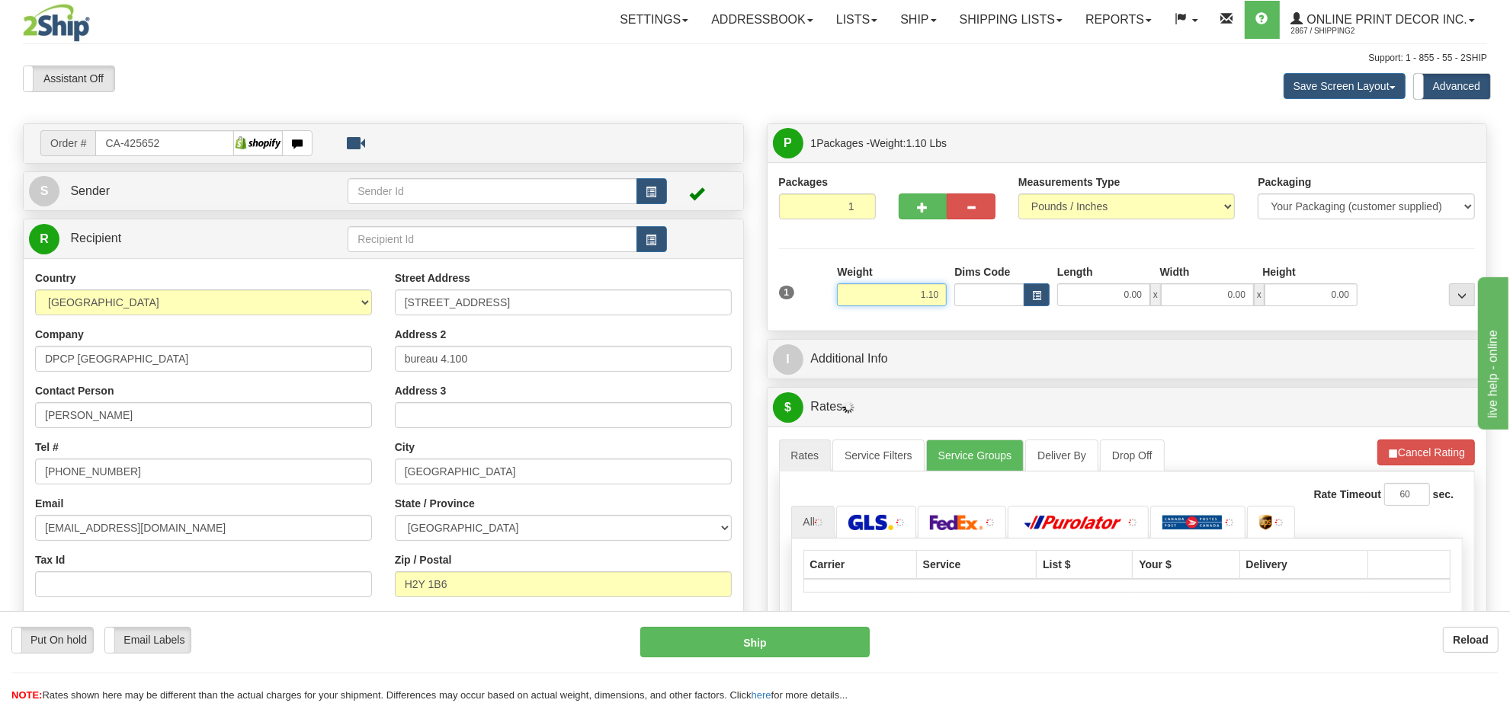
click at [933, 301] on input "1.10" at bounding box center [892, 294] width 110 height 23
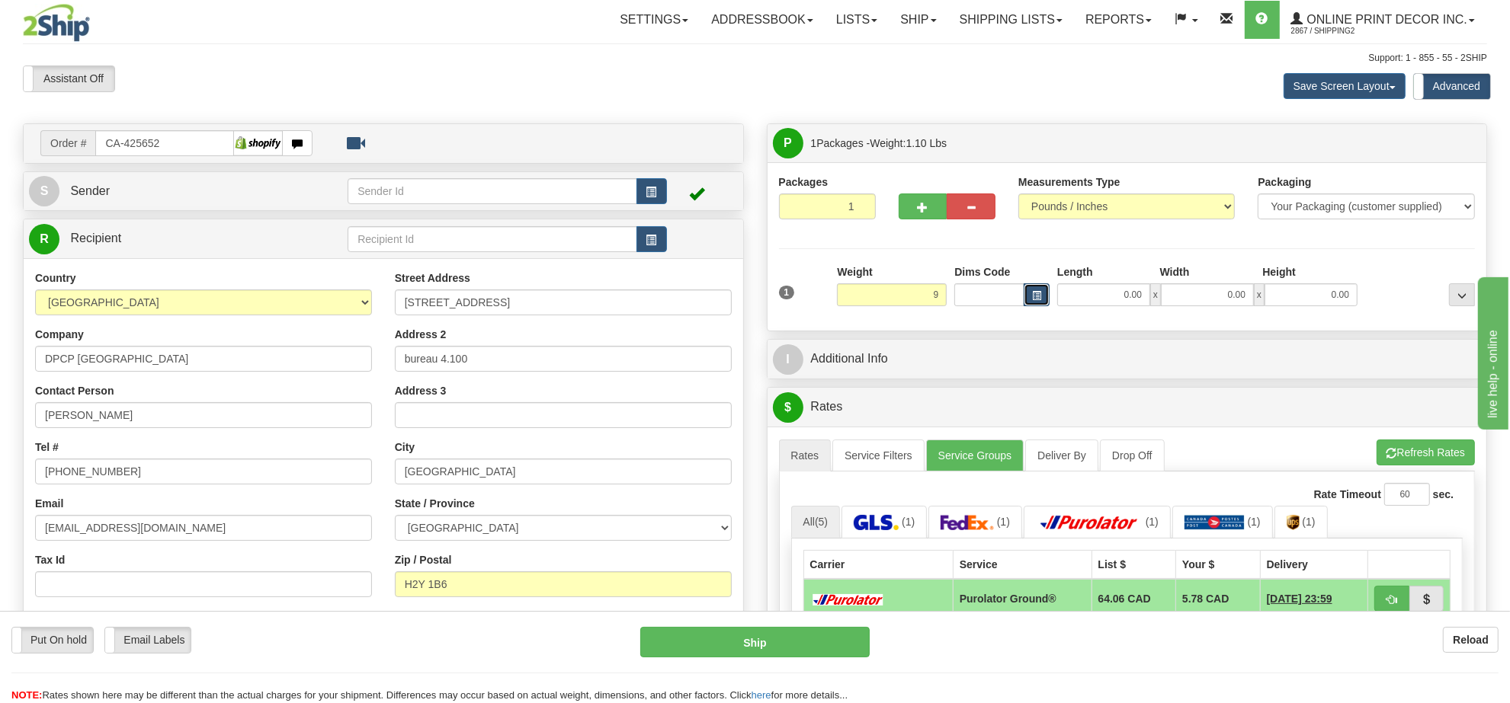
click at [1023, 292] on button "button" at bounding box center [1036, 294] width 26 height 23
type input "9.00"
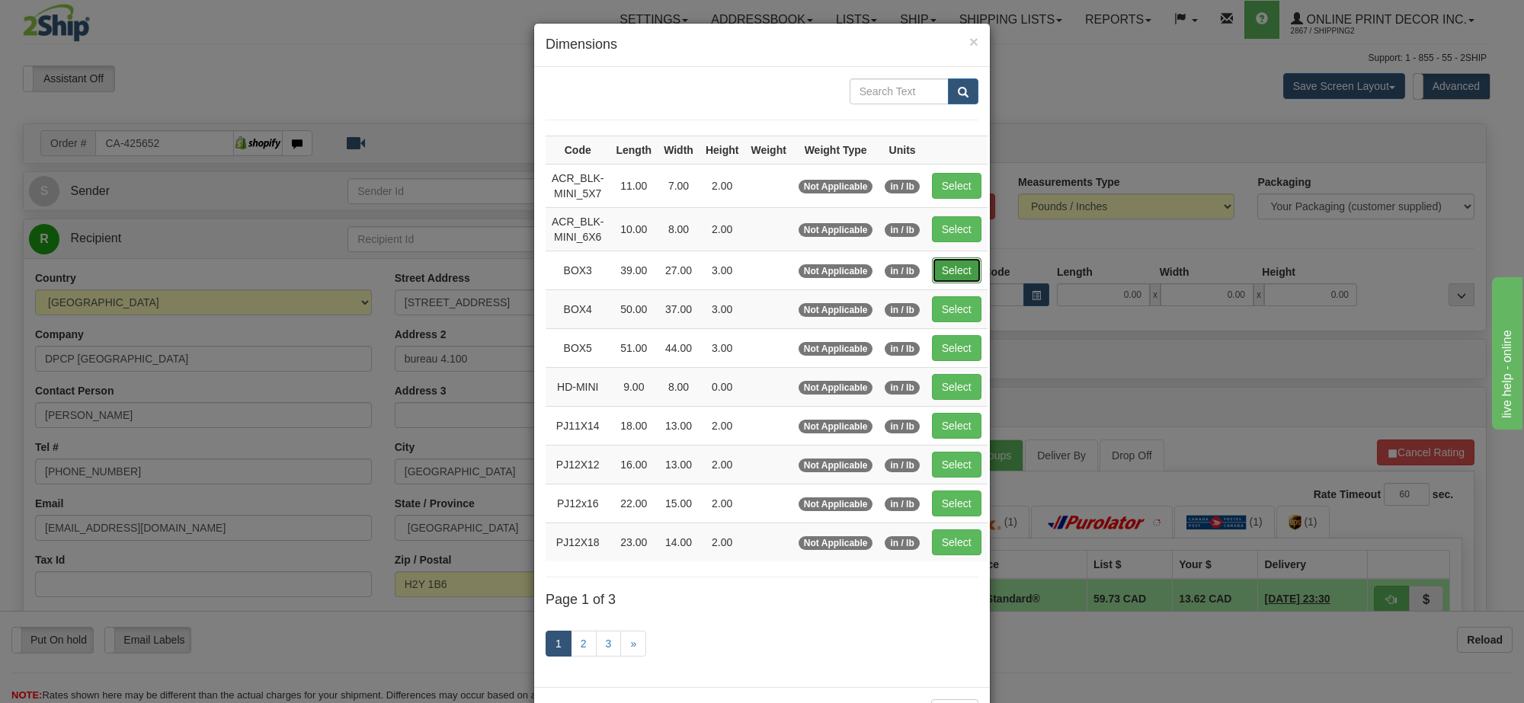
click at [960, 280] on button "Select" at bounding box center [957, 271] width 50 height 26
type input "BOX3"
type input "39.00"
type input "27.00"
type input "3.00"
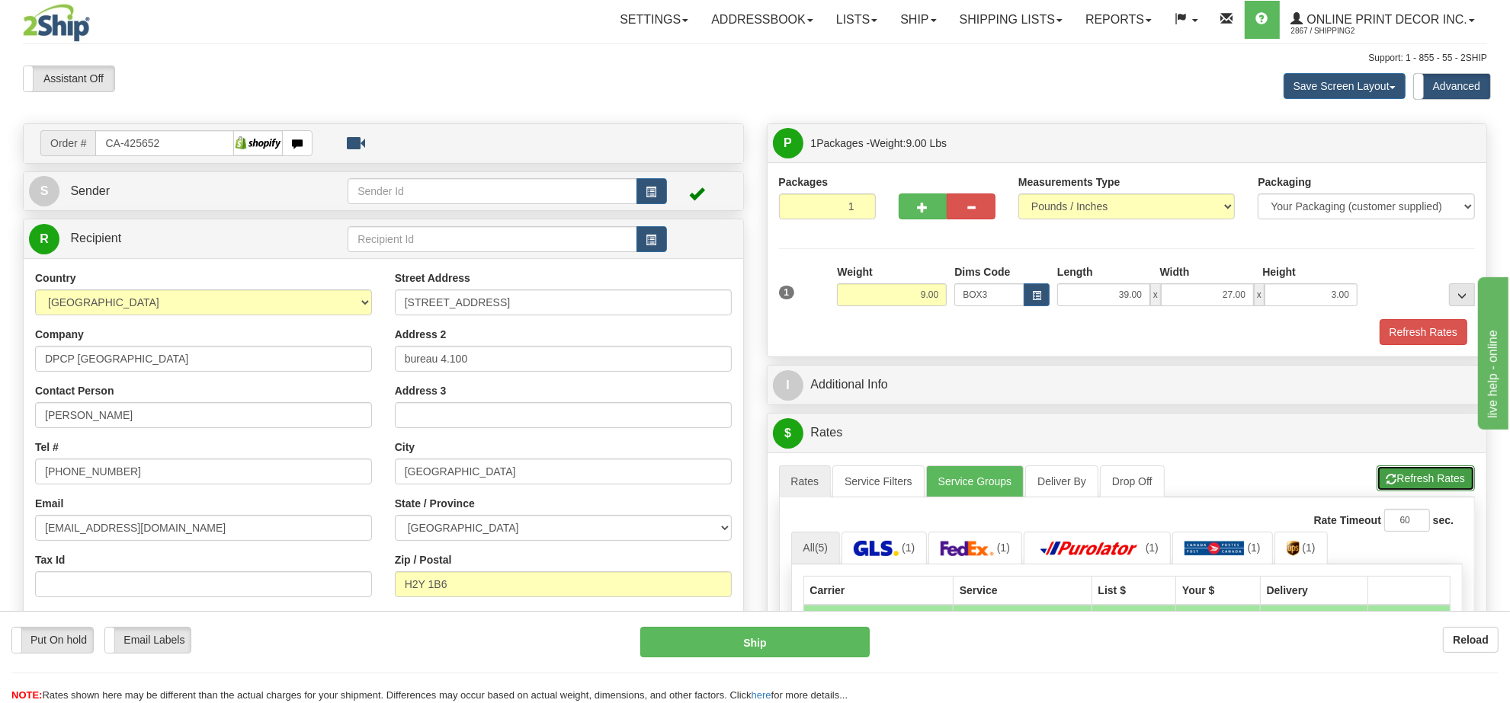
click at [1403, 480] on button "Refresh Rates" at bounding box center [1425, 479] width 98 height 26
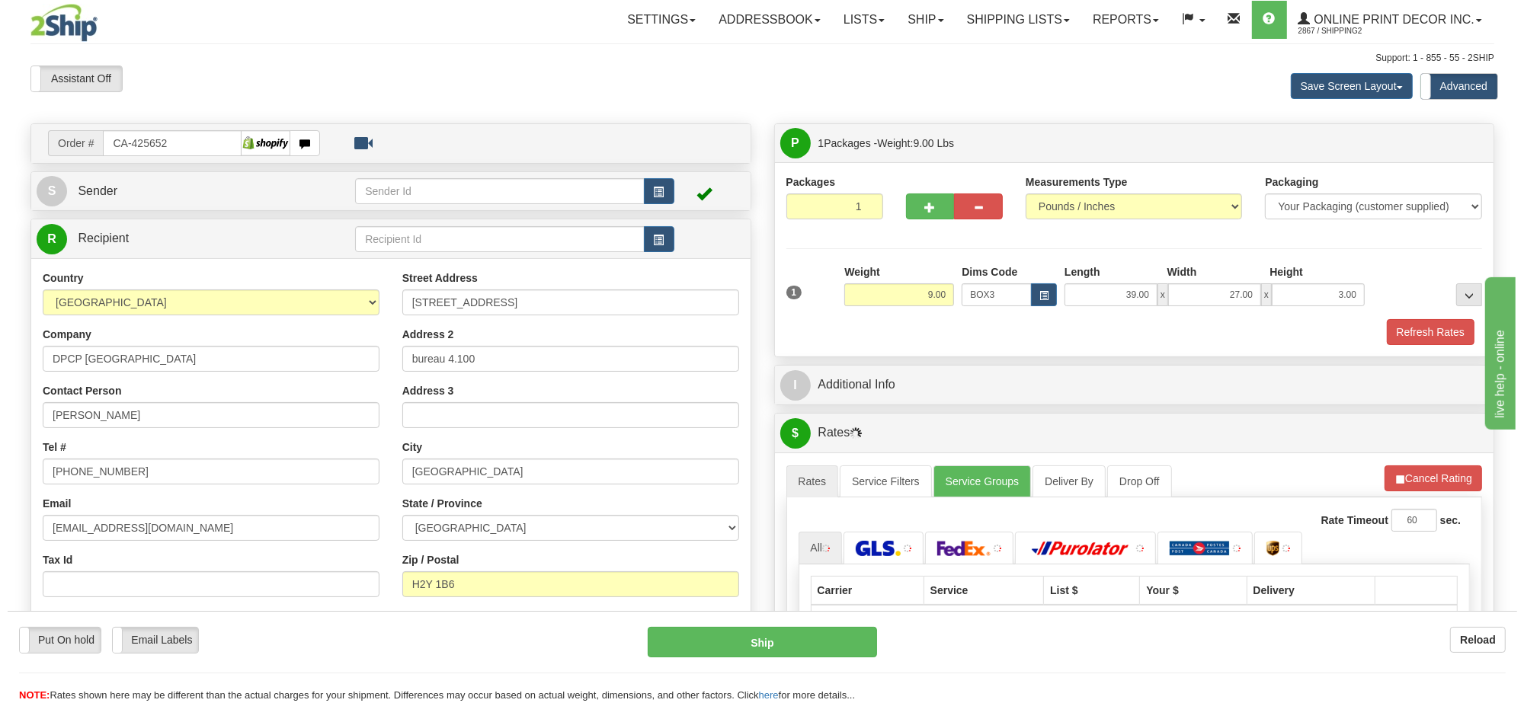
scroll to position [191, 0]
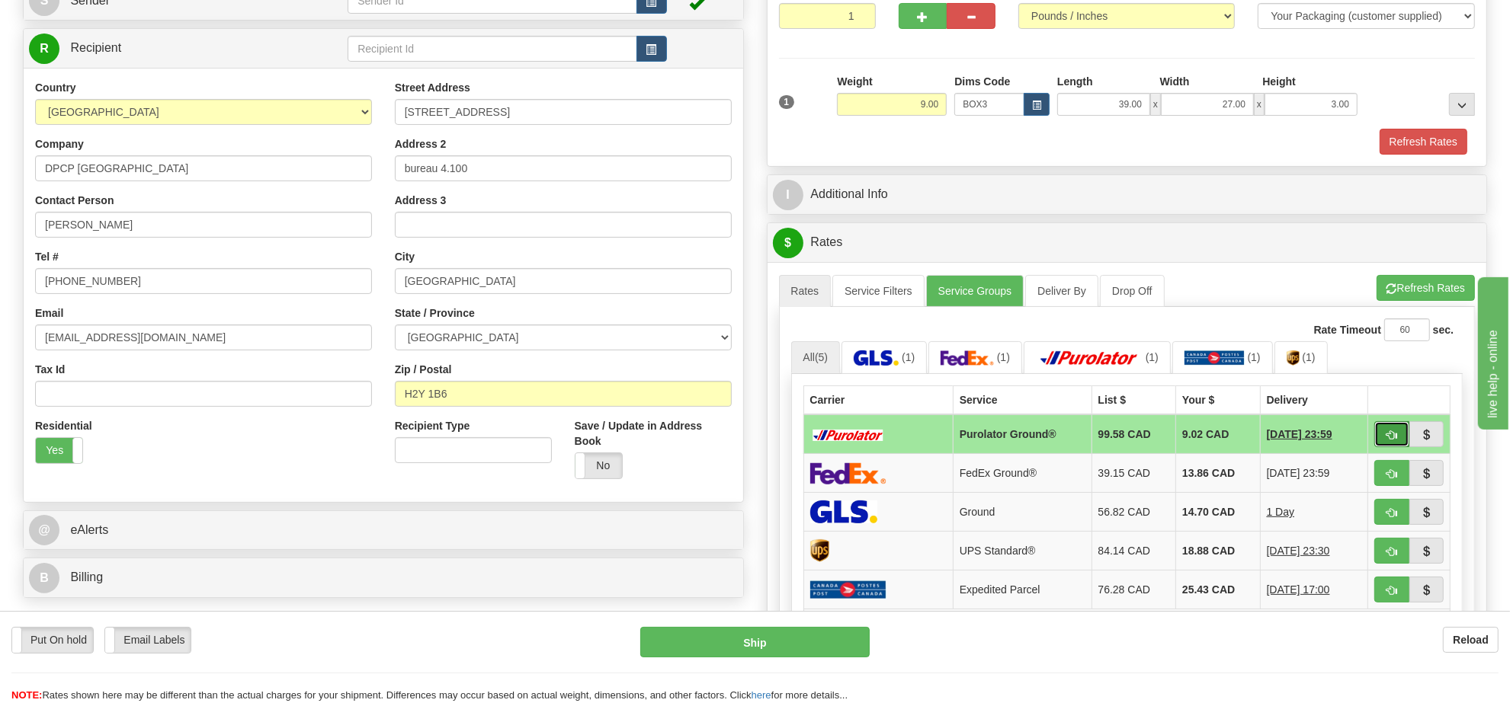
click at [1388, 440] on span "button" at bounding box center [1391, 436] width 11 height 10
type input "260"
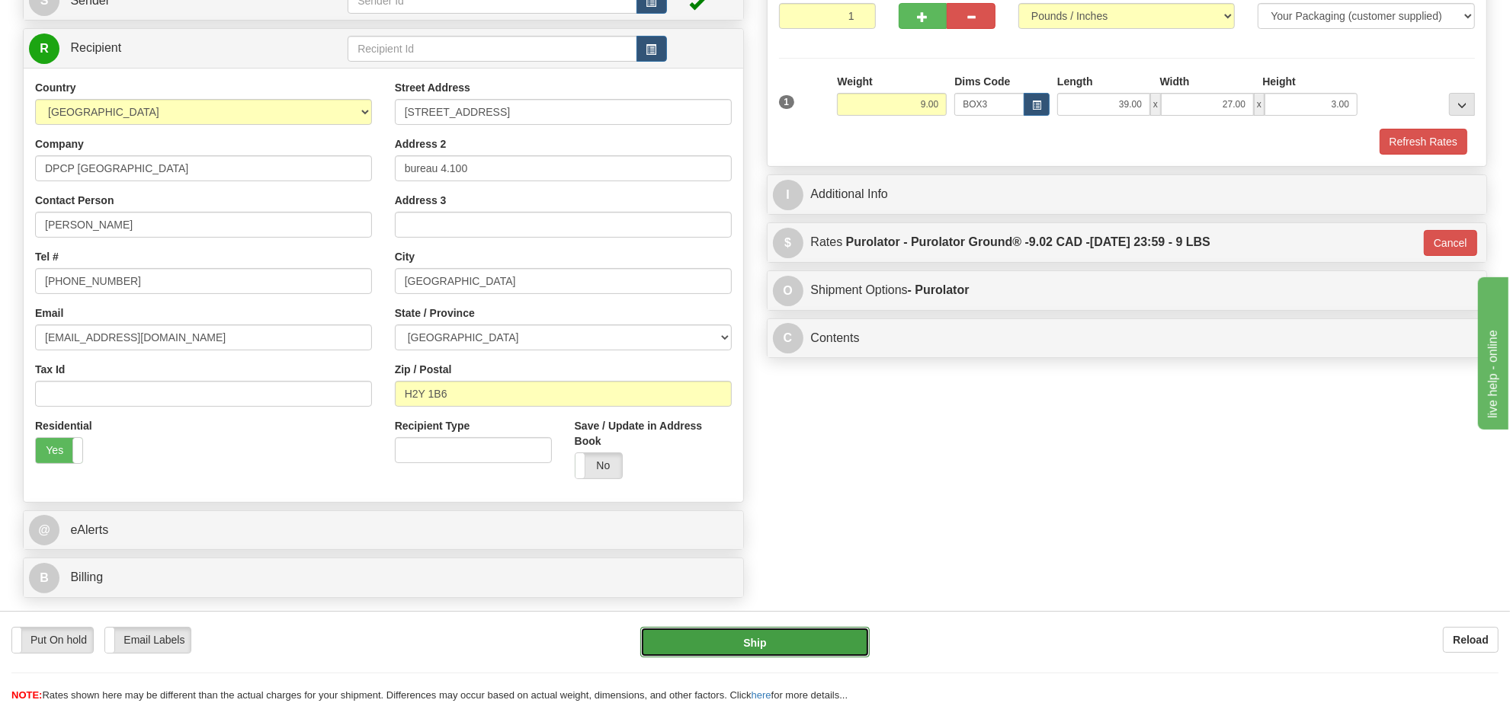
click at [793, 654] on button "Ship" at bounding box center [754, 642] width 229 height 30
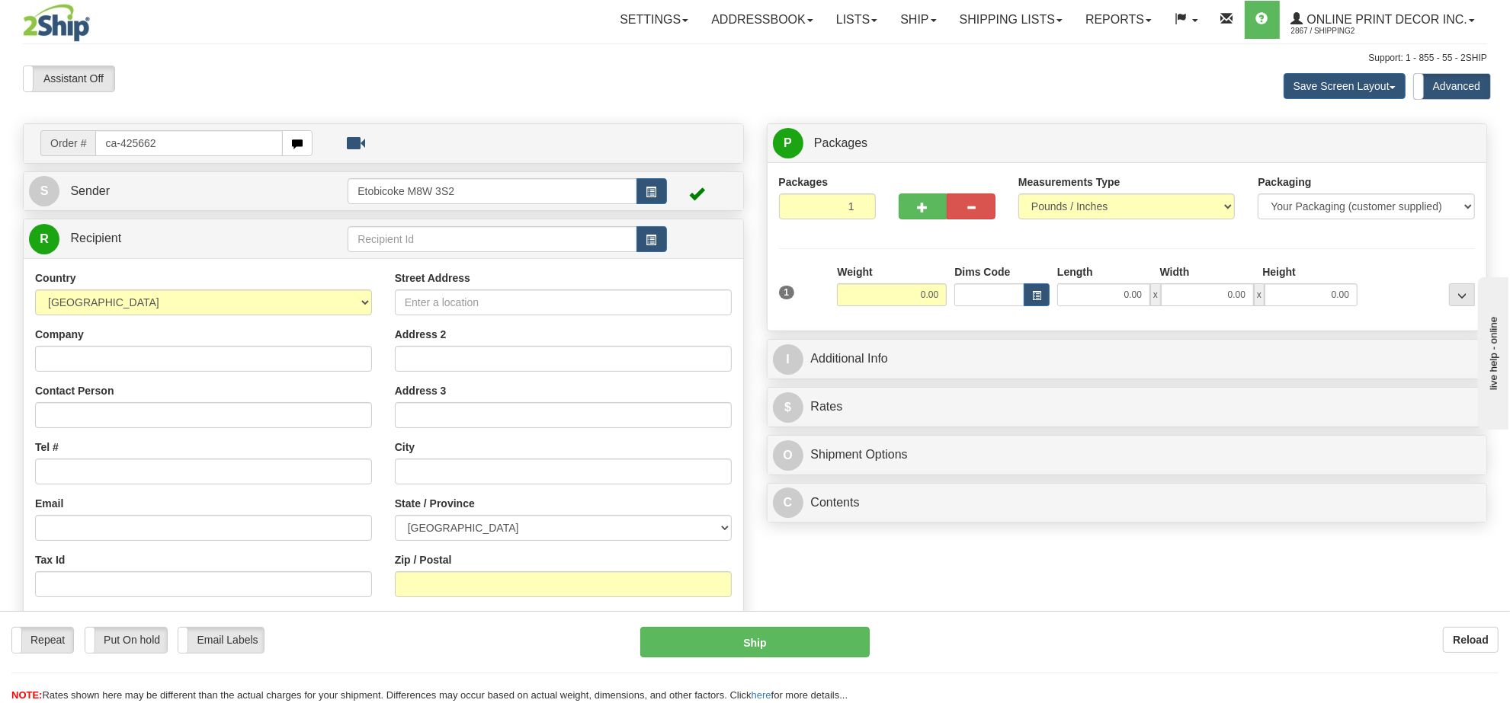
type input "ca-425662"
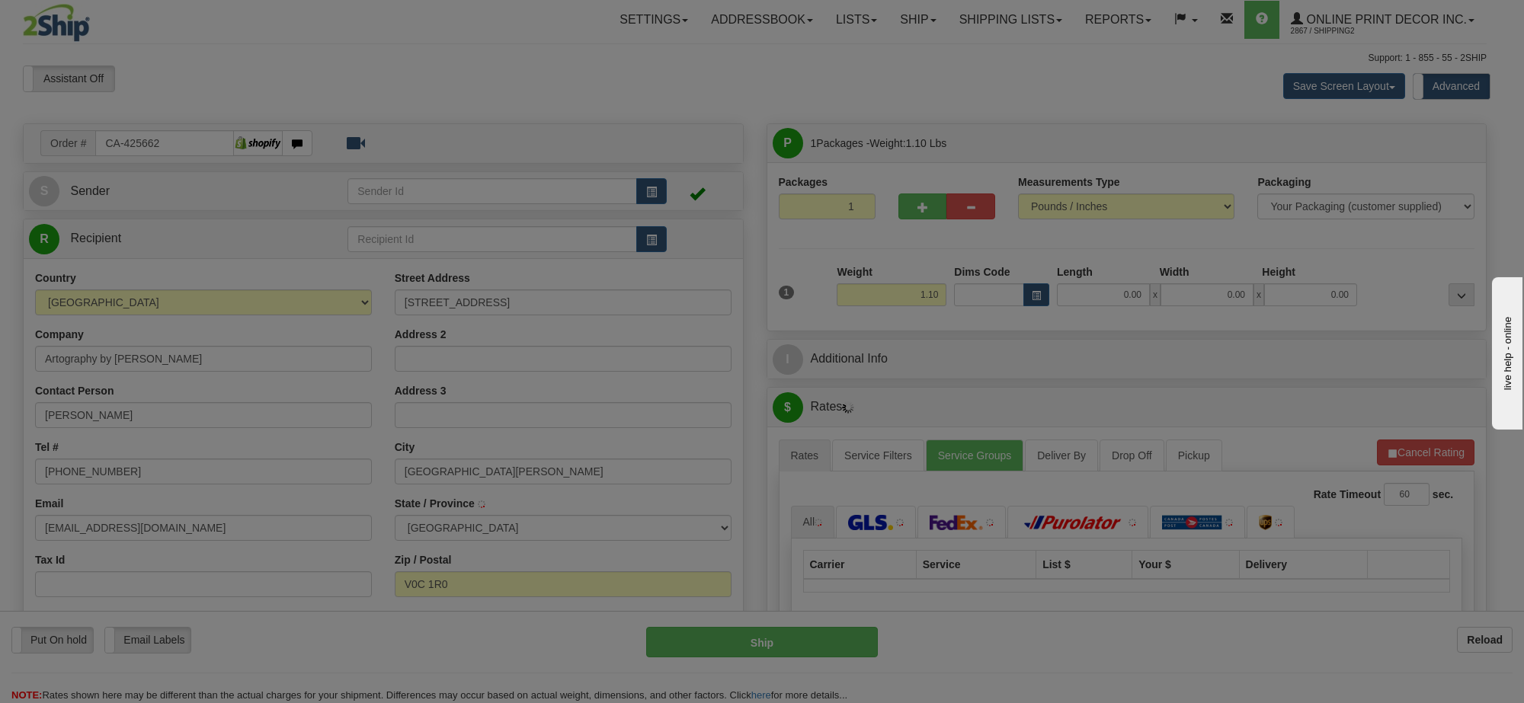
click at [914, 299] on div "Please wait..." at bounding box center [762, 351] width 1524 height 703
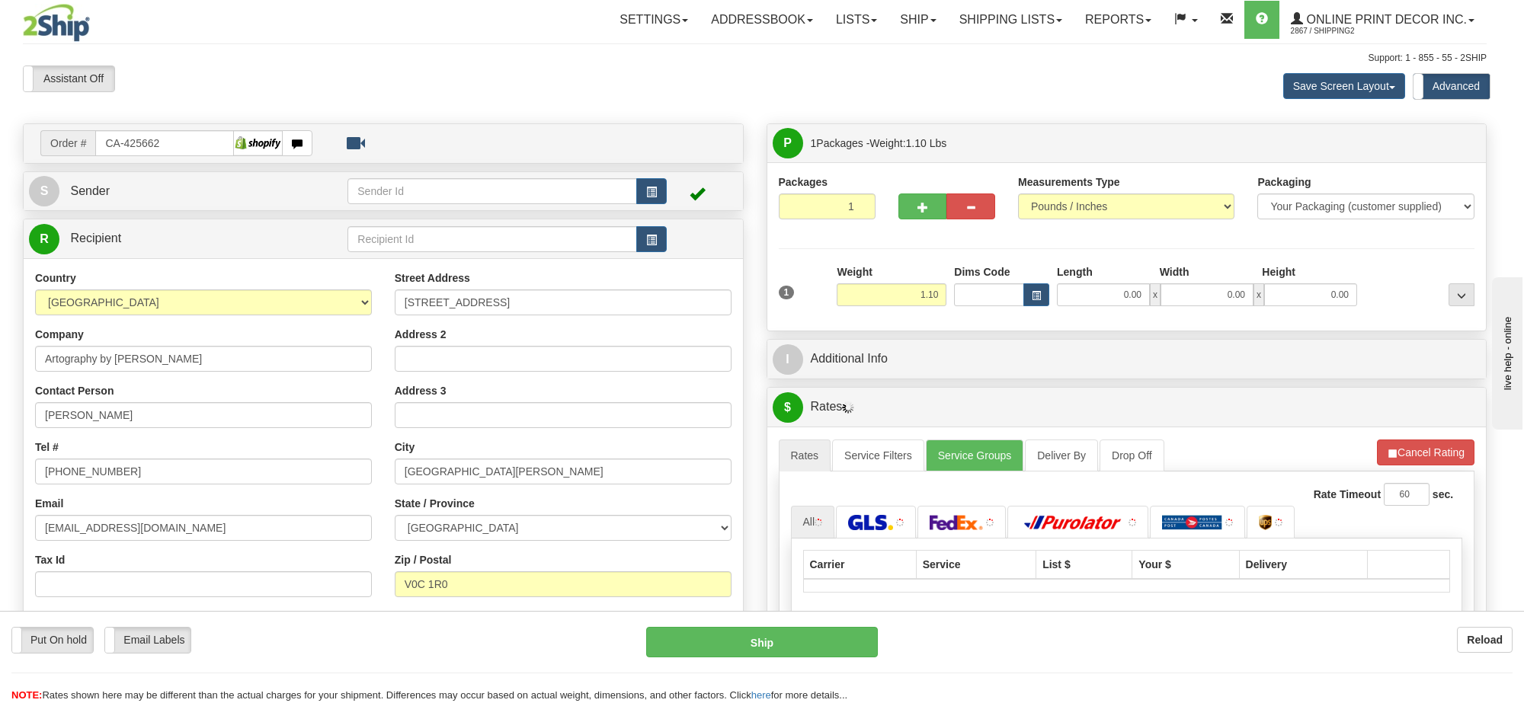
type input "[GEOGRAPHIC_DATA][PERSON_NAME]"
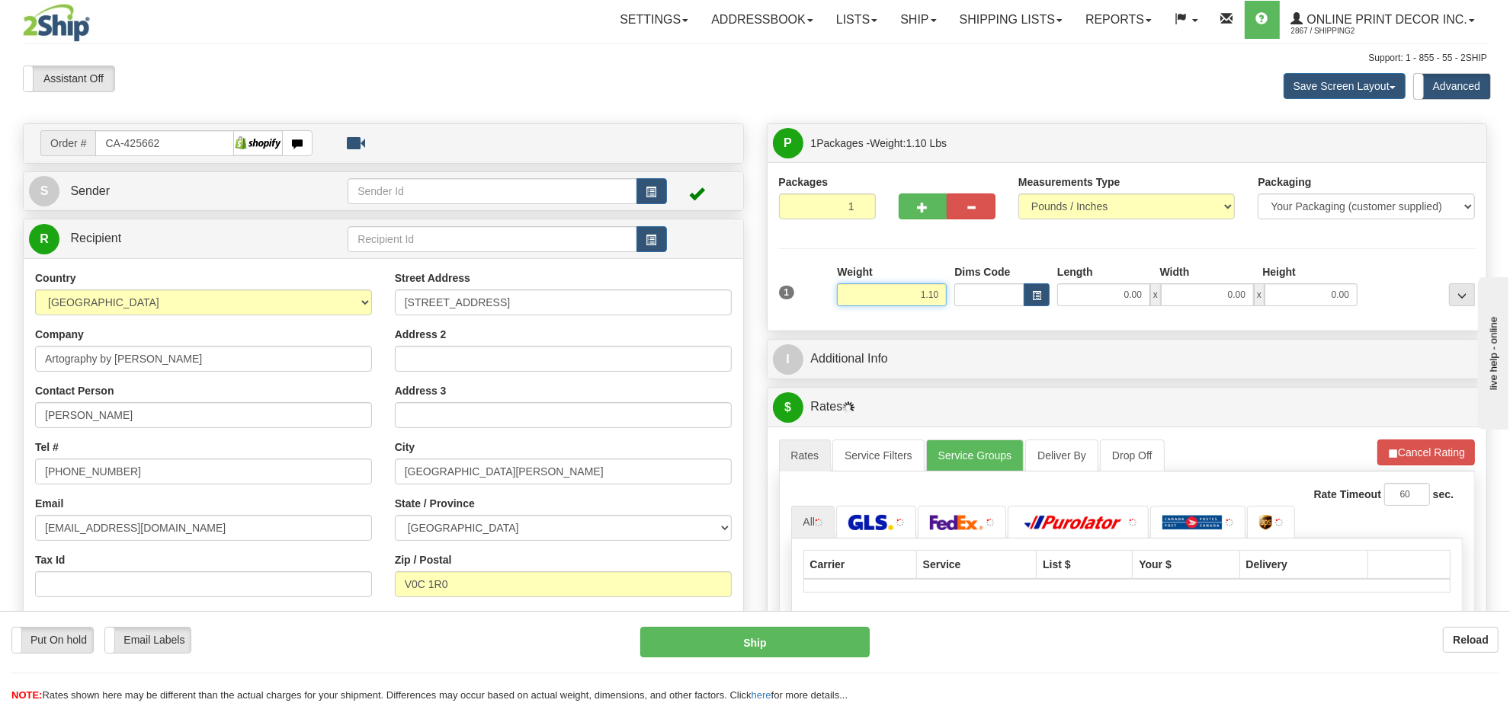
click at [916, 301] on input "1.10" at bounding box center [892, 294] width 110 height 23
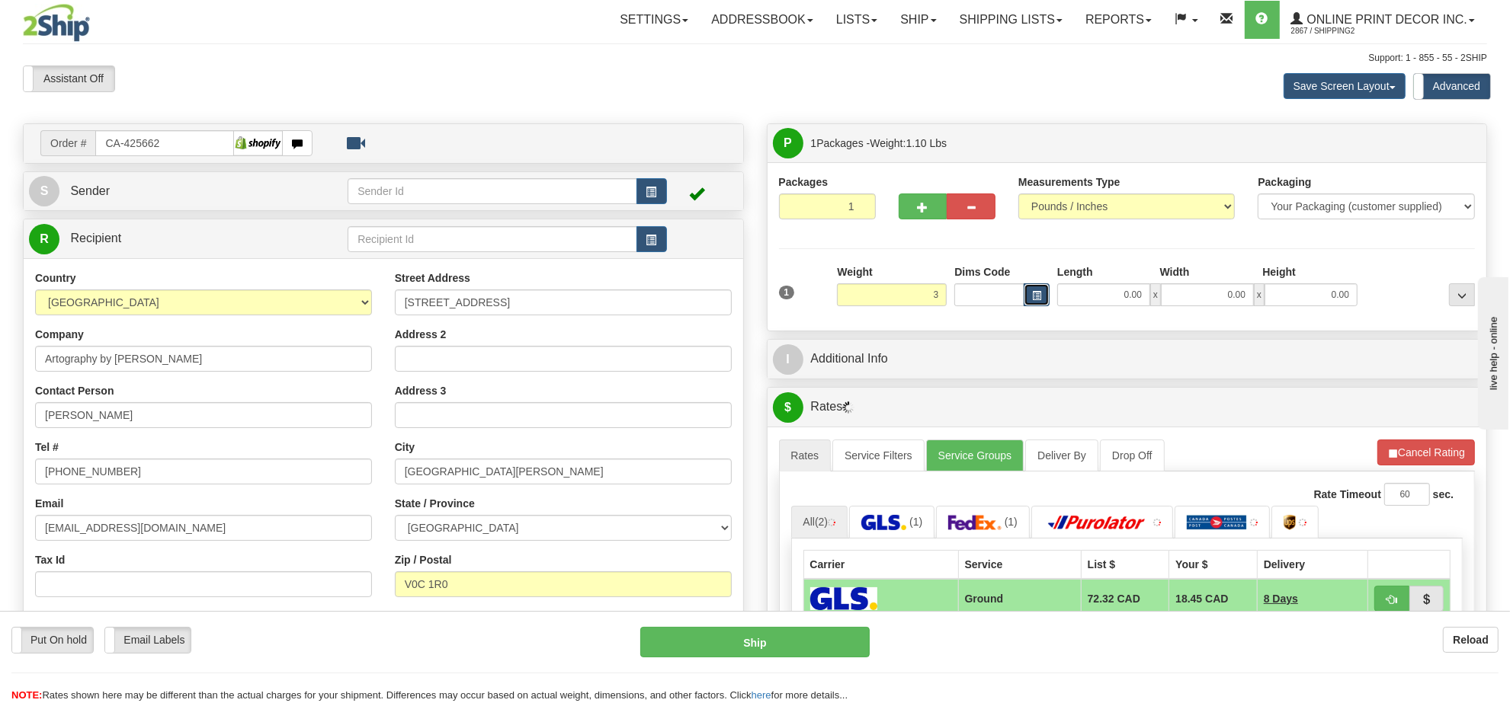
type input "3.00"
click at [1033, 299] on span "button" at bounding box center [1036, 296] width 9 height 8
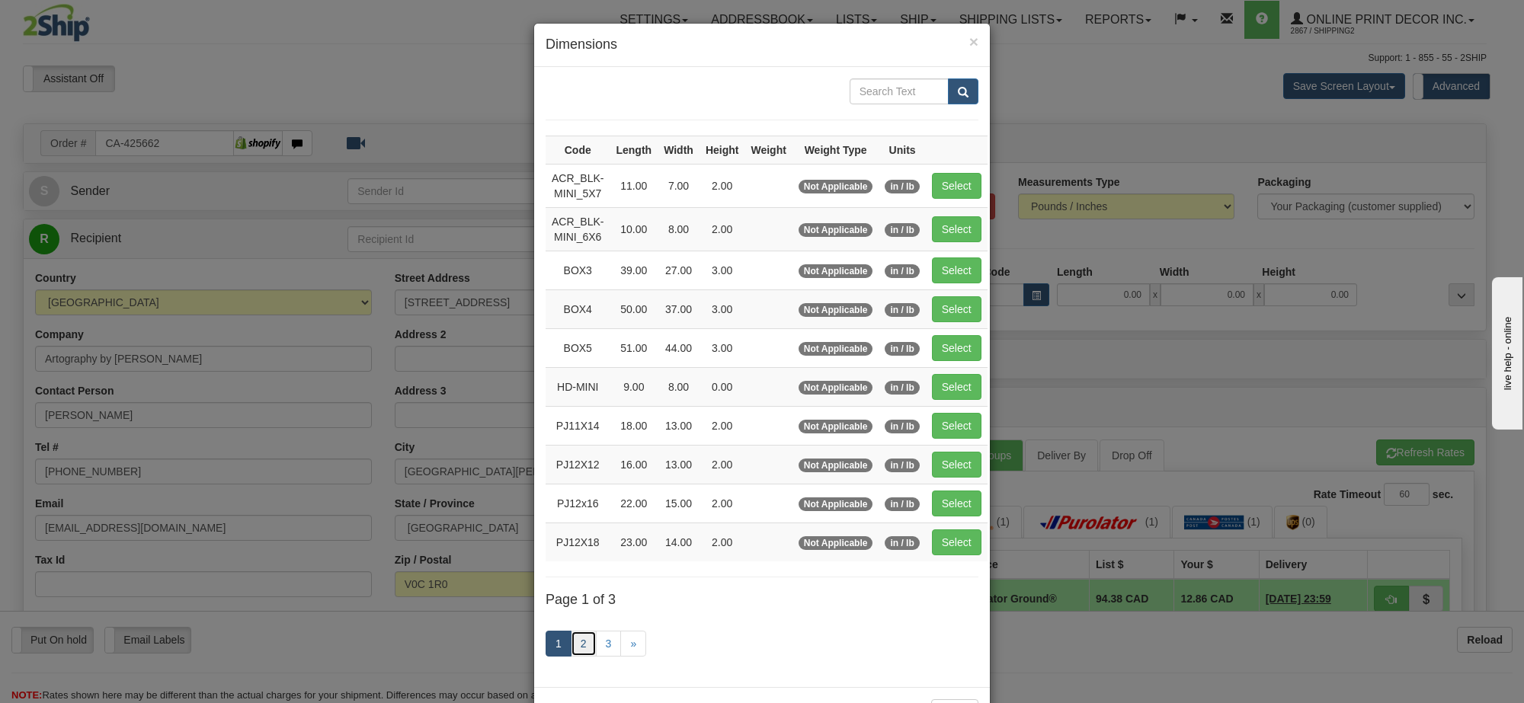
click at [581, 648] on link "2" at bounding box center [584, 644] width 26 height 26
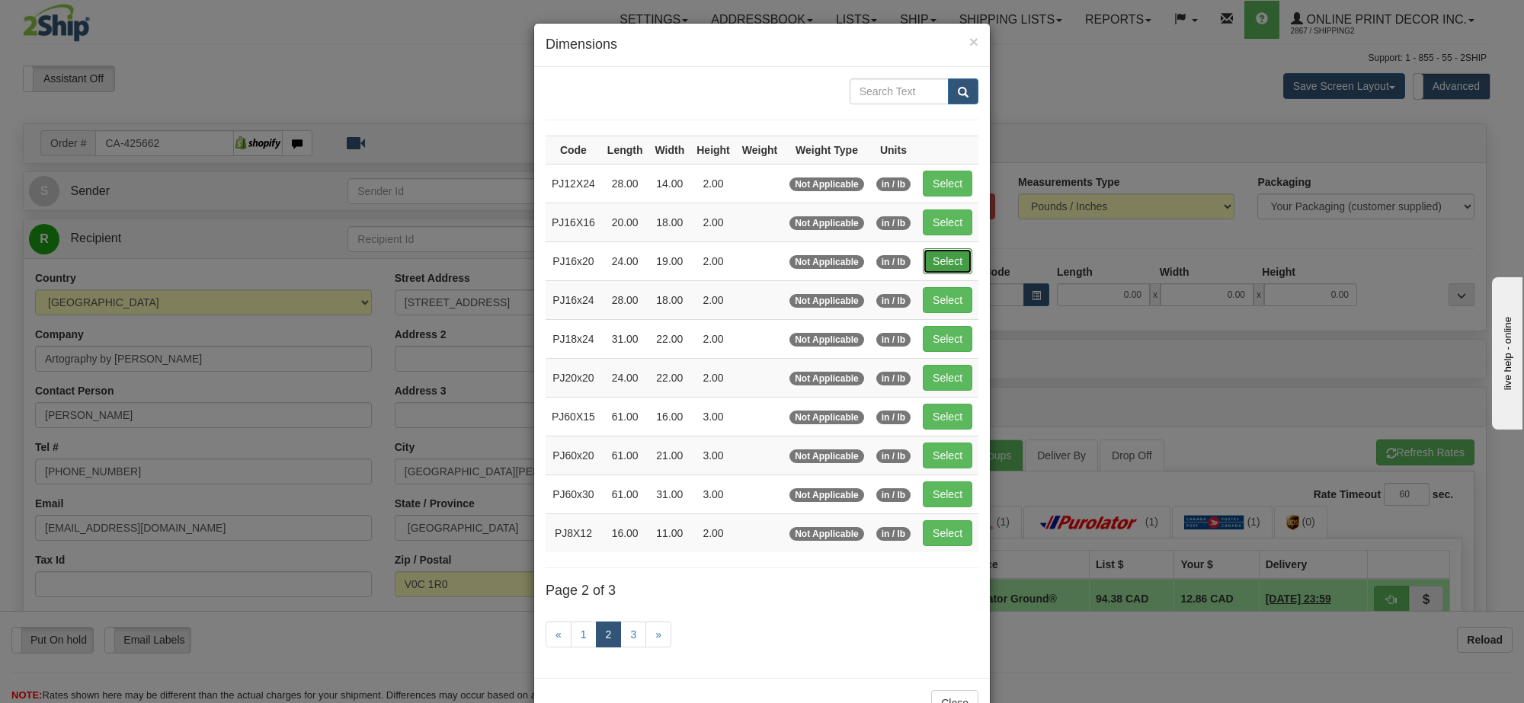
click at [945, 267] on button "Select" at bounding box center [948, 261] width 50 height 26
type input "PJ16x20"
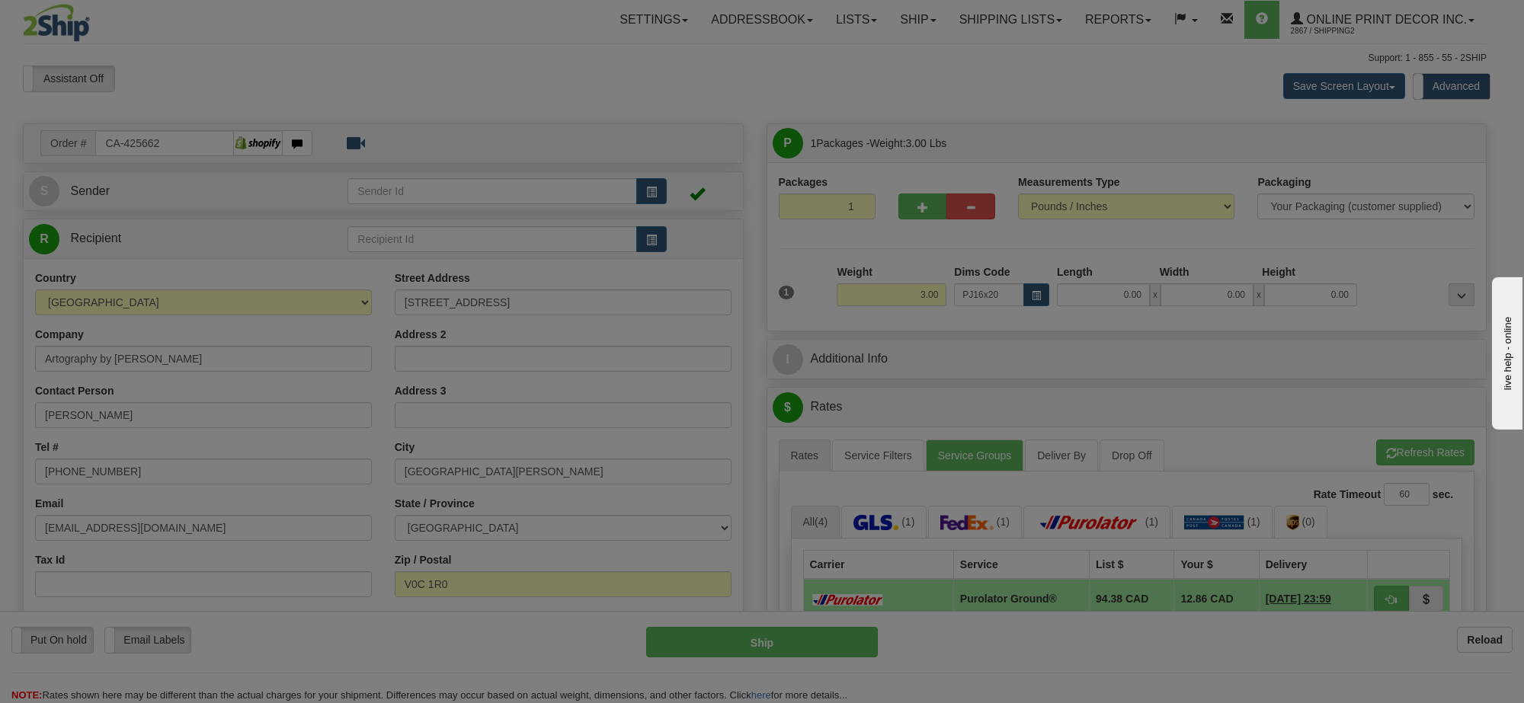
type input "24.00"
type input "19.00"
type input "2.00"
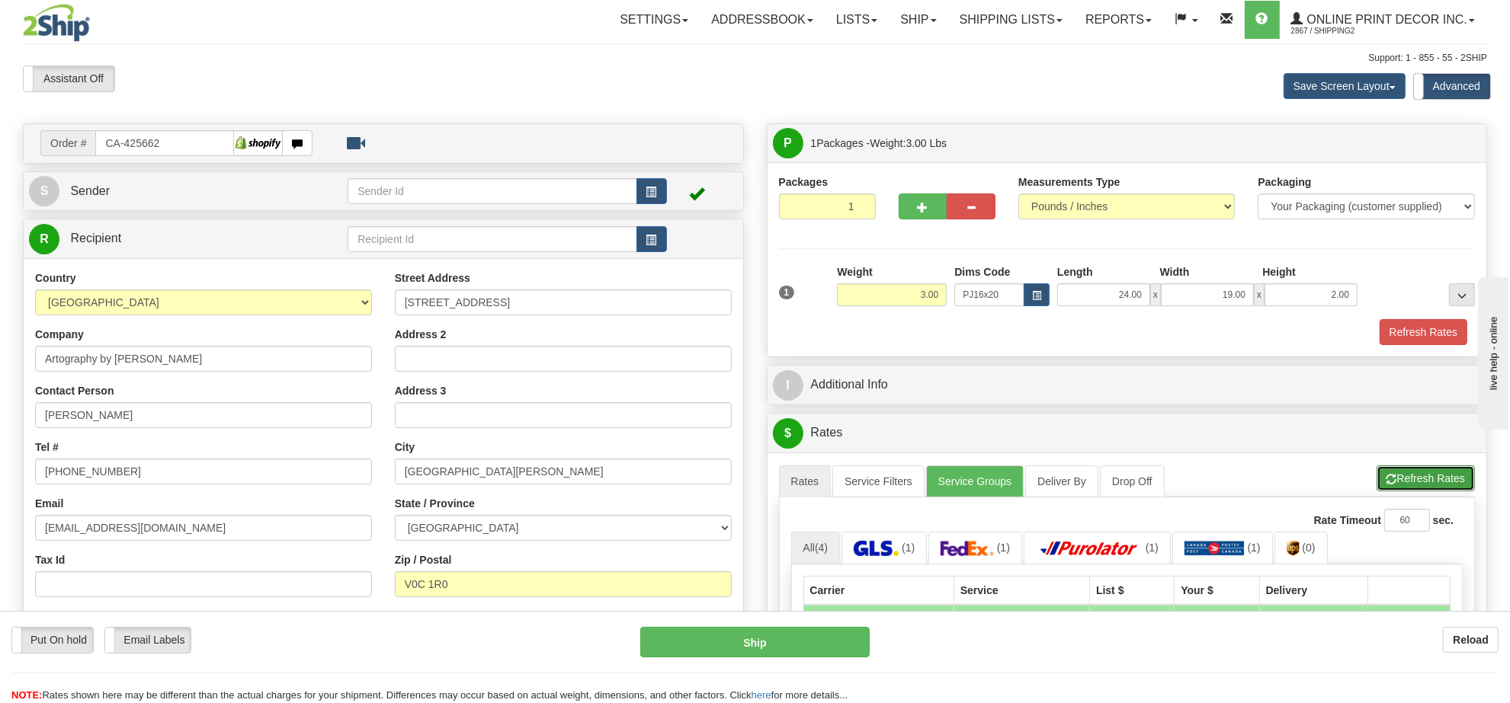
click at [1414, 492] on button "Refresh Rates" at bounding box center [1425, 479] width 98 height 26
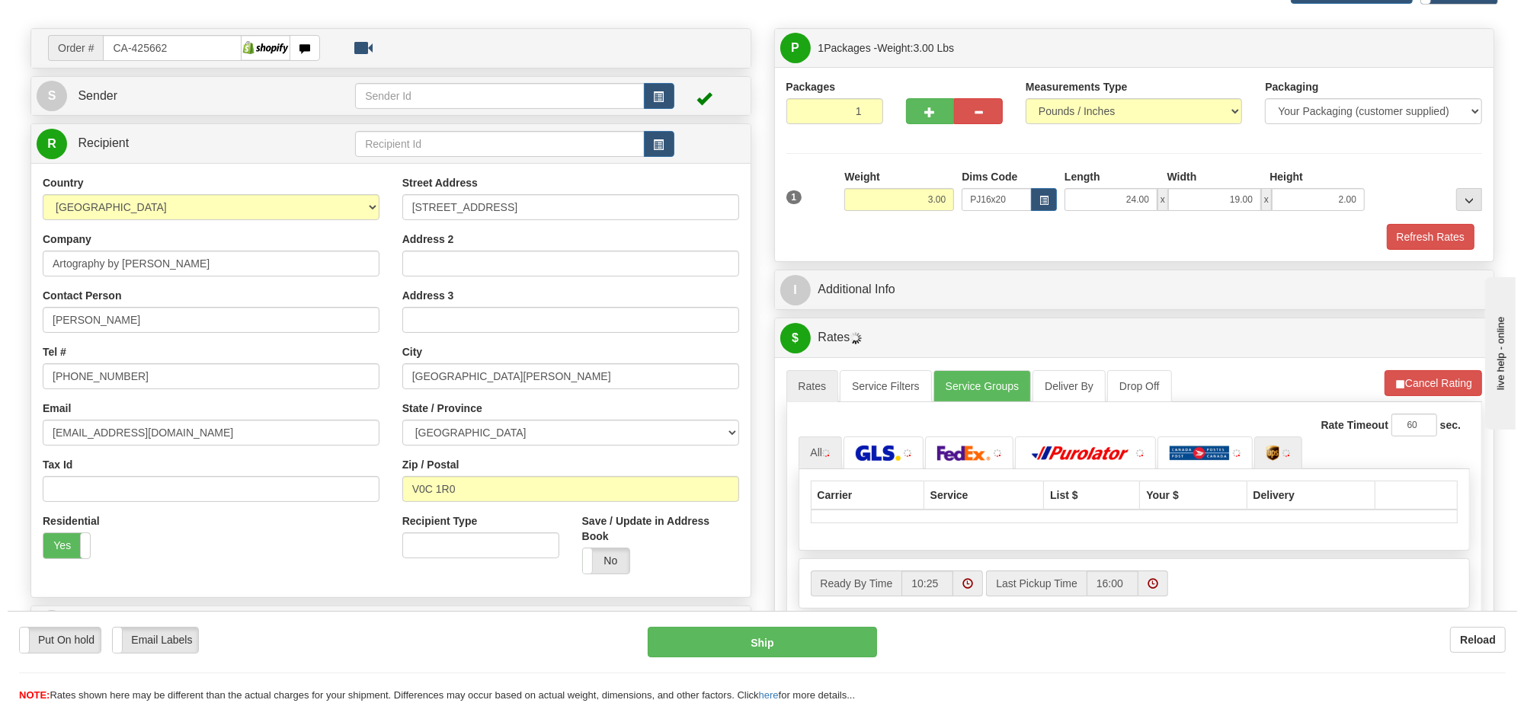
scroll to position [191, 0]
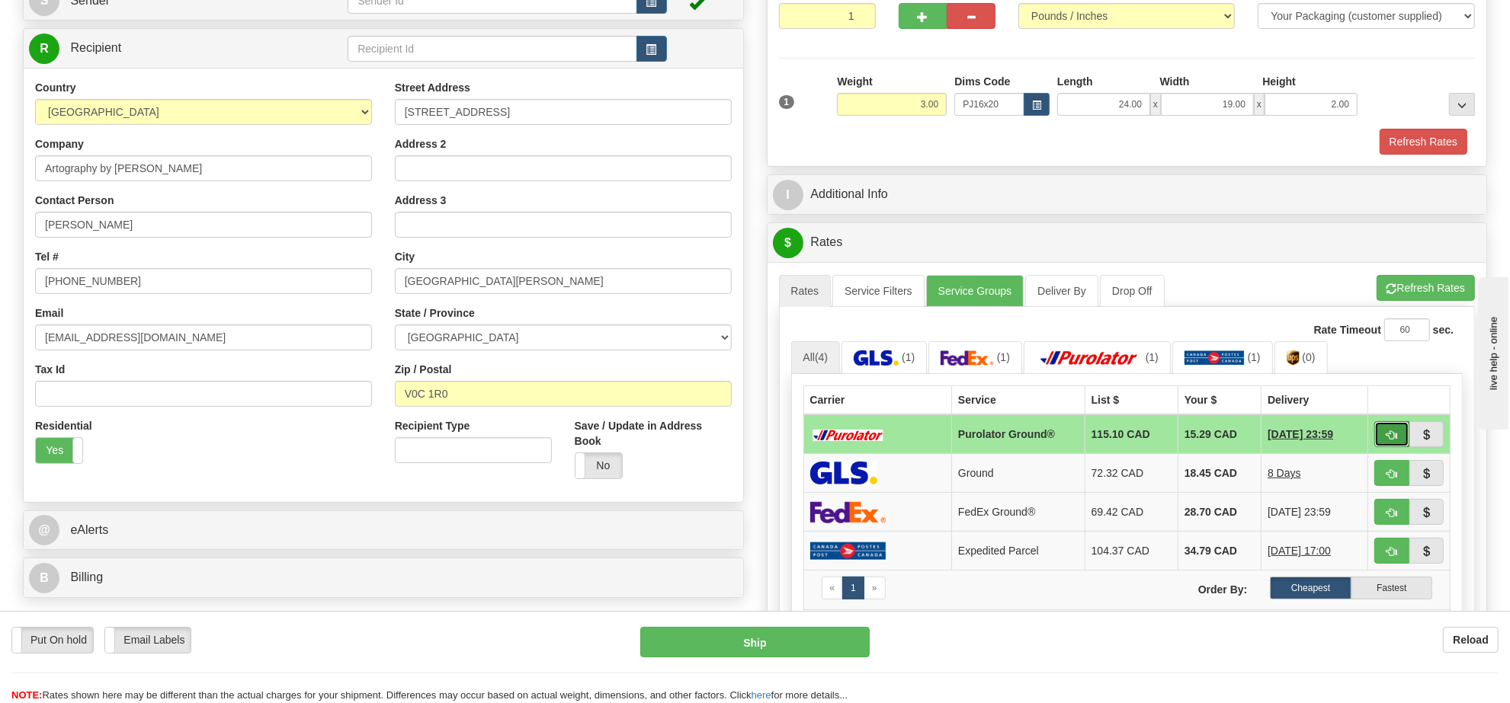
click at [1399, 440] on button "button" at bounding box center [1391, 434] width 35 height 26
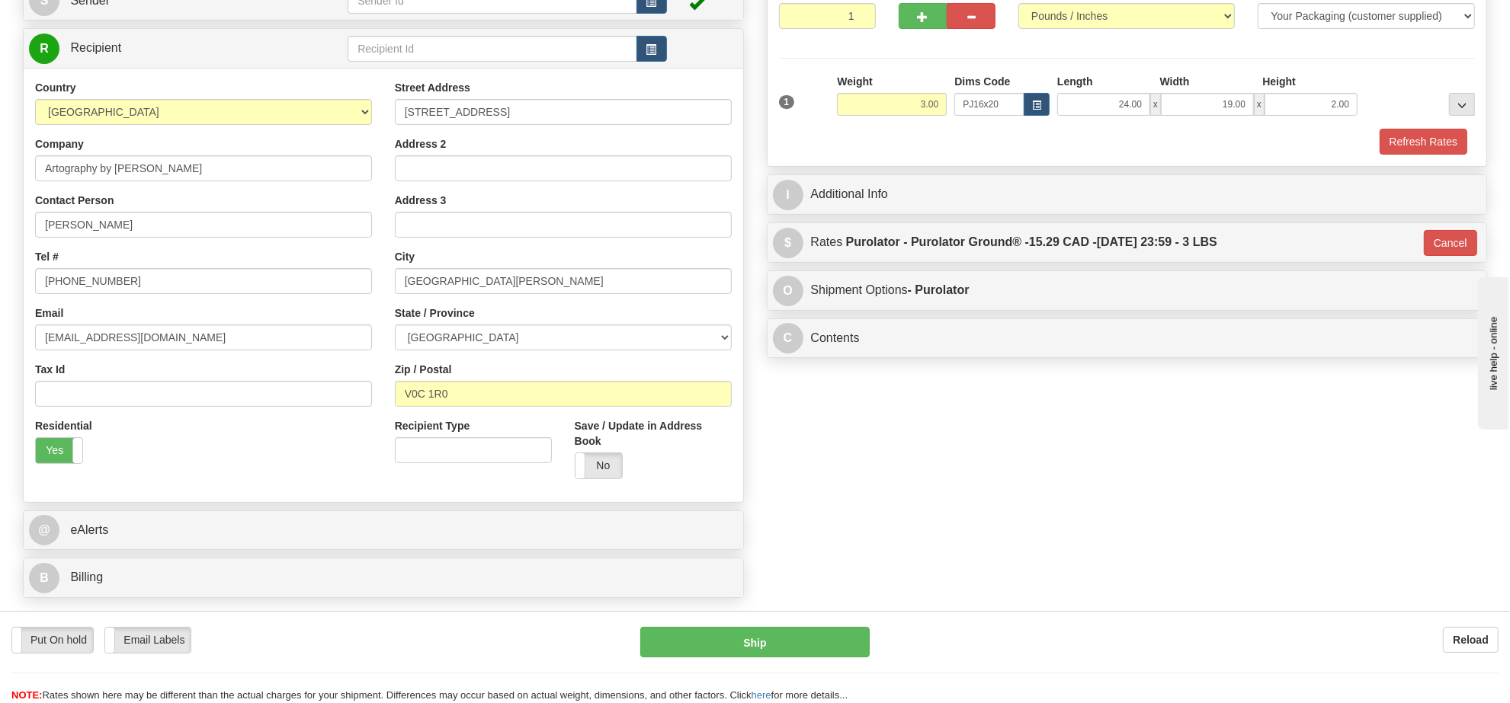
type input "260"
click at [781, 648] on button "Ship" at bounding box center [754, 642] width 229 height 30
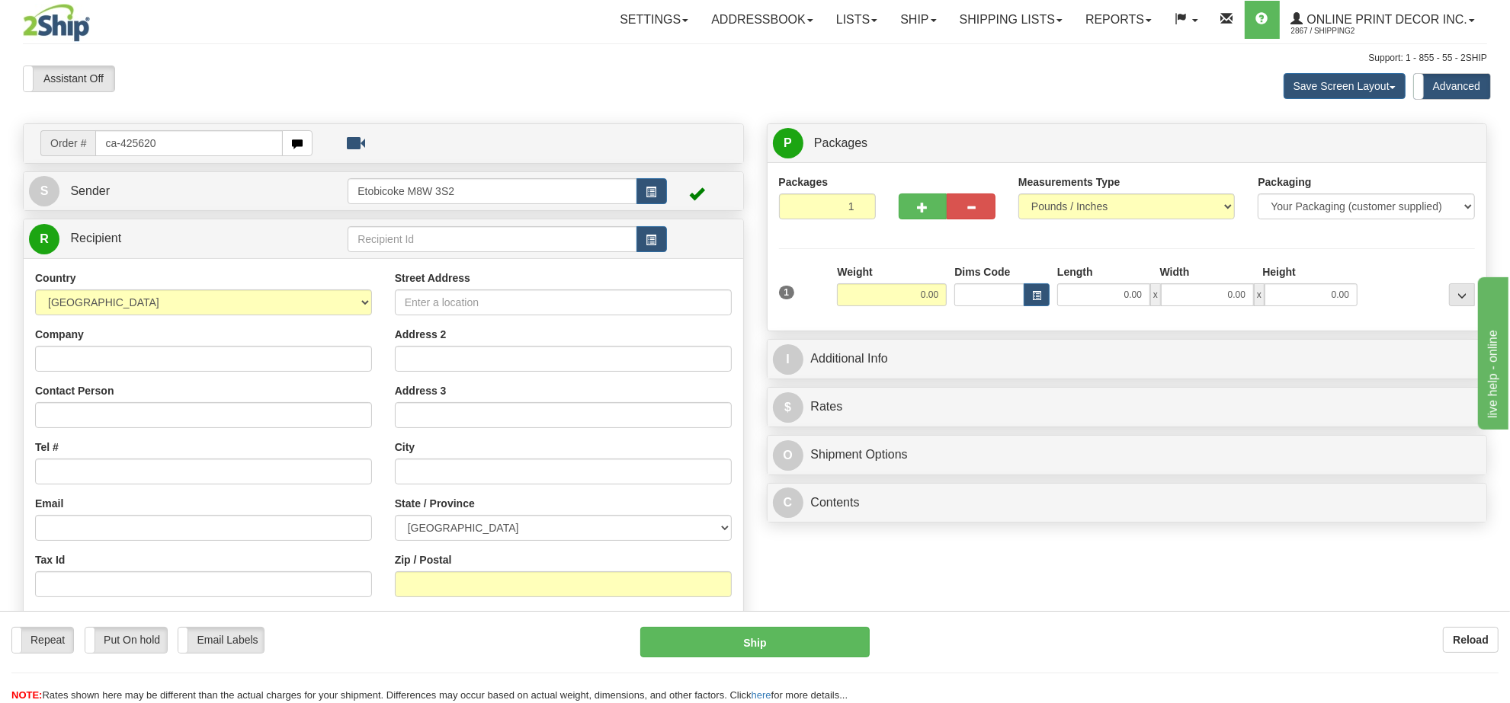
type input "ca-425620"
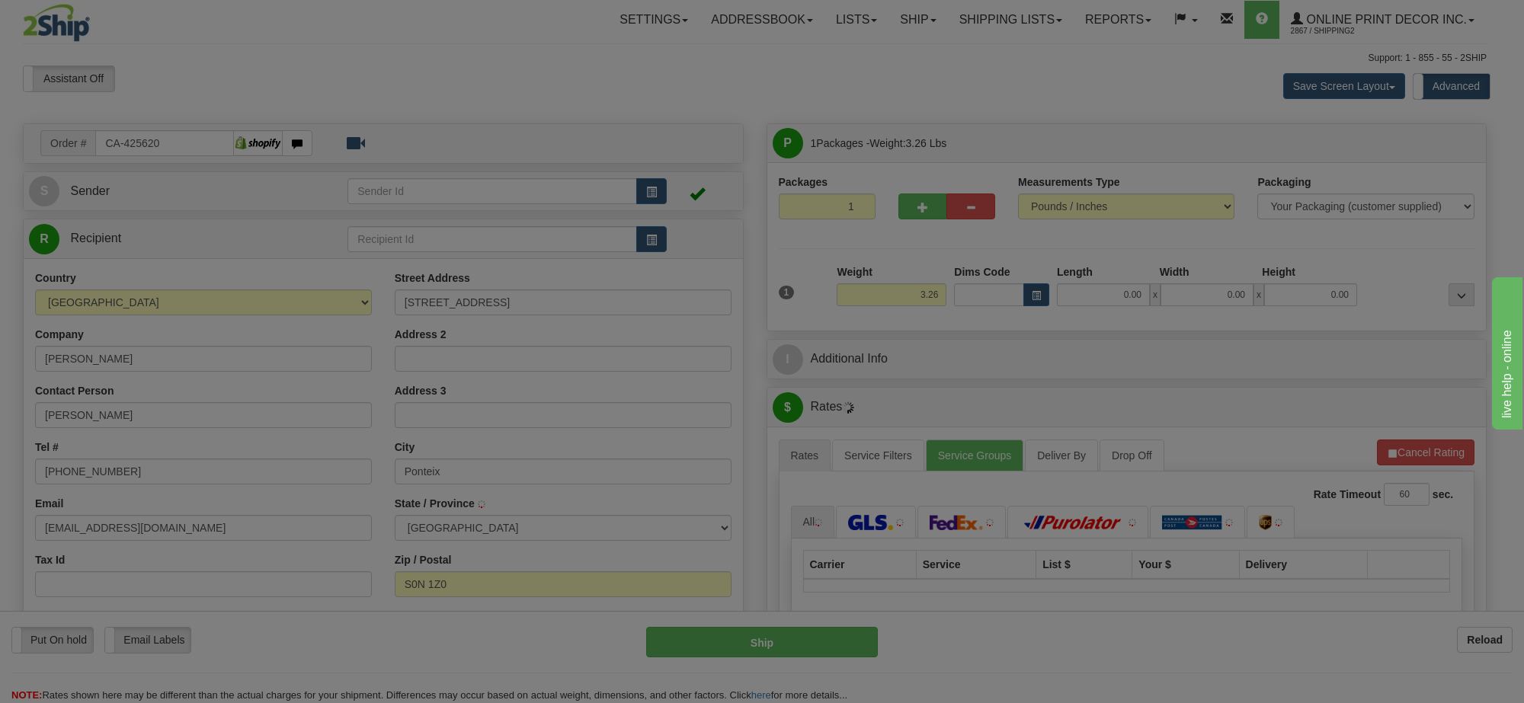
type input "PONTEIX"
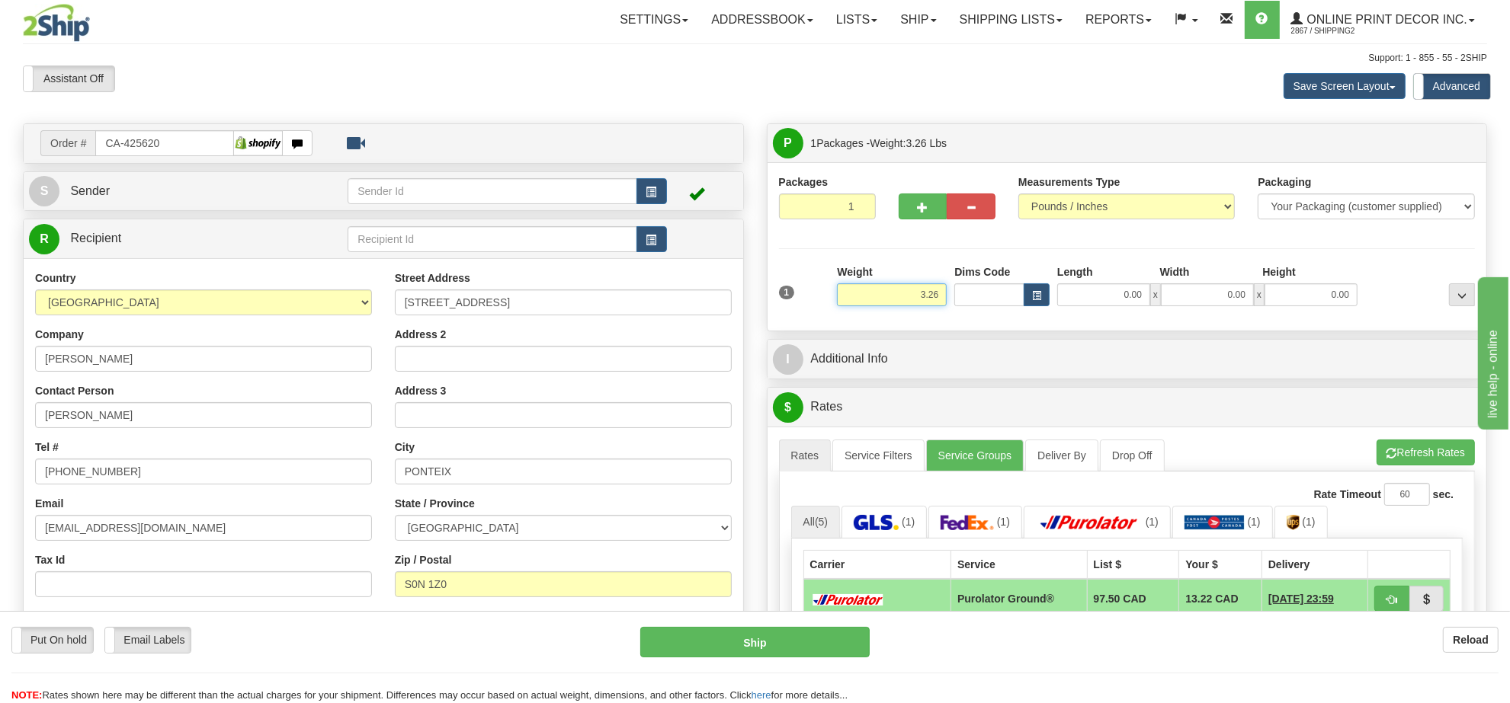
click at [927, 288] on input "3.26" at bounding box center [892, 294] width 110 height 23
type input "3.00"
click at [1034, 305] on button "button" at bounding box center [1036, 294] width 26 height 23
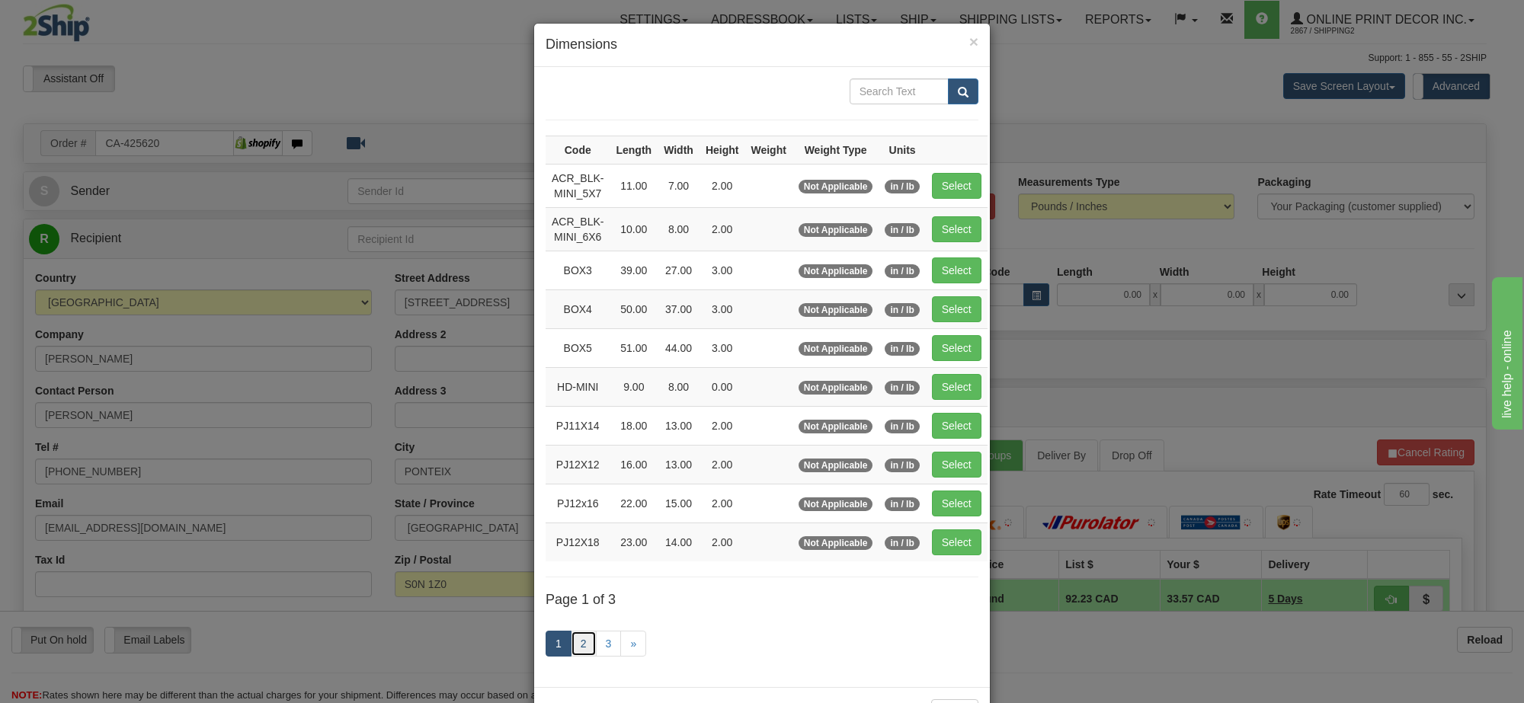
click at [581, 648] on link "2" at bounding box center [584, 644] width 26 height 26
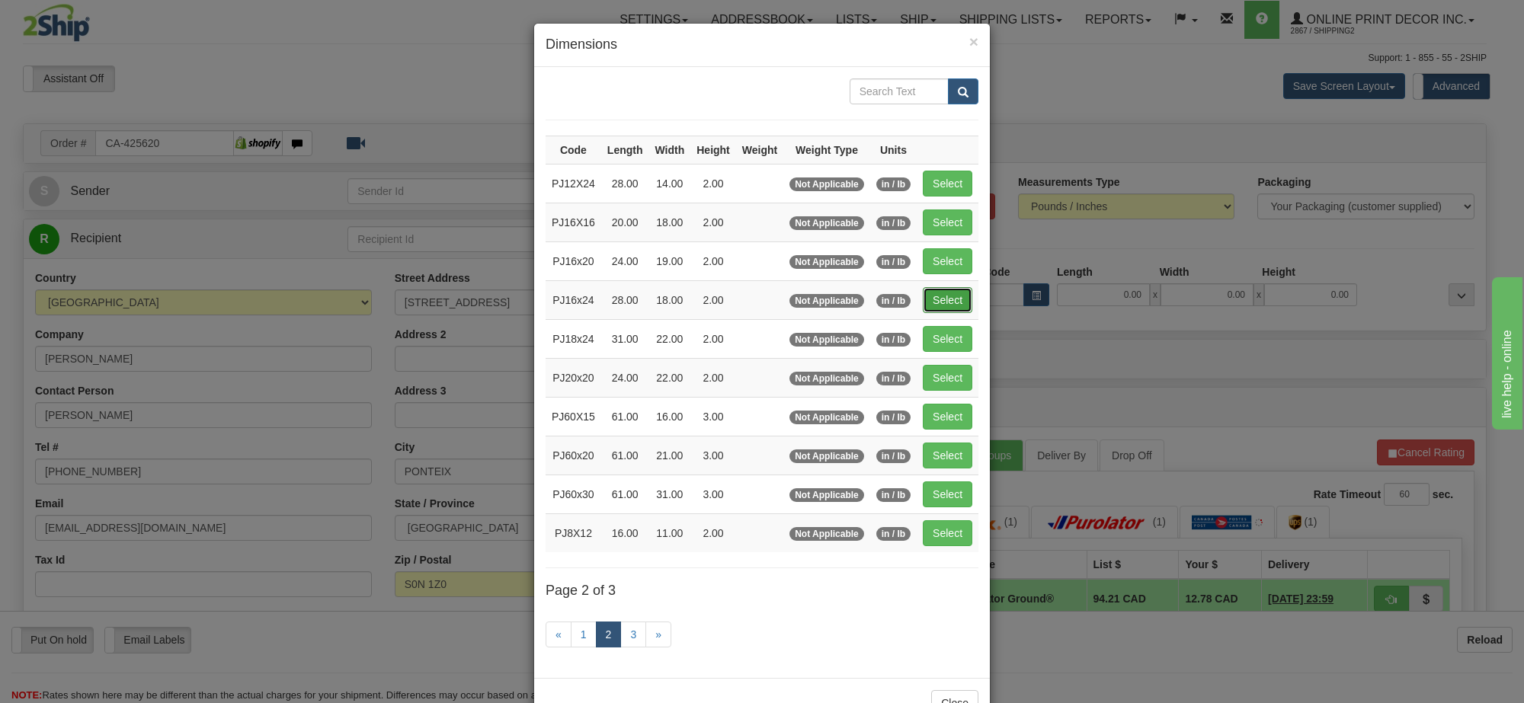
click at [949, 311] on button "Select" at bounding box center [948, 300] width 50 height 26
type input "PJ16x24"
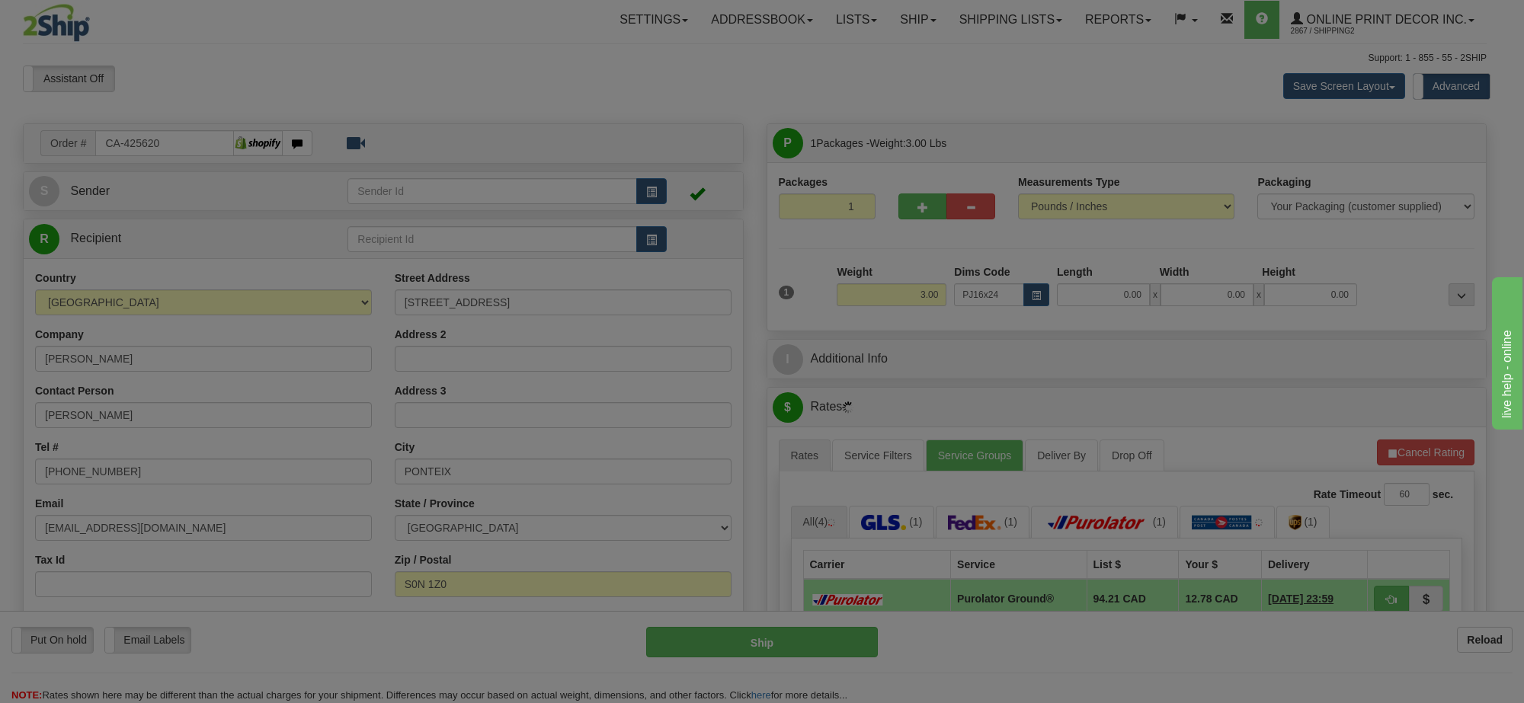
type input "28.00"
type input "18.00"
type input "2.00"
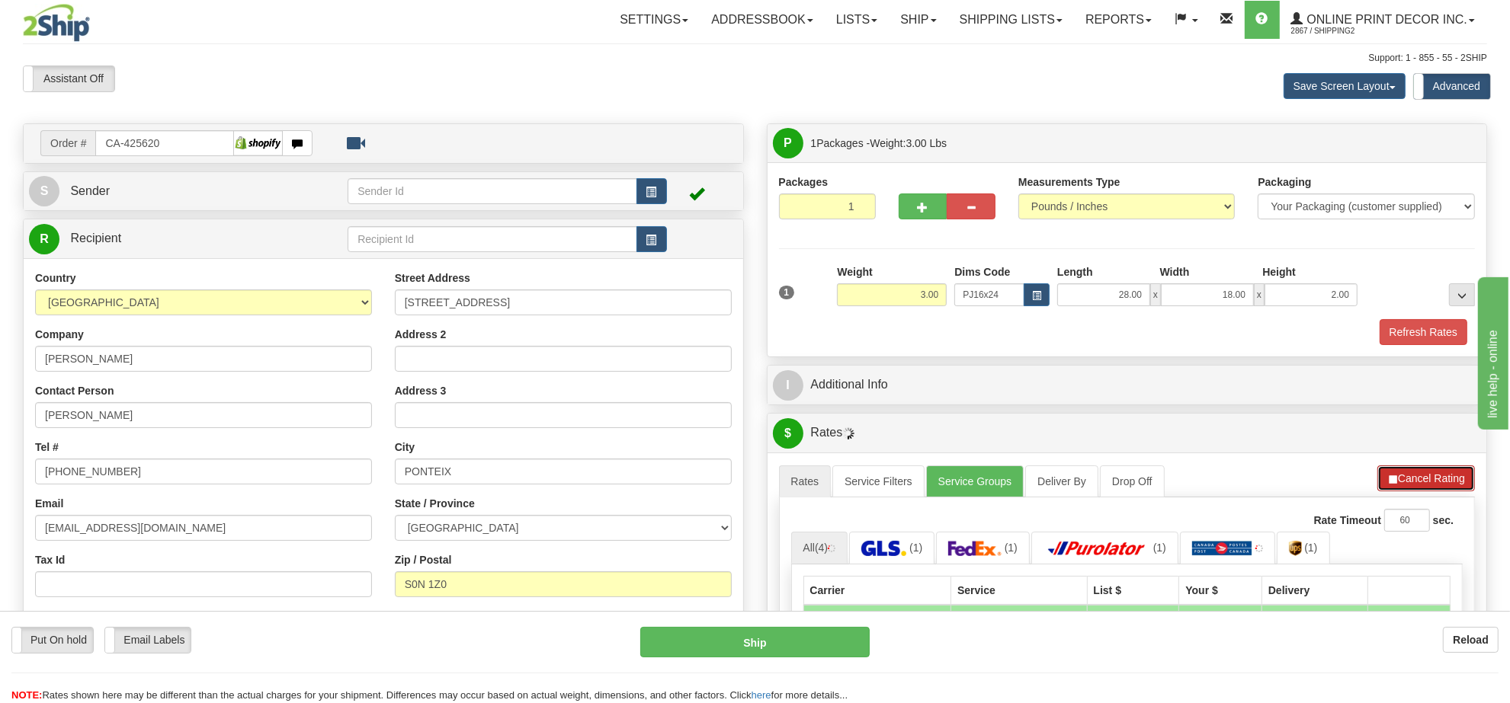
click at [1436, 474] on button "Cancel Rating" at bounding box center [1426, 479] width 98 height 26
click at [1436, 474] on button "Refresh Rates" at bounding box center [1425, 479] width 98 height 26
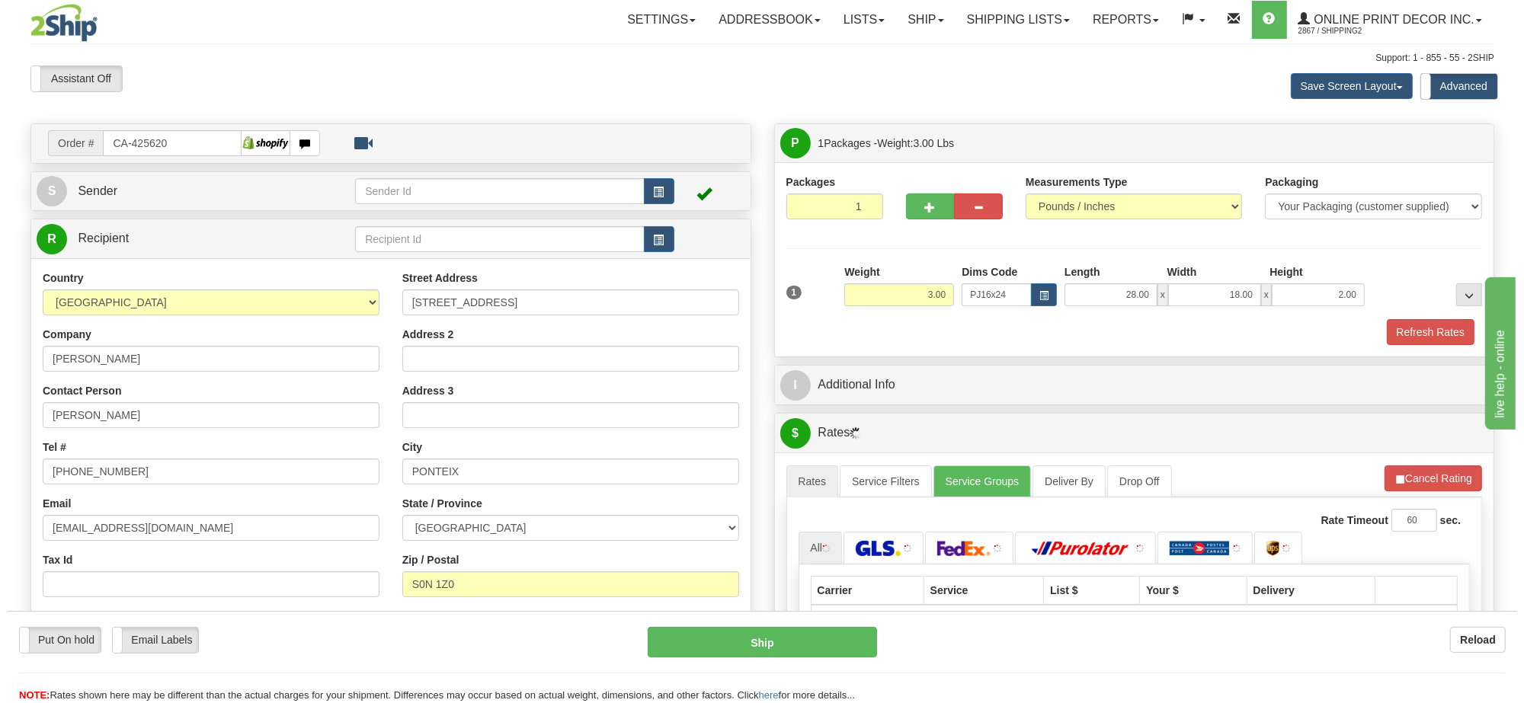
scroll to position [95, 0]
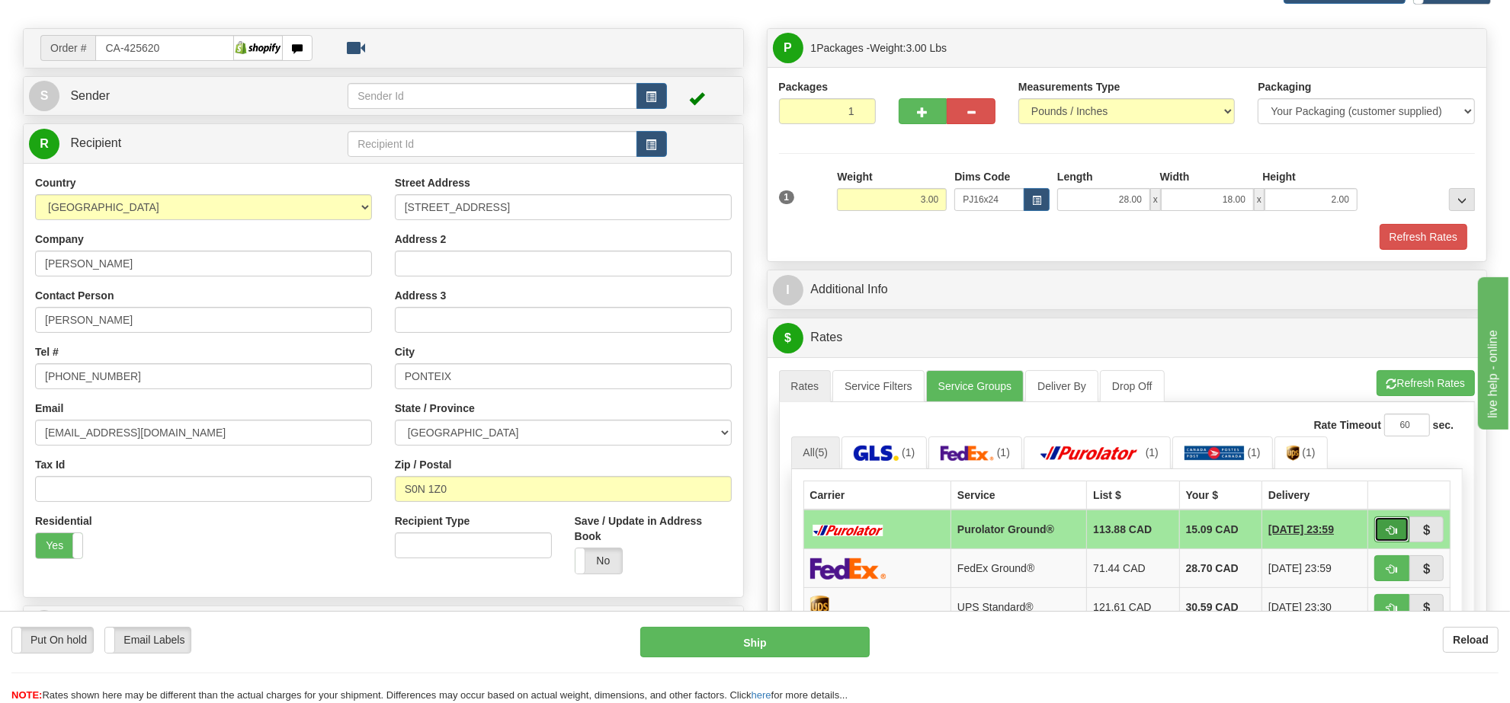
click at [1389, 532] on span "button" at bounding box center [1391, 531] width 11 height 10
type input "260"
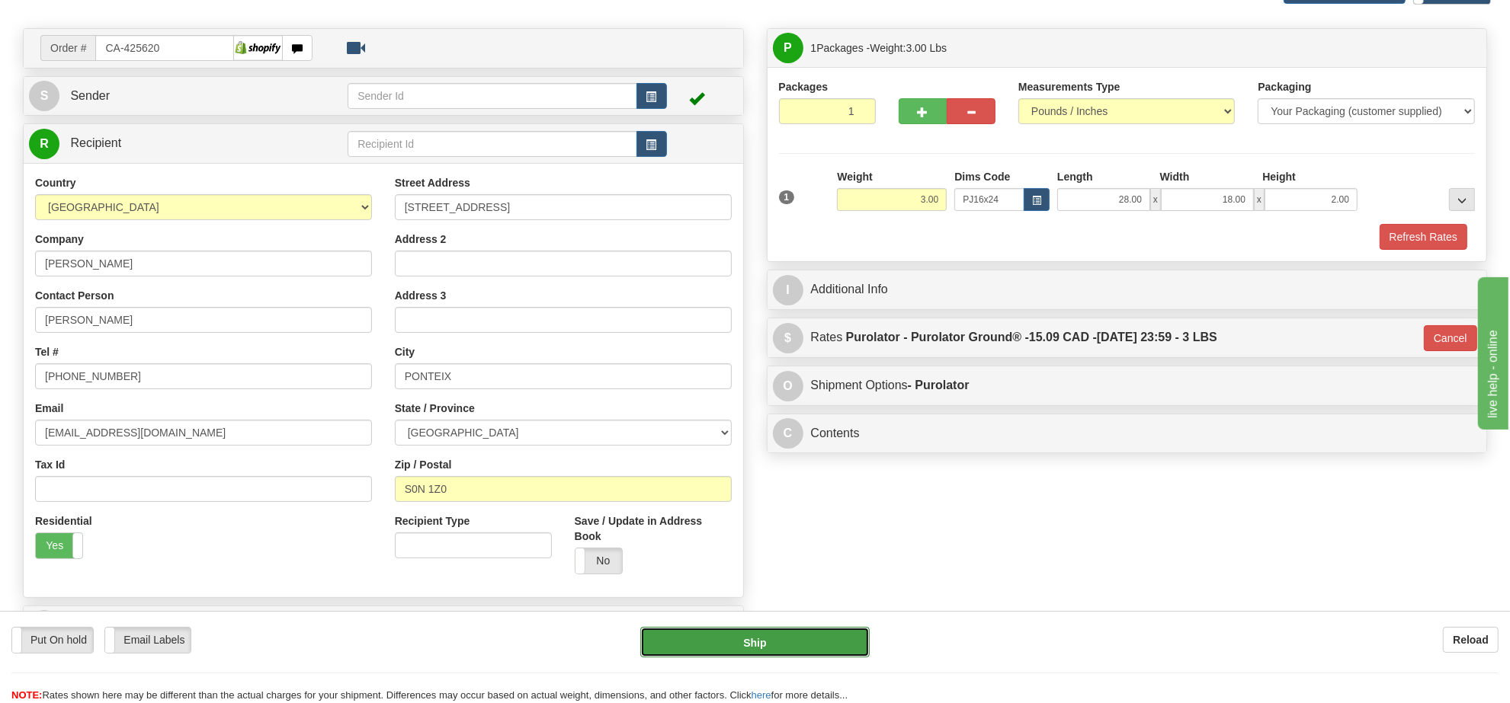
click at [790, 633] on button "Ship" at bounding box center [754, 642] width 229 height 30
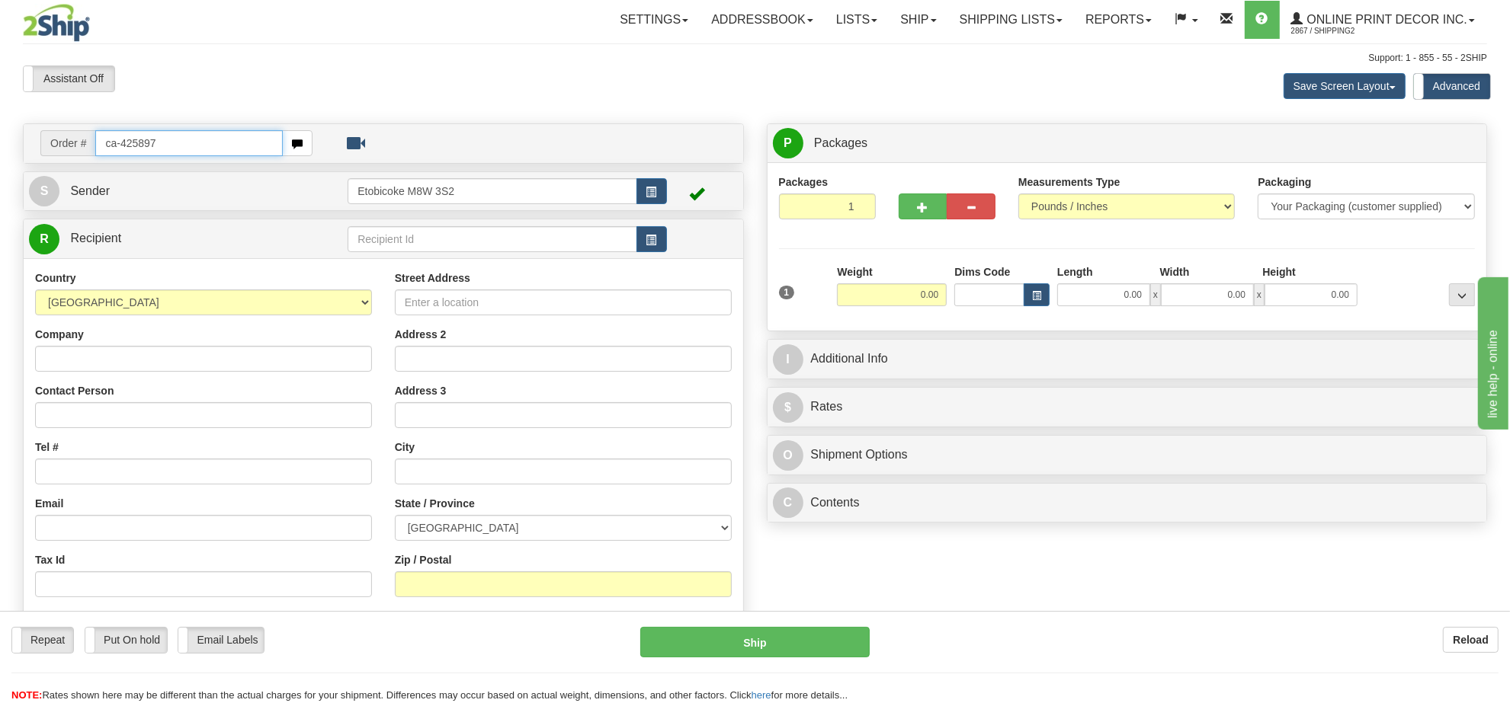
type input "ca-425897"
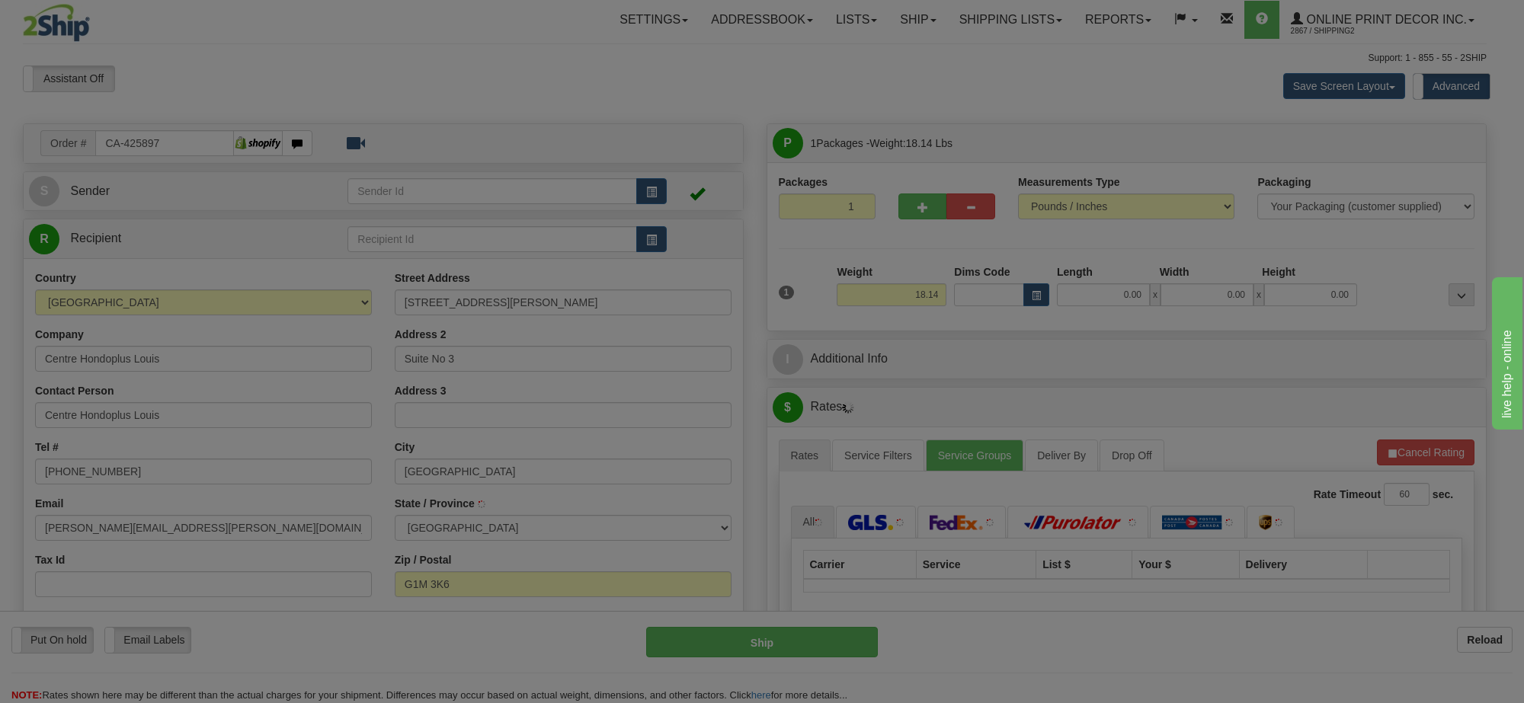
type input "[GEOGRAPHIC_DATA]"
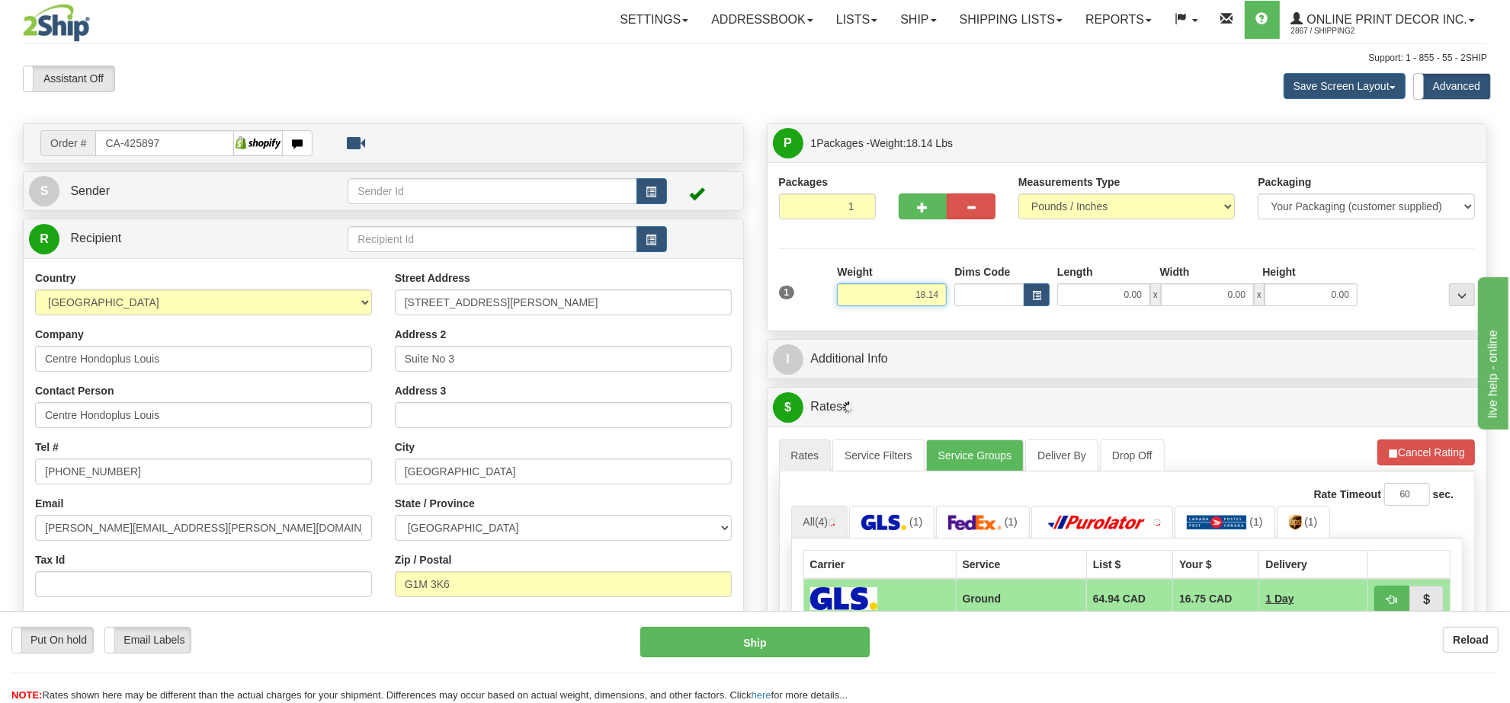
click at [927, 303] on input "18.14" at bounding box center [892, 294] width 110 height 23
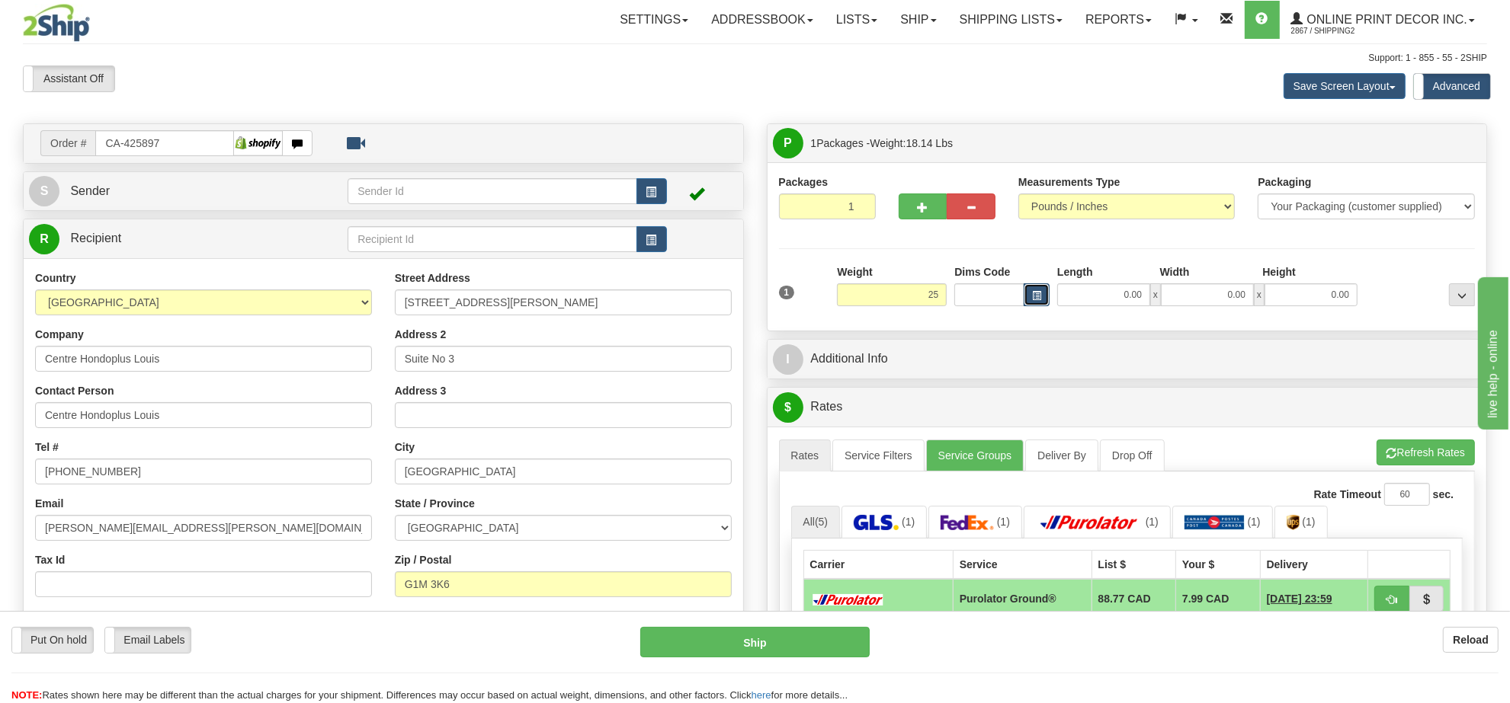
type input "25.00"
click at [1030, 296] on button "button" at bounding box center [1036, 294] width 26 height 23
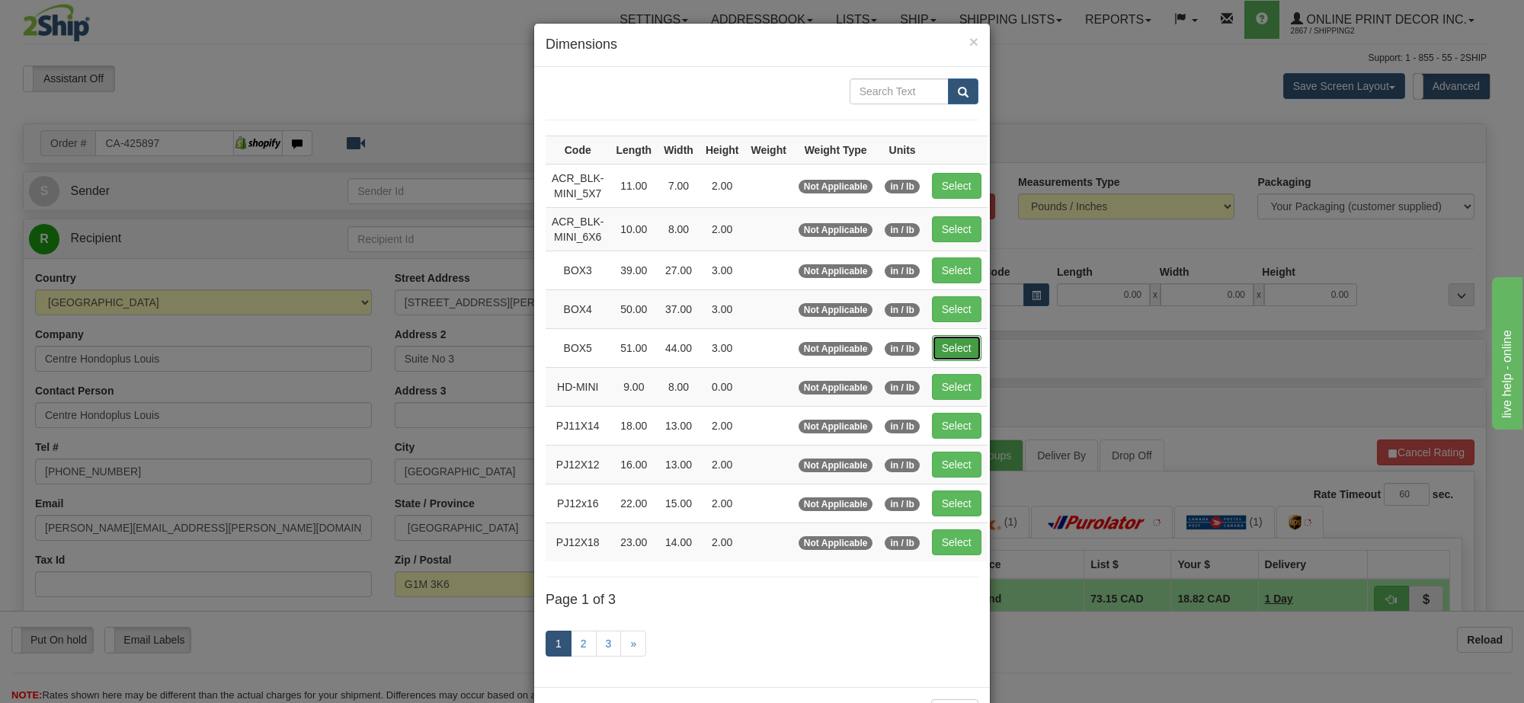
click at [972, 340] on button "Select" at bounding box center [957, 348] width 50 height 26
type input "BOX5"
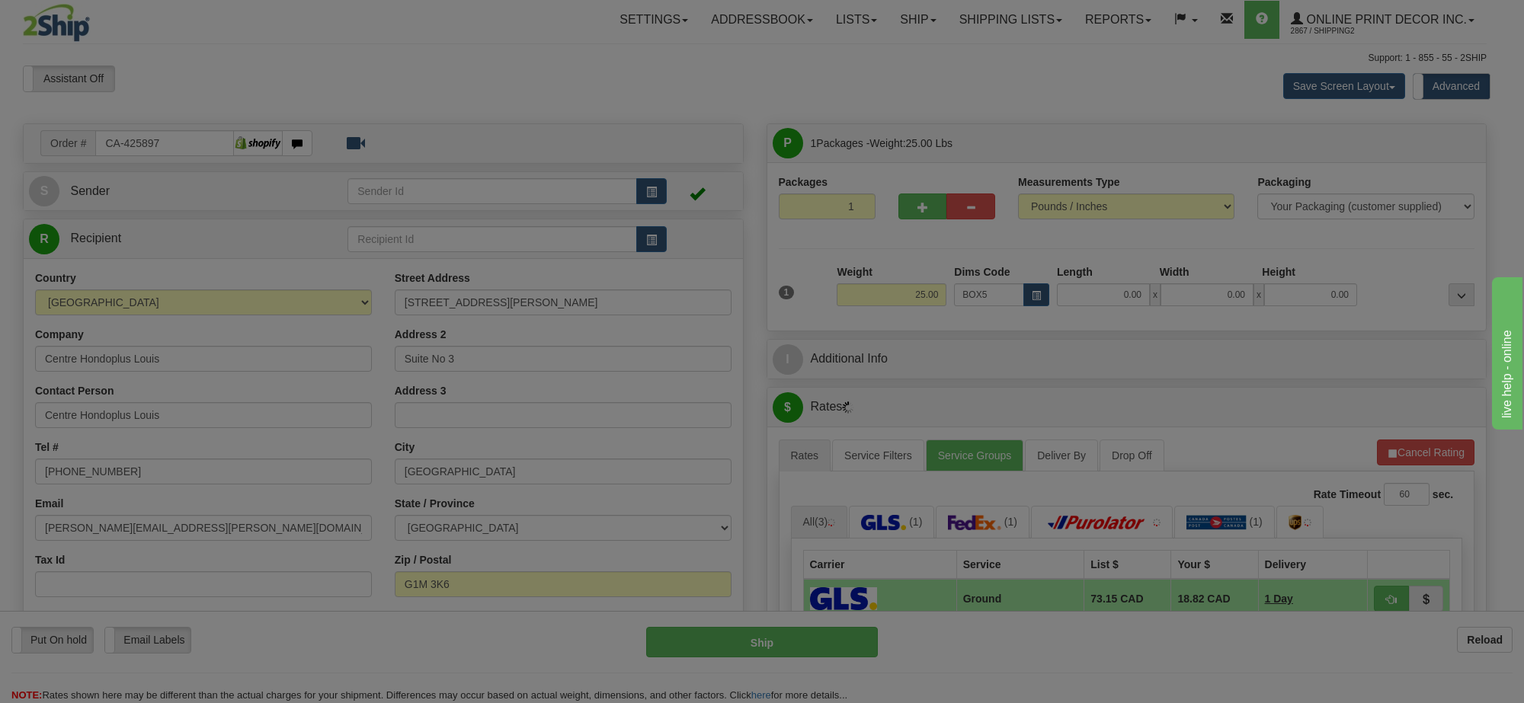
type input "51.00"
type input "44.00"
type input "3.00"
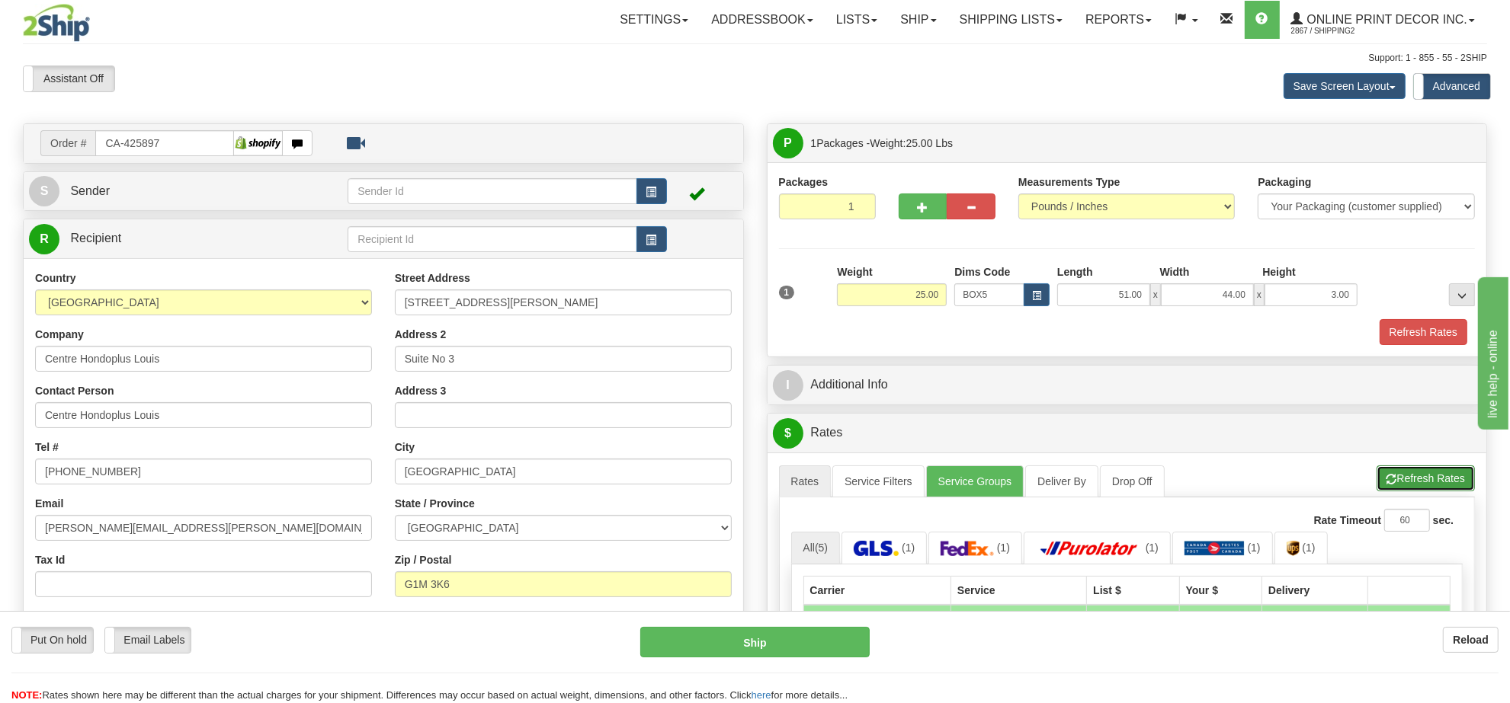
click at [1441, 481] on button "Refresh Rates" at bounding box center [1425, 479] width 98 height 26
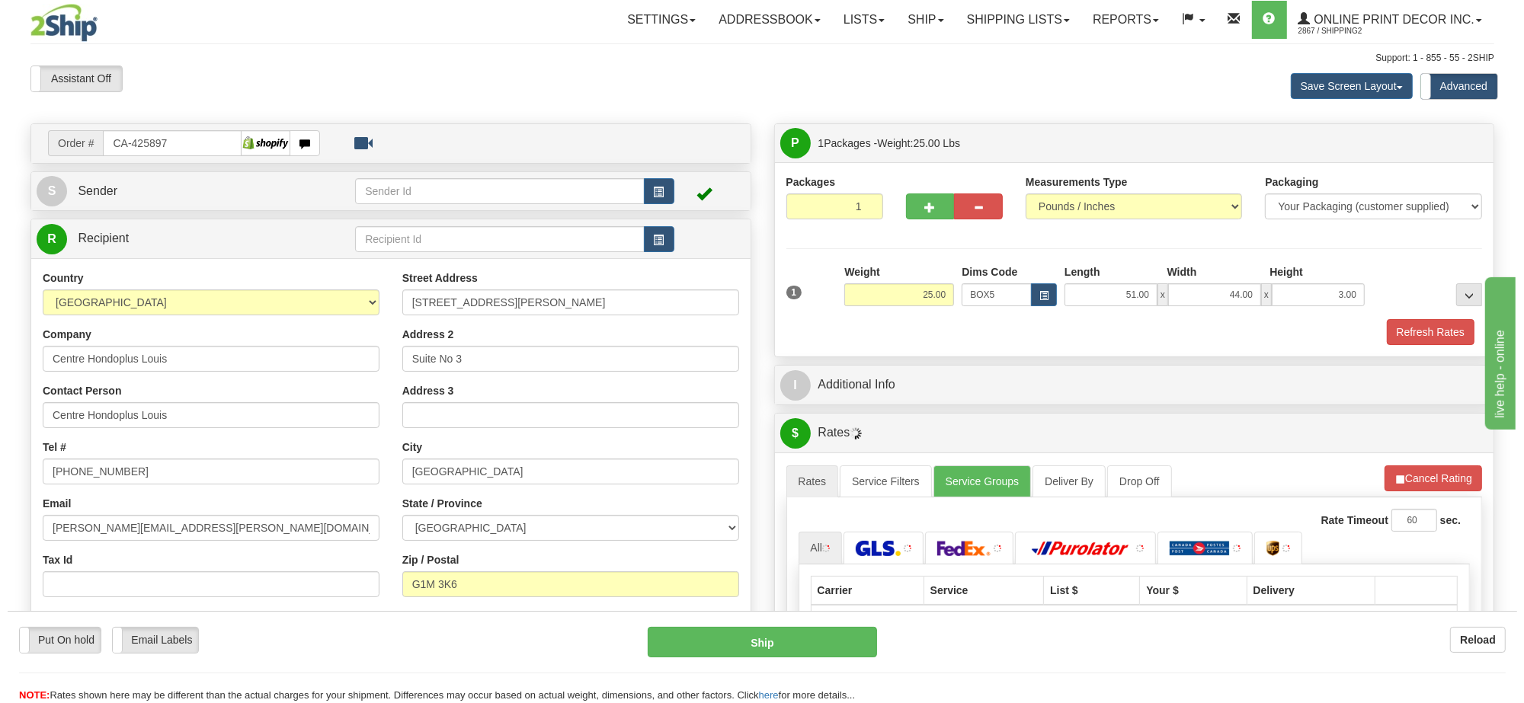
scroll to position [95, 0]
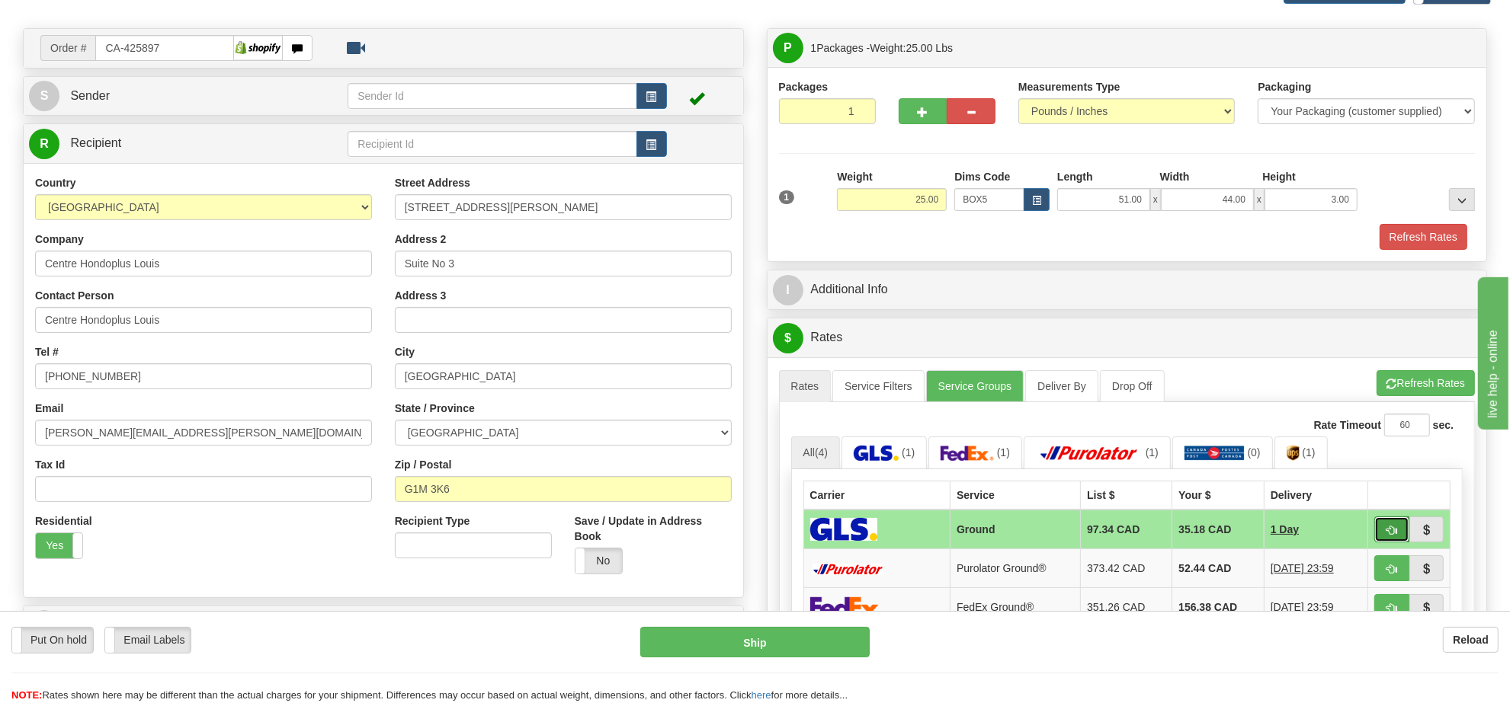
click at [1393, 536] on span "button" at bounding box center [1391, 531] width 11 height 10
type input "1"
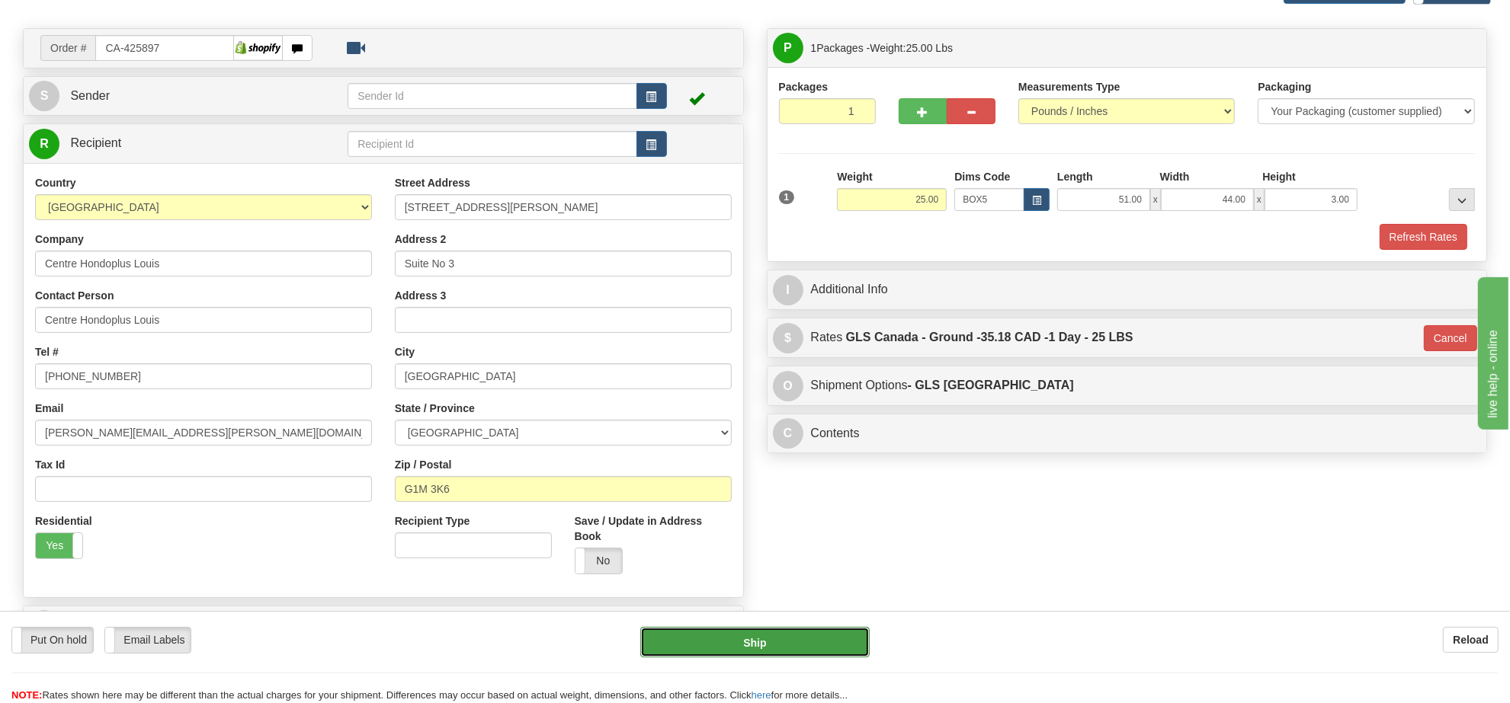
click at [837, 642] on button "Ship" at bounding box center [754, 642] width 229 height 30
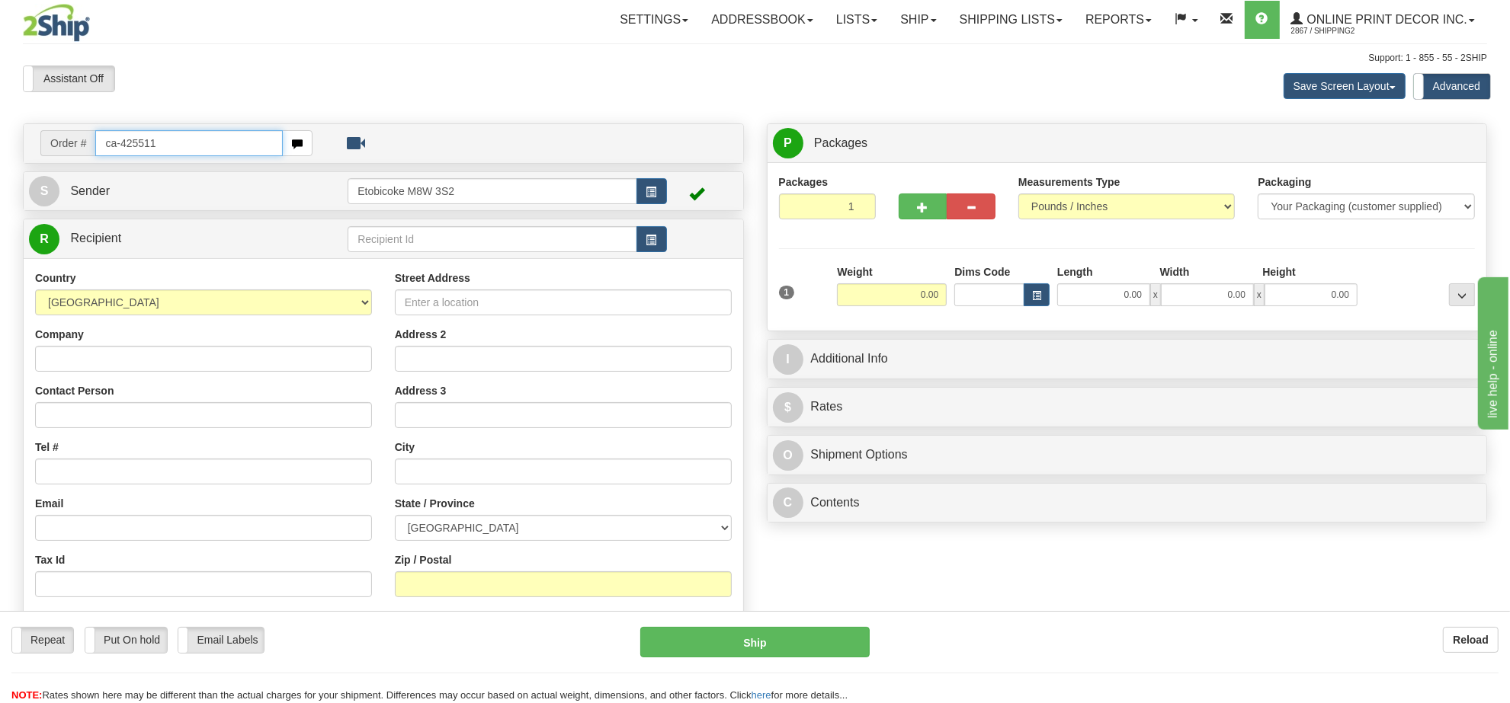
type input "ca-425511"
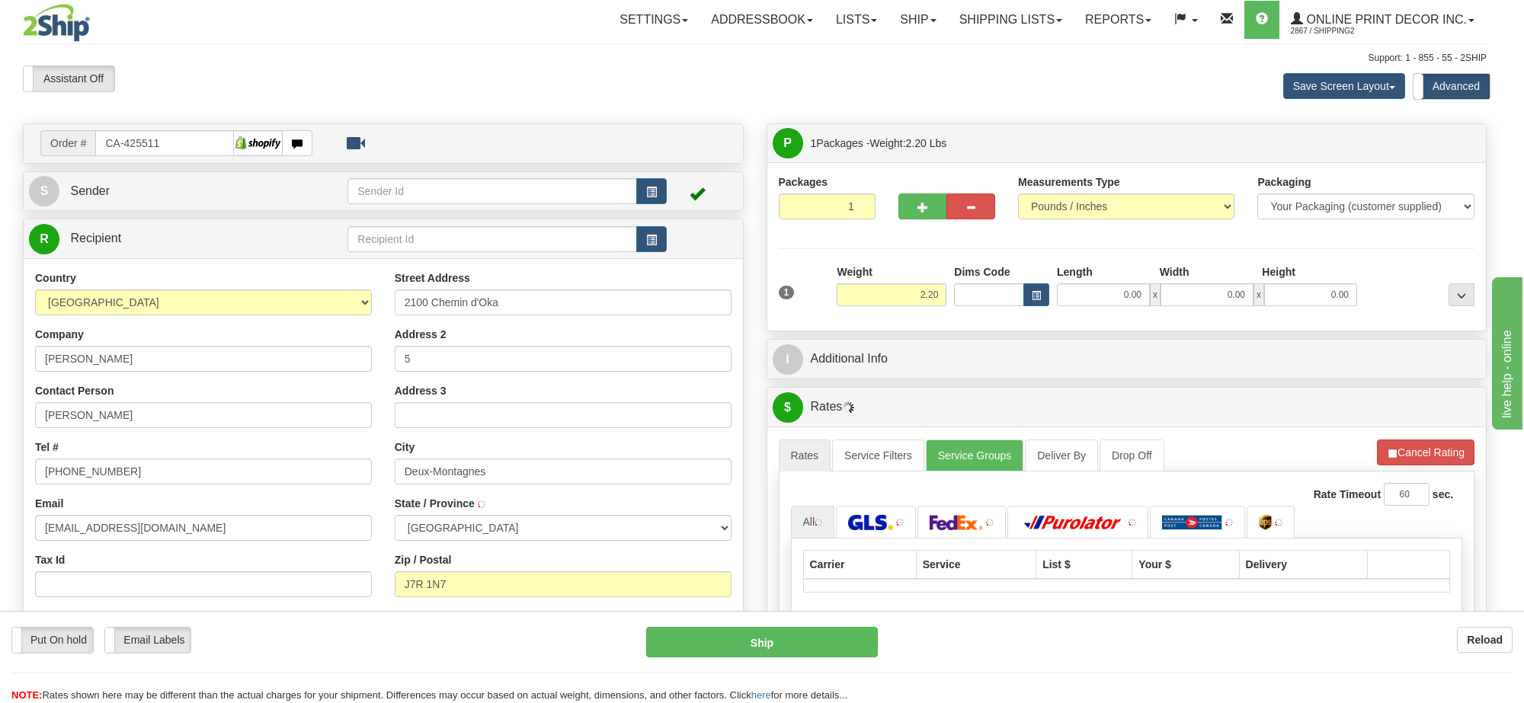
type input "DEUX-MONTAGNES"
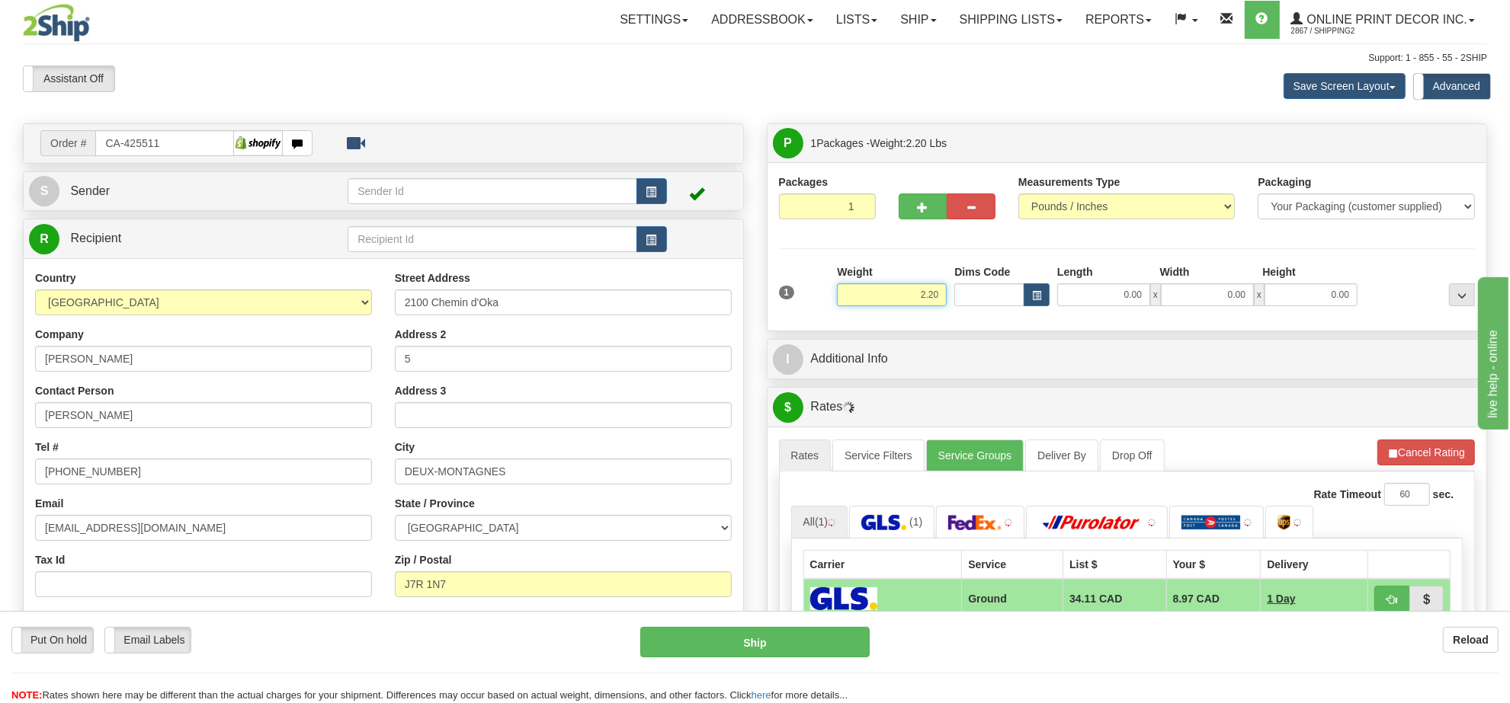
click at [912, 296] on input "2.20" at bounding box center [892, 294] width 110 height 23
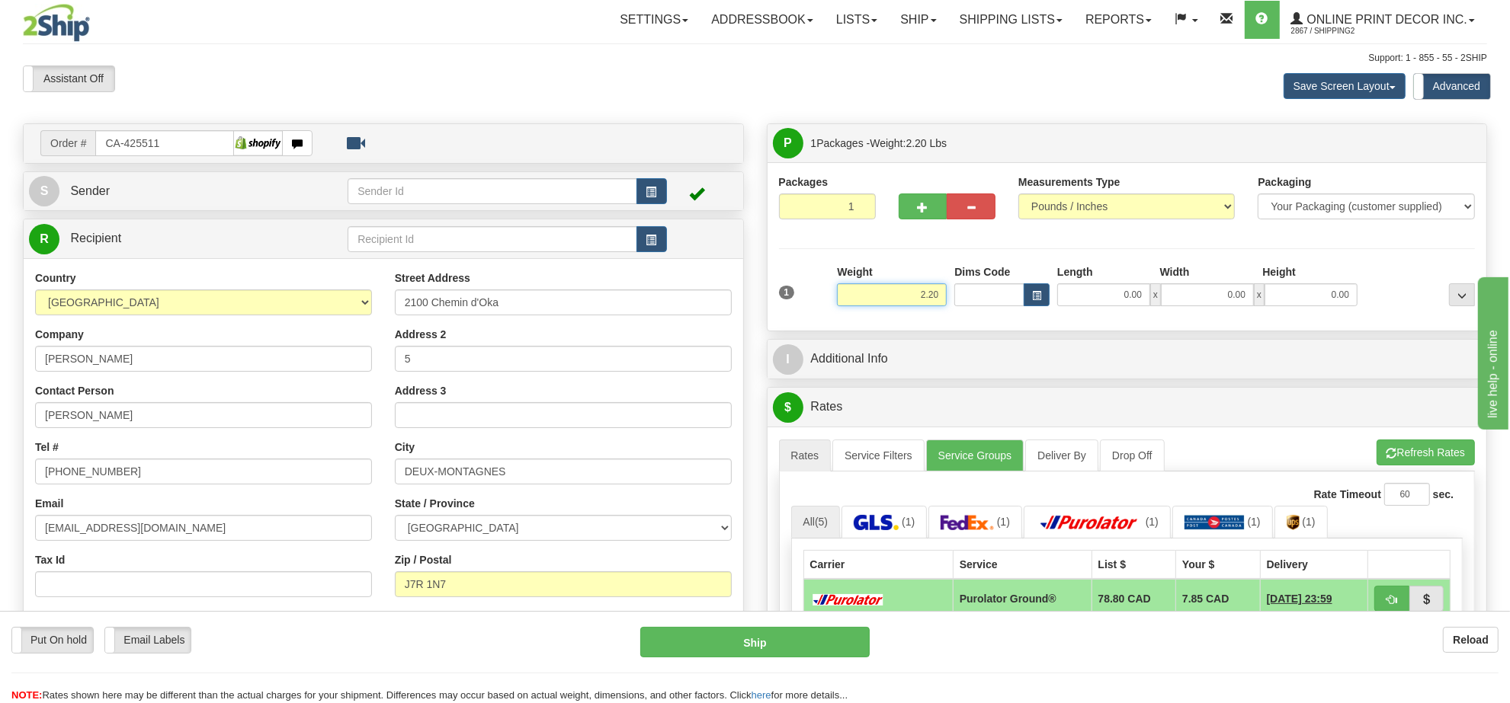
type input "1"
type input "20.00"
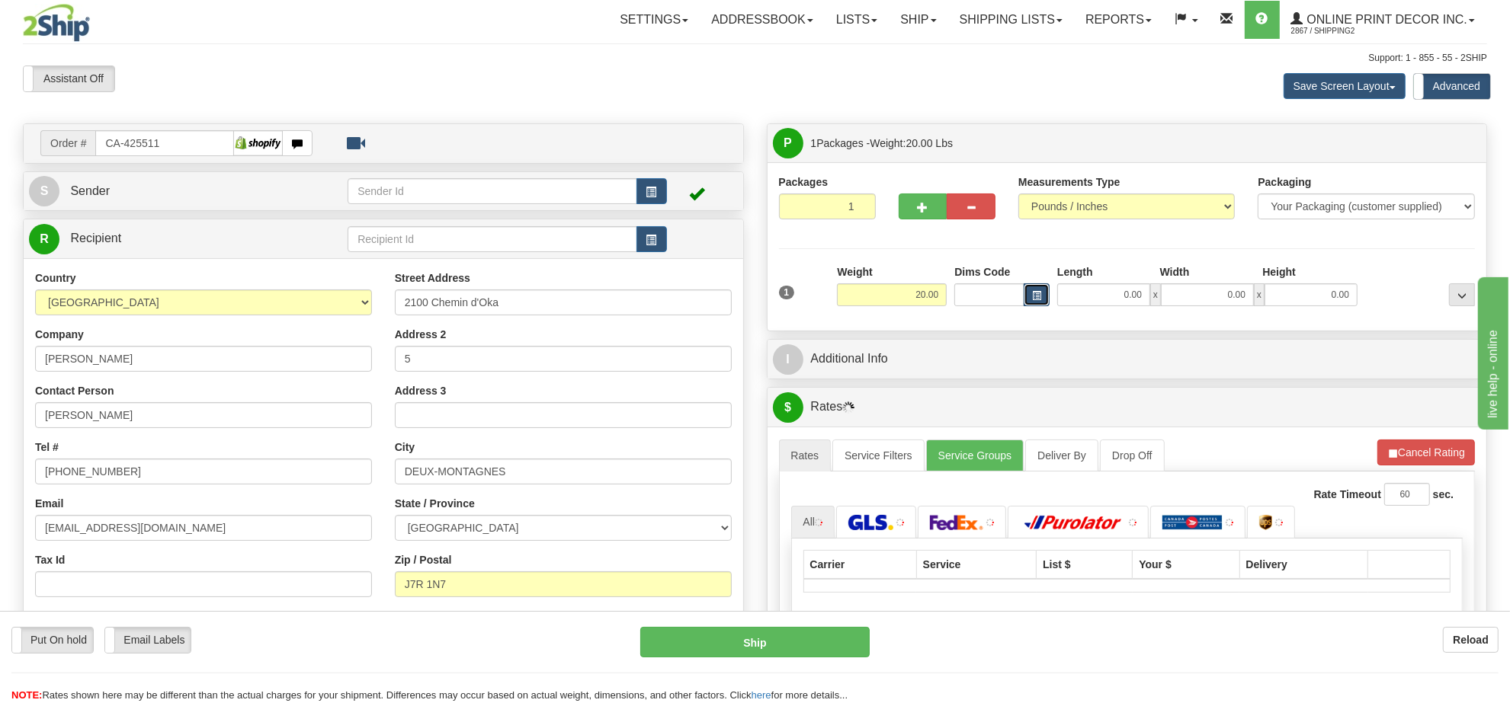
click at [1039, 288] on button "button" at bounding box center [1036, 294] width 26 height 23
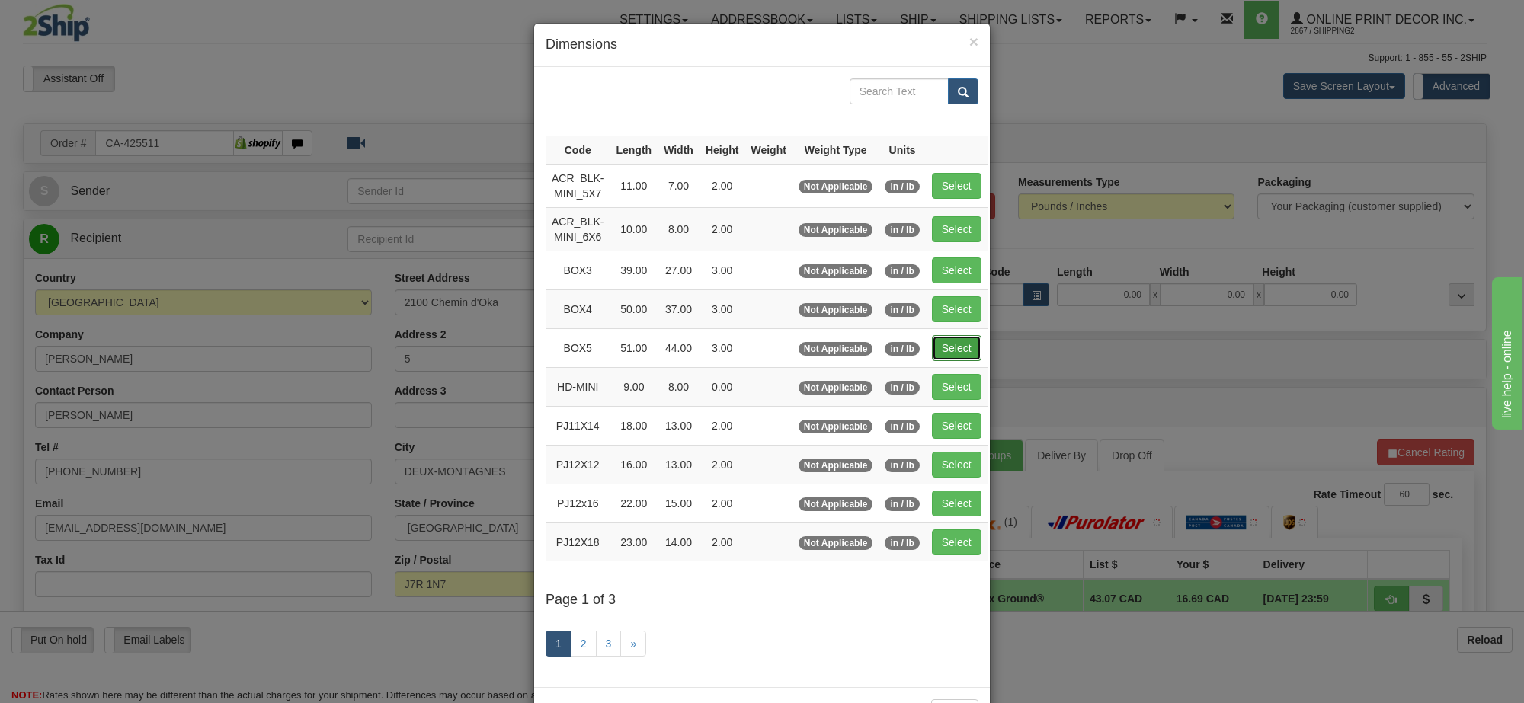
click at [973, 347] on button "Select" at bounding box center [957, 348] width 50 height 26
type input "BOX5"
type input "51.00"
type input "44.00"
type input "3.00"
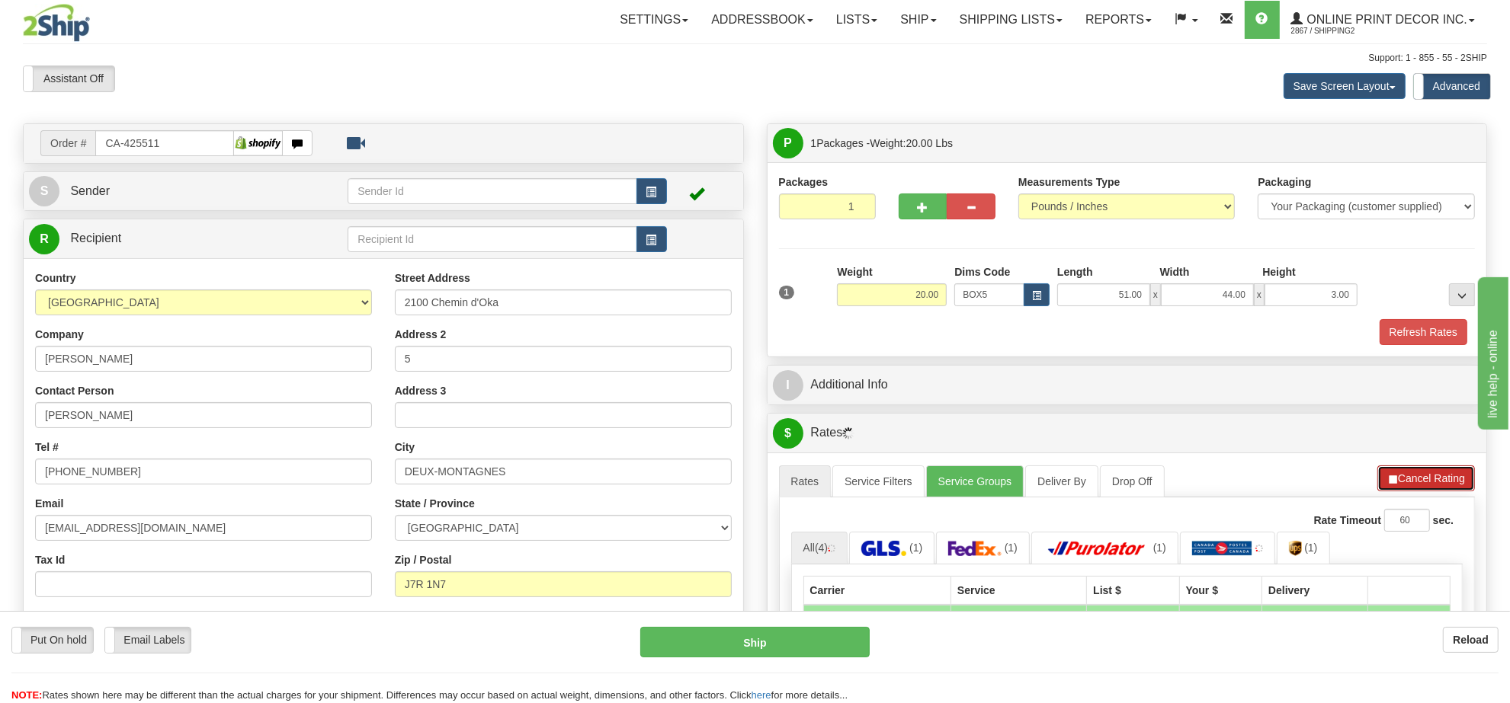
click at [1410, 470] on button "Cancel Rating" at bounding box center [1426, 479] width 98 height 26
click at [1410, 470] on button "Refresh Rates" at bounding box center [1425, 479] width 98 height 26
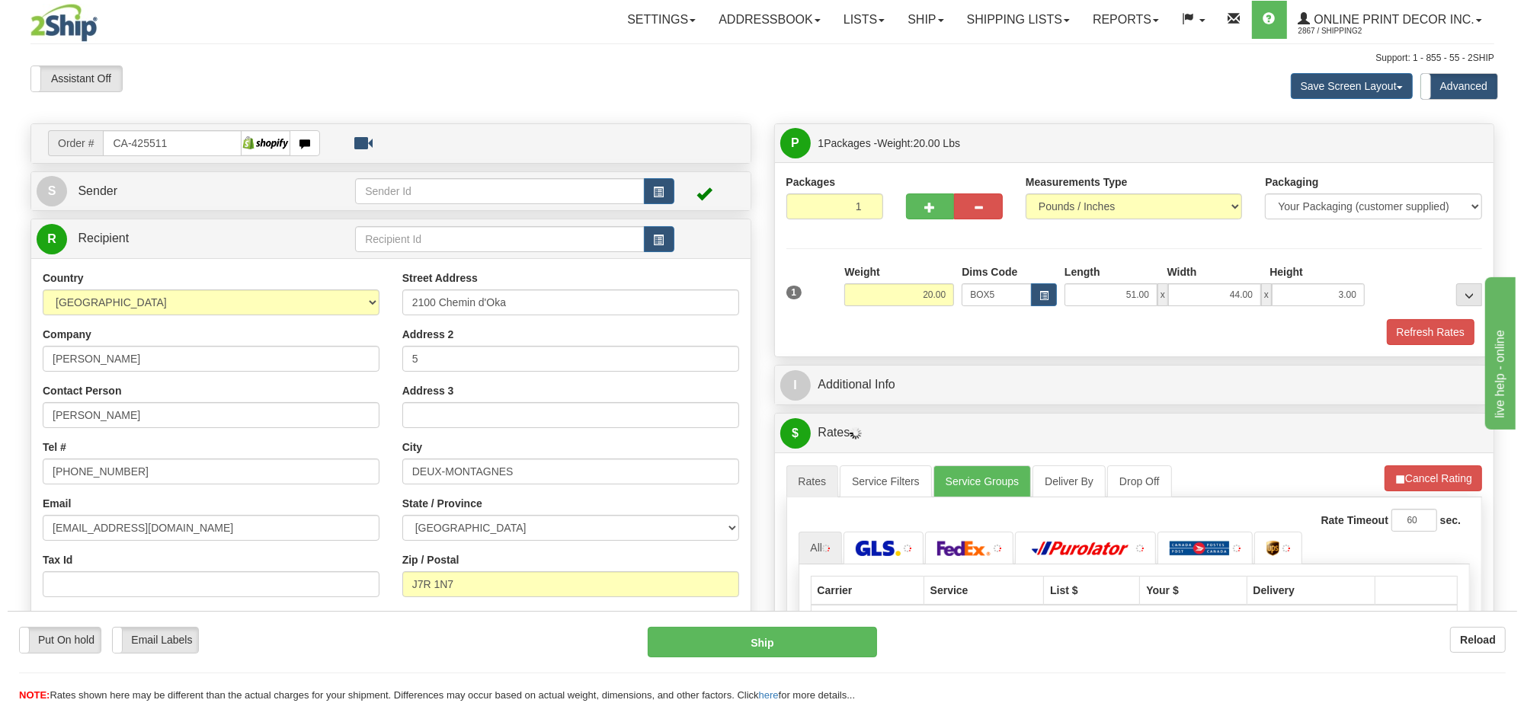
scroll to position [191, 0]
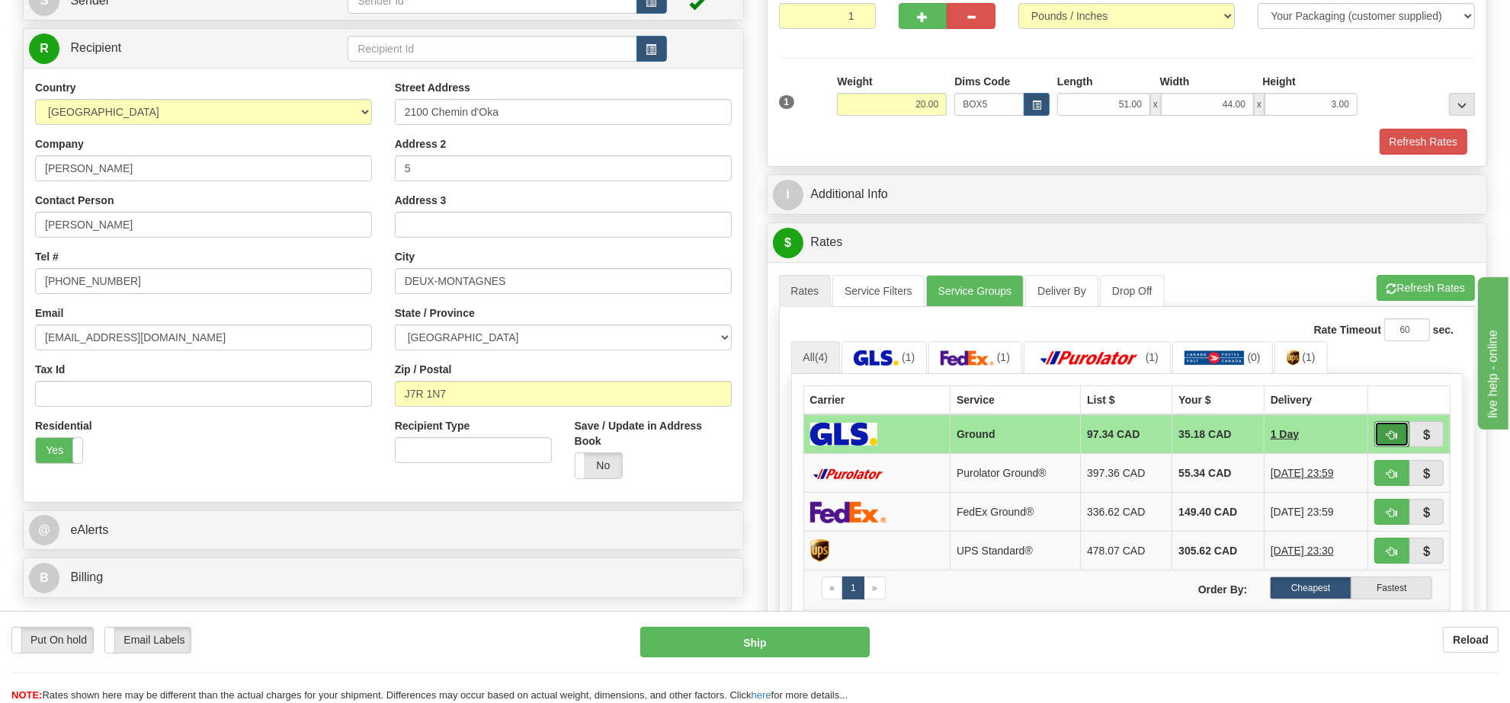
drag, startPoint x: 1403, startPoint y: 443, endPoint x: 1393, endPoint y: 439, distance: 10.6
click at [1393, 439] on span "button" at bounding box center [1391, 436] width 11 height 10
type input "1"
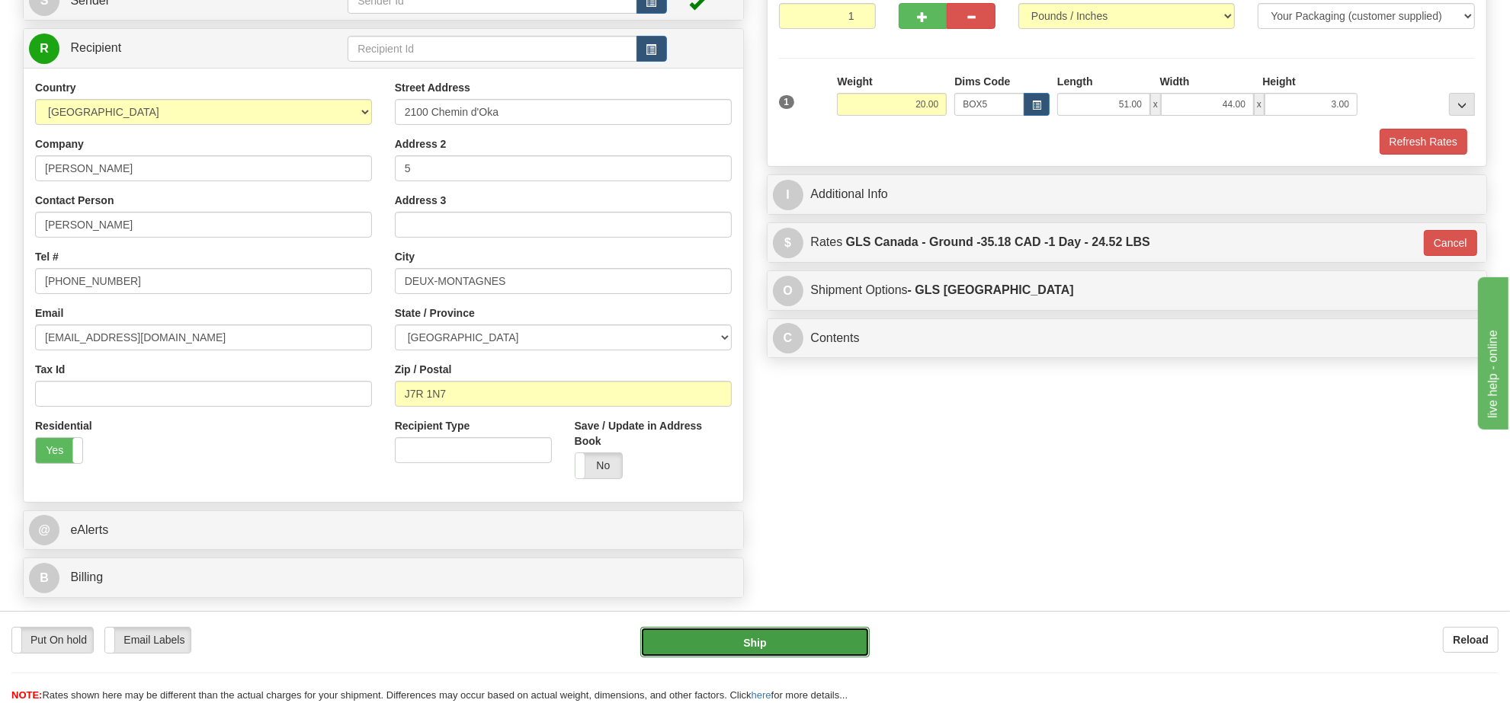
click at [748, 645] on button "Ship" at bounding box center [754, 642] width 229 height 30
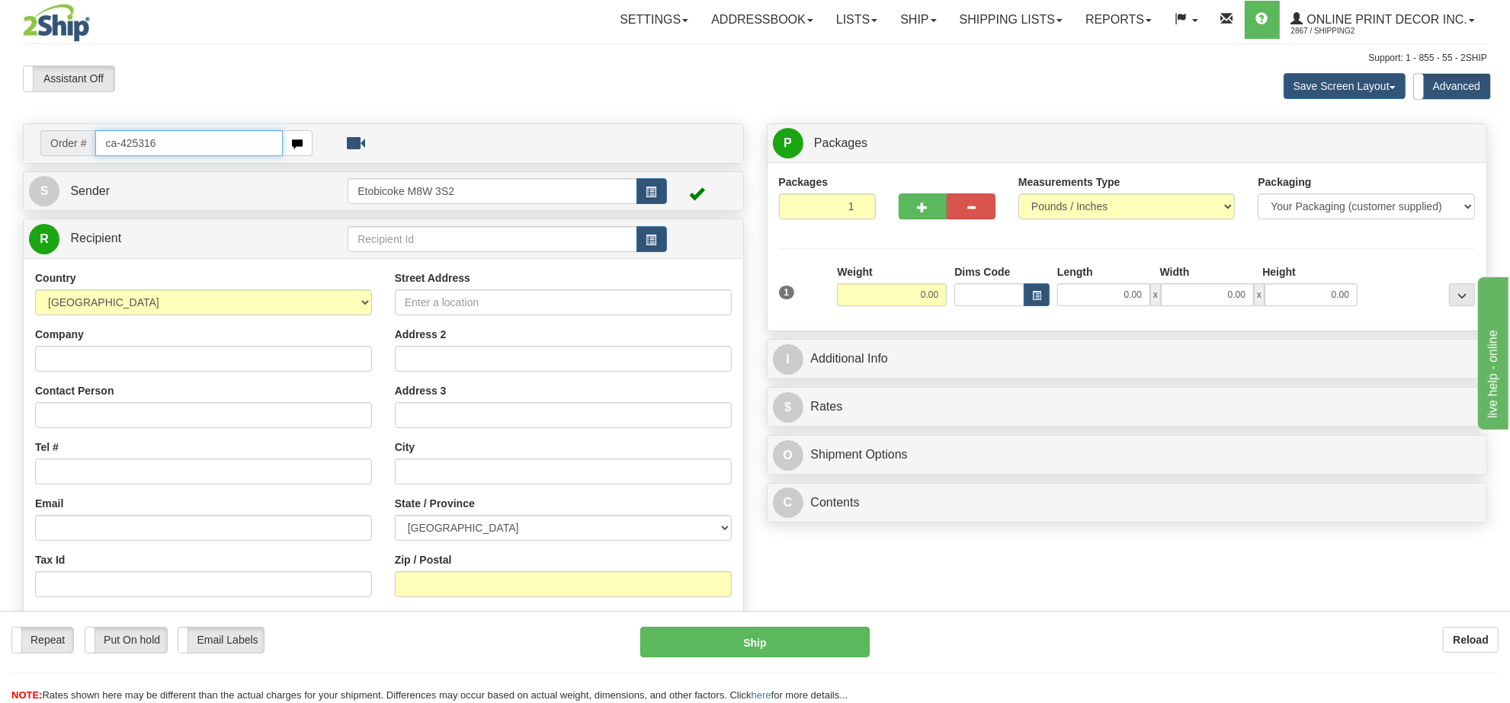
type input "ca-425316"
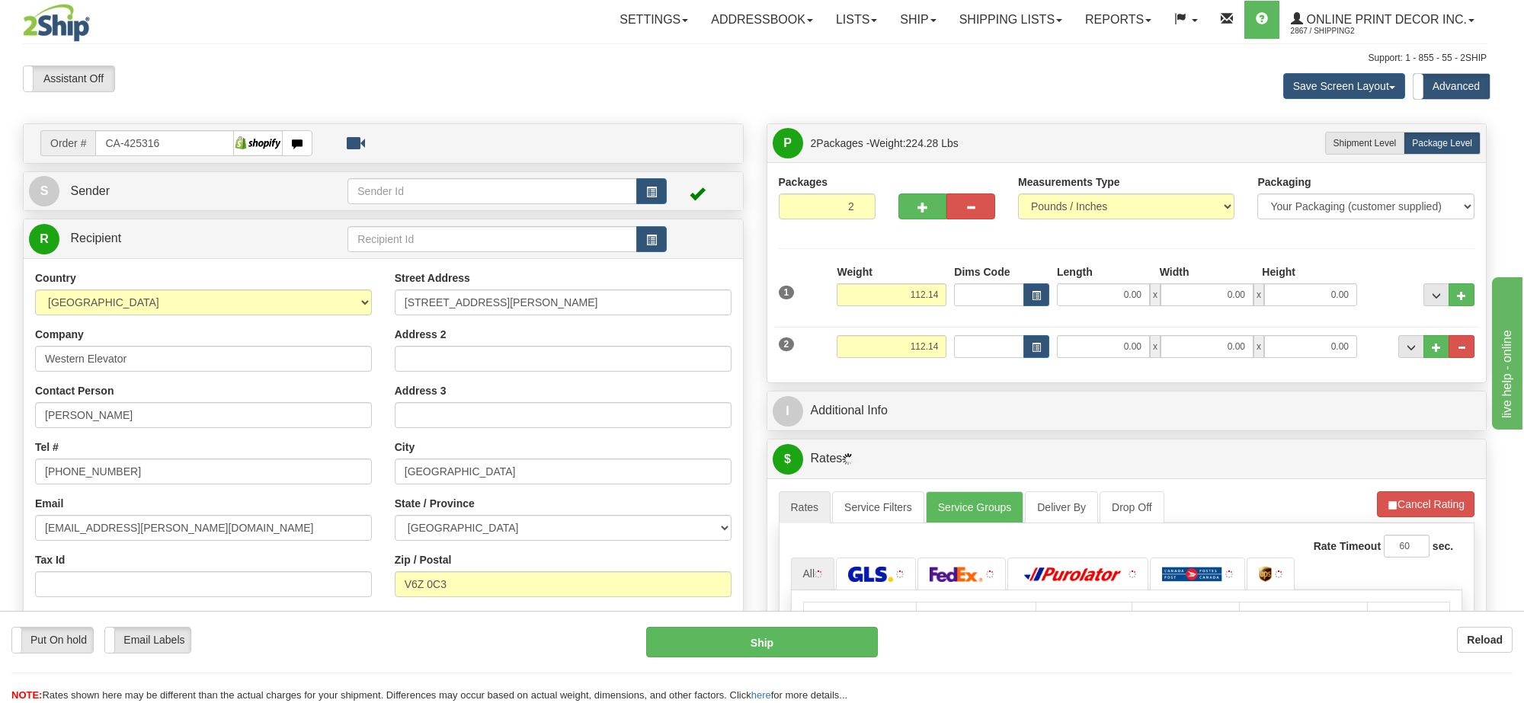
type input "[GEOGRAPHIC_DATA]"
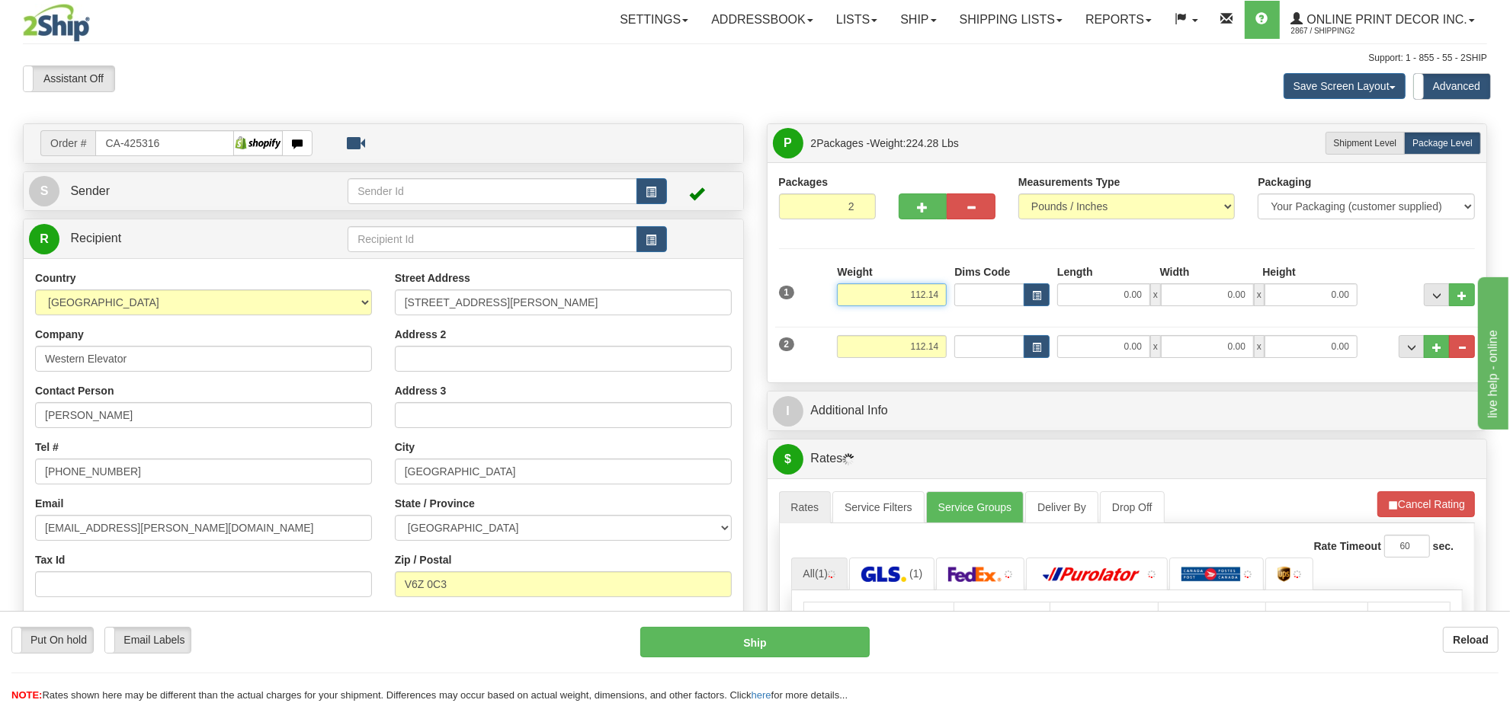
click at [901, 294] on input "112.14" at bounding box center [892, 294] width 110 height 23
click at [947, 75] on div "Save Screen Layout Save Layout Reset to Default Standard Advanced" at bounding box center [1189, 86] width 620 height 41
click at [928, 299] on input "112.14" at bounding box center [892, 294] width 110 height 23
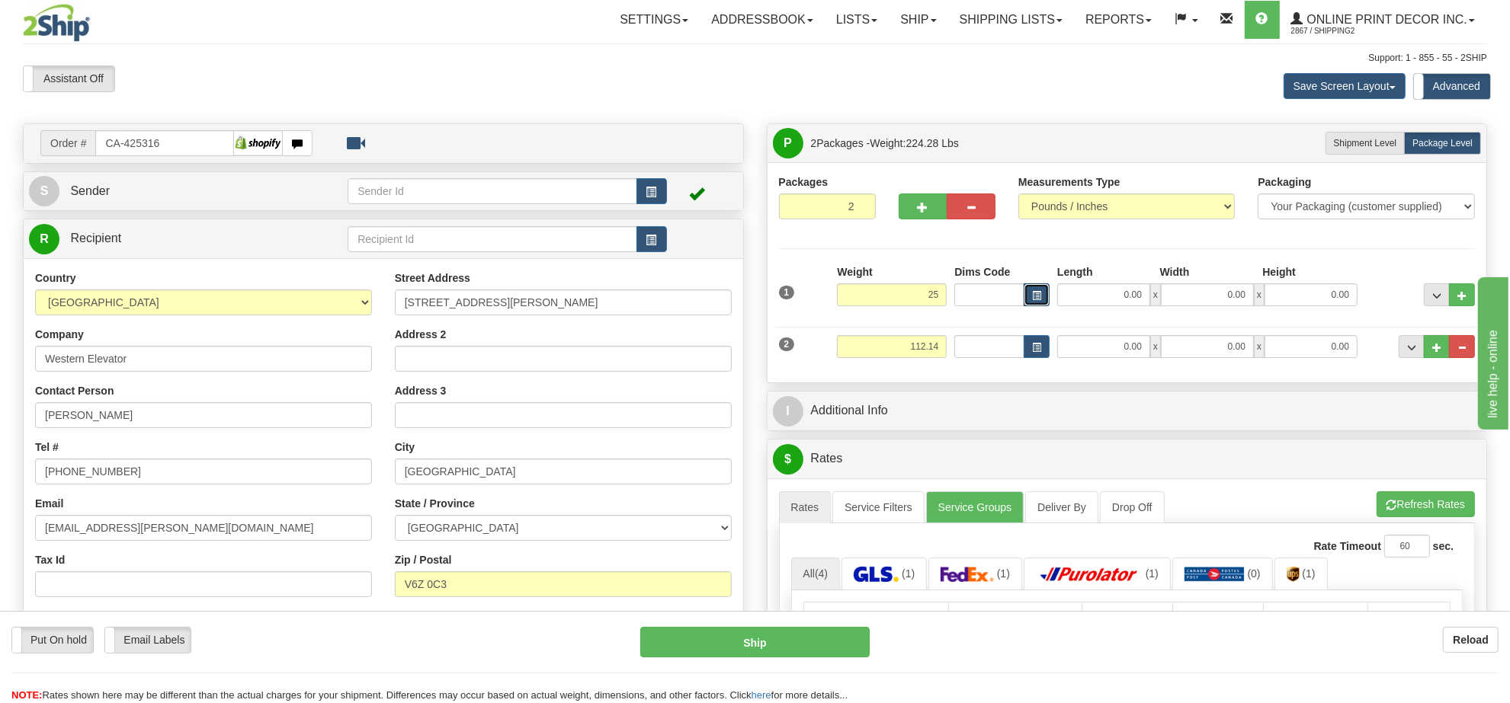
type input "25.00"
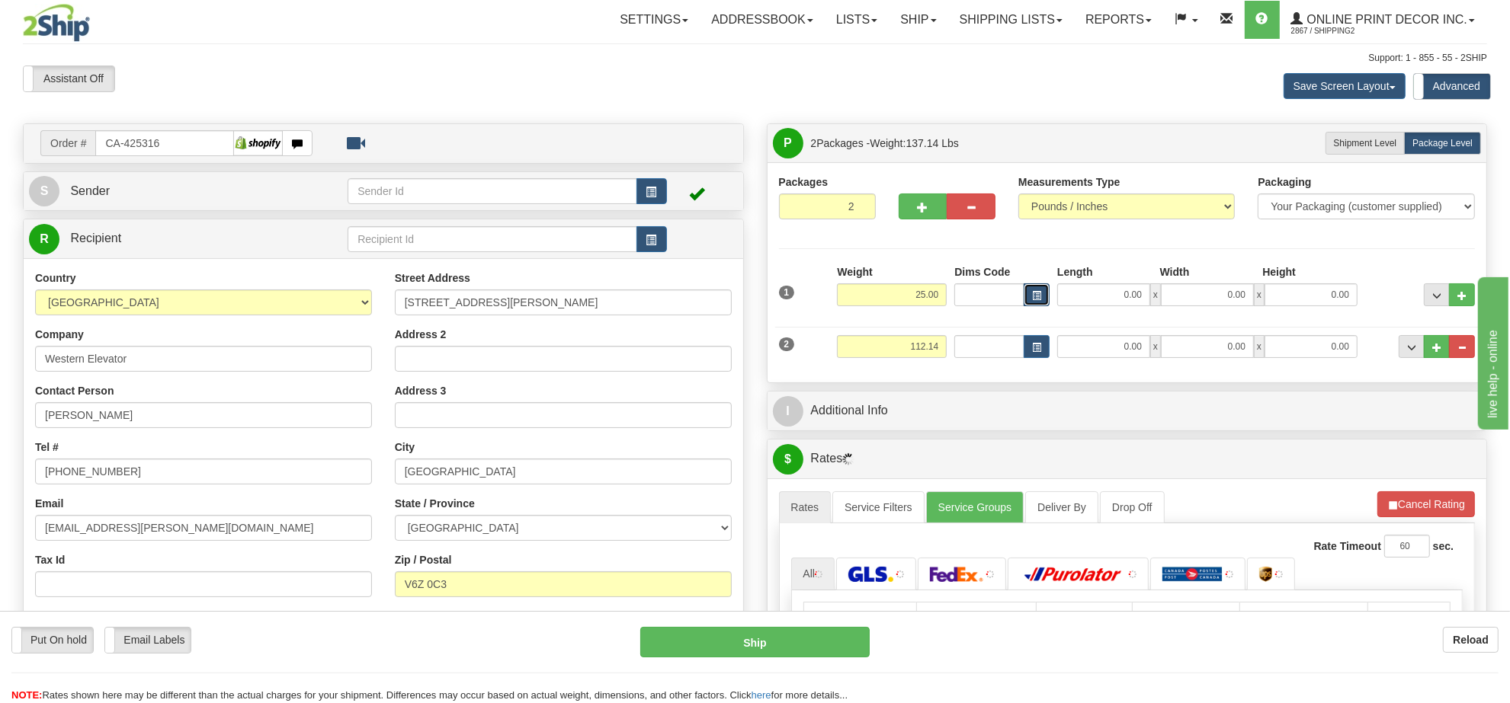
click at [1035, 294] on span "button" at bounding box center [1036, 296] width 9 height 8
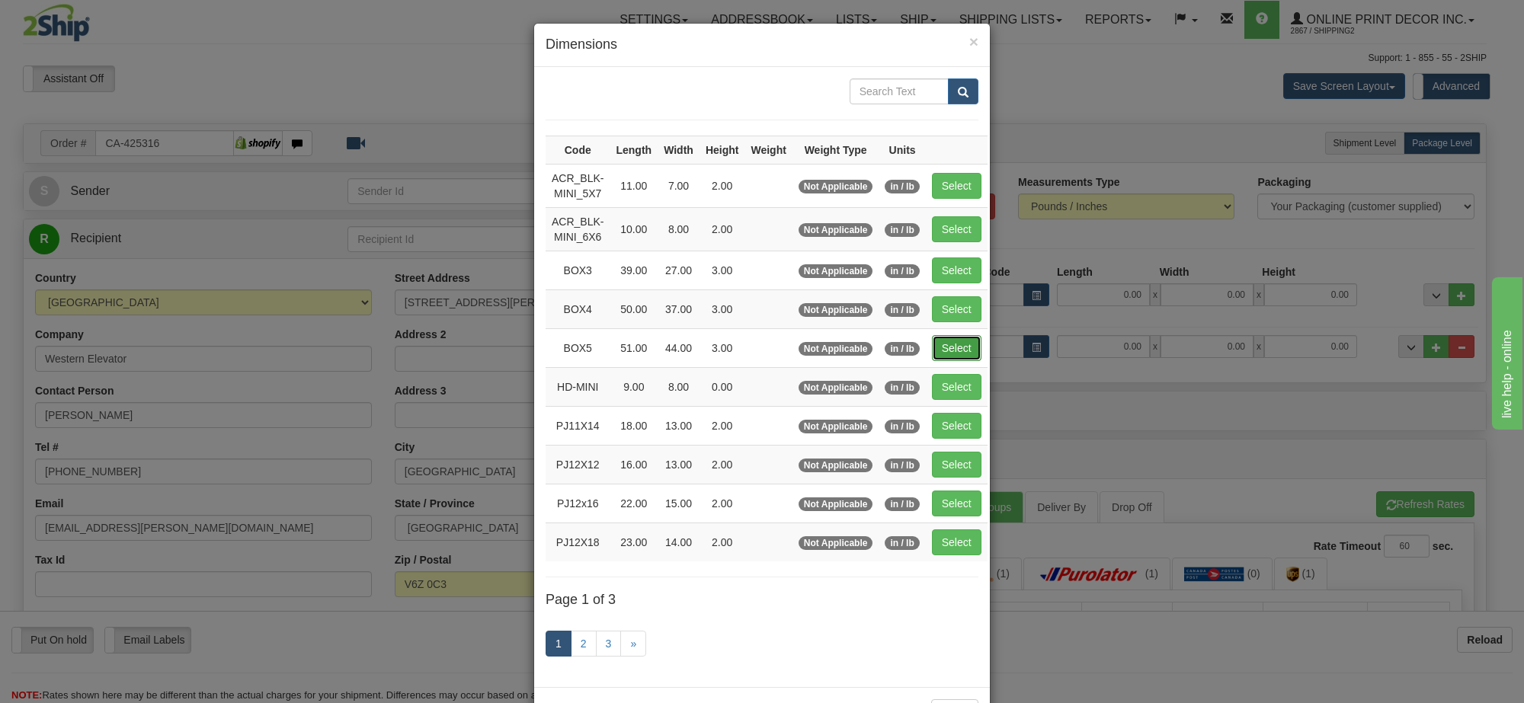
click at [953, 347] on button "Select" at bounding box center [957, 348] width 50 height 26
type input "BOX5"
type input "51.00"
type input "44.00"
type input "3.00"
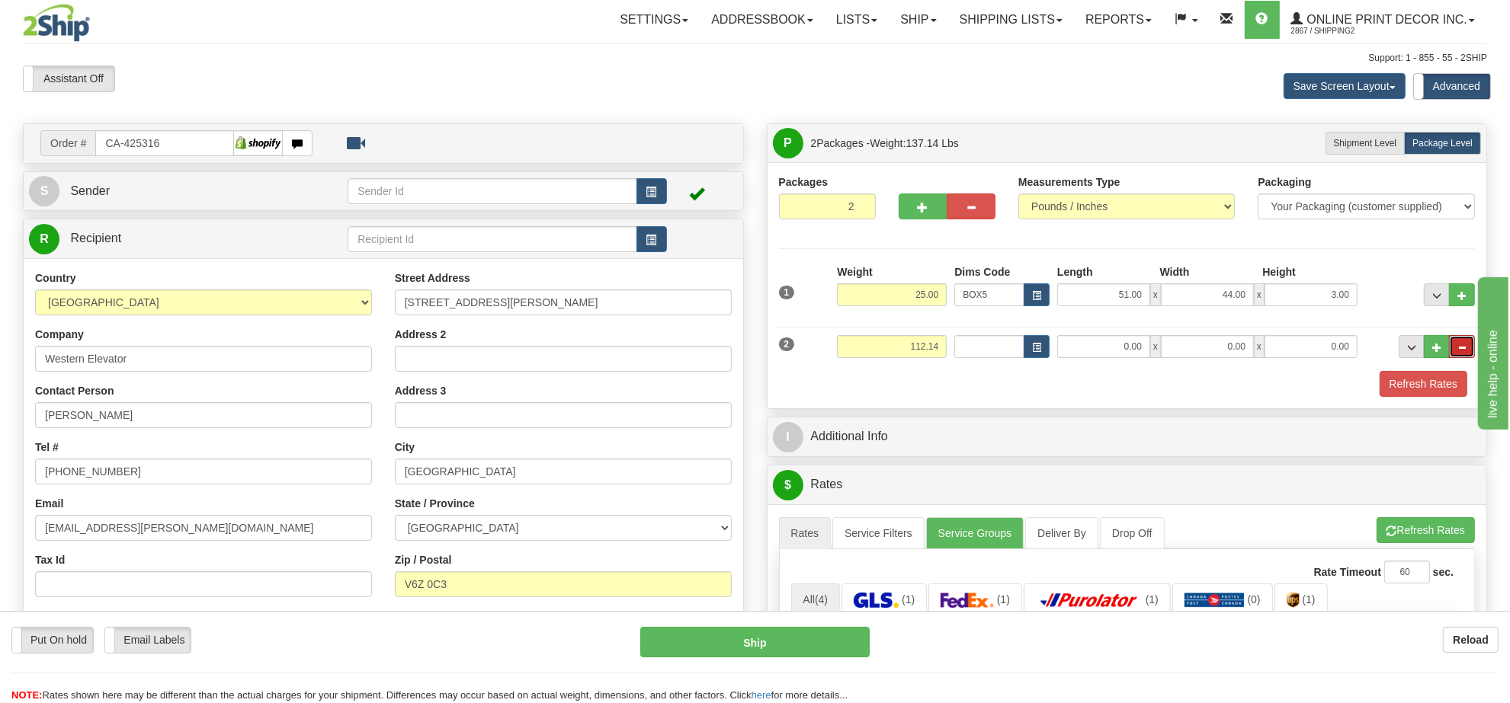
click at [1459, 344] on span "..." at bounding box center [1461, 348] width 9 height 8
type input "1"
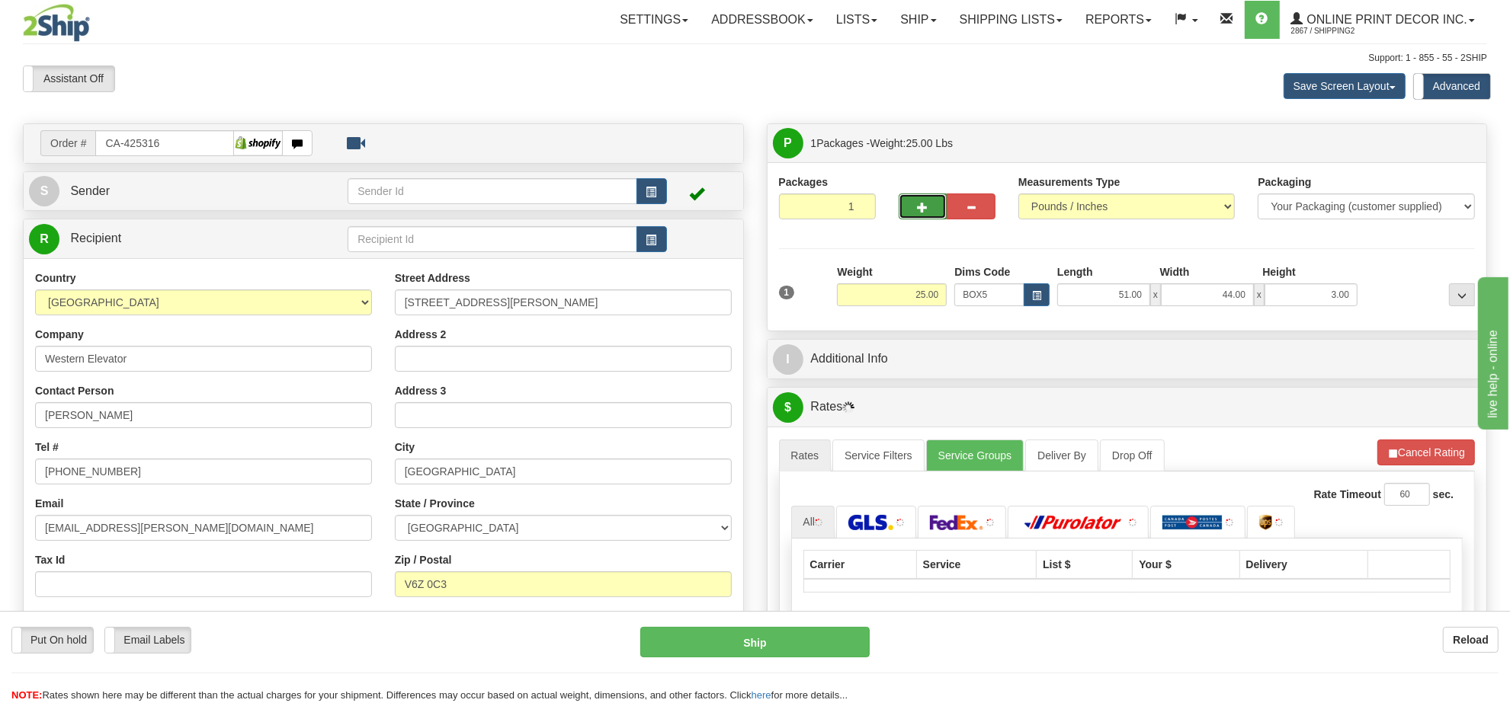
click at [919, 207] on span "button" at bounding box center [922, 208] width 11 height 10
radio input "true"
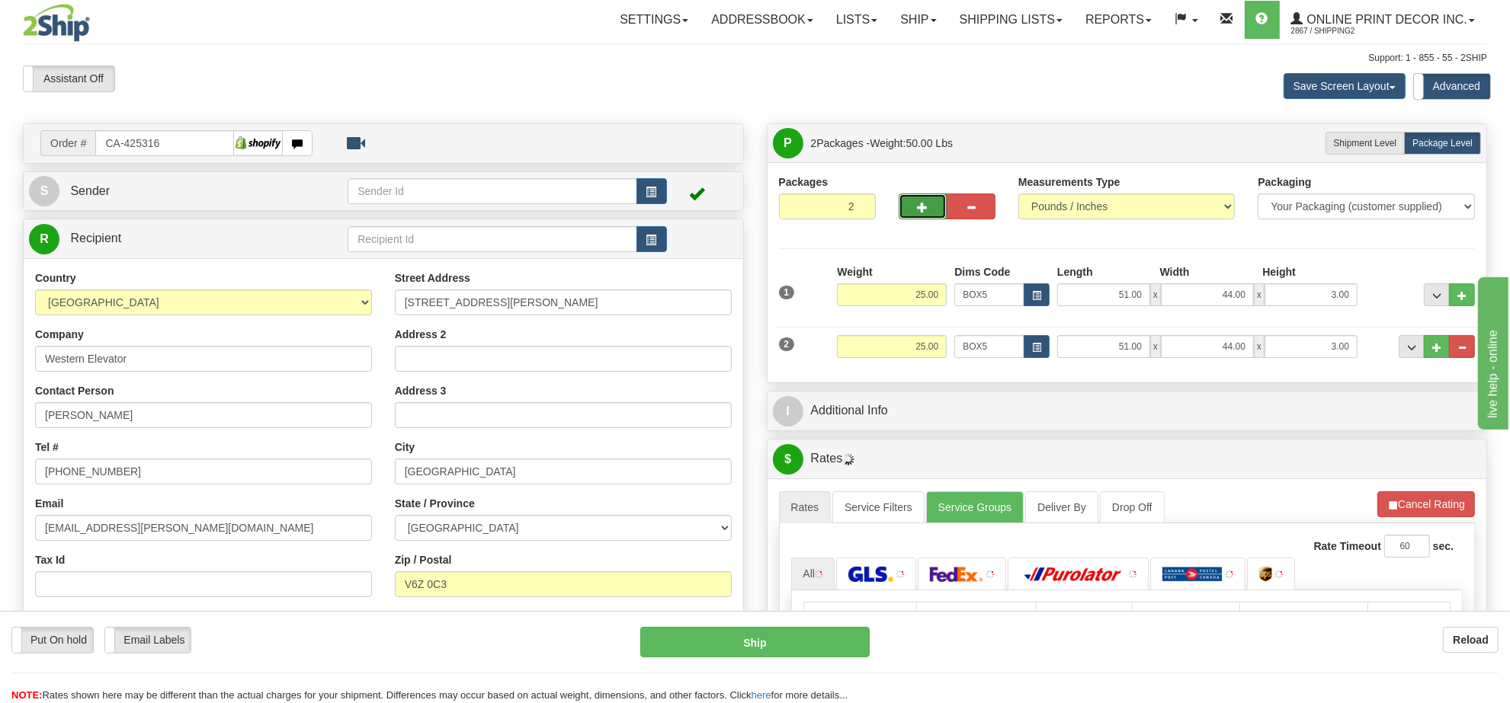
click at [922, 207] on span "button" at bounding box center [922, 208] width 11 height 10
type input "3"
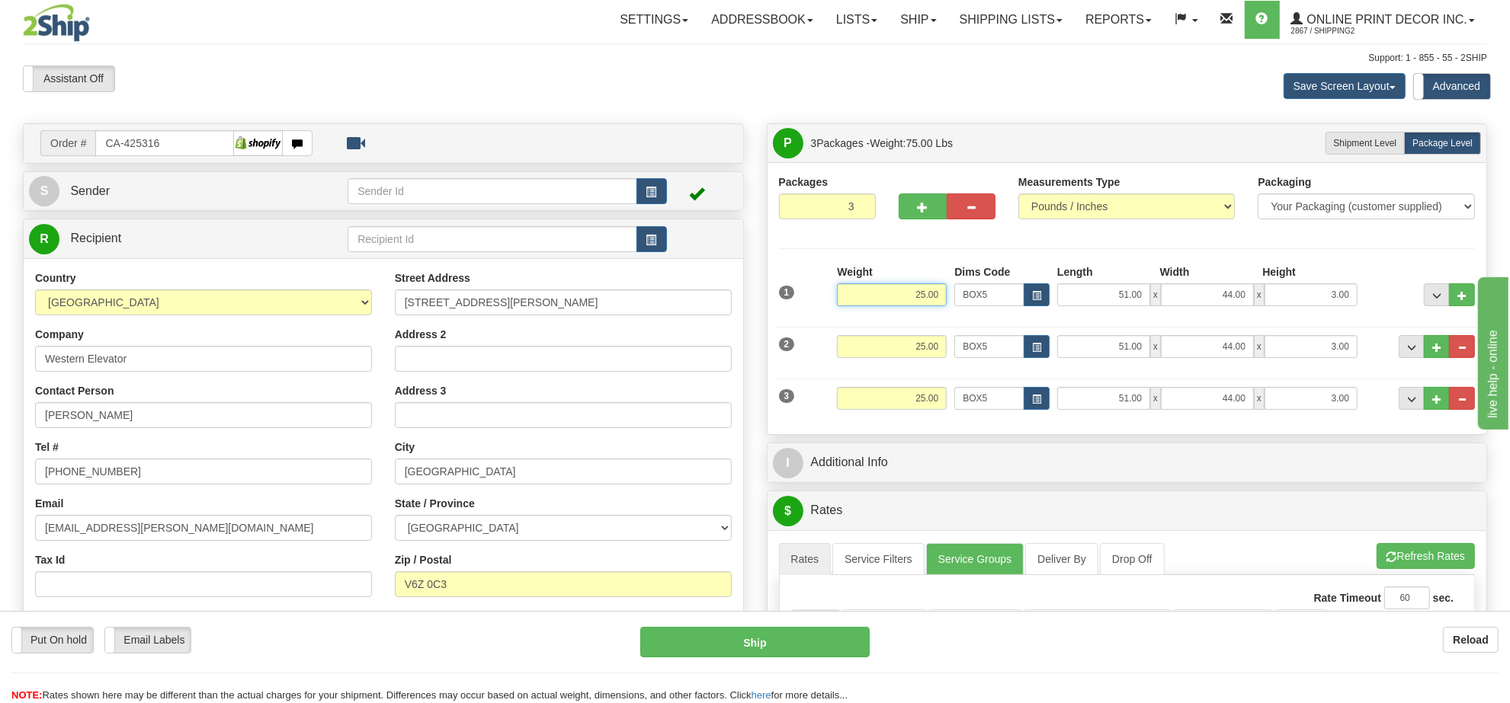
click at [917, 287] on input "25.00" at bounding box center [892, 294] width 110 height 23
click at [923, 341] on input "25.00" at bounding box center [892, 346] width 110 height 23
type input "27.00"
click at [923, 341] on input "25.00" at bounding box center [892, 346] width 110 height 23
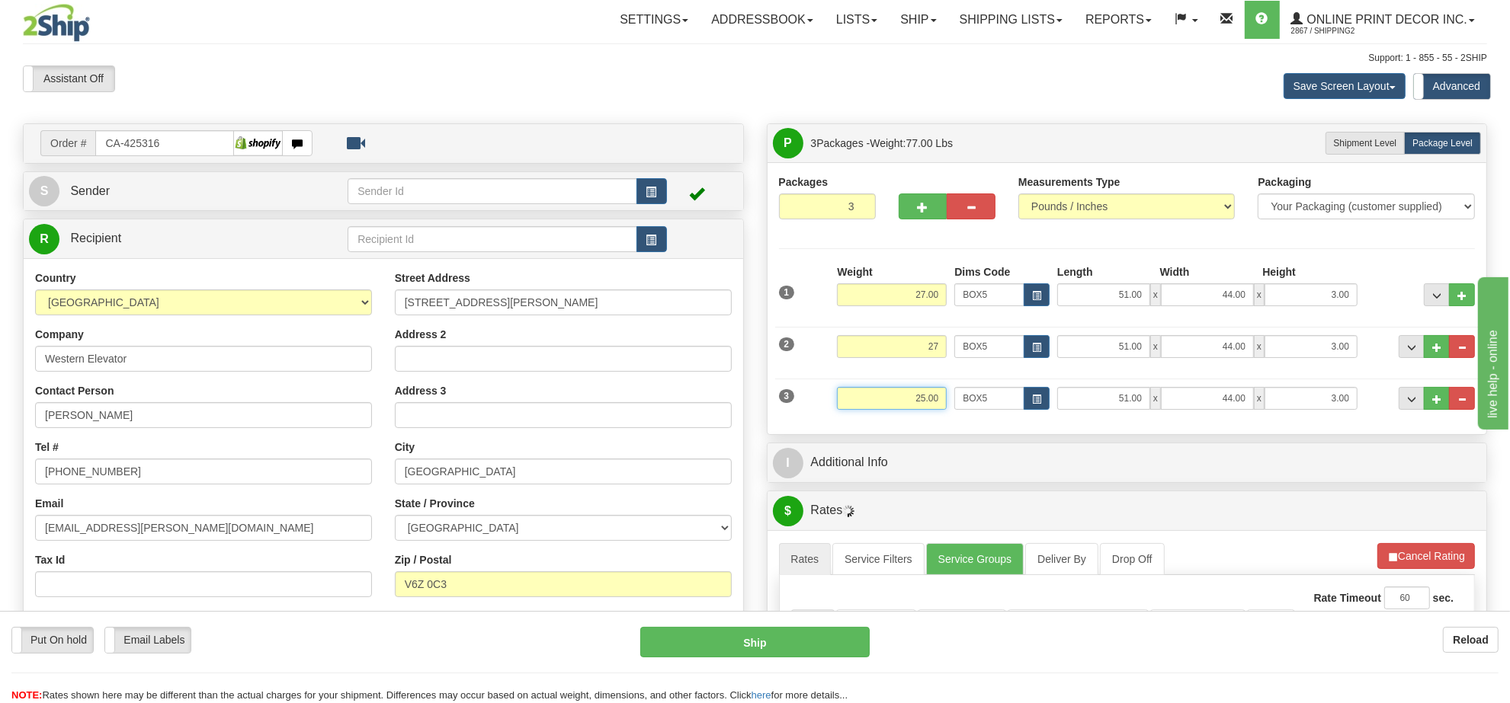
type input "27.00"
click at [937, 400] on input "25.00" at bounding box center [892, 398] width 110 height 23
type input "27"
click at [923, 219] on button "button" at bounding box center [922, 207] width 49 height 26
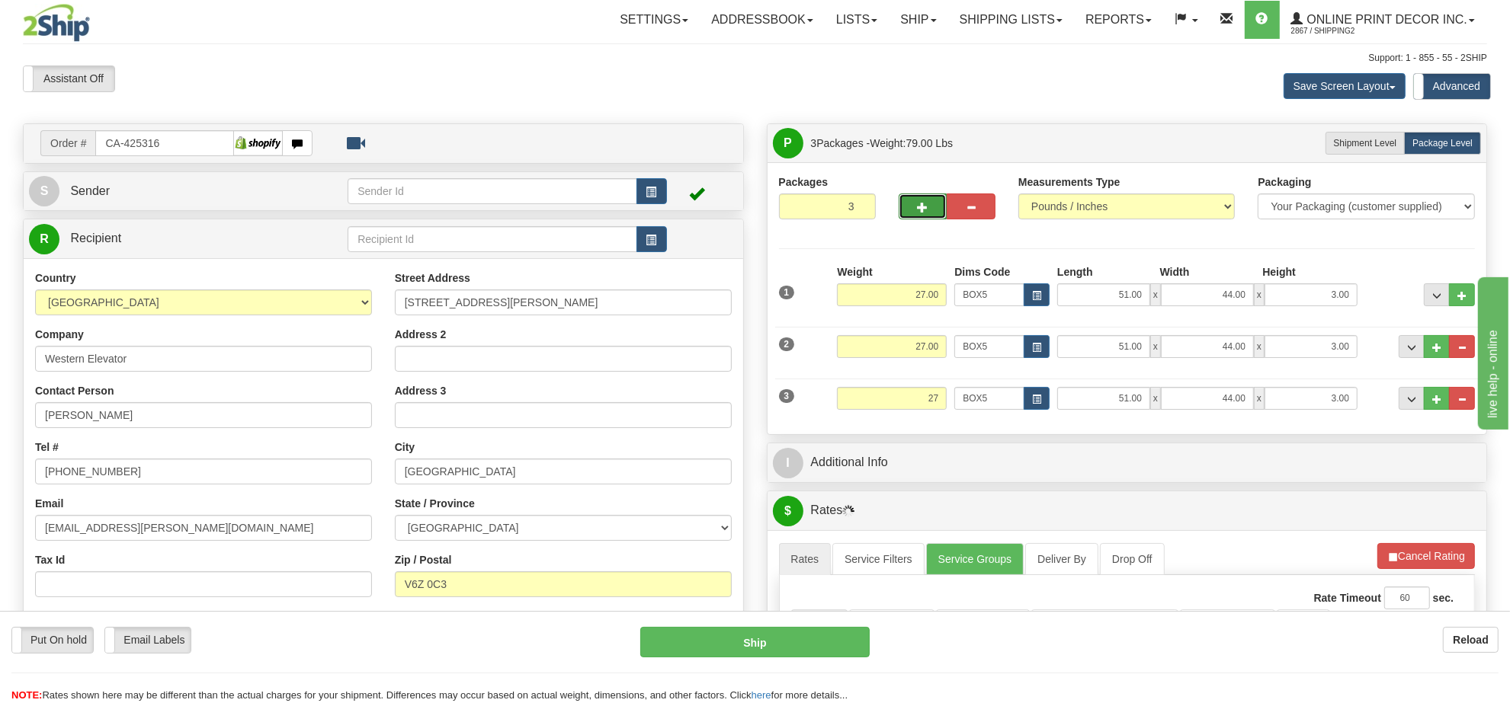
type input "4"
type input "27.00"
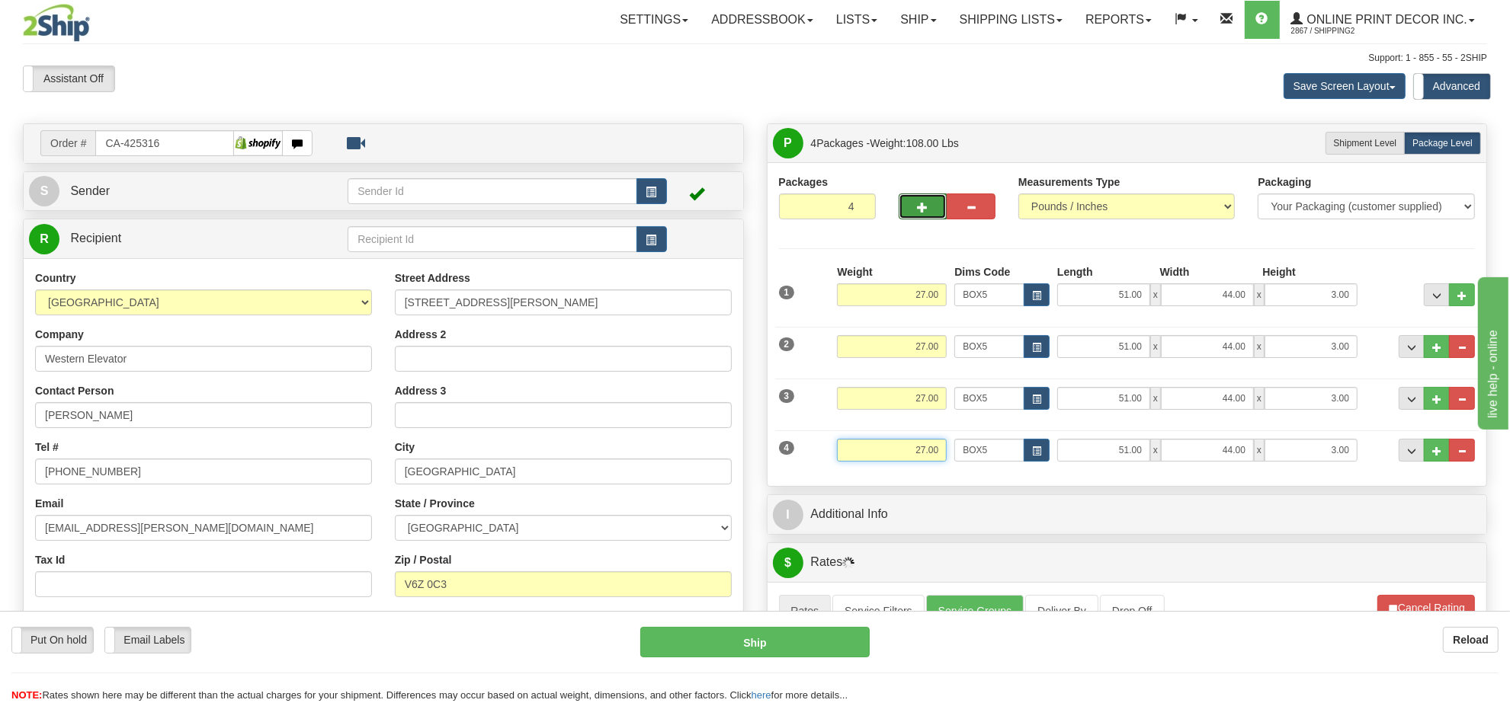
click at [926, 455] on input "27.00" at bounding box center [892, 450] width 110 height 23
click at [916, 447] on input "25" at bounding box center [892, 450] width 110 height 23
click at [1037, 450] on span "button" at bounding box center [1036, 451] width 9 height 8
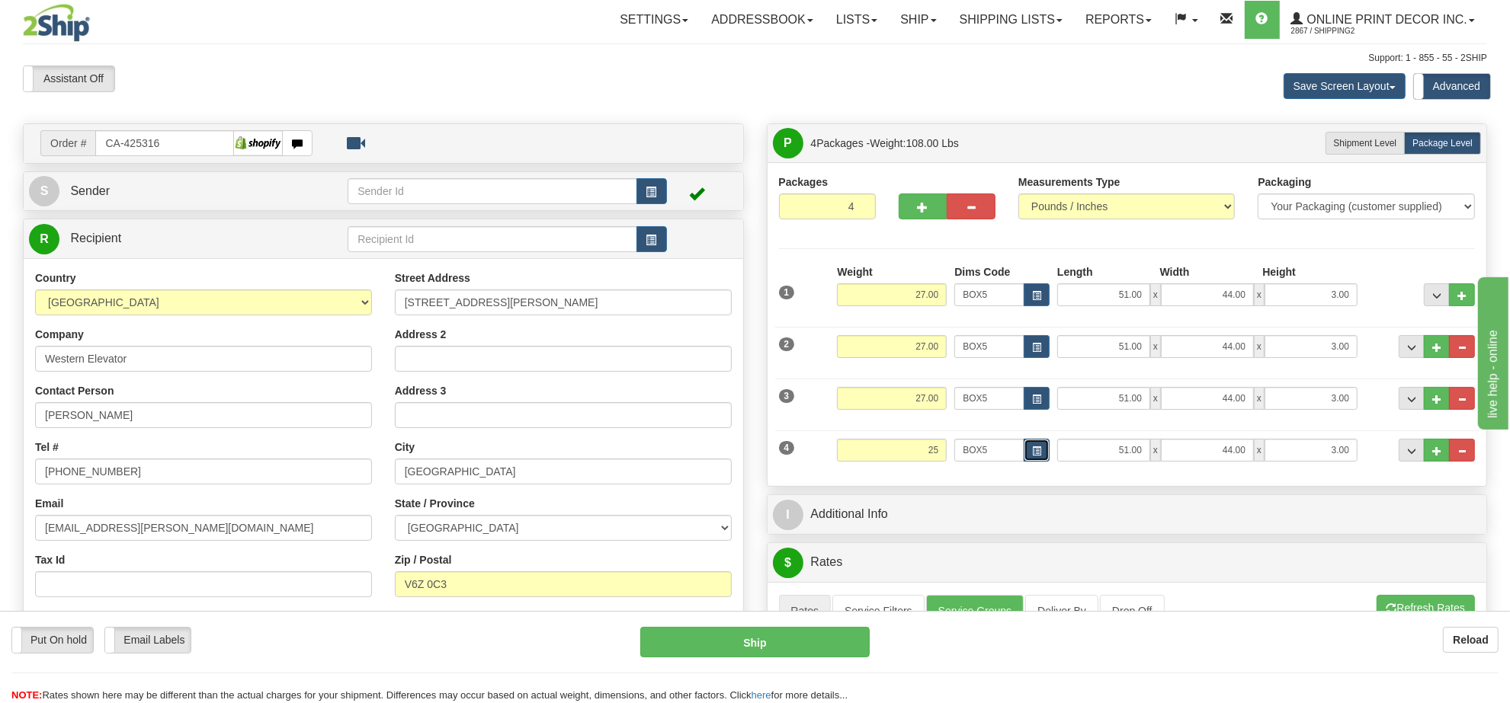
type input "25.00"
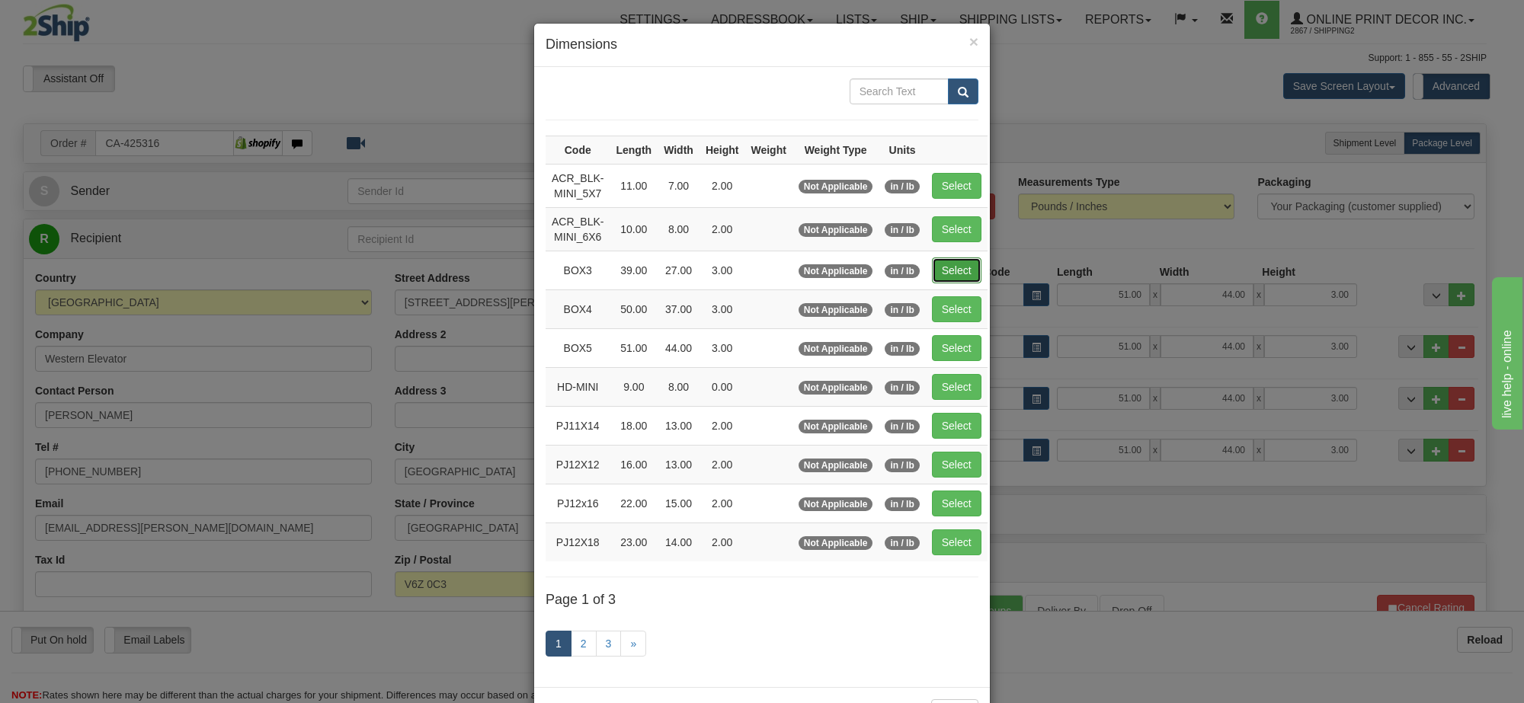
click at [960, 277] on button "Select" at bounding box center [957, 271] width 50 height 26
type input "BOX3"
type input "39.00"
type input "27.00"
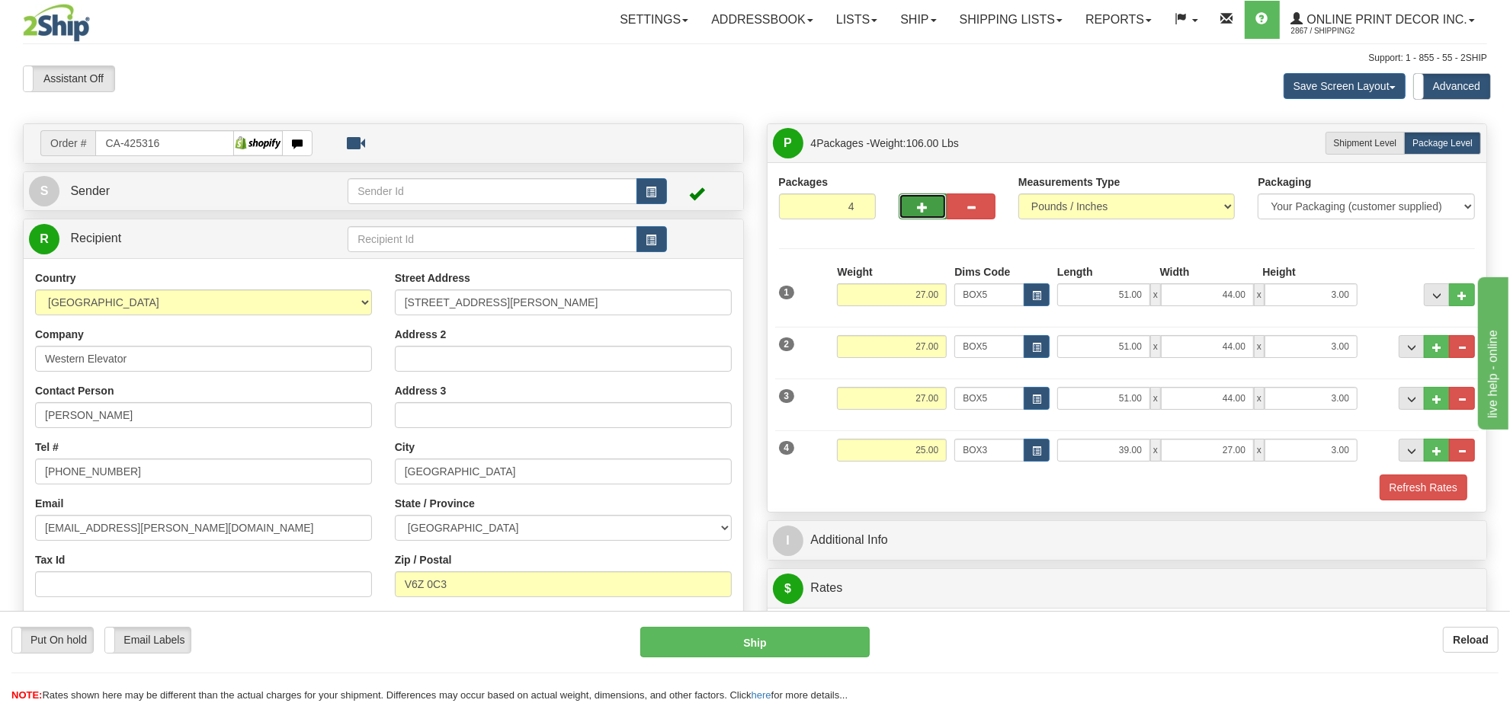
click at [922, 208] on span "button" at bounding box center [922, 208] width 11 height 10
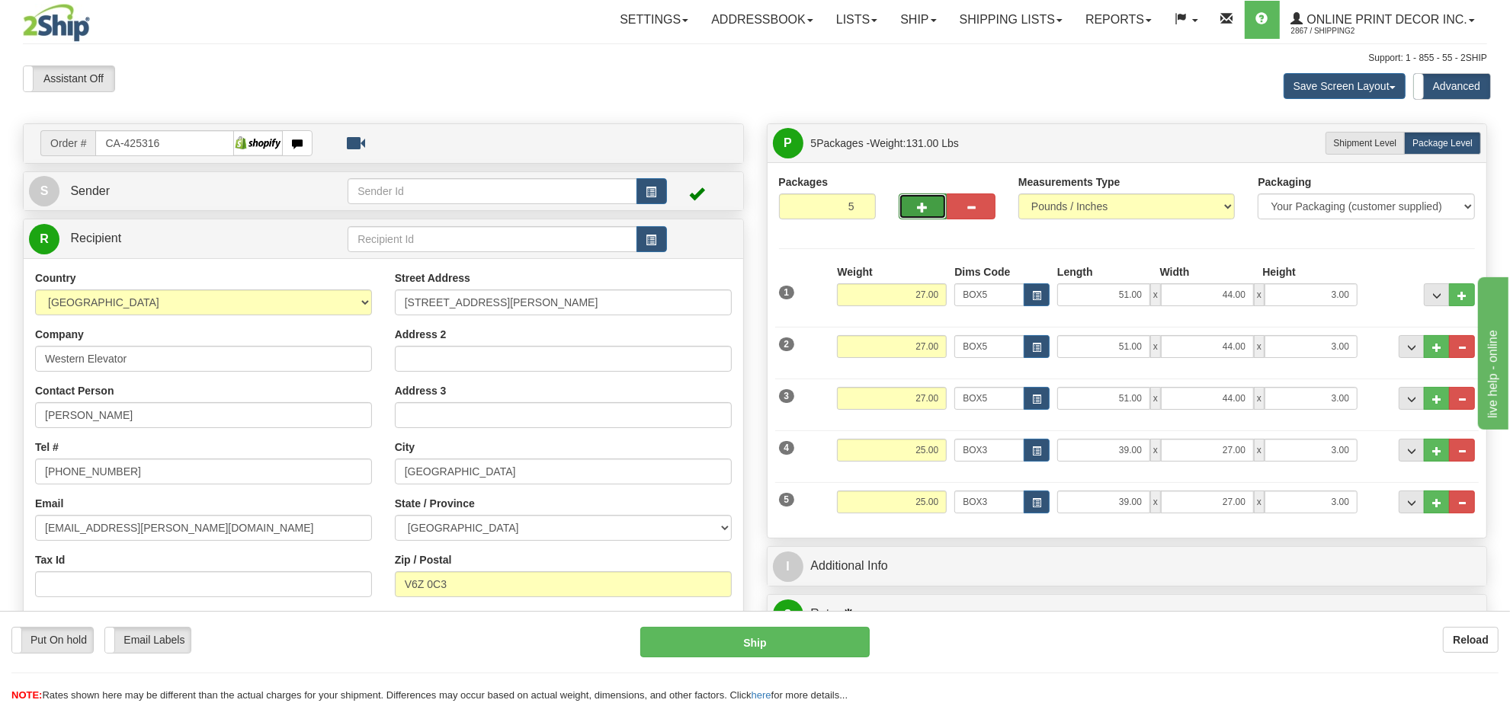
click at [922, 208] on span "button" at bounding box center [922, 208] width 11 height 10
type input "6"
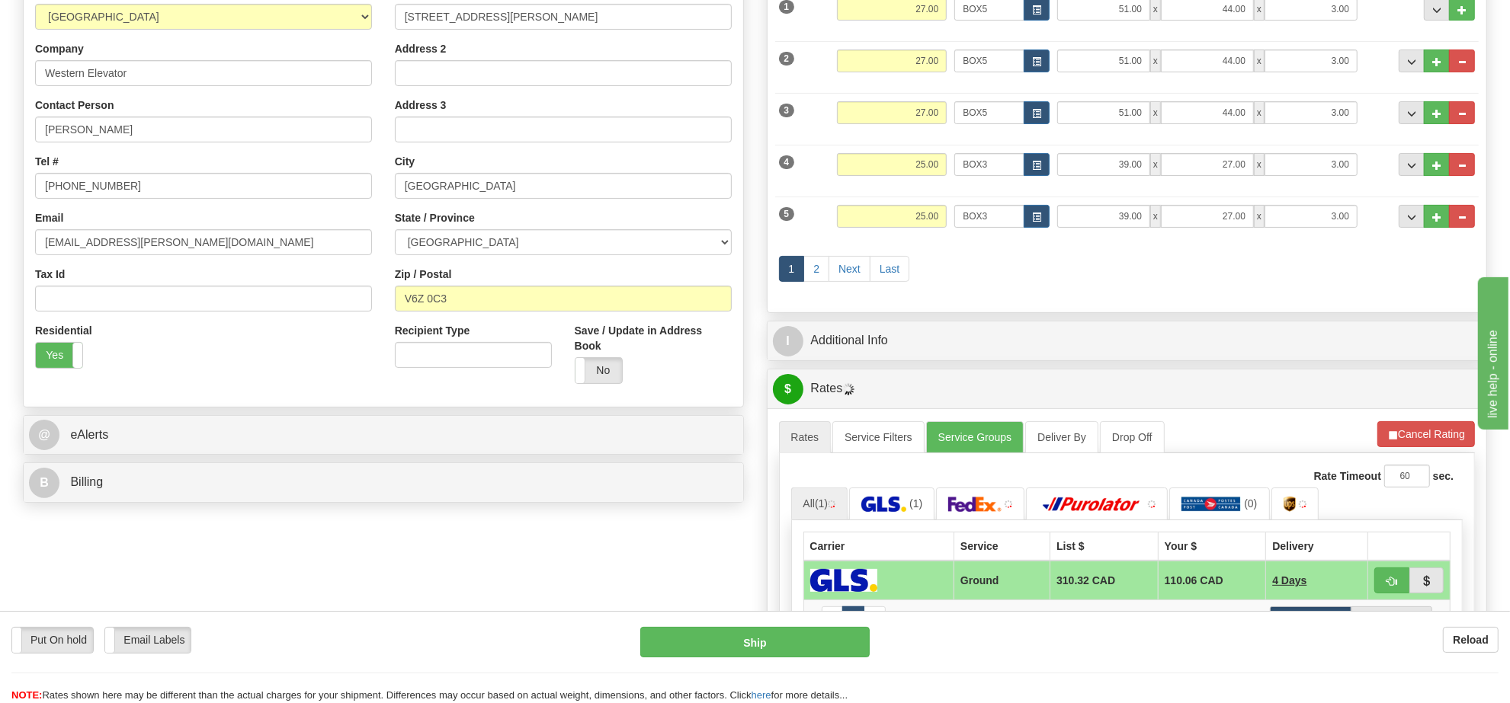
scroll to position [572, 0]
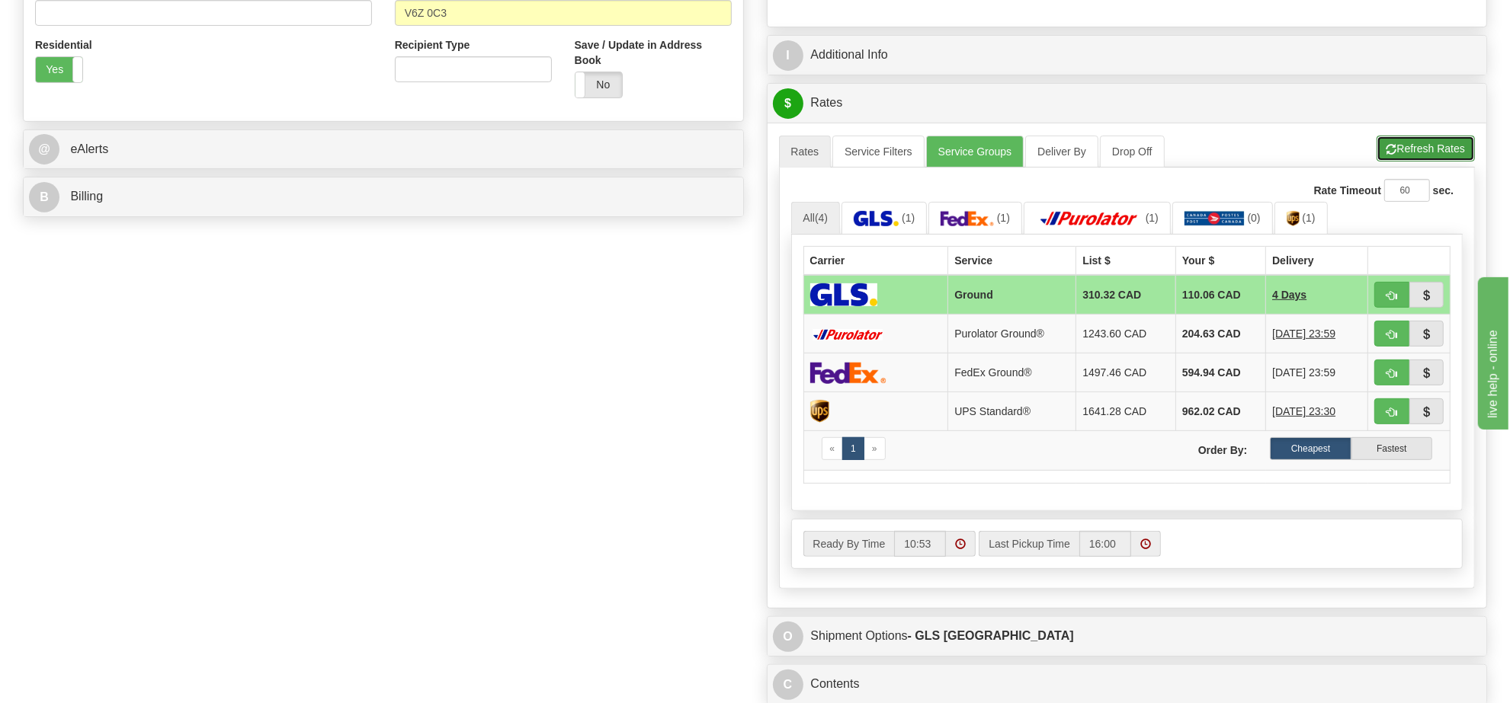
click at [1416, 154] on button "Refresh Rates" at bounding box center [1425, 149] width 98 height 26
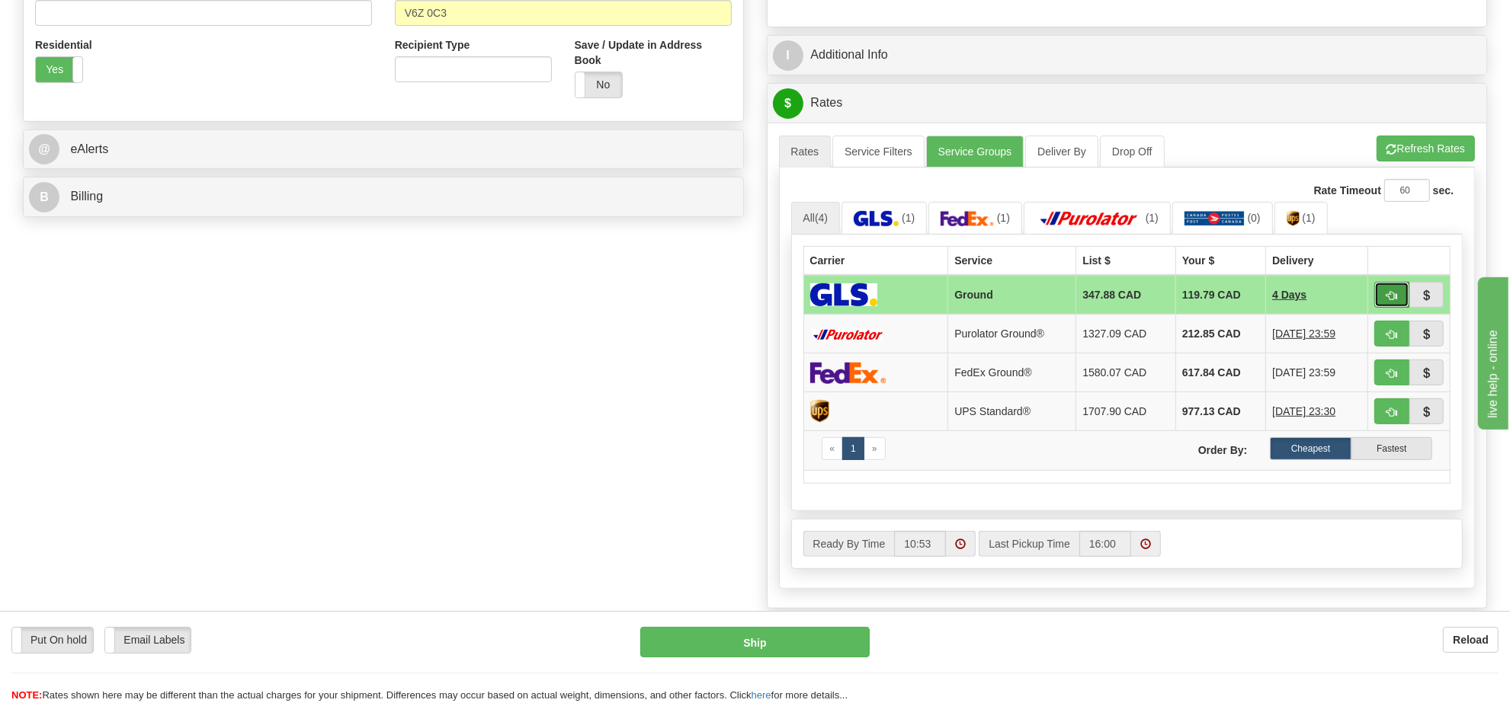
click at [1391, 298] on span "button" at bounding box center [1391, 296] width 11 height 10
type input "1"
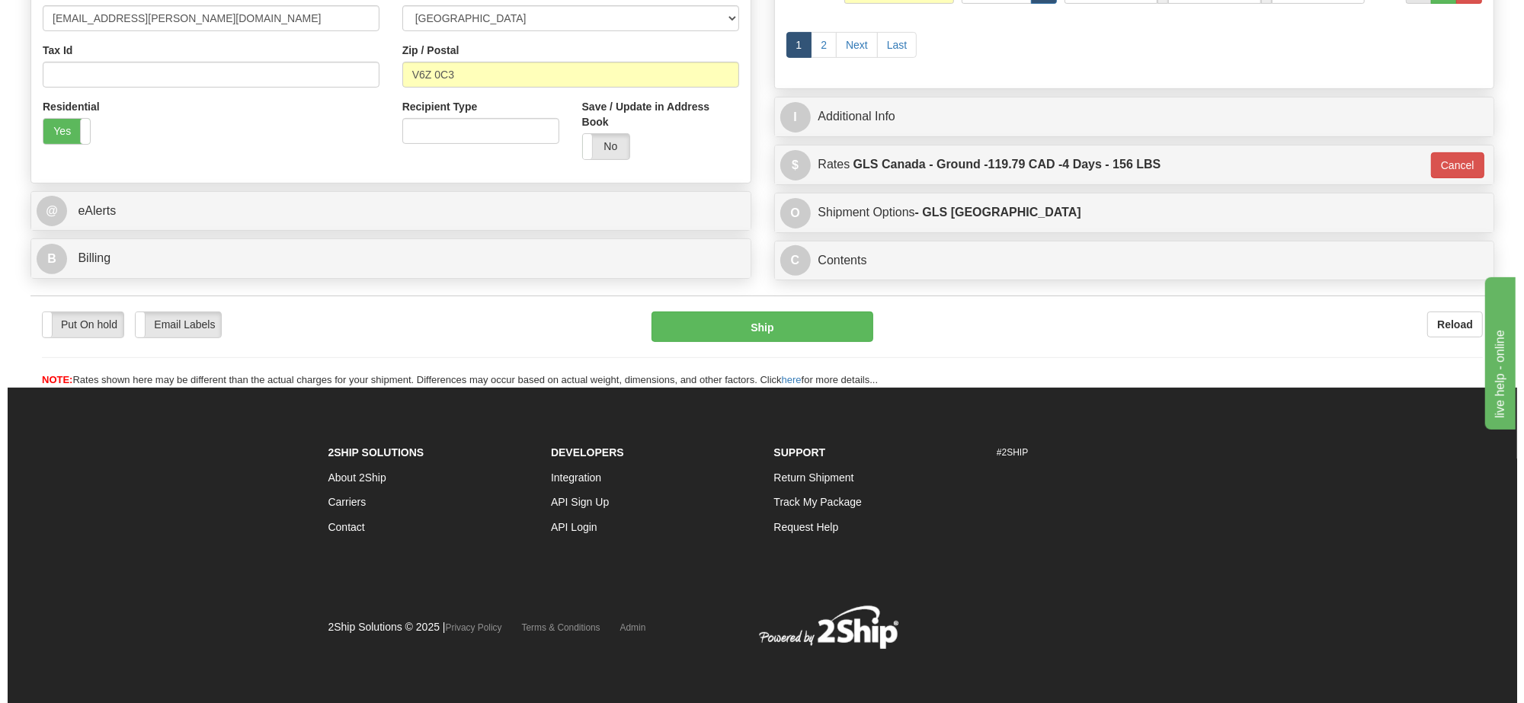
scroll to position [328, 0]
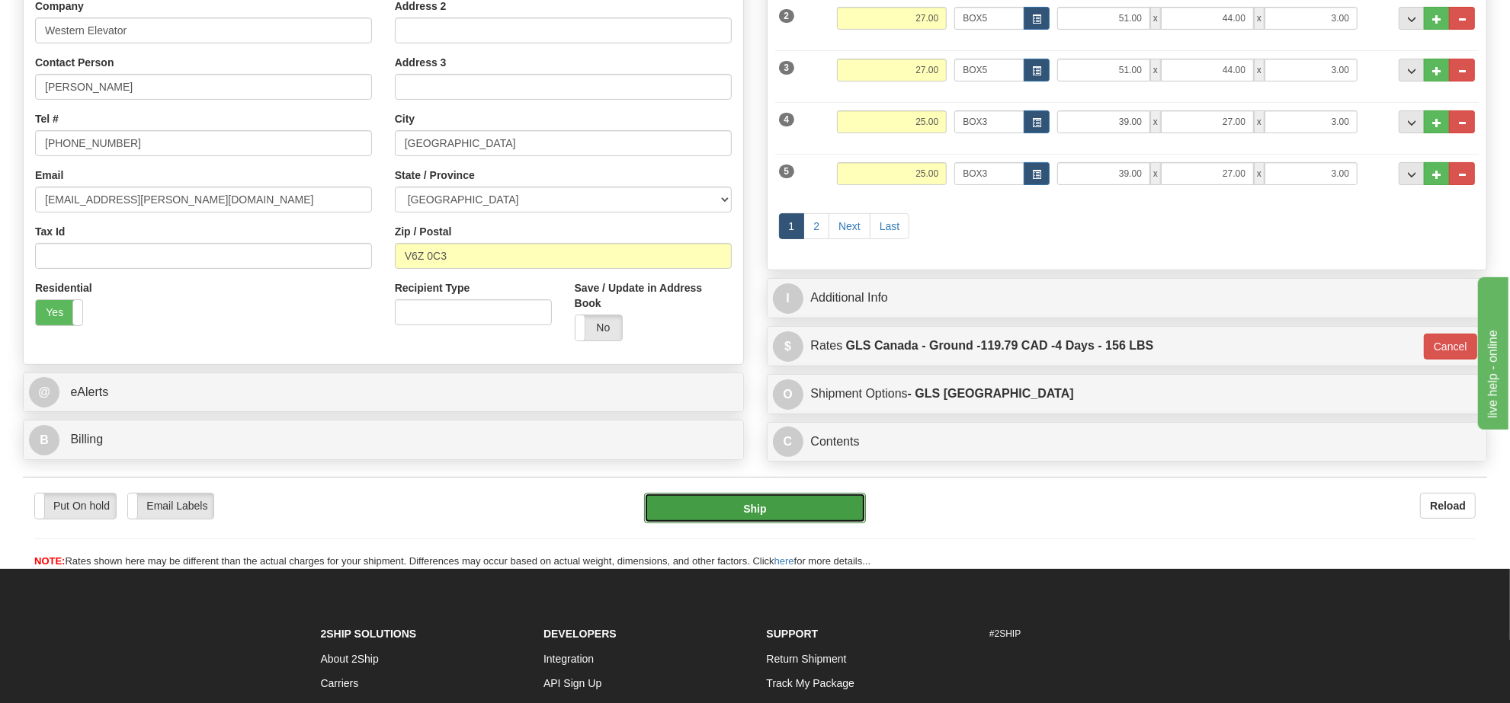
click at [790, 524] on button "Ship" at bounding box center [754, 508] width 221 height 30
